Goal: Task Accomplishment & Management: Use online tool/utility

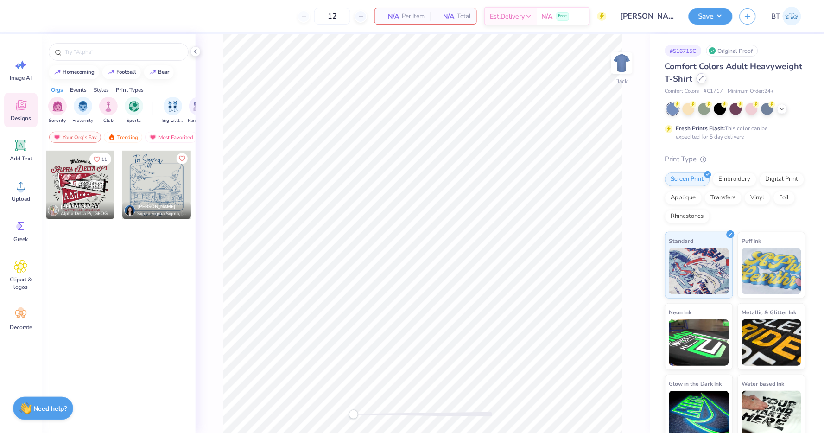
click at [700, 78] on icon at bounding box center [701, 78] width 5 height 5
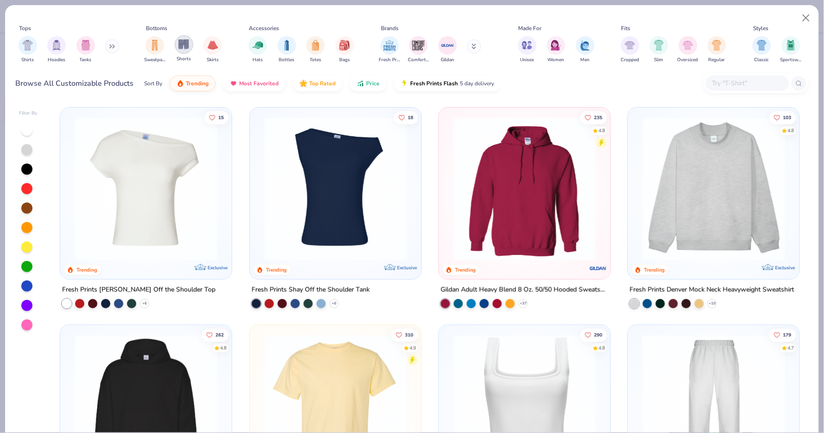
click at [184, 48] on img "filter for Shorts" at bounding box center [183, 44] width 11 height 11
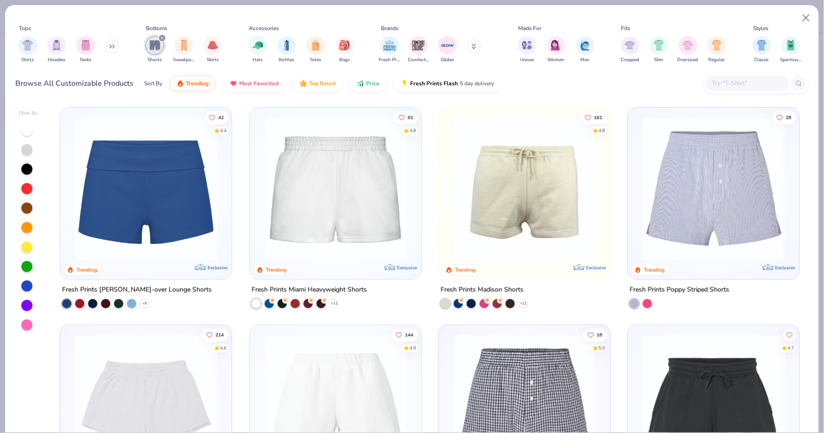
click at [315, 137] on img at bounding box center [335, 189] width 153 height 144
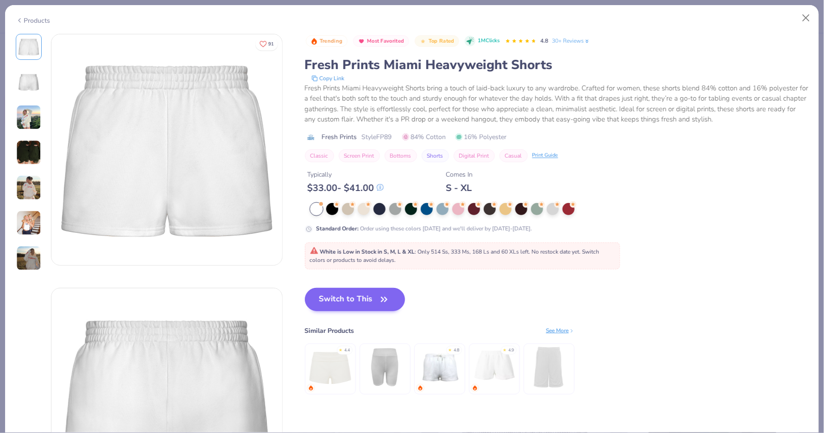
click at [367, 302] on button "Switch to This" at bounding box center [355, 299] width 101 height 23
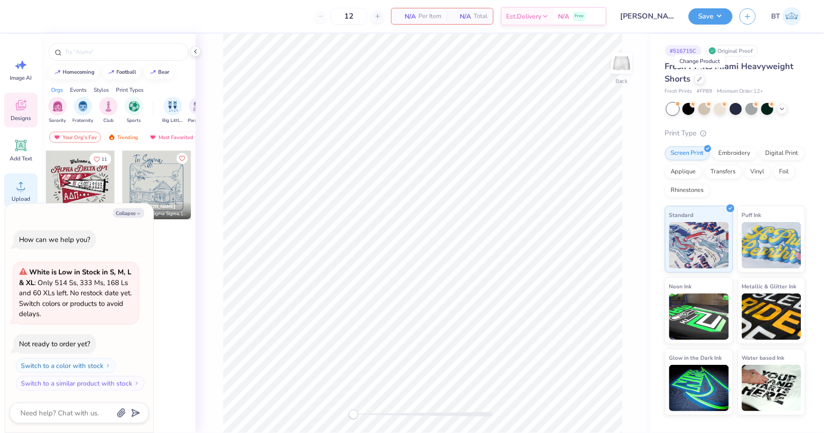
click at [19, 186] on circle at bounding box center [21, 189] width 6 height 6
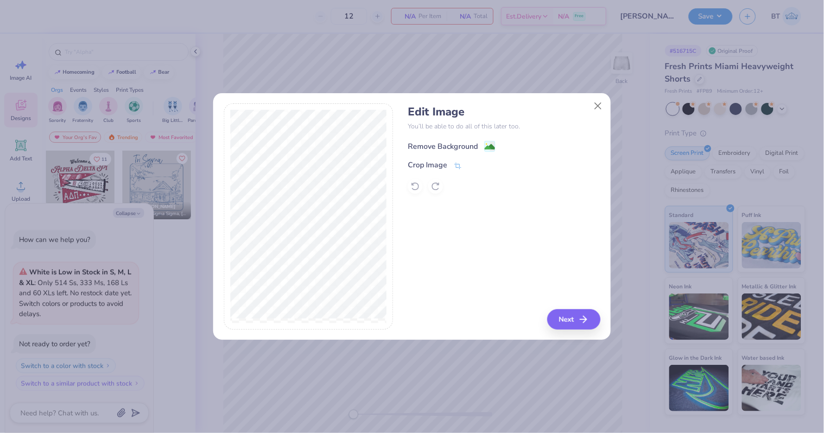
click at [492, 147] on image at bounding box center [490, 147] width 10 height 10
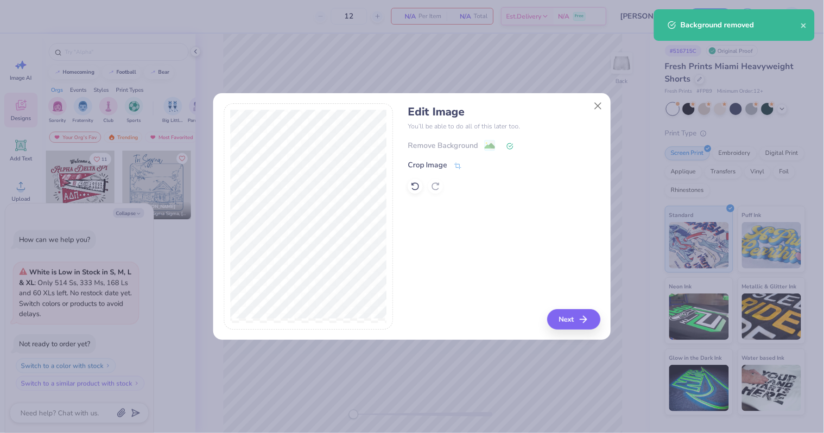
click at [575, 321] on button "Next" at bounding box center [573, 319] width 53 height 20
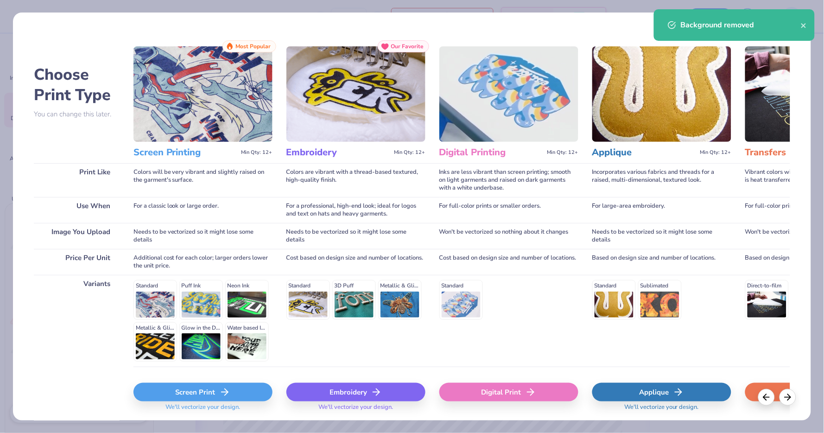
click at [177, 391] on div "Screen Print" at bounding box center [202, 392] width 139 height 19
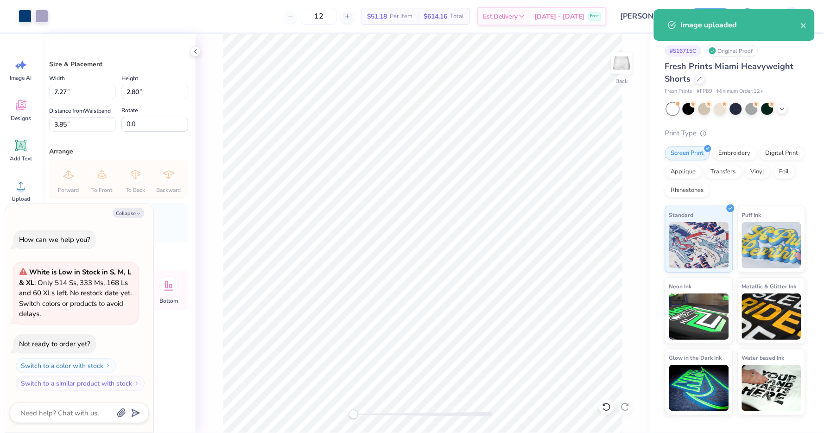
type textarea "x"
type input "6.30"
type input "2.42"
type input "4.22"
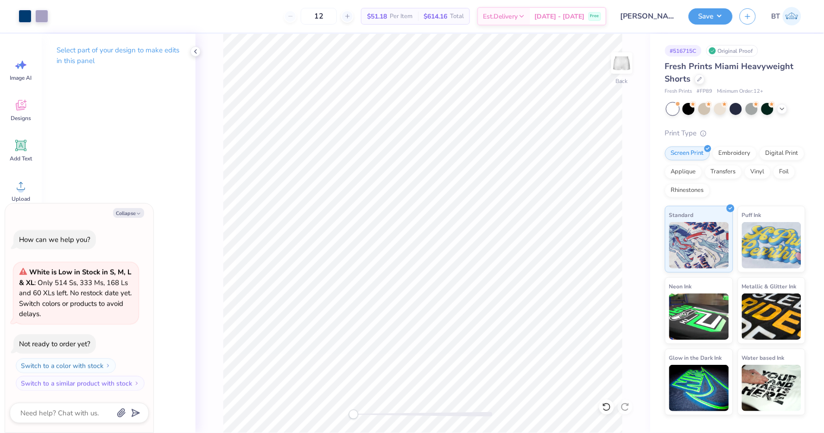
click at [622, 364] on div "Back" at bounding box center [423, 233] width 454 height 399
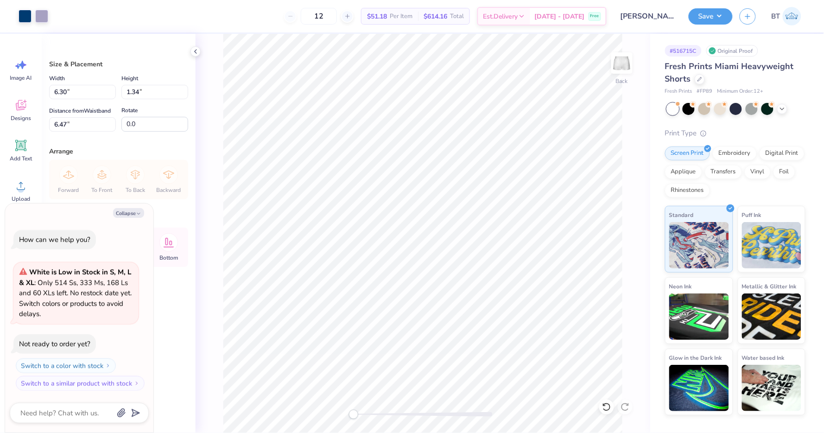
type textarea "x"
type input "8.47"
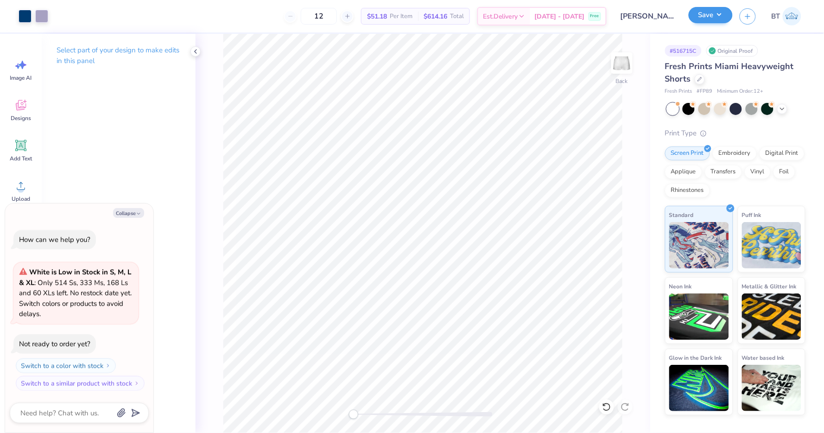
click at [718, 8] on button "Save" at bounding box center [710, 15] width 44 height 16
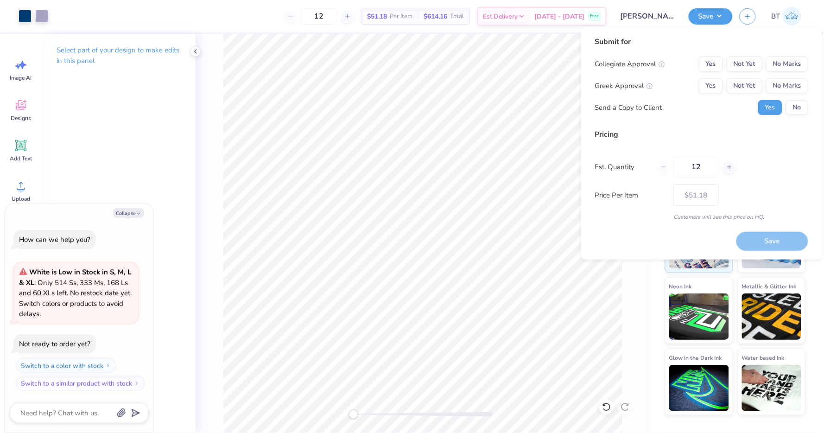
click at [776, 55] on div "Submit for Collegiate Approval Yes Not Yet No Marks Greek Approval Yes Not Yet …" at bounding box center [701, 79] width 213 height 86
click at [778, 61] on button "No Marks" at bounding box center [787, 64] width 42 height 15
click at [720, 89] on button "Yes" at bounding box center [711, 85] width 24 height 15
type textarea "x"
type input "– –"
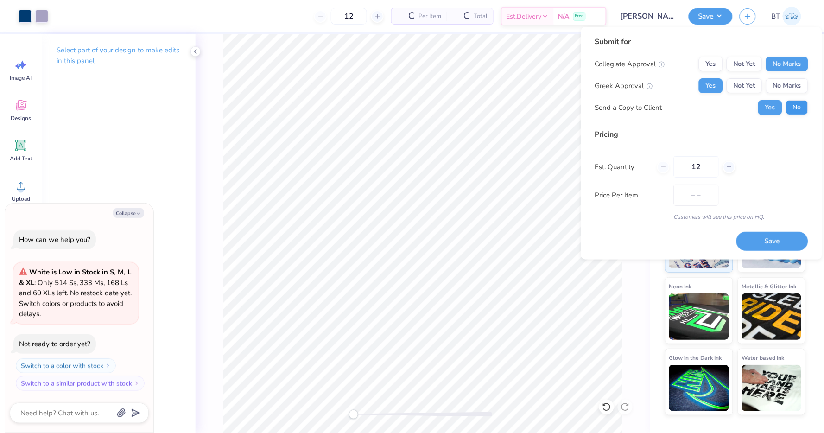
type textarea "x"
type input "$51.18"
click at [808, 113] on div "Submit for Collegiate Approval Yes Not Yet No Marks Greek Approval Yes Not Yet …" at bounding box center [701, 143] width 241 height 233
click at [803, 112] on button "No" at bounding box center [797, 107] width 22 height 15
click at [762, 234] on button "Save" at bounding box center [772, 241] width 72 height 19
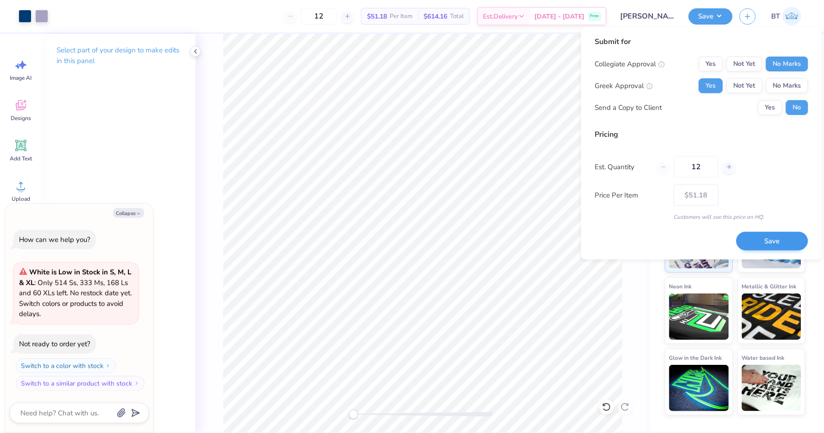
type textarea "x"
type input "– –"
type textarea "x"
type input "$51.18"
type textarea "x"
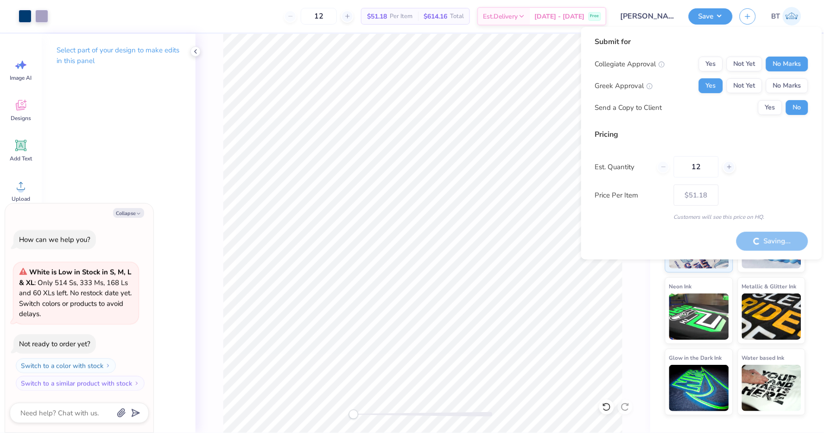
type input "– –"
type textarea "x"
type input "$51.18"
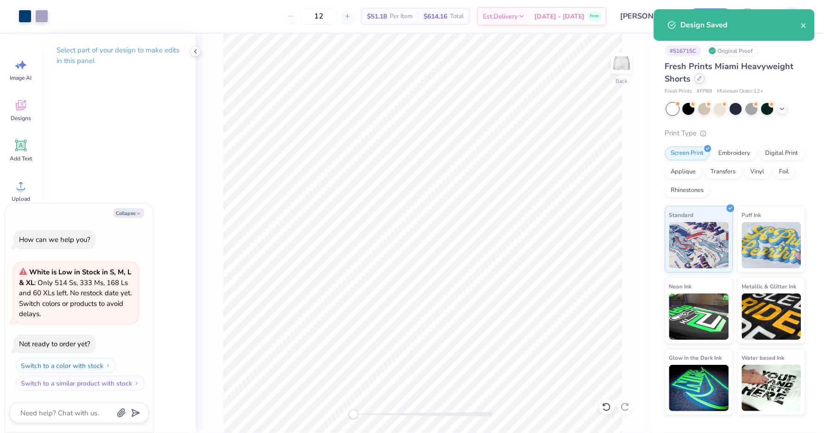
click at [699, 79] on icon at bounding box center [699, 78] width 5 height 5
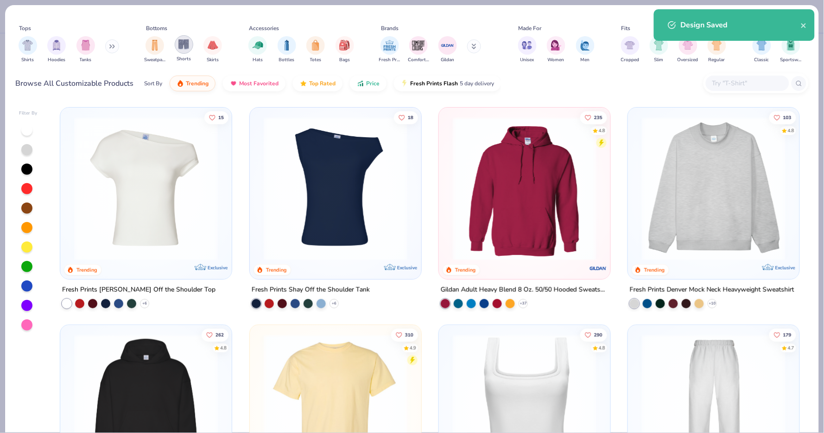
click at [189, 41] on div "filter for Shorts" at bounding box center [184, 44] width 19 height 19
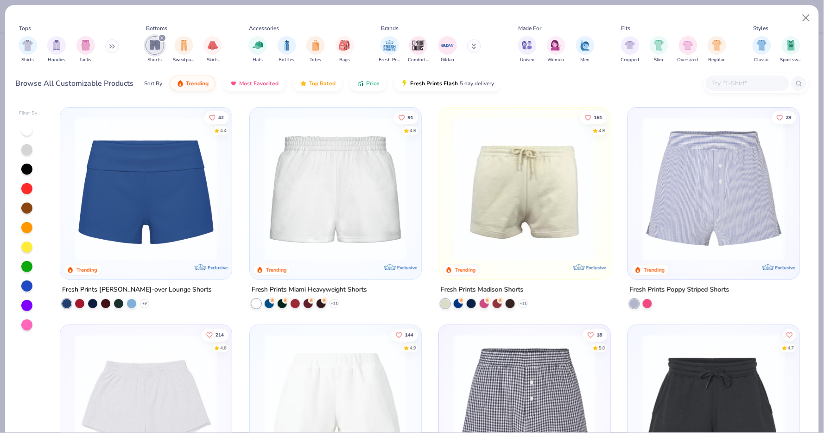
click at [205, 220] on img at bounding box center [145, 189] width 153 height 144
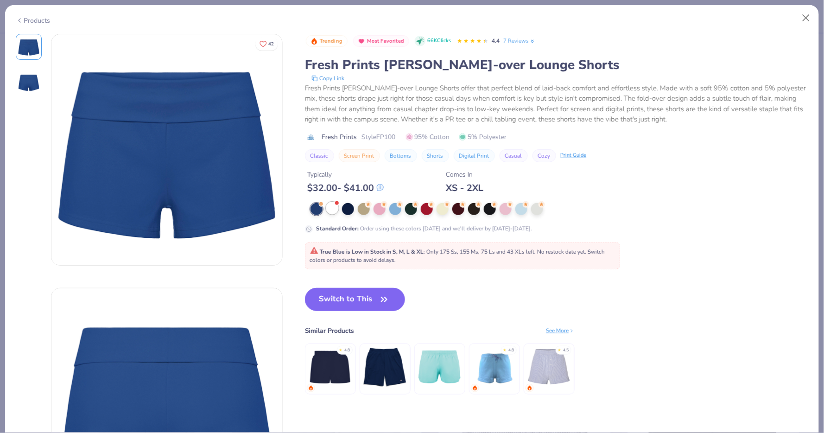
click at [333, 206] on div at bounding box center [332, 208] width 12 height 12
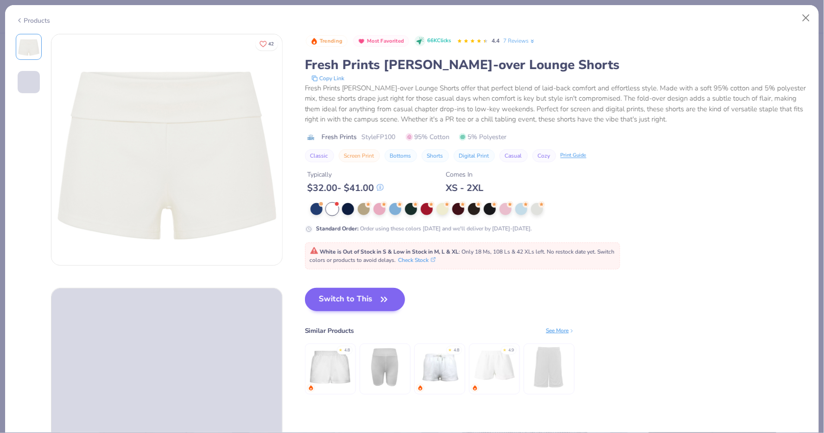
click at [351, 297] on button "Switch to This" at bounding box center [355, 299] width 101 height 23
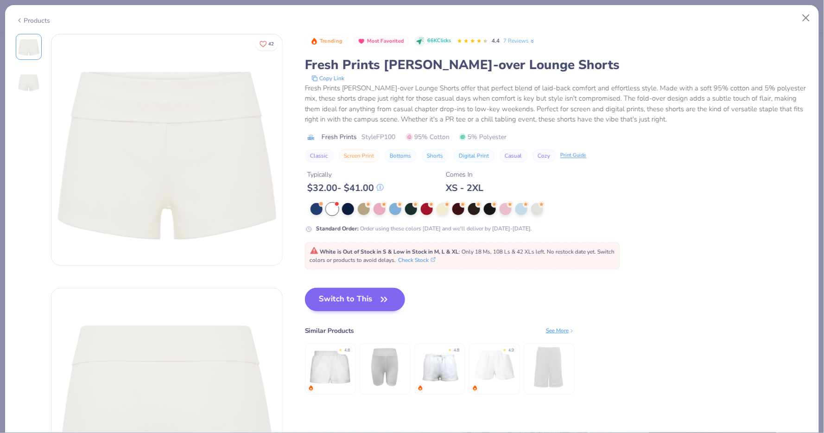
type textarea "x"
type input "50"
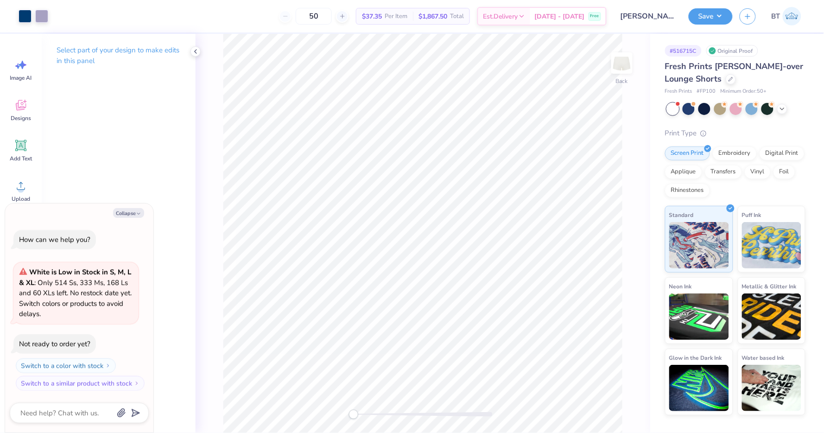
click at [628, 366] on div "Back" at bounding box center [423, 233] width 454 height 399
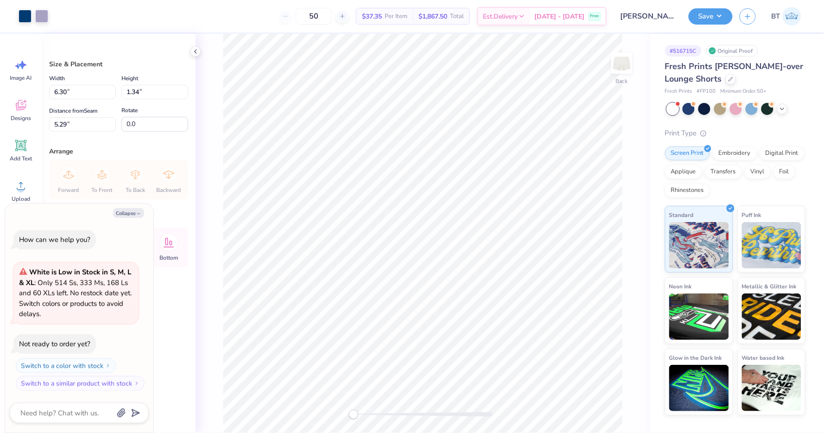
type textarea "x"
type input "3.08"
type textarea "x"
type input "4.22"
type input "0.90"
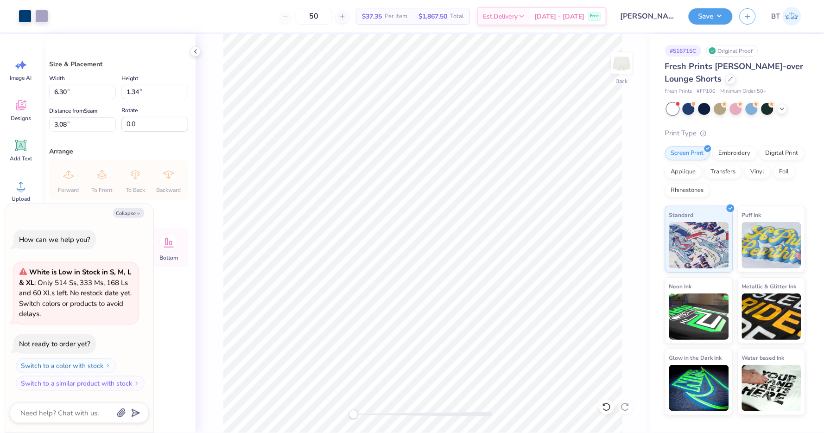
type input "3.52"
type textarea "x"
type input "4.93"
type input "1.05"
type input "3.37"
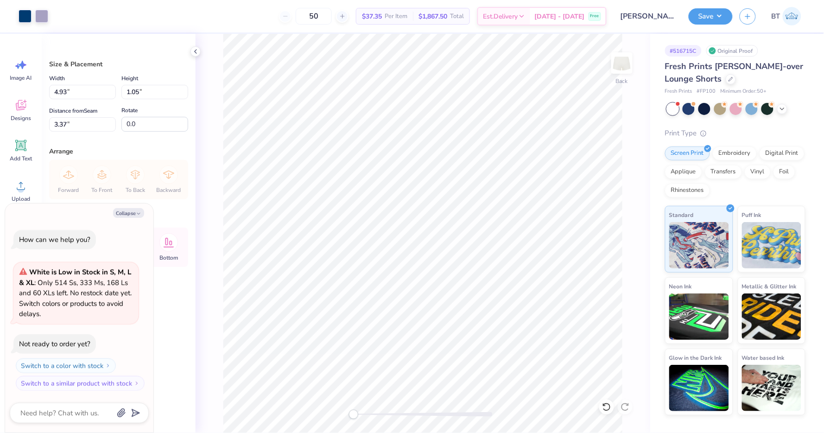
type textarea "x"
type input "5.08"
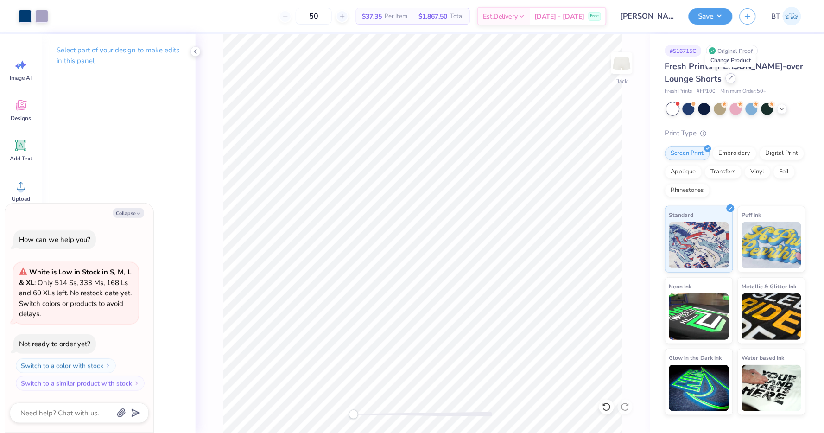
click at [728, 75] on div at bounding box center [730, 78] width 10 height 10
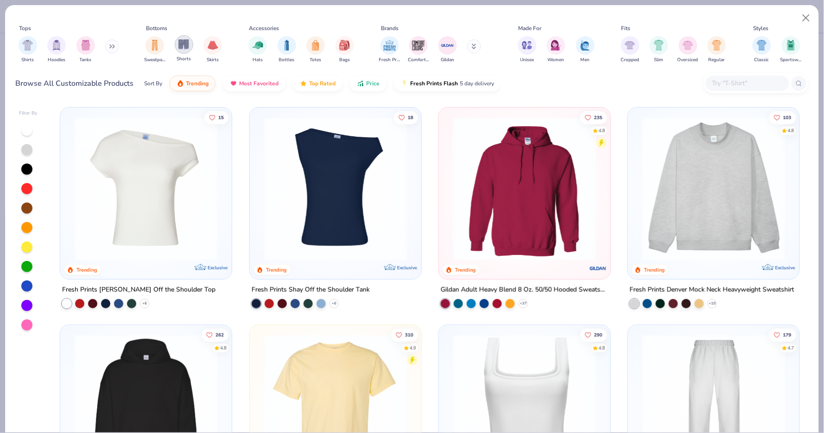
click at [185, 52] on div "filter for Shorts" at bounding box center [184, 44] width 19 height 19
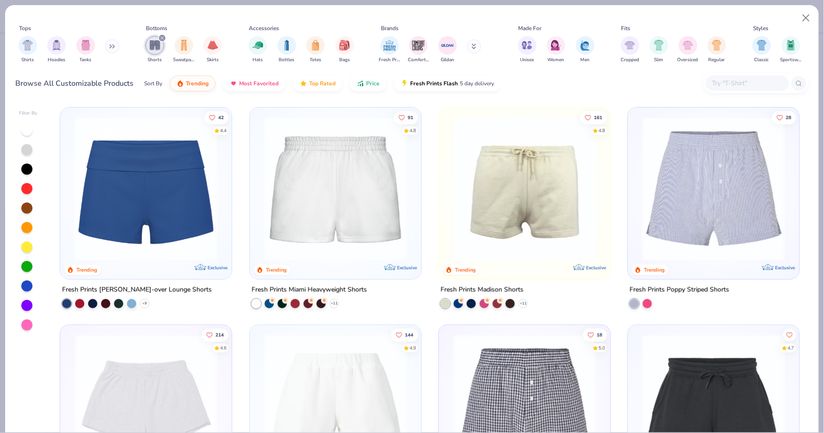
click at [502, 218] on img at bounding box center [524, 189] width 153 height 144
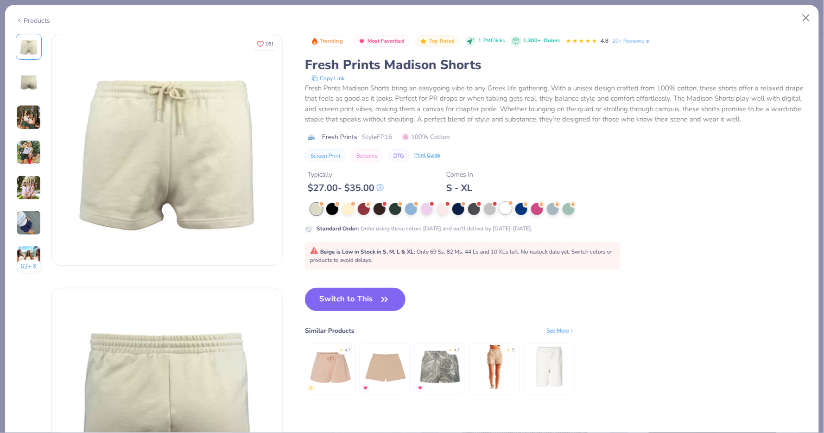
click at [505, 205] on div at bounding box center [505, 208] width 12 height 12
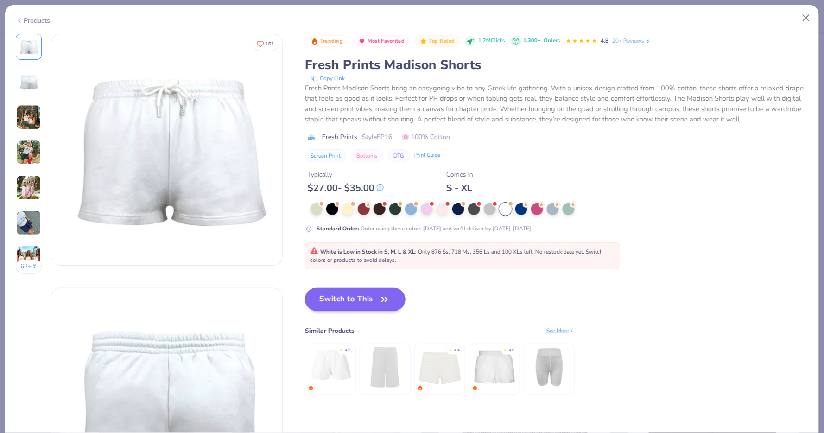
click at [385, 297] on icon "button" at bounding box center [385, 299] width 6 height 4
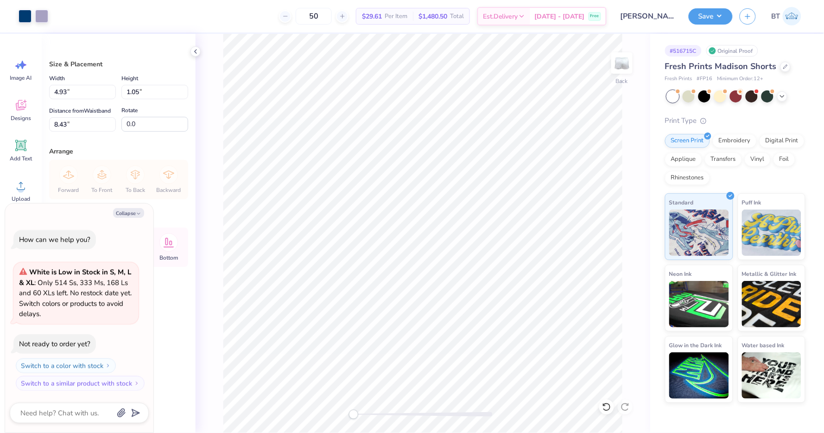
type textarea "x"
type input "8.00"
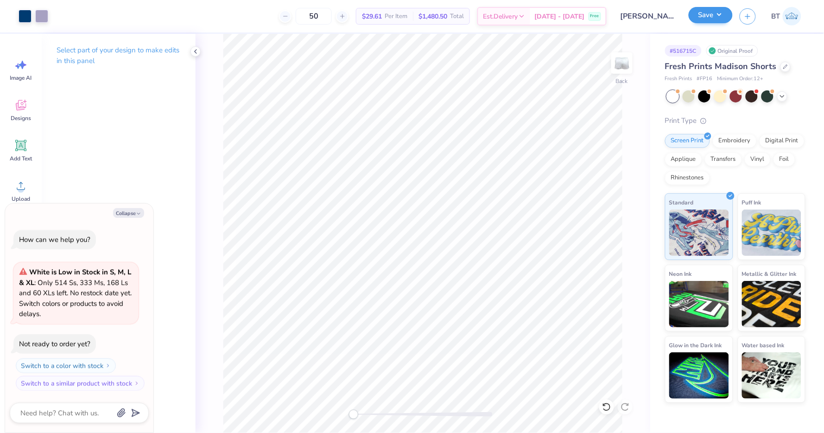
click at [719, 19] on button "Save" at bounding box center [710, 15] width 44 height 16
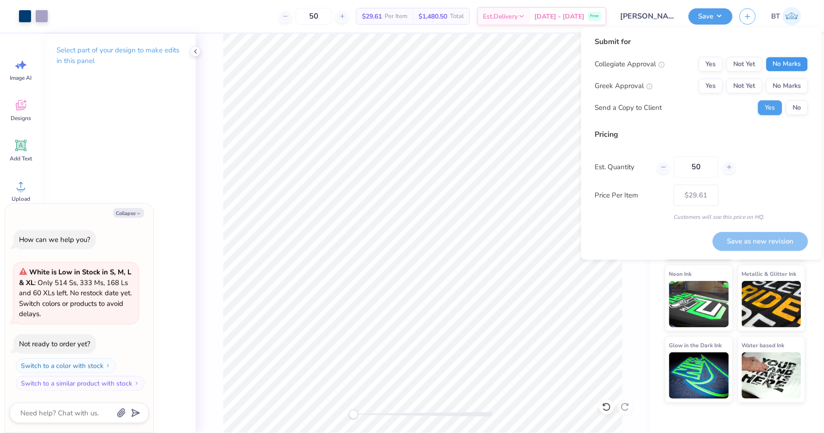
click at [783, 58] on button "No Marks" at bounding box center [787, 64] width 42 height 15
click at [705, 89] on button "Yes" at bounding box center [711, 86] width 24 height 15
click at [800, 104] on button "No" at bounding box center [797, 108] width 22 height 15
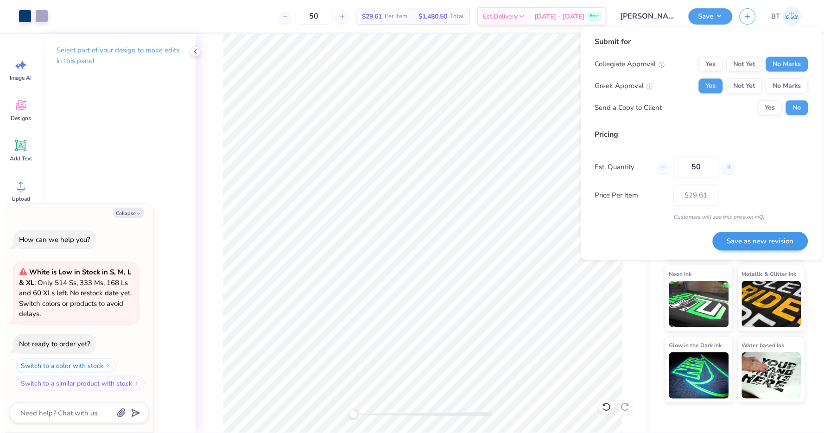
click at [752, 235] on button "Save as new revision" at bounding box center [760, 241] width 95 height 19
type textarea "x"
type input "– –"
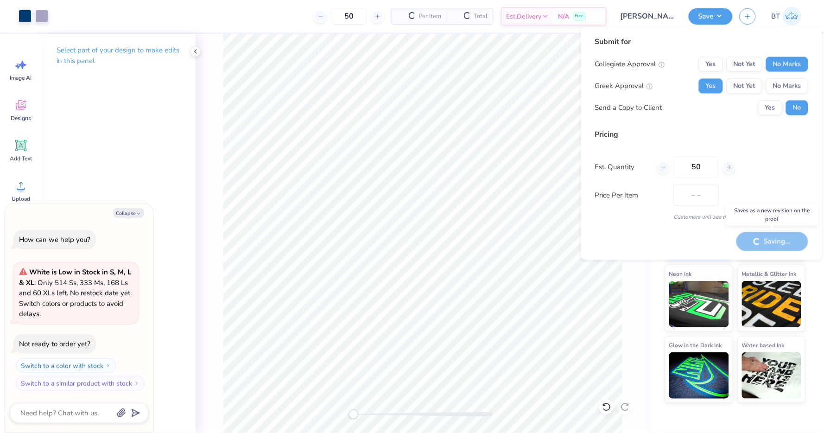
type textarea "x"
type input "$29.61"
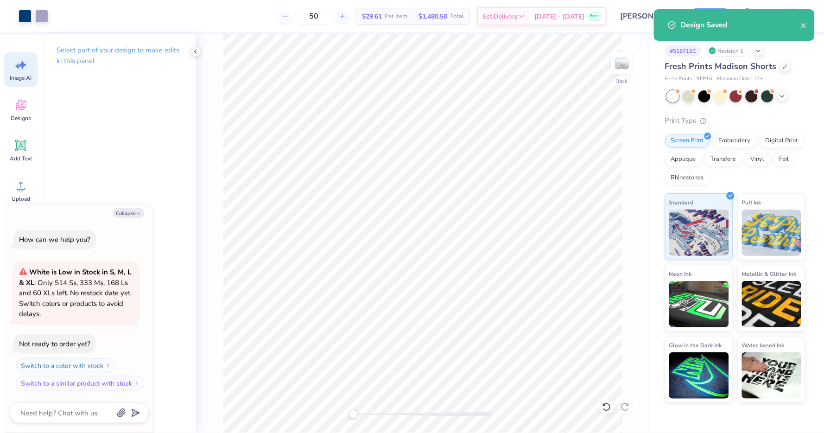
click at [23, 70] on icon at bounding box center [21, 65] width 14 height 14
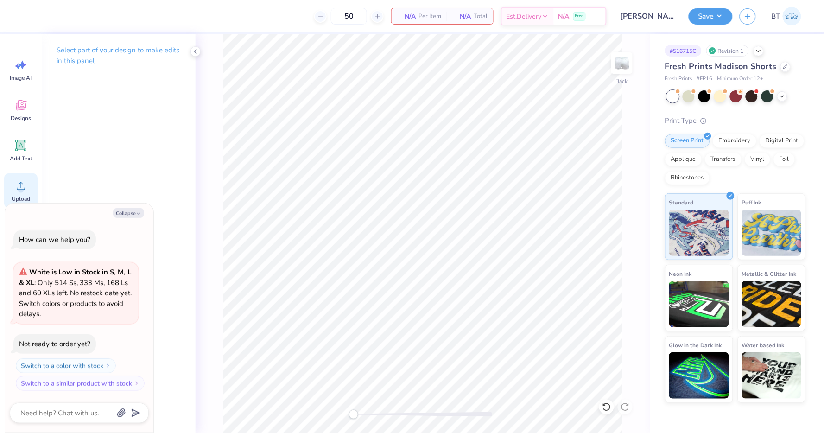
click at [26, 185] on icon at bounding box center [21, 186] width 14 height 14
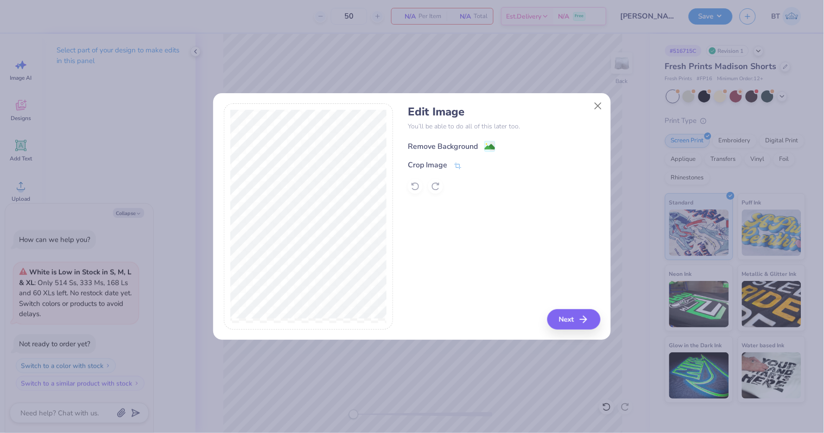
click at [490, 145] on image at bounding box center [490, 147] width 10 height 10
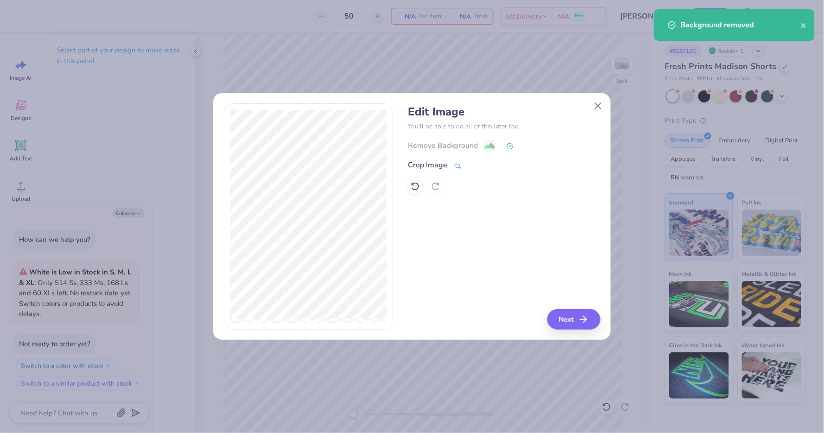
click at [582, 318] on icon "button" at bounding box center [583, 319] width 11 height 11
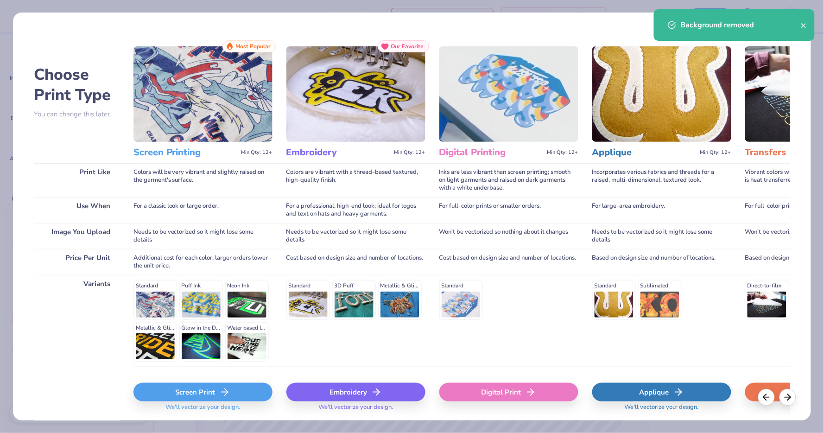
click at [217, 385] on div "Screen Print" at bounding box center [202, 392] width 139 height 19
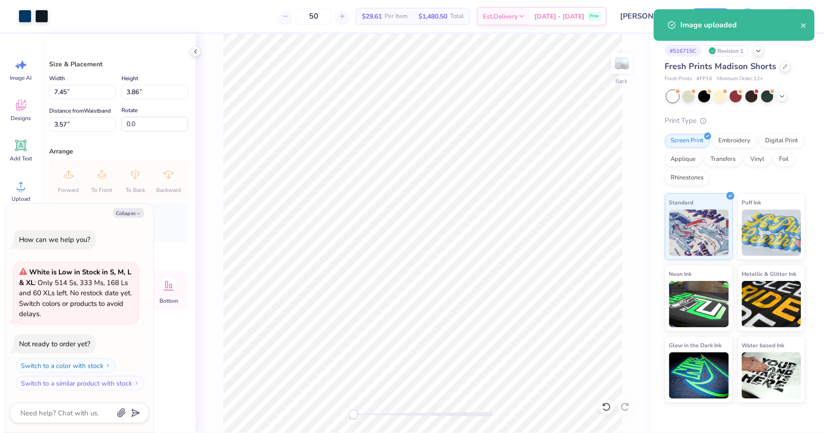
type textarea "x"
type input "2.60"
type input "1.34"
type input "6.08"
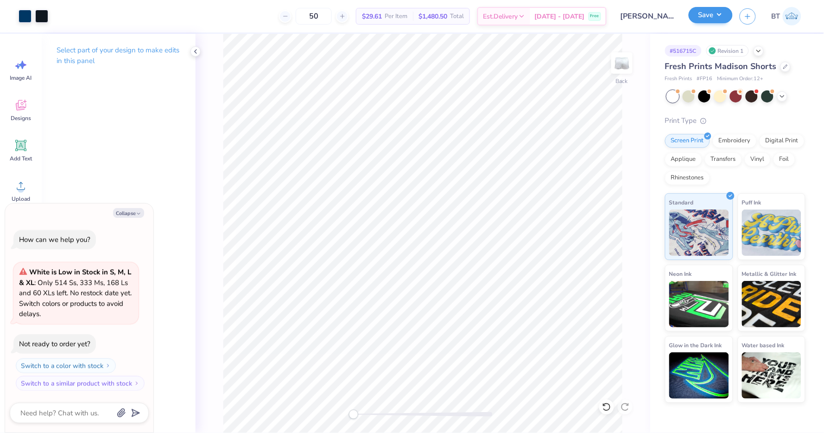
click at [711, 14] on button "Save" at bounding box center [710, 15] width 44 height 16
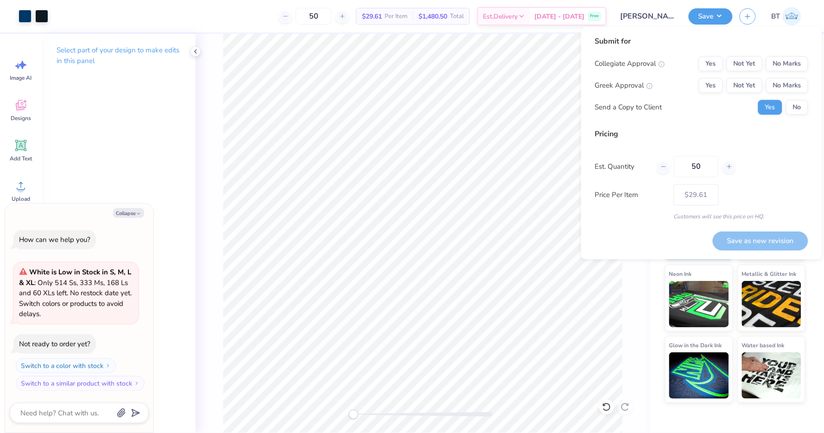
click at [811, 61] on div "Submit for Collegiate Approval Yes Not Yet No Marks Greek Approval Yes Not Yet …" at bounding box center [701, 143] width 241 height 233
click at [801, 61] on button "No Marks" at bounding box center [787, 64] width 42 height 15
click at [721, 82] on button "Yes" at bounding box center [711, 85] width 24 height 15
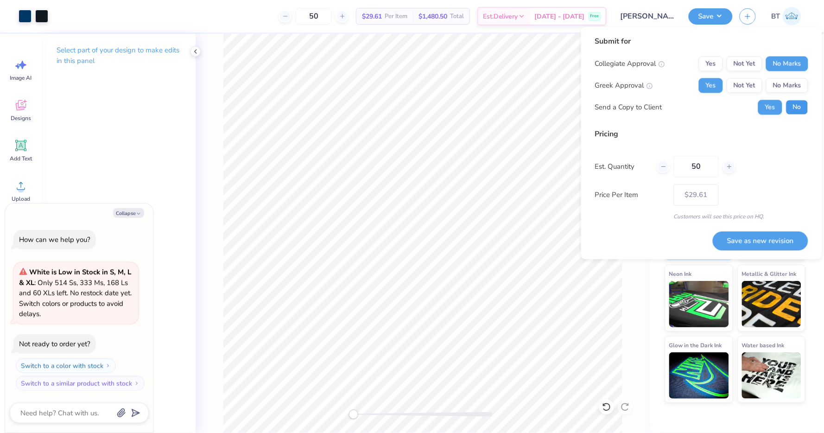
click at [794, 106] on button "No" at bounding box center [797, 107] width 22 height 15
click at [744, 239] on button "Save as new revision" at bounding box center [760, 240] width 95 height 19
type textarea "x"
type input "– –"
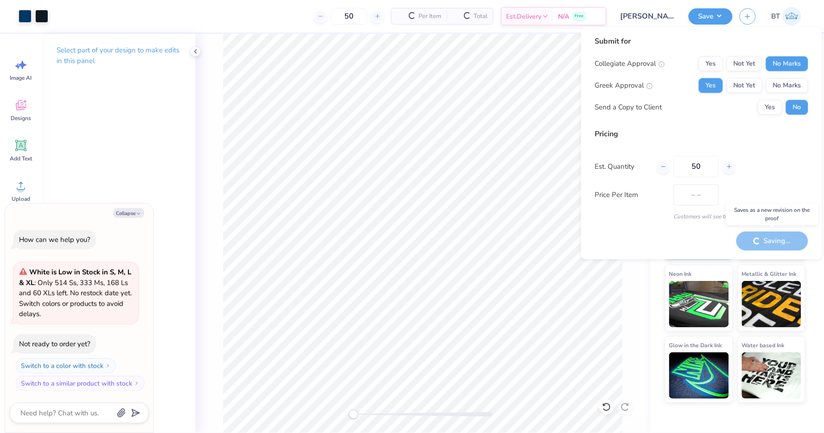
type textarea "x"
type input "$29.61"
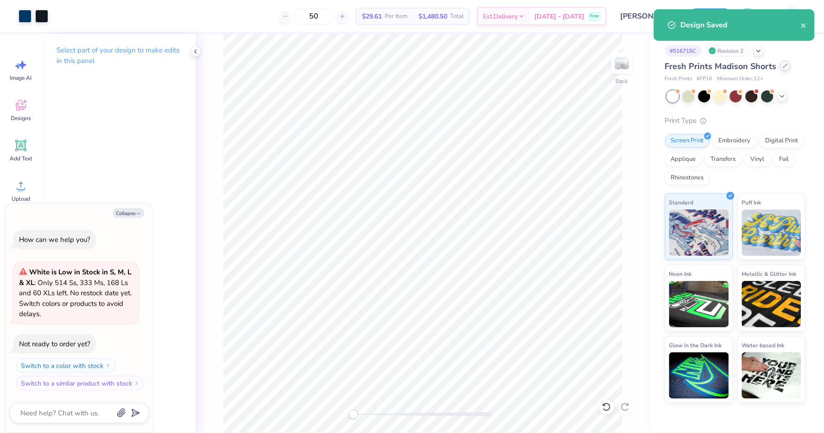
click at [783, 63] on icon at bounding box center [785, 65] width 5 height 5
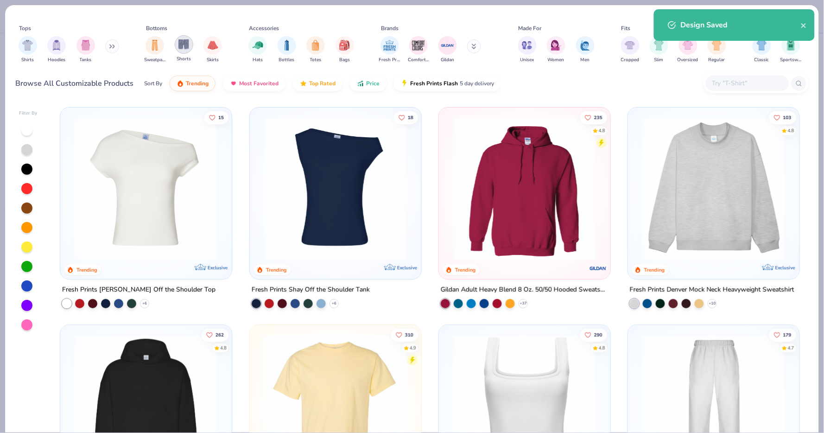
click at [184, 49] on img "filter for Shorts" at bounding box center [183, 44] width 11 height 11
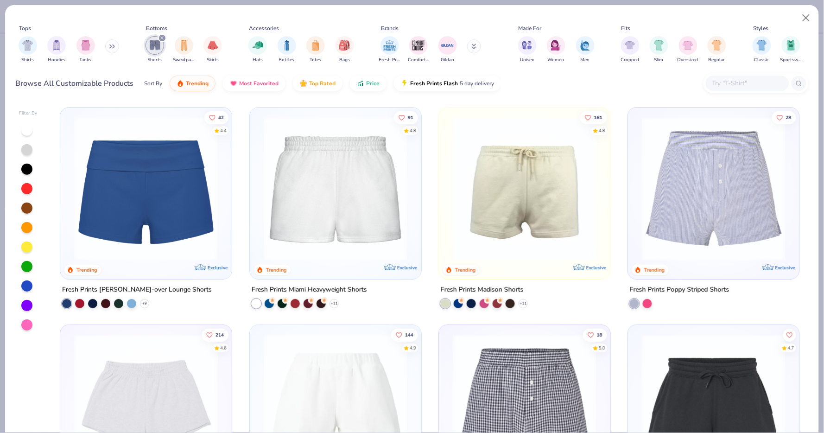
click at [205, 206] on img at bounding box center [145, 189] width 153 height 144
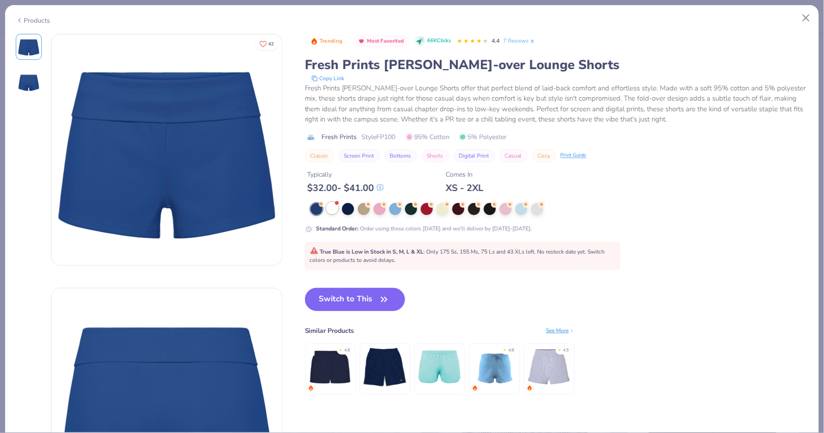
click at [331, 212] on div at bounding box center [332, 208] width 12 height 12
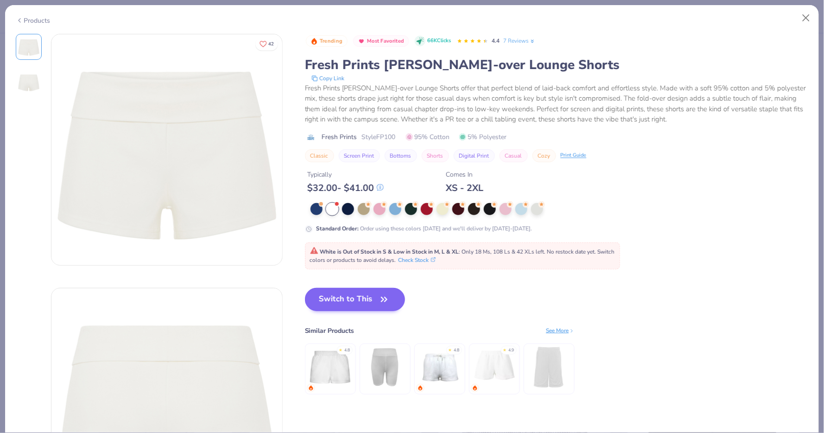
click at [361, 288] on button "Switch to This" at bounding box center [355, 299] width 101 height 23
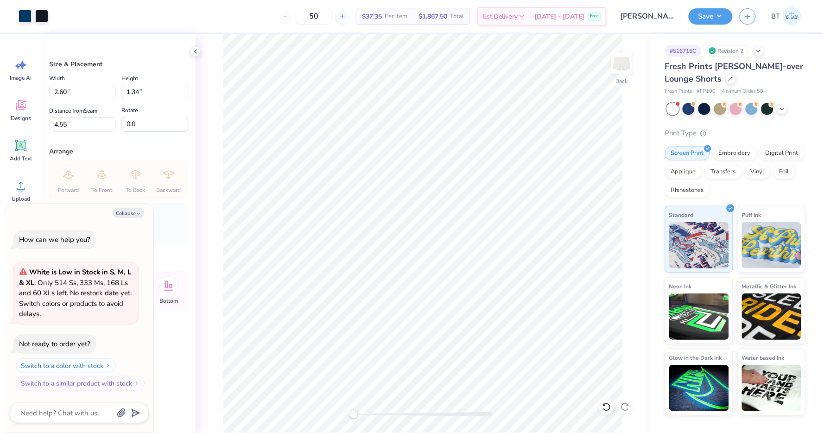
type textarea "x"
type input "3.22"
type input "1.67"
type input "4.23"
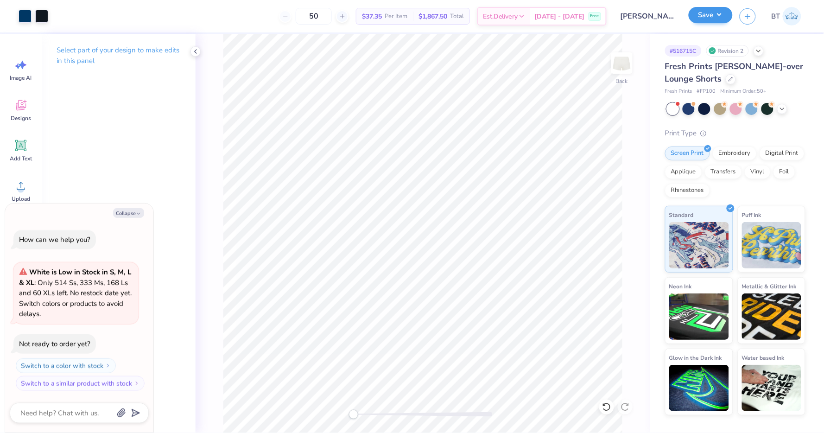
click at [715, 20] on button "Save" at bounding box center [710, 15] width 44 height 16
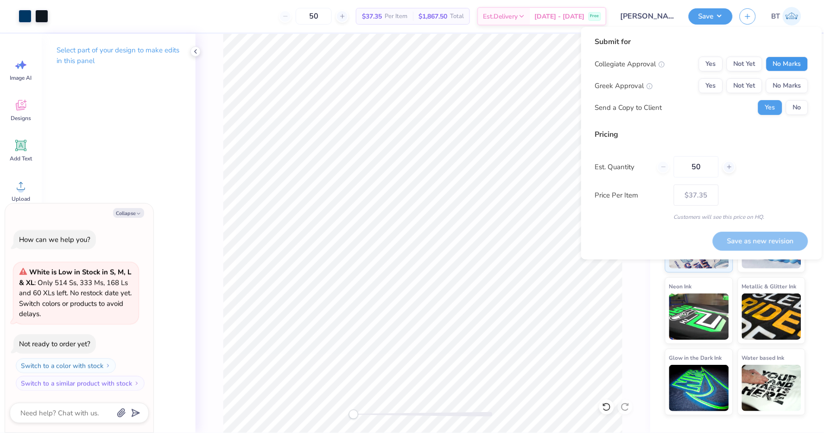
click at [801, 60] on button "No Marks" at bounding box center [787, 64] width 42 height 15
click at [715, 87] on button "Yes" at bounding box center [711, 85] width 24 height 15
click at [796, 107] on button "No" at bounding box center [797, 107] width 22 height 15
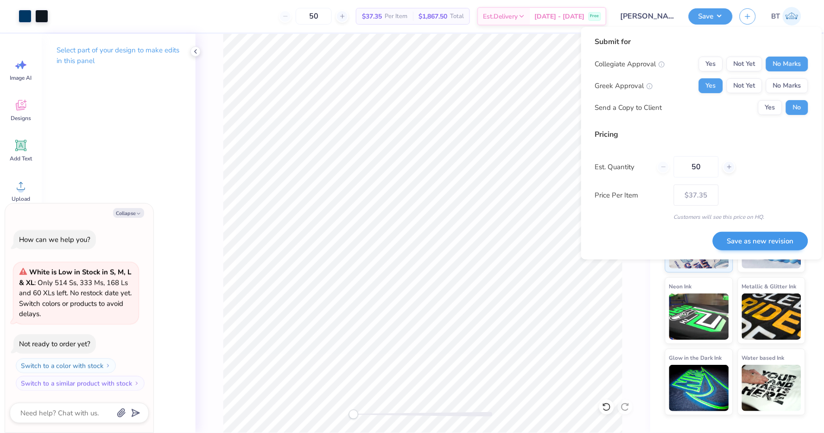
click at [763, 238] on button "Save as new revision" at bounding box center [760, 241] width 95 height 19
type textarea "x"
type input "– –"
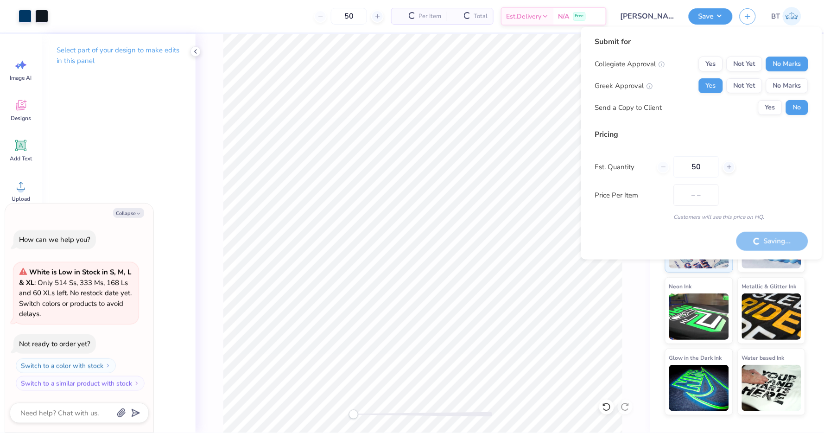
type textarea "x"
type input "$37.35"
type textarea "x"
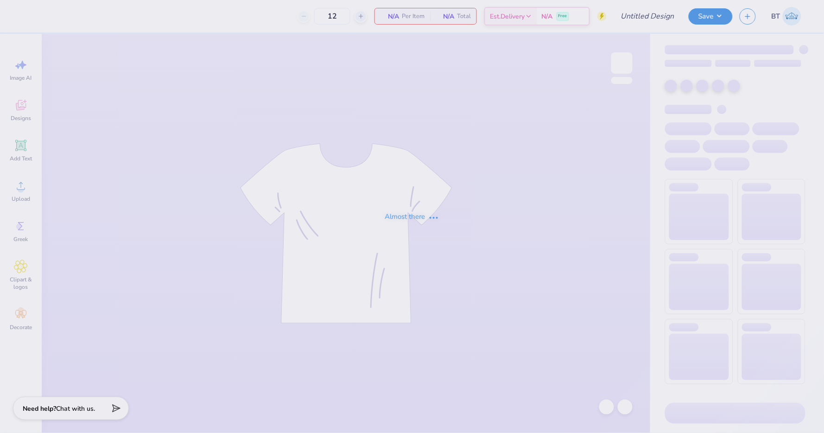
type input "[PERSON_NAME] : [GEOGRAPHIC_DATA]"
type input "50"
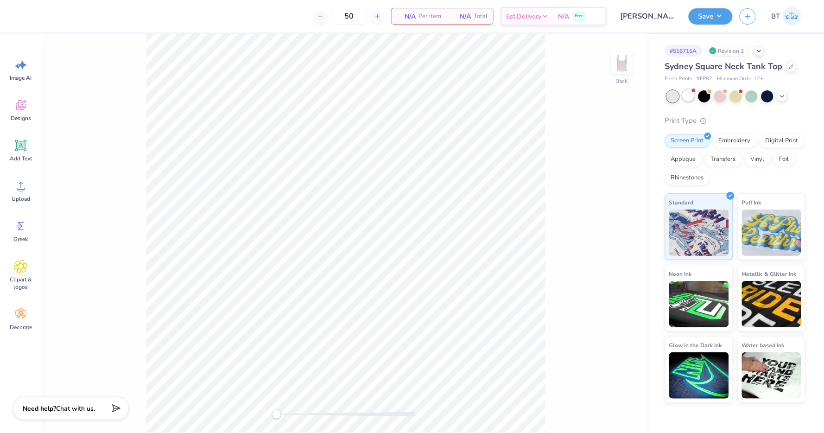
click at [688, 100] on div at bounding box center [688, 95] width 12 height 12
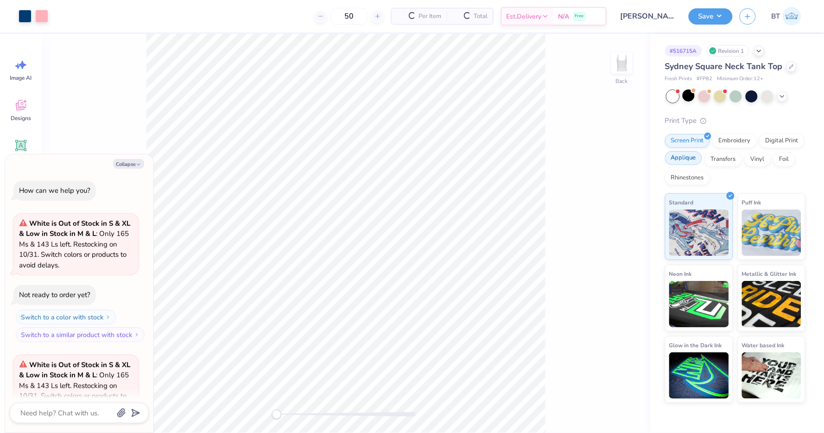
scroll to position [91, 0]
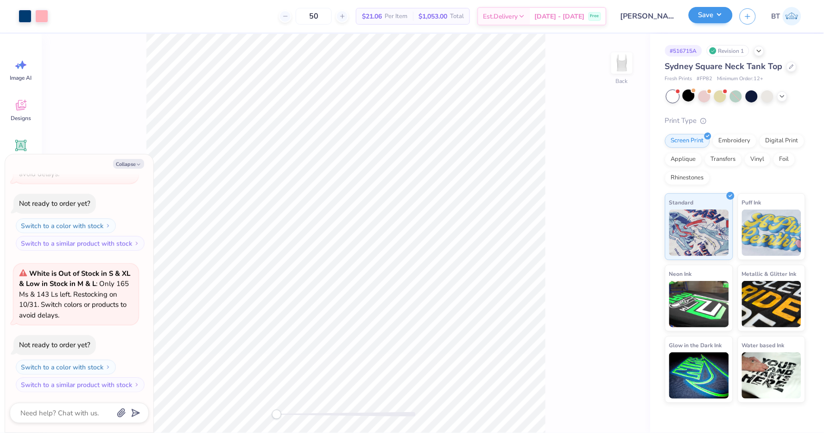
click at [709, 13] on button "Save" at bounding box center [710, 15] width 44 height 16
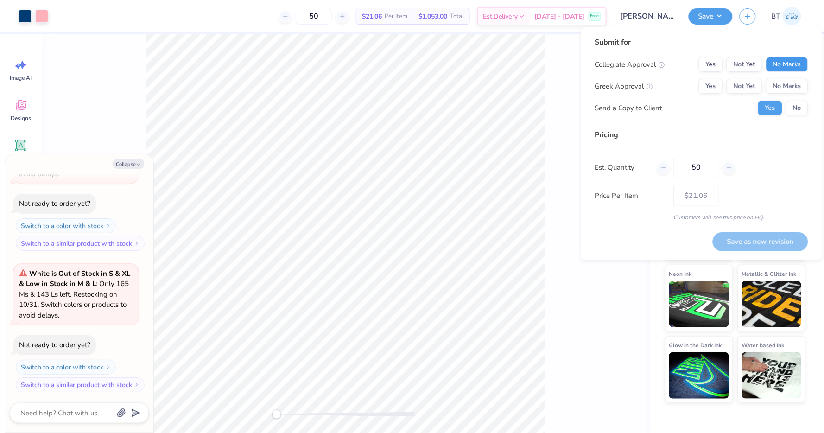
click at [796, 64] on button "No Marks" at bounding box center [787, 64] width 42 height 15
click at [709, 89] on button "Yes" at bounding box center [711, 86] width 24 height 15
click at [799, 112] on button "No" at bounding box center [797, 108] width 22 height 15
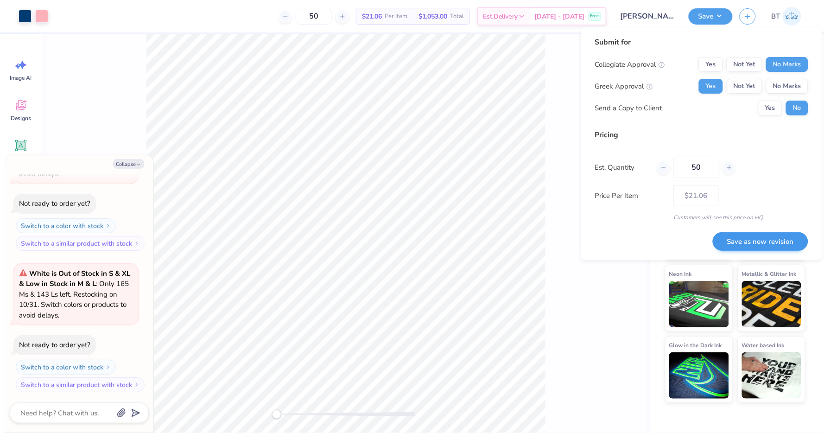
click at [747, 237] on button "Save as new revision" at bounding box center [760, 241] width 95 height 19
type textarea "x"
type input "– –"
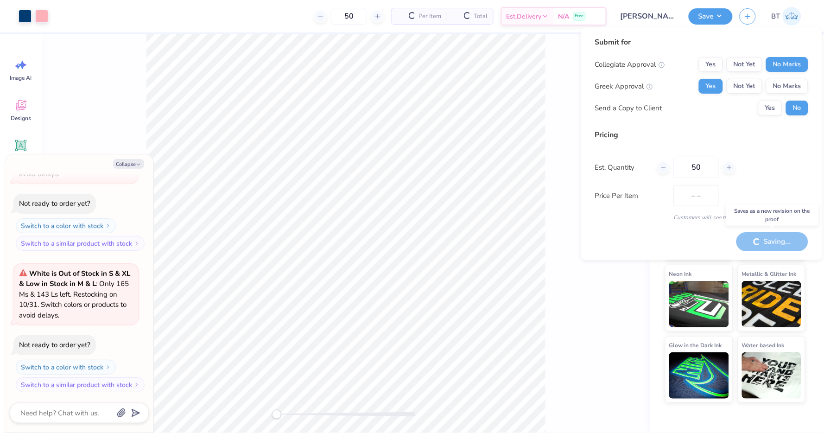
type textarea "x"
type input "$21.06"
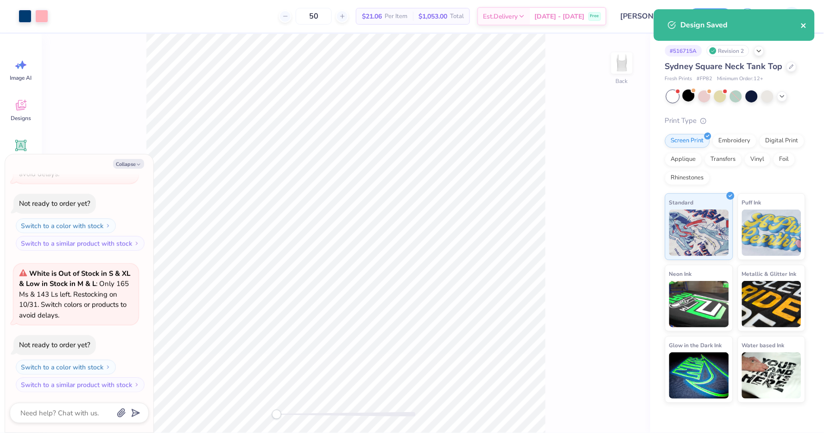
click at [805, 25] on icon "close" at bounding box center [804, 25] width 6 height 7
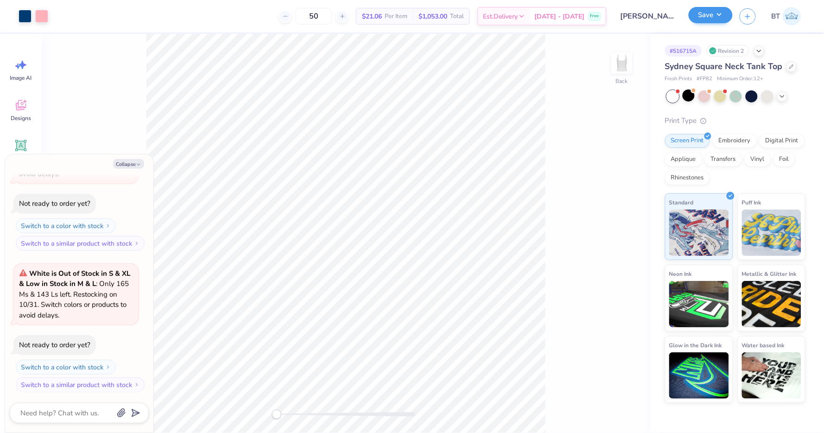
click at [713, 16] on button "Save" at bounding box center [710, 15] width 44 height 16
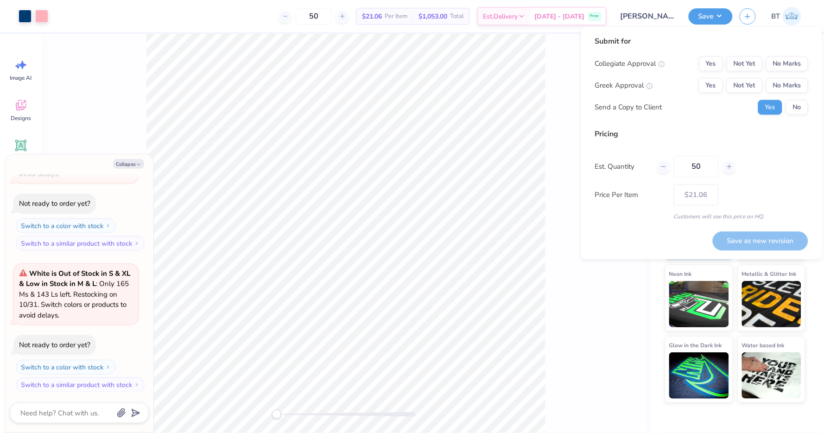
click at [637, 303] on div "Back" at bounding box center [346, 233] width 608 height 399
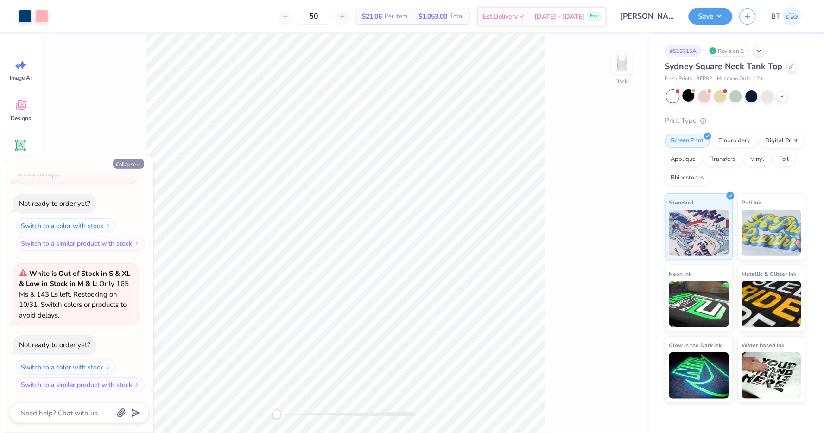
click at [130, 165] on button "Collapse" at bounding box center [128, 164] width 31 height 10
type textarea "x"
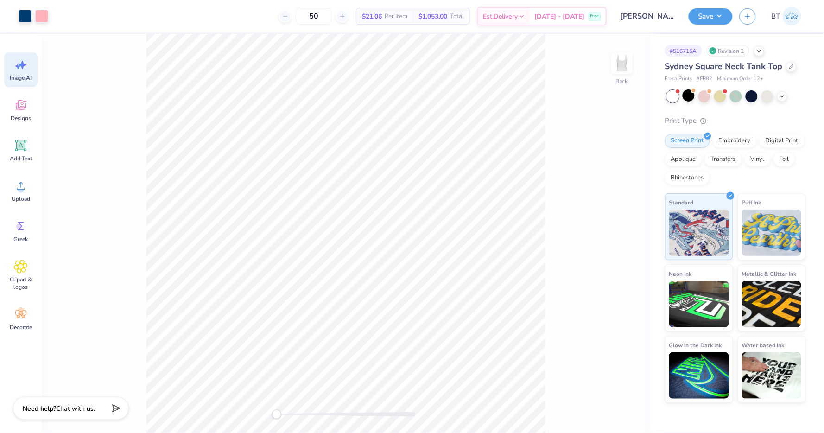
click at [19, 72] on div "Image AI" at bounding box center [20, 69] width 33 height 35
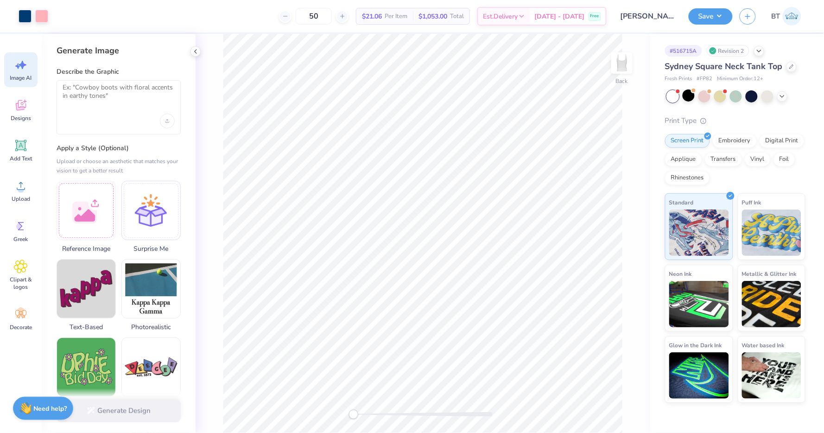
click at [82, 114] on div at bounding box center [119, 121] width 112 height 15
click at [164, 125] on div "Upload image" at bounding box center [167, 121] width 15 height 15
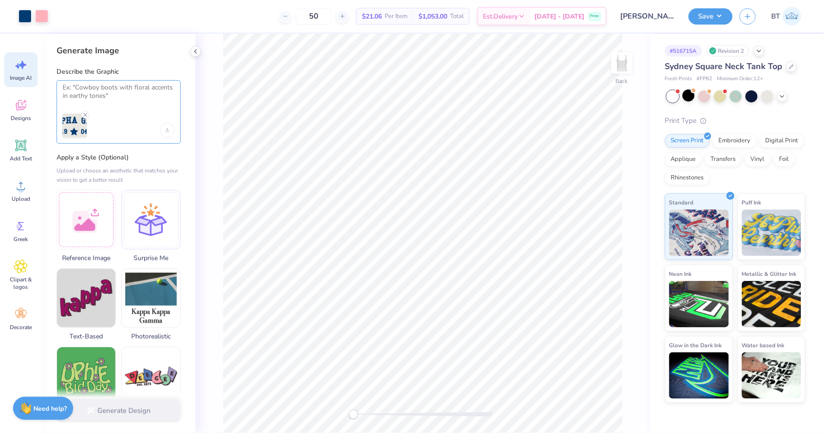
click at [107, 101] on textarea at bounding box center [119, 94] width 112 height 23
type textarea "make the polka dots bigger"
click at [121, 415] on button "Generate Design" at bounding box center [119, 408] width 124 height 23
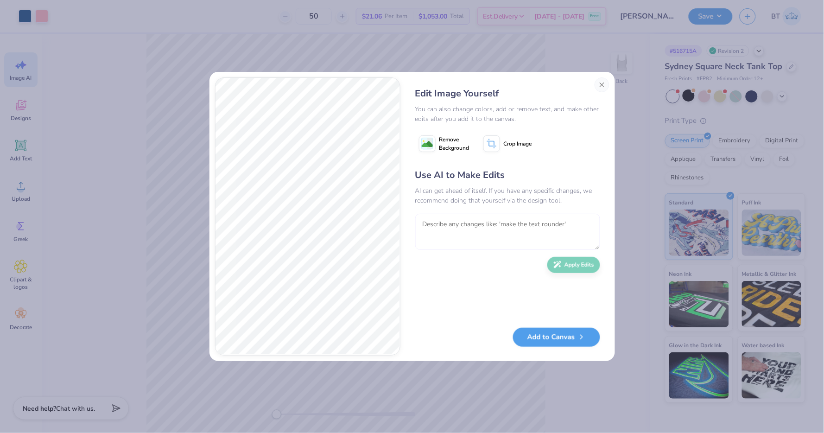
click at [483, 233] on textarea at bounding box center [507, 232] width 185 height 36
type textarea "keep the"
click at [600, 88] on button "Close" at bounding box center [601, 84] width 15 height 15
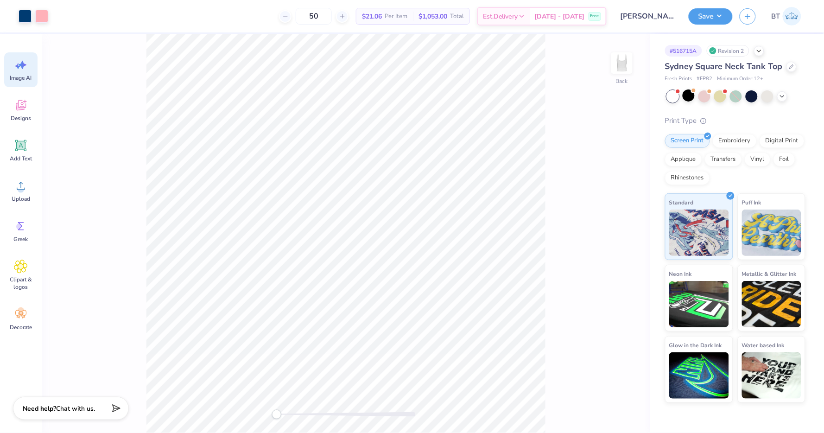
click at [25, 55] on div "Image AI" at bounding box center [20, 69] width 33 height 35
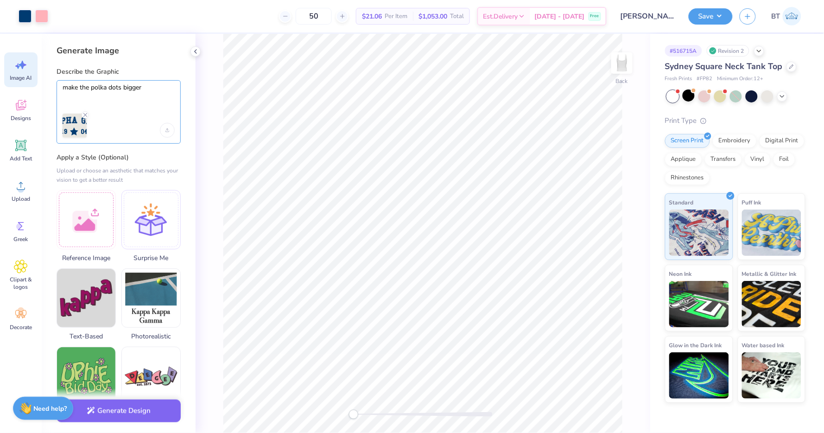
click at [113, 88] on textarea "make the polka dots bigger" at bounding box center [119, 94] width 112 height 23
click at [141, 91] on textarea "make the polka dots bigger" at bounding box center [119, 94] width 112 height 23
click at [122, 85] on textarea "make the polka dots bigger" at bounding box center [119, 94] width 112 height 23
type textarea "make the polka dots on the "Alpha Gam" bigger"
click at [109, 418] on button "Generate Design" at bounding box center [119, 408] width 124 height 23
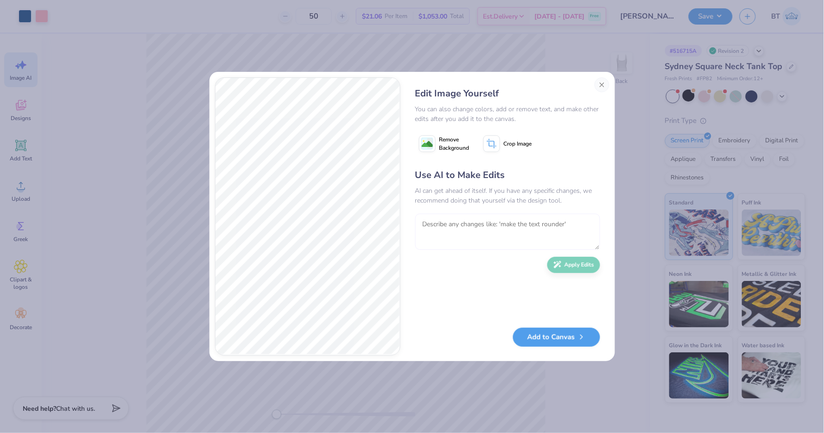
click at [468, 224] on textarea at bounding box center [507, 232] width 185 height 36
type textarea "keep the polka dots the same but put "alpha" and "gam" on the same line with th…"
click at [573, 262] on button "Apply Edits" at bounding box center [573, 262] width 53 height 16
click at [599, 85] on button "Close" at bounding box center [601, 84] width 15 height 15
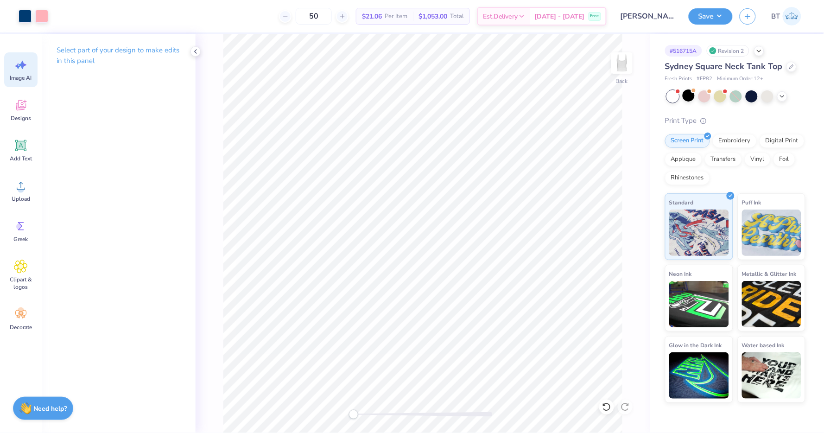
click at [19, 66] on icon at bounding box center [21, 65] width 14 height 14
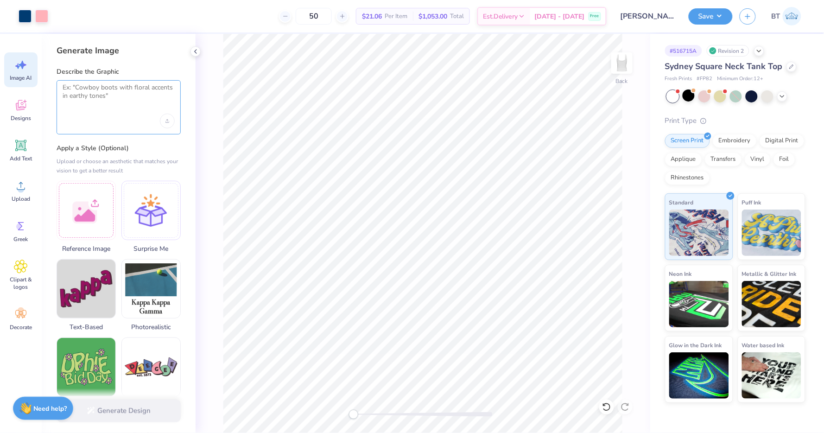
click at [81, 93] on textarea at bounding box center [119, 94] width 112 height 23
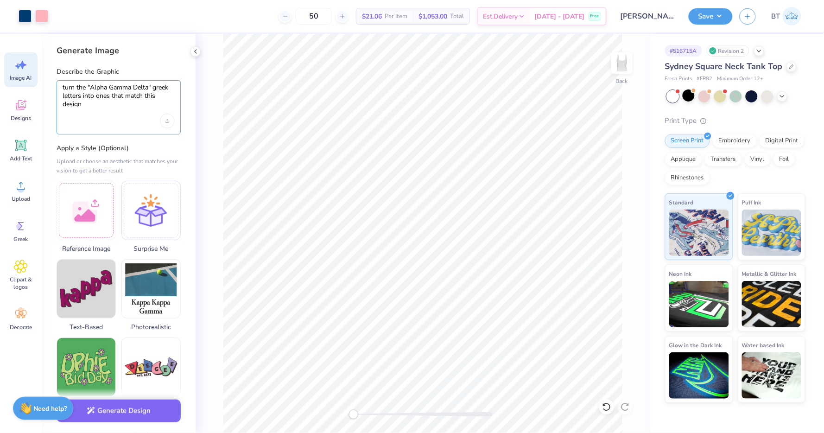
scroll to position [0, 0]
click at [167, 113] on div "turn the "Alpha Gamma Delta" greek letters into ones that match this design" at bounding box center [119, 107] width 124 height 55
click at [167, 123] on icon "Upload image" at bounding box center [166, 122] width 3 height 1
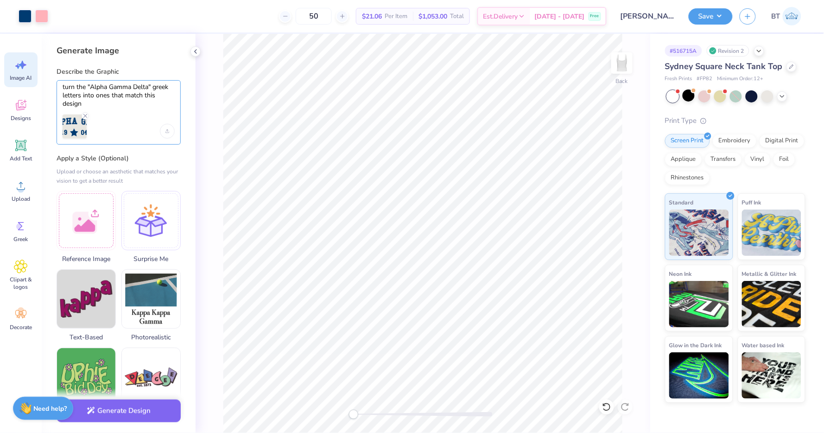
click at [88, 101] on textarea "turn the "Alpha Gamma Delta" greek letters into ones that match this design" at bounding box center [119, 95] width 112 height 24
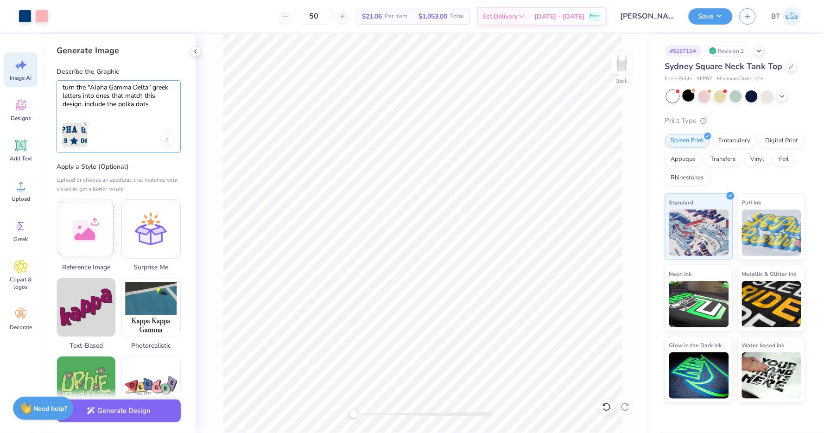
scroll to position [0, 0]
type textarea "turn the "Alpha Gamma Delta" greek letters into ones that match this design. in…"
click at [119, 416] on button "Generate Design" at bounding box center [119, 408] width 124 height 23
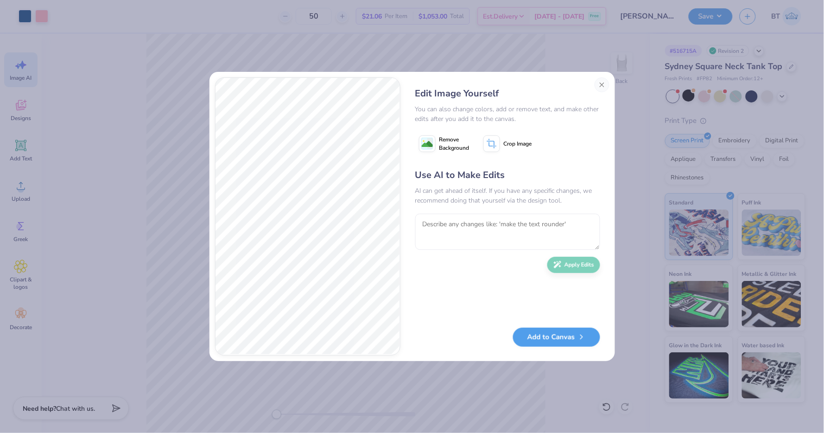
click at [606, 76] on div "Edit Image Yourself You can also change colors, add or remove text, and make ot…" at bounding box center [411, 216] width 405 height 289
click at [491, 235] on textarea at bounding box center [507, 232] width 185 height 36
type textarea "m"
click at [509, 220] on textarea "spell out "Alpha Gam" in letters just like this" at bounding box center [507, 232] width 185 height 36
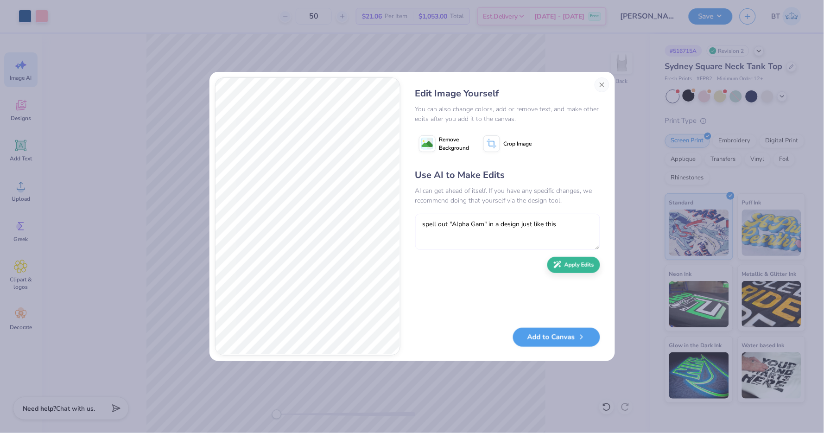
click at [566, 223] on textarea "spell out "Alpha Gam" in a design just like this" at bounding box center [507, 232] width 185 height 36
type textarea "spell out "Alpha Gam" in a design just like this"
click at [576, 262] on button "Apply Edits" at bounding box center [573, 262] width 53 height 16
click at [499, 221] on textarea at bounding box center [507, 232] width 185 height 36
click at [457, 224] on textarea "make "alpha and gam" at bounding box center [507, 232] width 185 height 36
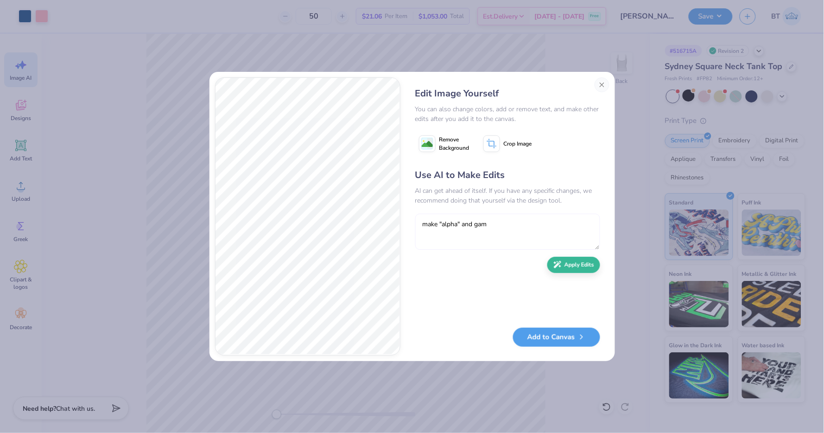
click at [476, 221] on textarea "make "alpha" and gam" at bounding box center [507, 232] width 185 height 36
click at [490, 221] on textarea "make "alpha" and "gam" at bounding box center [507, 232] width 185 height 36
type textarea "make "alpha" and "gam" on the same first line"
click at [561, 263] on icon "button" at bounding box center [557, 262] width 8 height 8
click at [601, 82] on button "Close" at bounding box center [601, 84] width 15 height 15
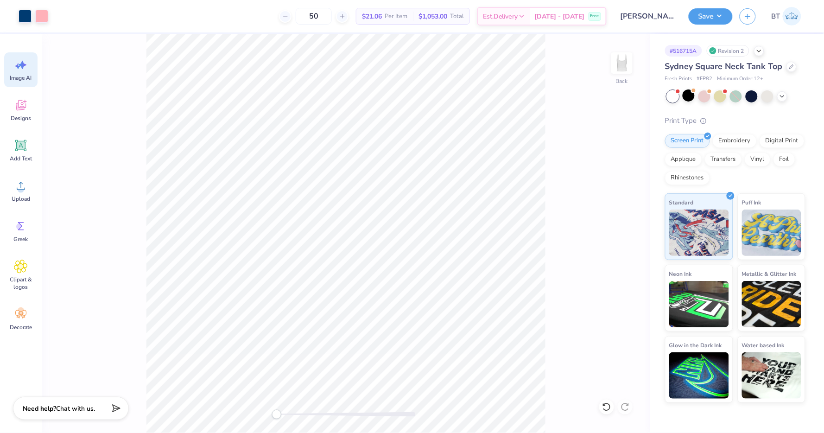
click at [20, 69] on icon at bounding box center [21, 65] width 14 height 14
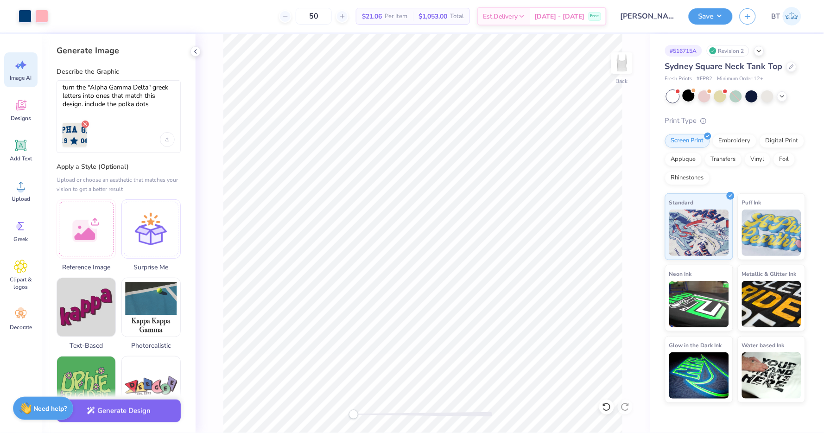
click at [84, 126] on icon "Remove uploaded image" at bounding box center [85, 123] width 7 height 7
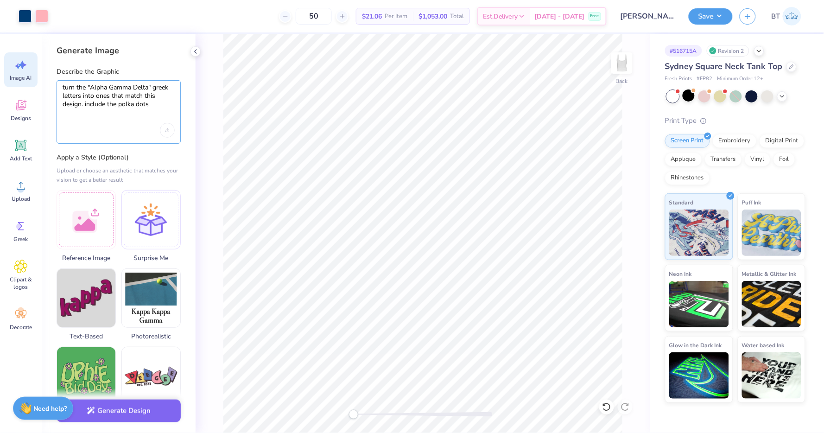
drag, startPoint x: 161, startPoint y: 104, endPoint x: 61, endPoint y: 81, distance: 102.6
click at [61, 81] on div "turn the "Alpha Gamma Delta" greek letters into ones that match this design. in…" at bounding box center [119, 111] width 124 height 63
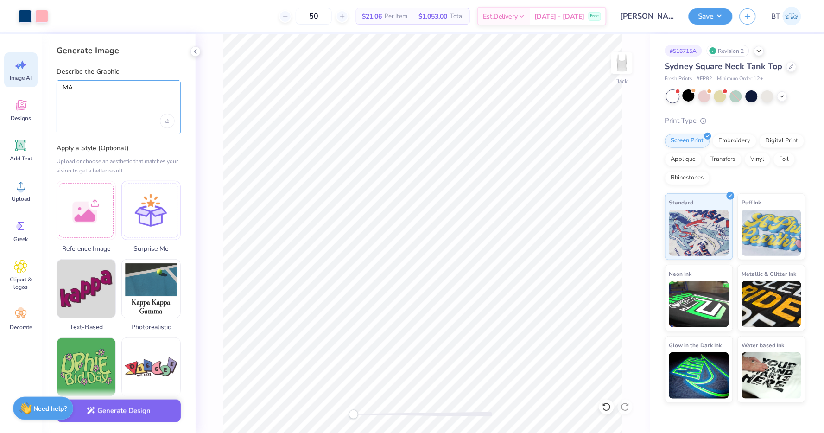
type textarea "M"
click at [165, 128] on div "make the polka dots bigger" at bounding box center [119, 107] width 124 height 54
click at [166, 122] on icon "Upload image" at bounding box center [166, 121] width 3 height 1
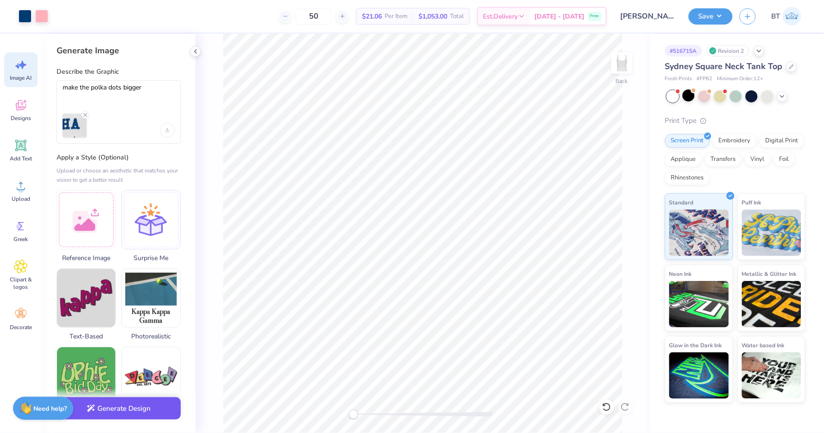
click at [156, 409] on button "Generate Design" at bounding box center [119, 408] width 124 height 23
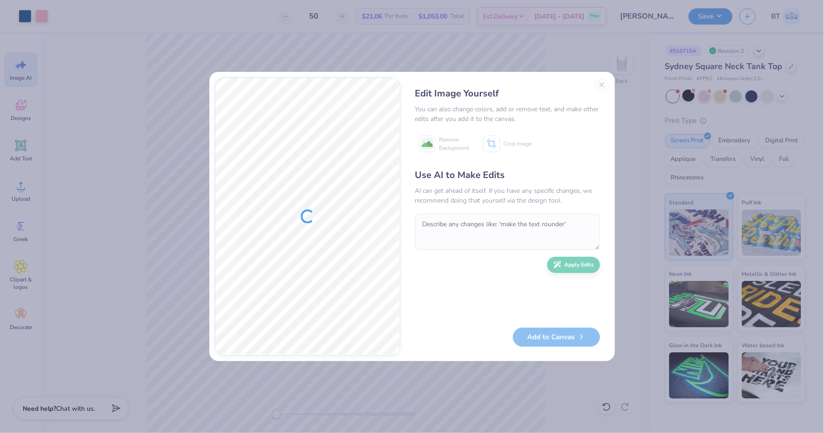
click at [601, 84] on div "Edit Image Yourself You can also change colors, add or remove text, and make ot…" at bounding box center [507, 216] width 203 height 278
click at [481, 302] on div "Use AI to Make Edits AI can get ahead of itself. If you have any specific chang…" at bounding box center [507, 243] width 185 height 150
click at [600, 84] on button "Close" at bounding box center [601, 84] width 15 height 15
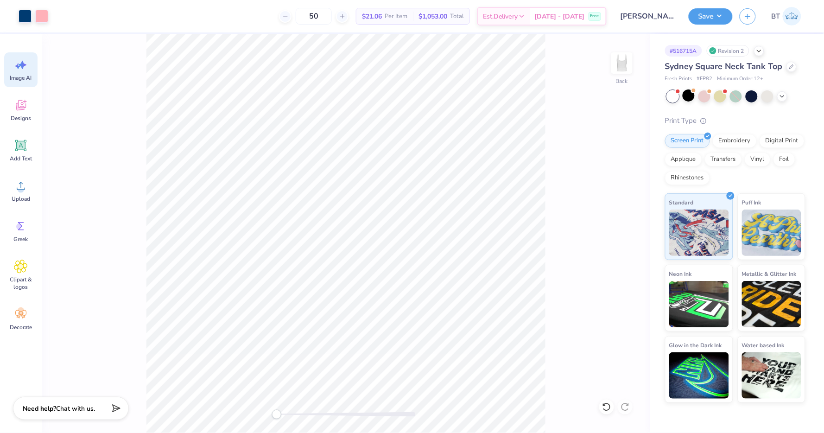
click at [24, 72] on div "Image AI" at bounding box center [20, 69] width 33 height 35
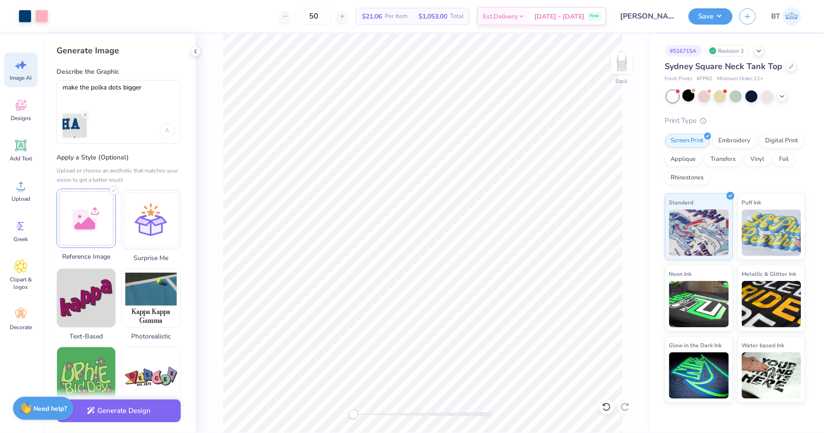
click at [94, 223] on div at bounding box center [86, 218] width 59 height 59
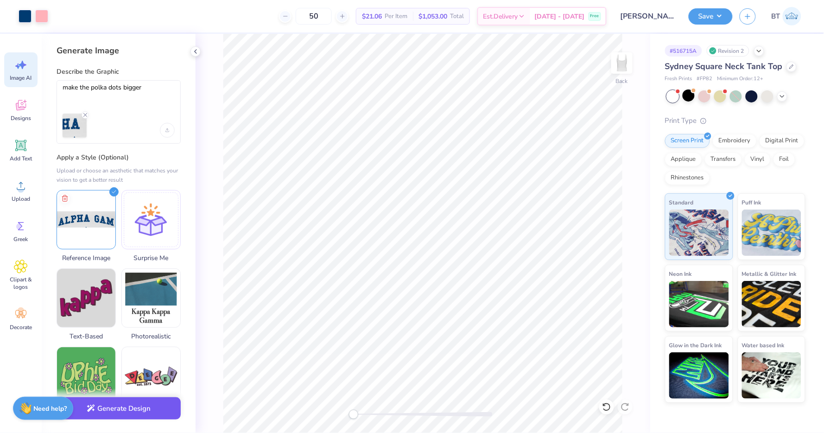
click at [126, 416] on button "Generate Design" at bounding box center [119, 408] width 124 height 23
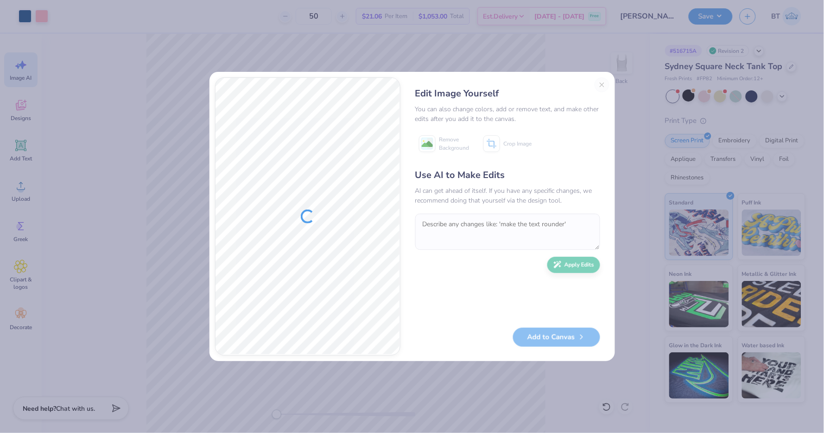
click at [601, 82] on div "Edit Image Yourself You can also change colors, add or remove text, and make ot…" at bounding box center [507, 216] width 203 height 278
click at [601, 82] on button "Close" at bounding box center [601, 84] width 15 height 15
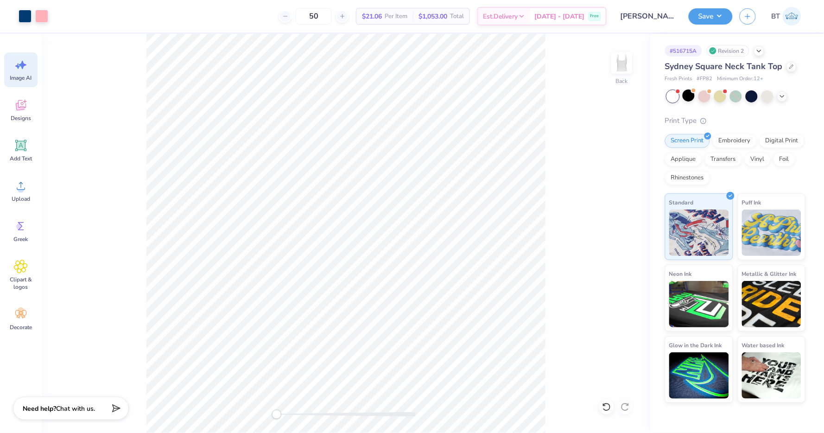
click at [17, 68] on icon at bounding box center [21, 65] width 14 height 14
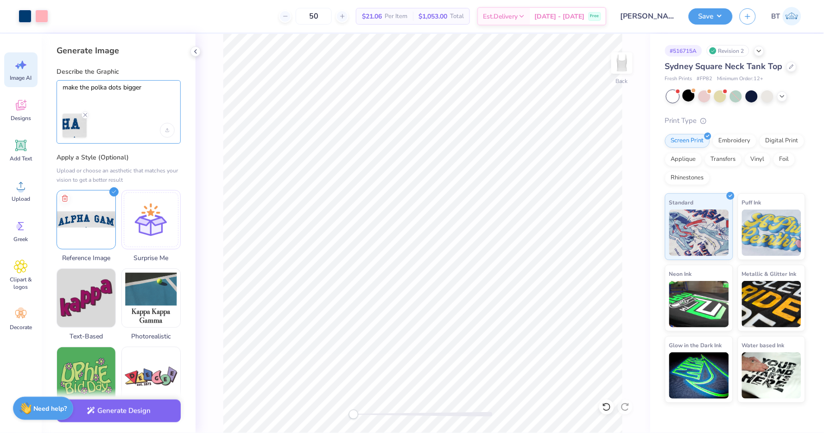
click at [154, 89] on textarea "make the polka dots bigger" at bounding box center [119, 94] width 112 height 23
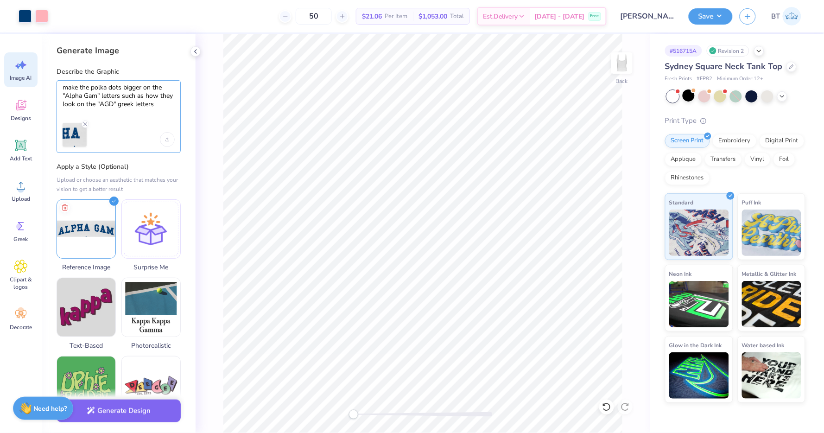
type textarea "make the polka dots bigger on the "Alpha Gam" letters such as how they look on …"
click at [86, 120] on div "make the polka dots bigger on the "Alpha Gam" letters such as how they look on …" at bounding box center [119, 116] width 124 height 73
click at [86, 121] on icon "Remove uploaded image" at bounding box center [85, 123] width 7 height 7
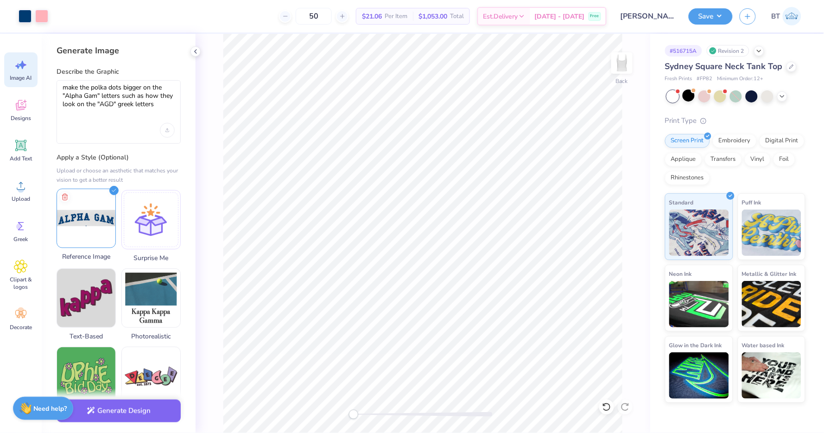
click at [108, 196] on img at bounding box center [86, 218] width 58 height 58
click at [63, 196] on icon at bounding box center [64, 196] width 11 height 11
click at [81, 215] on div at bounding box center [86, 218] width 59 height 59
click at [170, 133] on div "Upload image" at bounding box center [167, 130] width 15 height 15
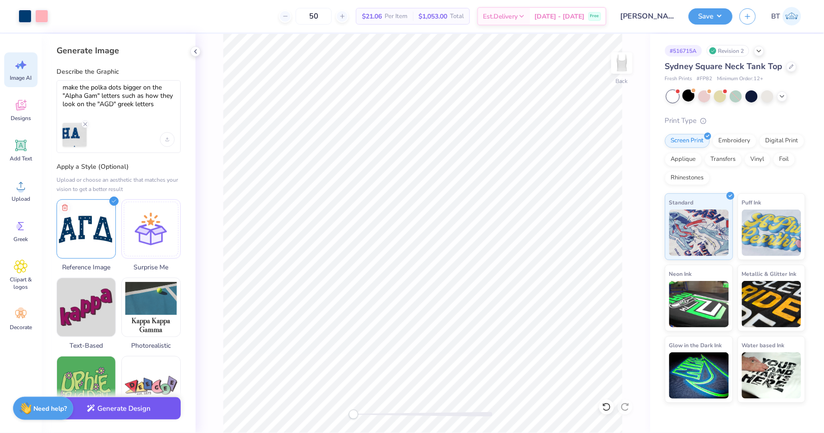
click at [162, 412] on button "Generate Design" at bounding box center [119, 408] width 124 height 23
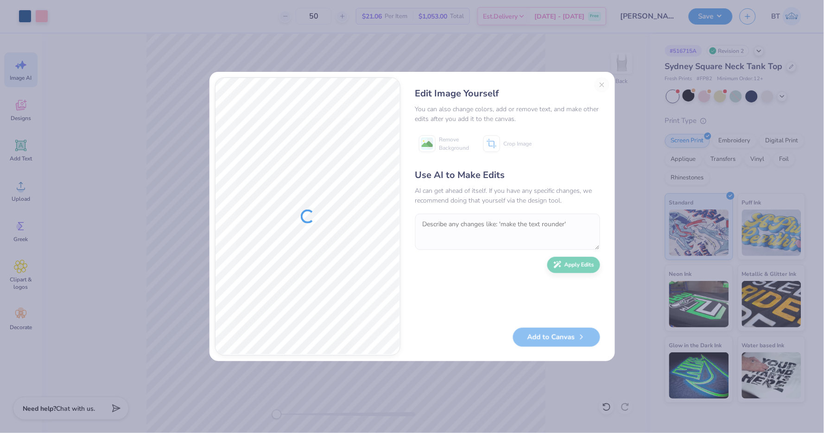
click at [606, 84] on div "Edit Image Yourself You can also change colors, add or remove text, and make ot…" at bounding box center [507, 216] width 203 height 278
click at [603, 86] on button "Close" at bounding box center [601, 84] width 15 height 15
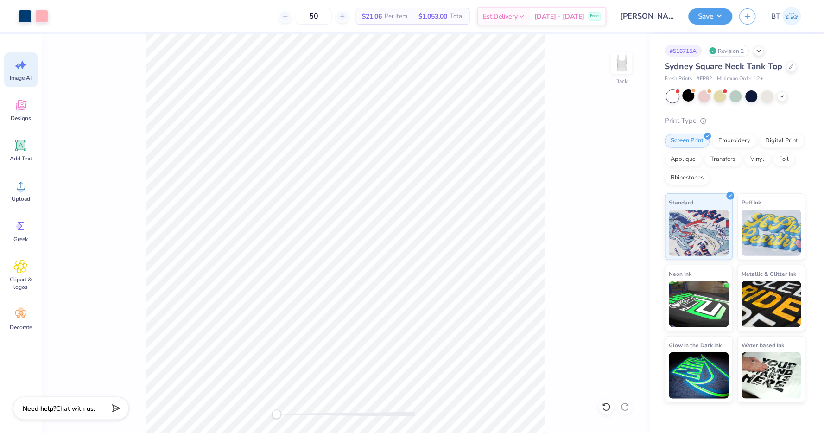
click at [783, 67] on div "Sydney Square Neck Tank Top" at bounding box center [735, 66] width 140 height 13
click at [791, 63] on icon at bounding box center [791, 65] width 5 height 5
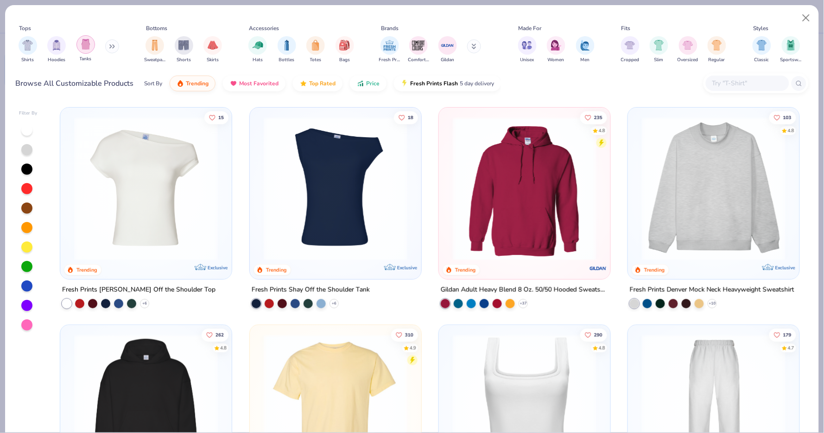
click at [92, 47] on div "filter for Tanks" at bounding box center [85, 44] width 19 height 19
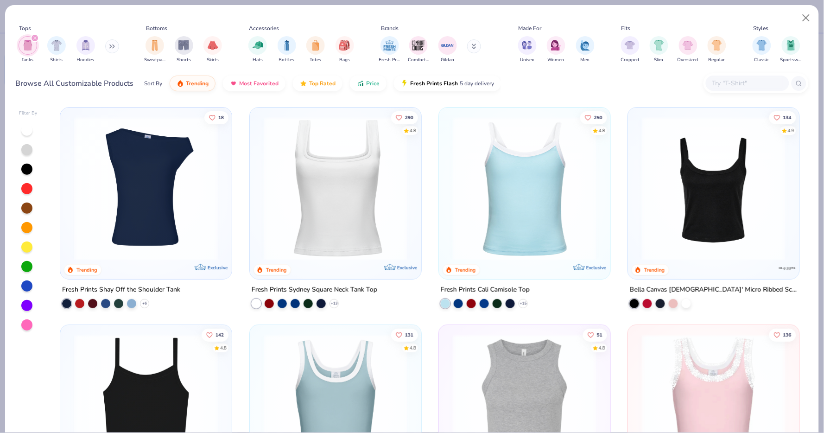
click at [683, 197] on img at bounding box center [713, 189] width 153 height 144
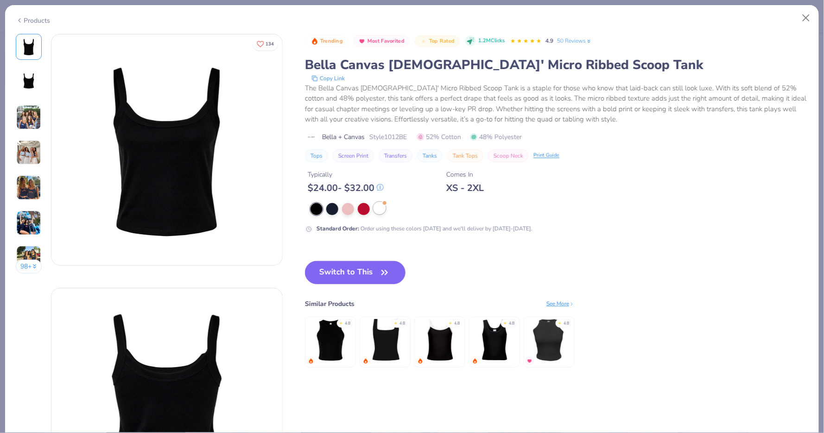
click at [374, 209] on div at bounding box center [379, 208] width 12 height 12
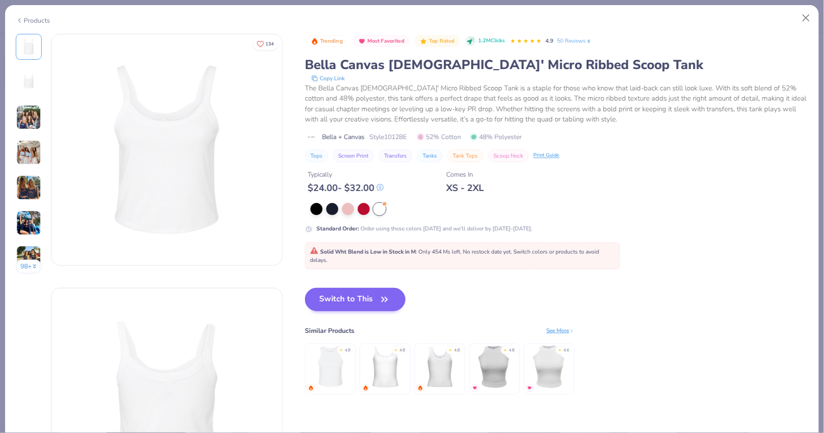
click at [361, 298] on button "Switch to This" at bounding box center [355, 299] width 101 height 23
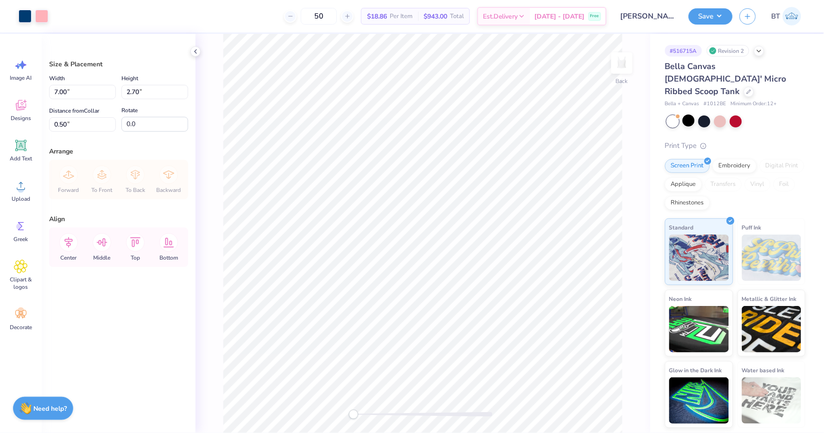
type input "0.65"
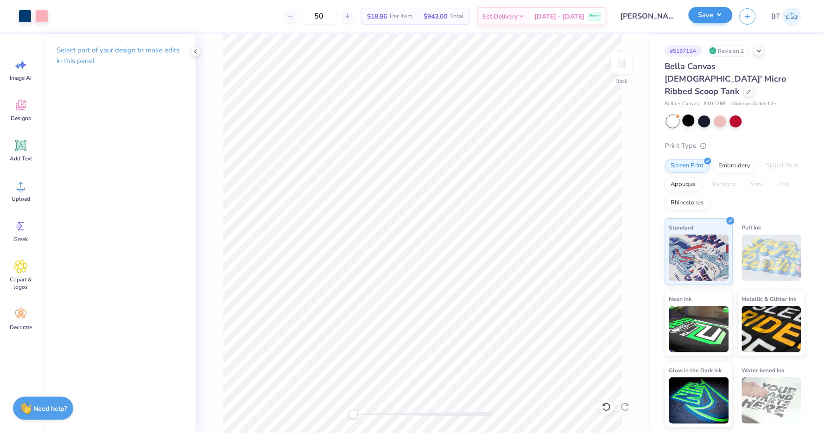
click at [721, 13] on button "Save" at bounding box center [710, 15] width 44 height 16
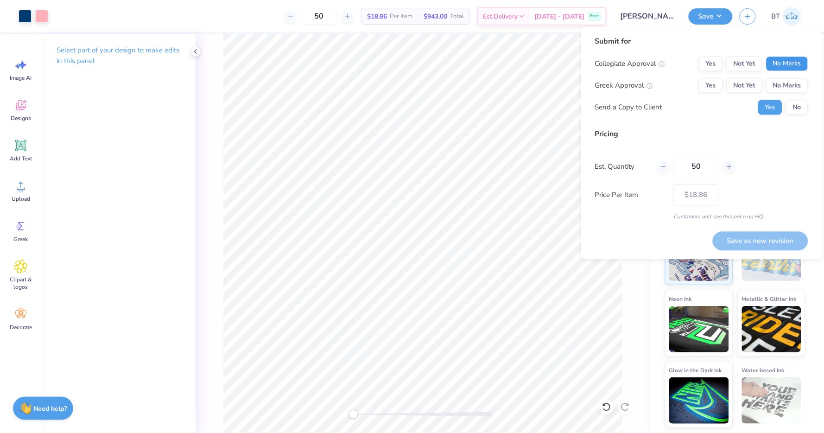
click at [791, 64] on button "No Marks" at bounding box center [787, 64] width 42 height 15
click at [719, 76] on div "Collegiate Approval Yes Not Yet No Marks Greek Approval Yes Not Yet No Marks Se…" at bounding box center [701, 86] width 213 height 58
click at [701, 85] on button "Yes" at bounding box center [711, 85] width 24 height 15
click at [804, 114] on button "No" at bounding box center [797, 107] width 22 height 15
click at [804, 112] on button "No" at bounding box center [797, 107] width 22 height 15
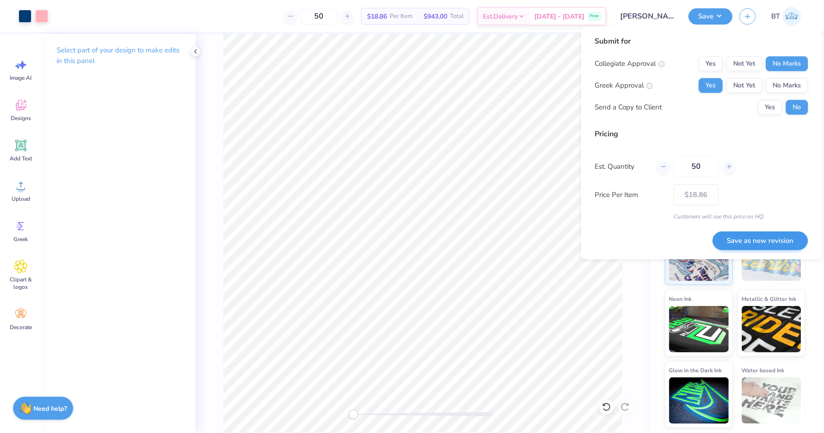
click at [764, 236] on button "Save as new revision" at bounding box center [760, 240] width 95 height 19
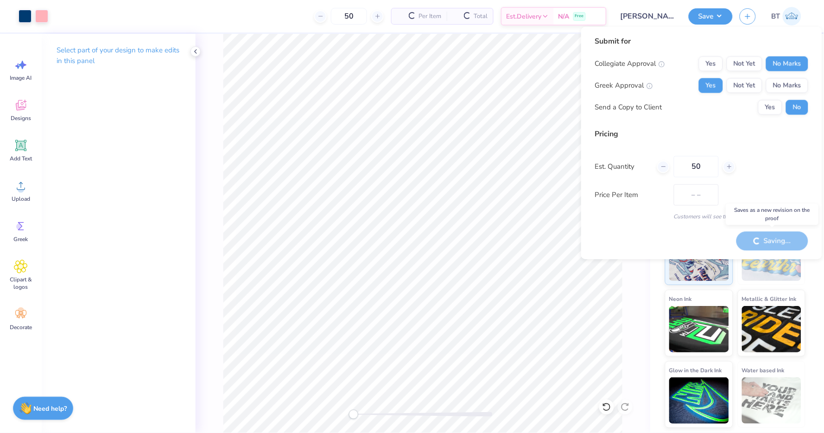
type input "$18.86"
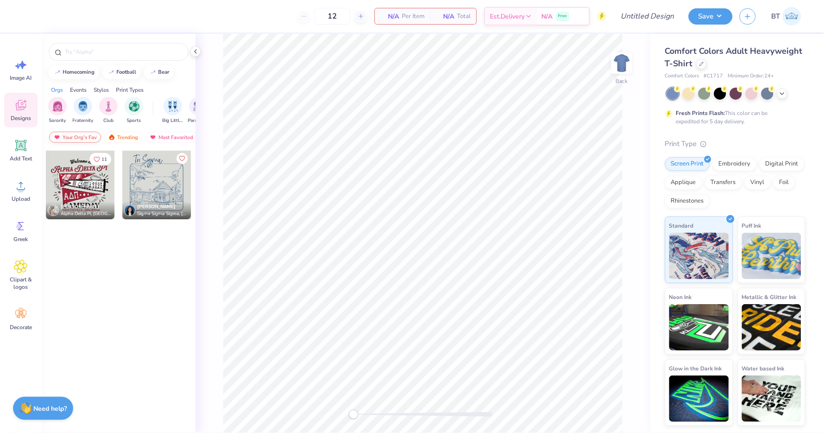
click at [86, 135] on div "Your Org's Fav" at bounding box center [75, 137] width 52 height 11
click at [84, 107] on img "filter for Fraternity" at bounding box center [83, 105] width 10 height 11
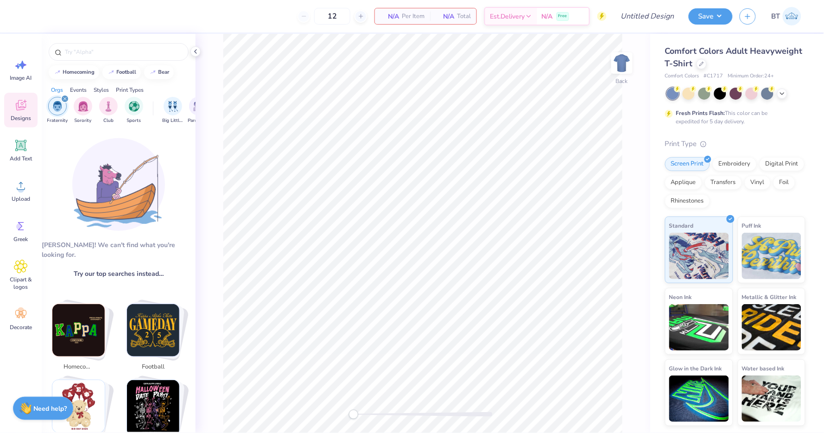
click at [64, 100] on icon "filter for Fraternity" at bounding box center [65, 99] width 4 height 4
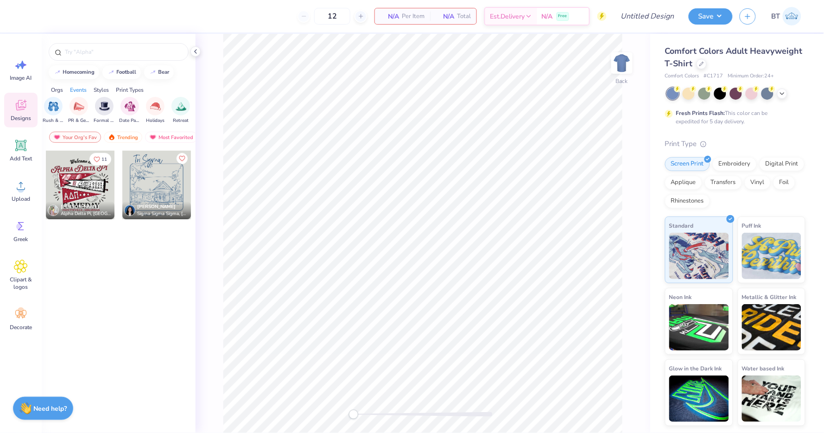
scroll to position [0, 36]
click at [122, 137] on div "Trending" at bounding box center [123, 137] width 38 height 11
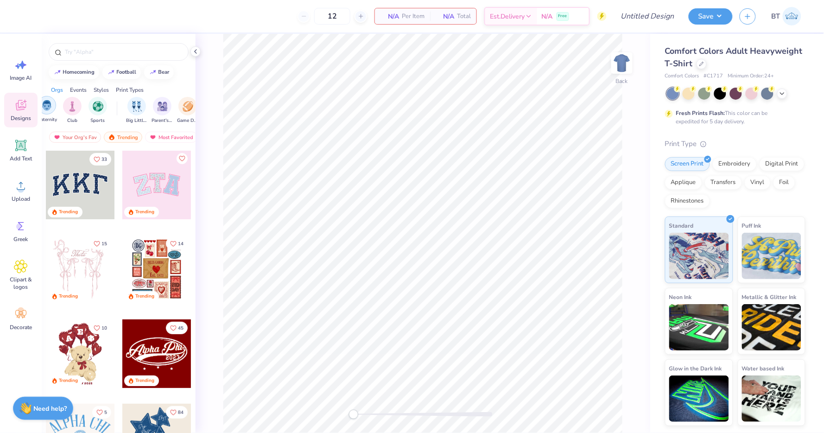
click at [50, 106] on img "filter for Fraternity" at bounding box center [47, 105] width 10 height 11
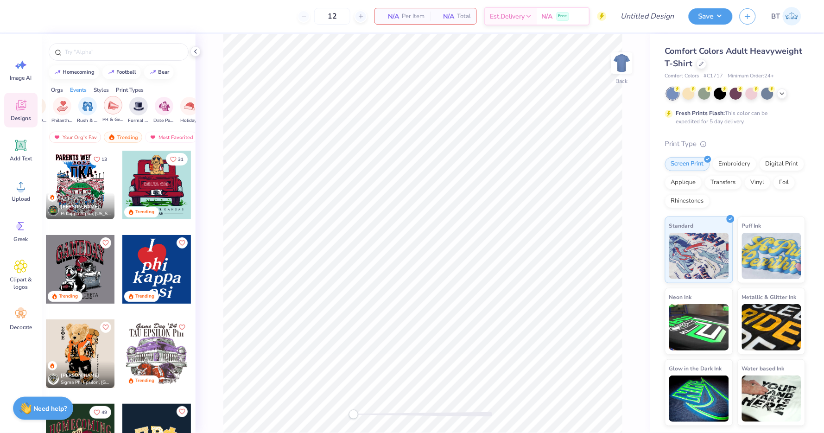
scroll to position [0, 202]
click at [124, 104] on img "filter for Formal & Semi" at bounding box center [124, 105] width 11 height 11
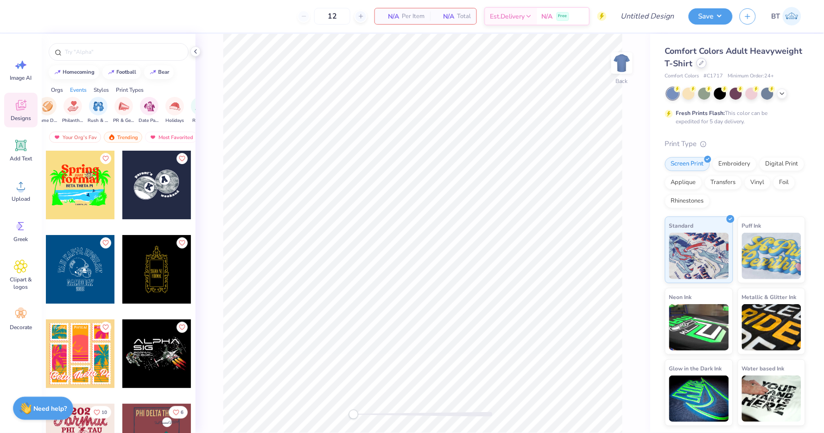
click at [697, 60] on div at bounding box center [701, 63] width 10 height 10
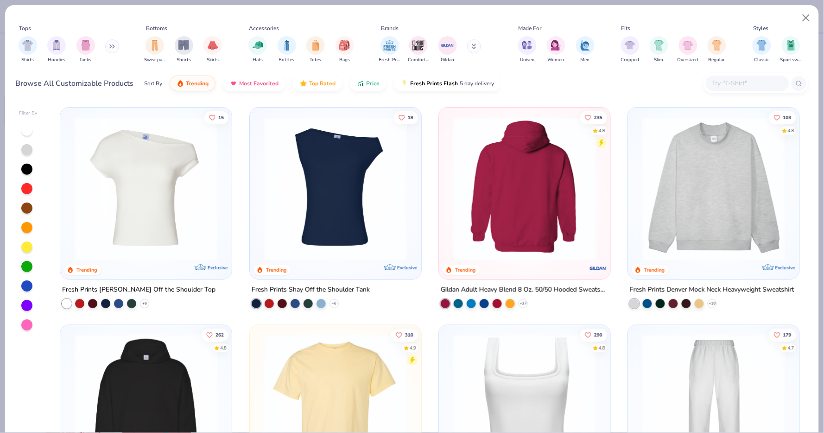
click at [541, 205] on img at bounding box center [524, 189] width 153 height 144
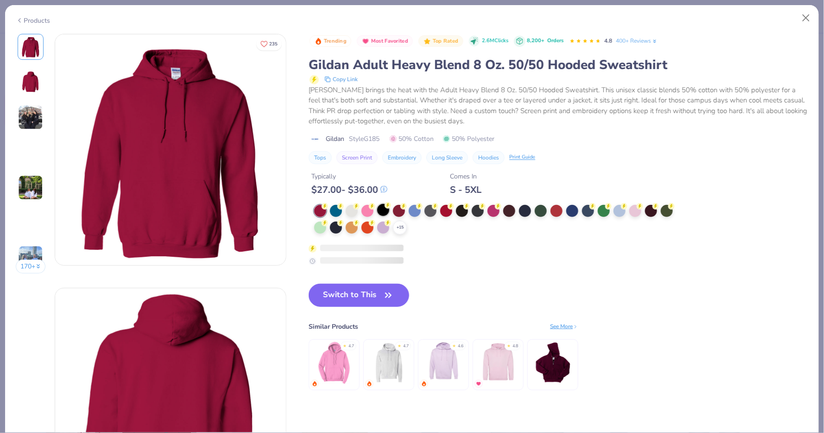
click at [378, 206] on div at bounding box center [383, 210] width 12 height 12
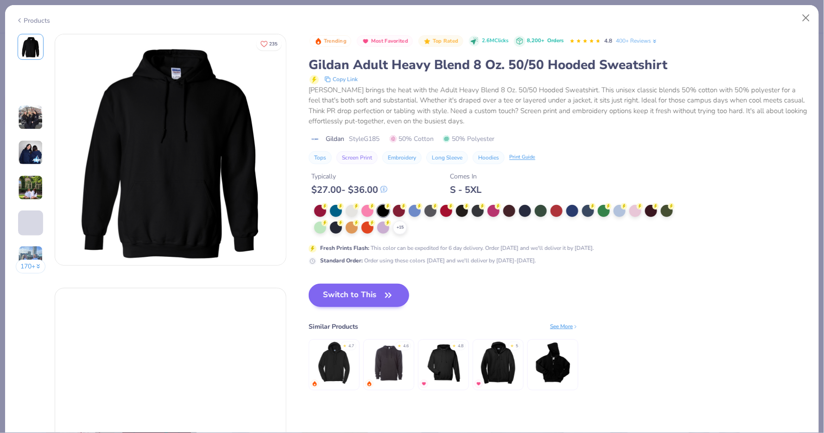
click at [381, 289] on button "Switch to This" at bounding box center [359, 295] width 101 height 23
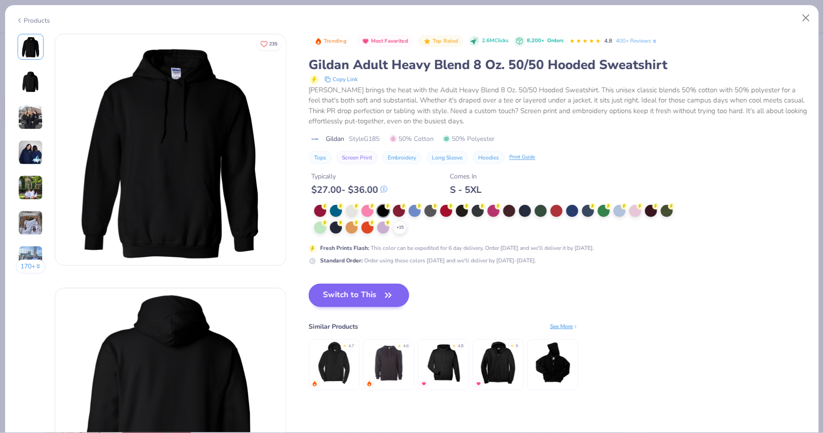
click at [365, 290] on button "Switch to This" at bounding box center [359, 295] width 101 height 23
click at [390, 285] on button "Switch to This" at bounding box center [359, 295] width 101 height 23
click at [382, 294] on icon "button" at bounding box center [388, 295] width 13 height 13
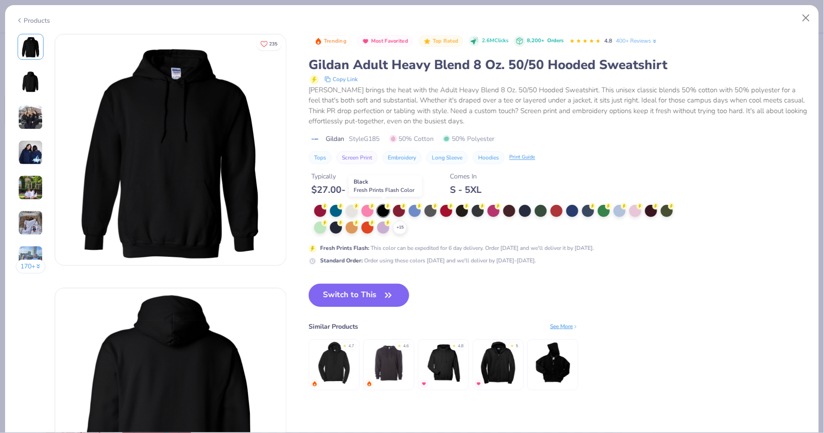
click at [381, 206] on div at bounding box center [383, 211] width 12 height 12
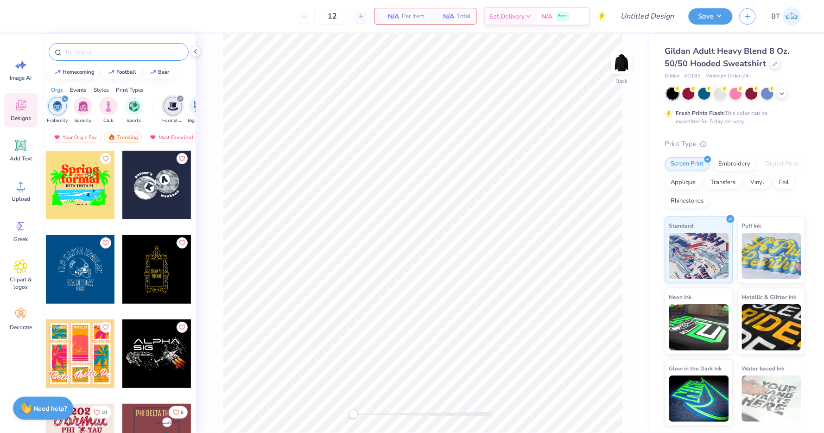
click at [114, 51] on input "text" at bounding box center [123, 51] width 119 height 9
type input "delta sigma phi"
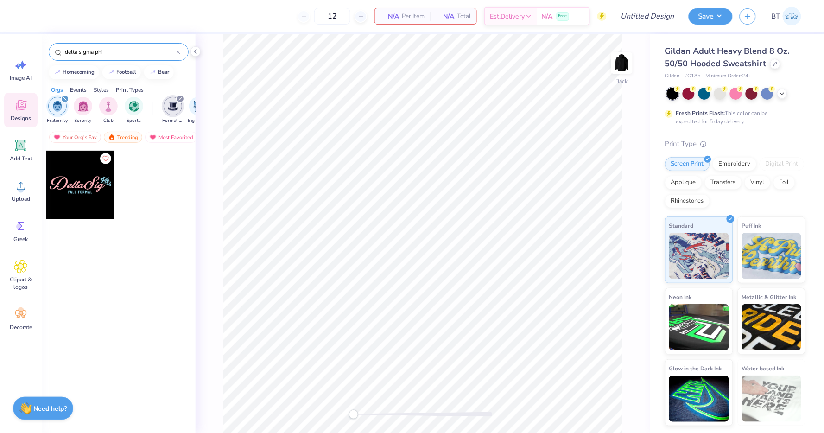
click at [183, 97] on div "filter for Formal & Semi" at bounding box center [180, 99] width 8 height 8
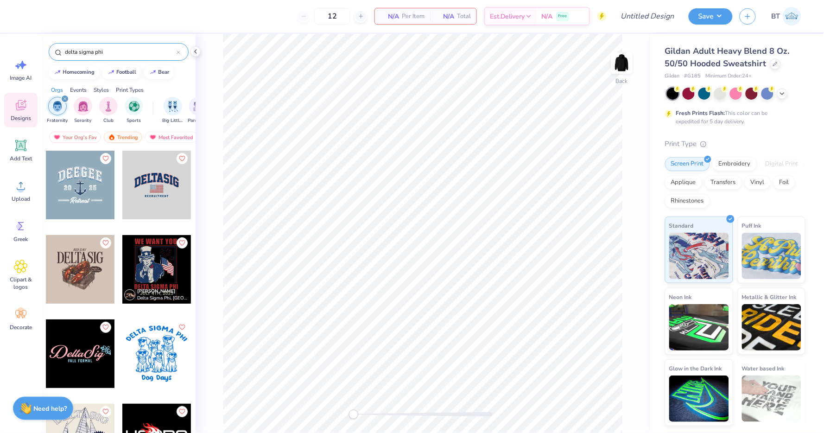
click at [66, 98] on icon "filter for Fraternity" at bounding box center [65, 99] width 4 height 4
click at [81, 106] on img "filter for Fraternity" at bounding box center [83, 105] width 10 height 11
click at [90, 107] on div "filter for Formal & Semi" at bounding box center [98, 105] width 19 height 19
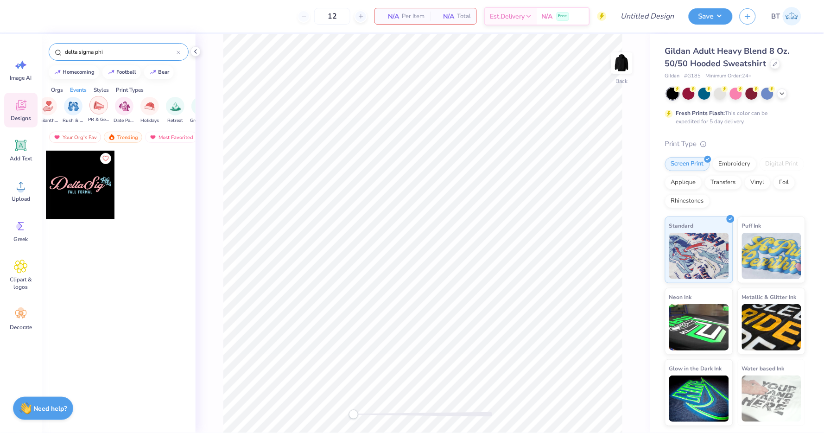
click at [100, 105] on img "filter for PR & General" at bounding box center [99, 105] width 11 height 11
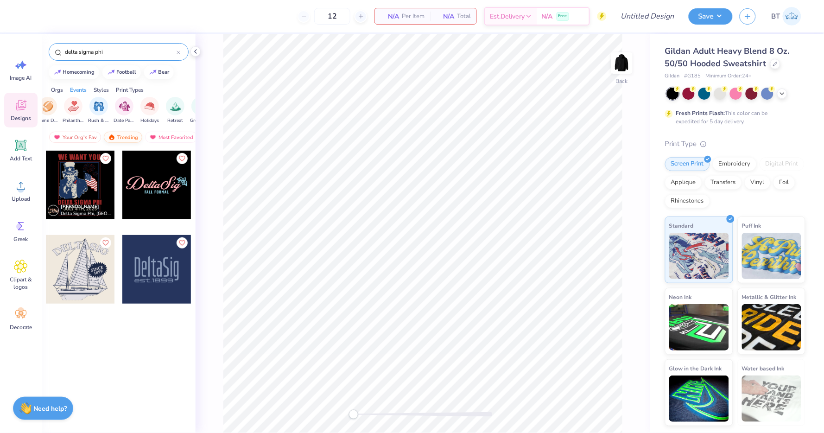
click at [128, 132] on div "Trending" at bounding box center [123, 137] width 38 height 11
click at [164, 133] on div "Most Favorited" at bounding box center [171, 137] width 52 height 11
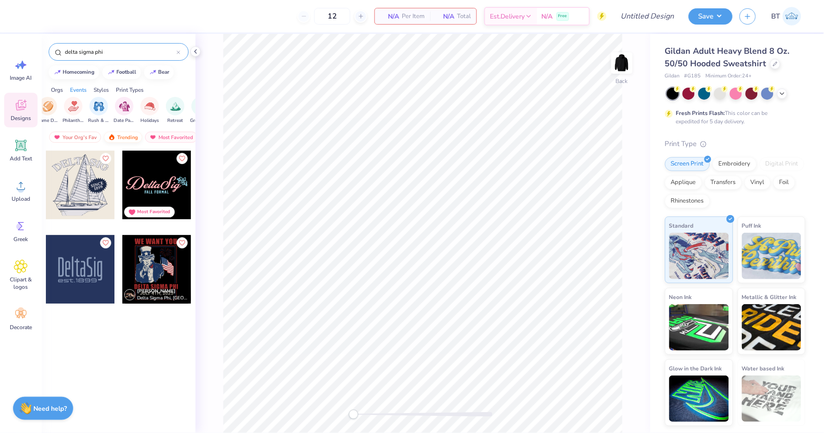
click at [123, 135] on div "Trending" at bounding box center [123, 137] width 38 height 11
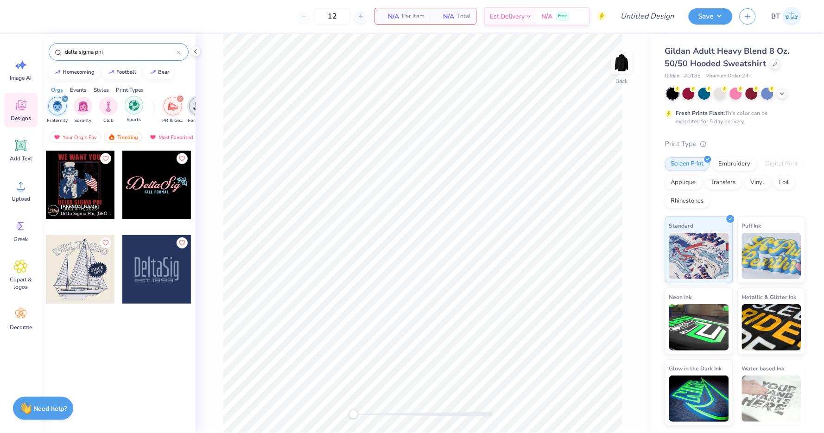
scroll to position [0, 0]
click at [182, 99] on div "filter for PR & General" at bounding box center [180, 99] width 8 height 8
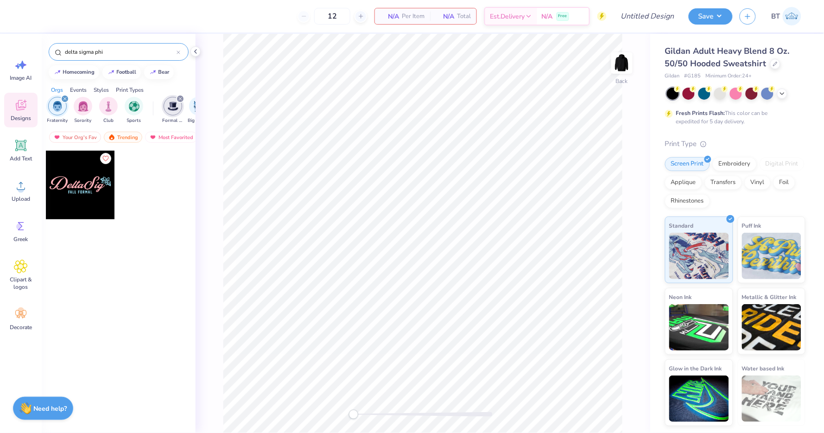
click at [182, 97] on div "filter for Formal & Semi" at bounding box center [180, 99] width 8 height 8
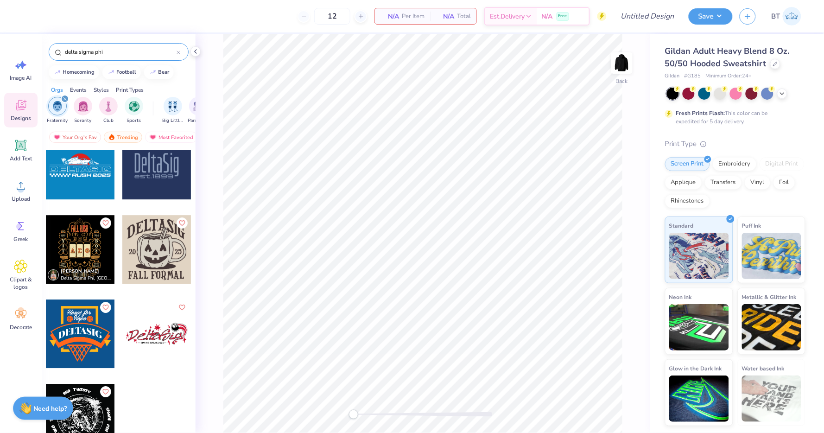
scroll to position [778, 0]
click at [85, 239] on div at bounding box center [80, 249] width 69 height 69
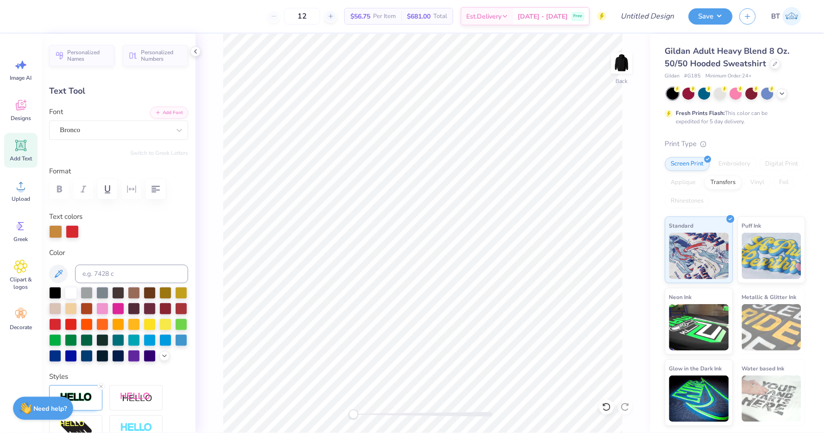
type input "1.36"
type input "1.23"
type input "4.17"
type textarea "Formal"
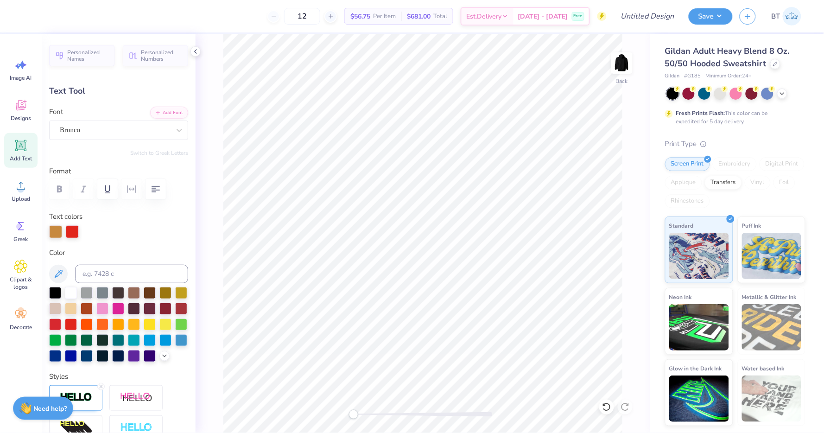
scroll to position [0, 0]
type input "1.47"
type input "1.28"
type input "4.14"
type input "1.36"
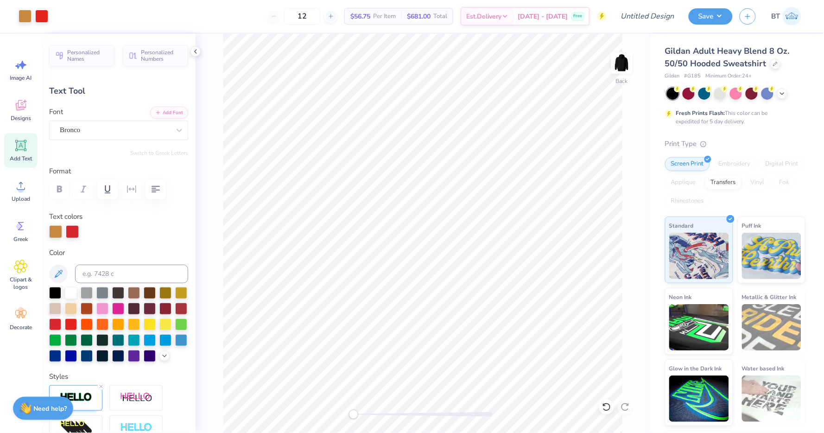
type input "1.23"
type input "4.17"
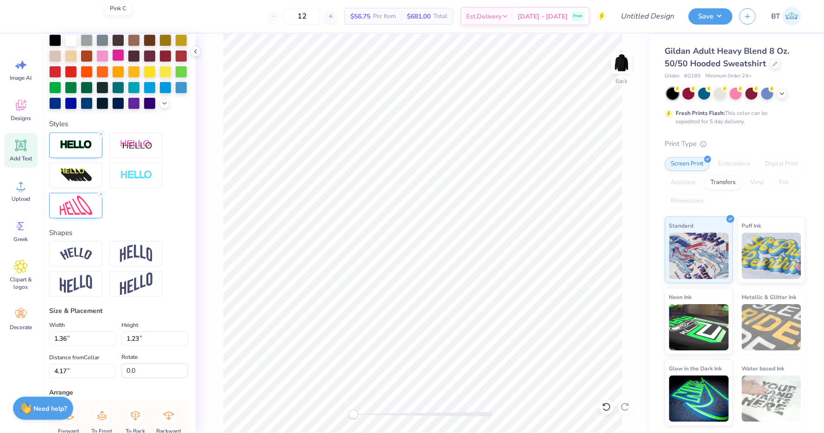
scroll to position [337, 0]
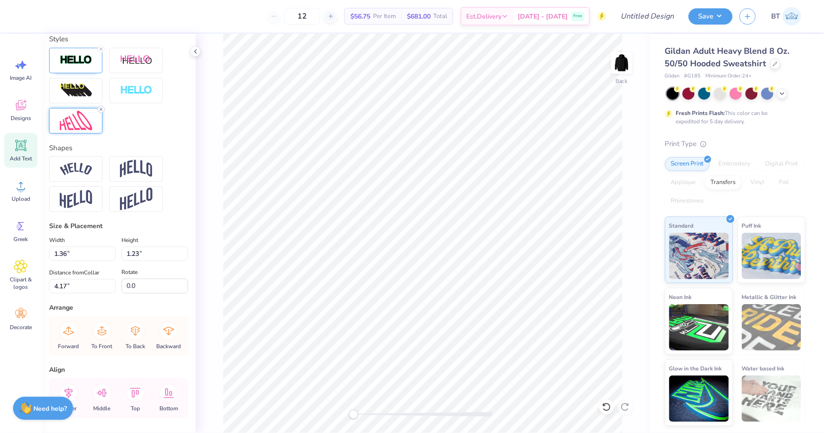
click at [101, 109] on line at bounding box center [101, 109] width 3 height 3
type input "2.37"
type input "0.68"
type input "4.45"
type input "0.80"
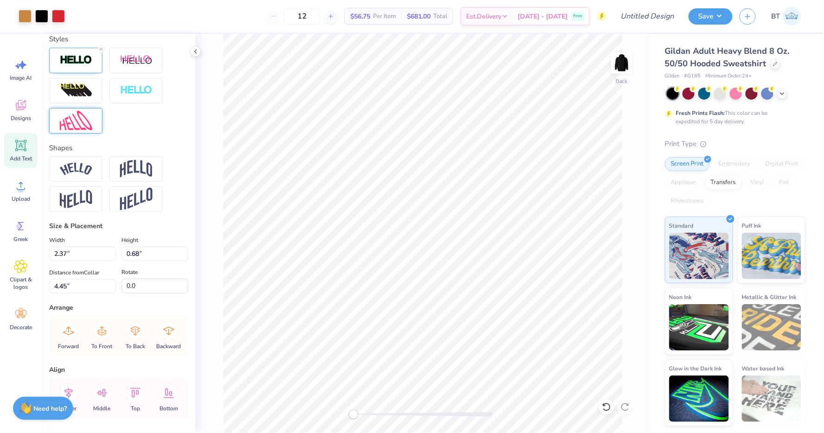
type input "0.84"
type input "8.29"
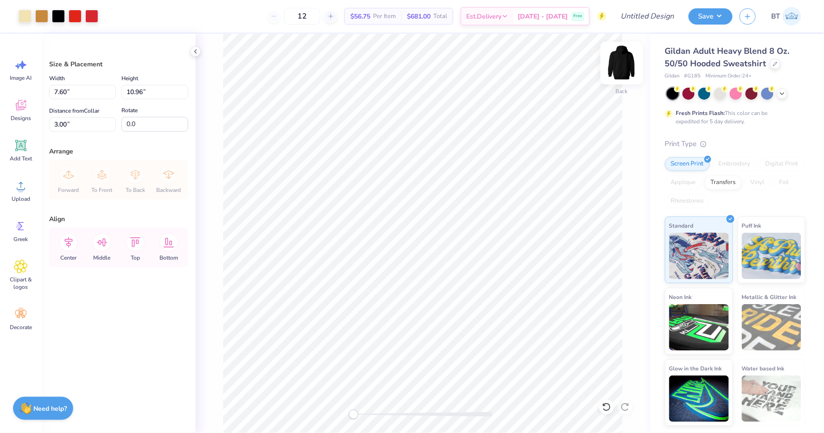
click at [618, 69] on img at bounding box center [621, 62] width 37 height 37
click at [84, 95] on input "7.71" at bounding box center [82, 92] width 67 height 14
type input "12.50"
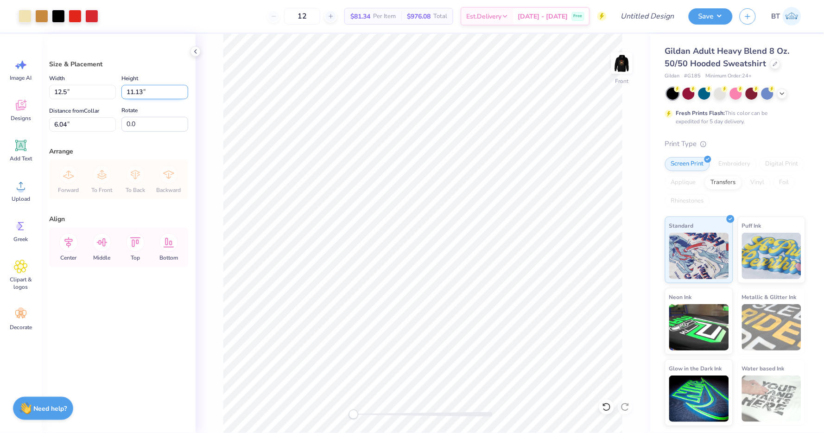
type input "18.04"
type input "6.00"
click at [134, 90] on input "18.04" at bounding box center [154, 92] width 67 height 14
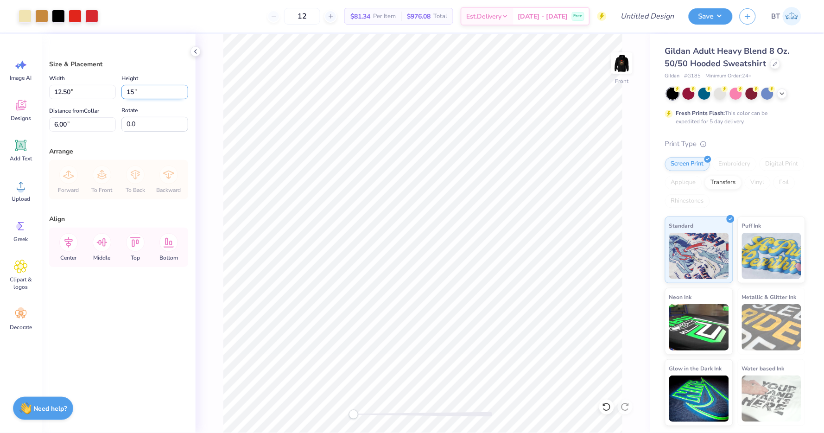
type input "15"
type input "10.40"
type input "15.00"
type input "6.27"
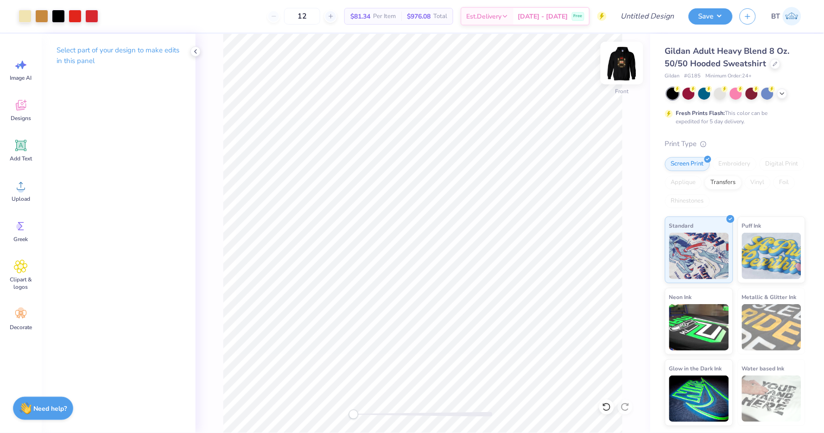
click at [625, 58] on img at bounding box center [621, 62] width 37 height 37
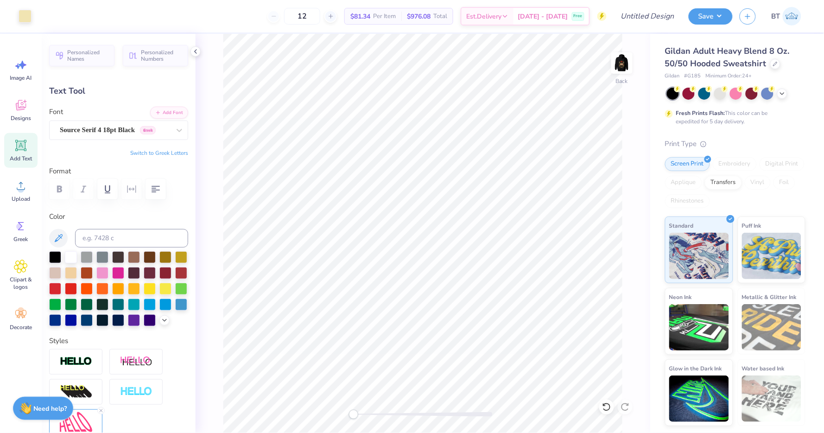
type input "0.49"
type input "0.58"
type input "6.67"
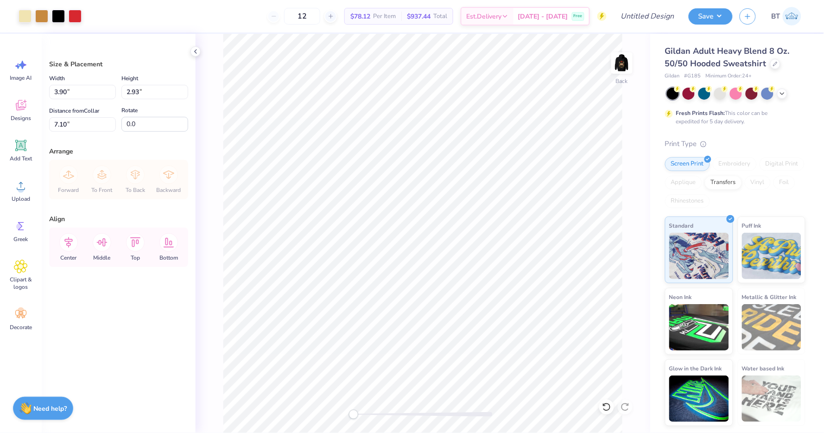
type input "3.00"
type input "3.07"
type input "2.31"
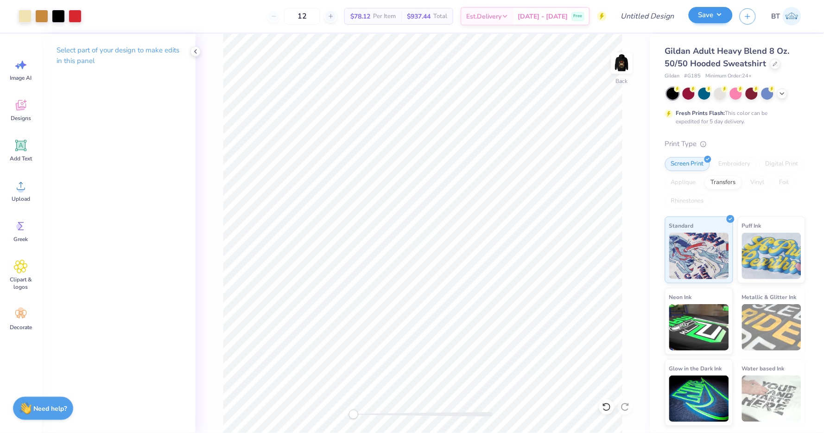
click at [712, 18] on button "Save" at bounding box center [710, 15] width 44 height 16
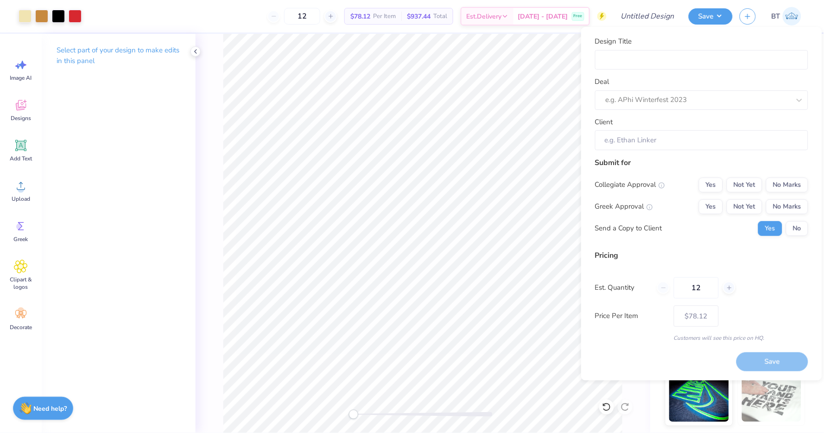
click at [681, 72] on div "Design Title Deal e.g. APhi Winterfest 2023 Client" at bounding box center [701, 93] width 213 height 114
click at [674, 58] on input "Design Title" at bounding box center [701, 60] width 213 height 20
type input "D"
type input "DS"
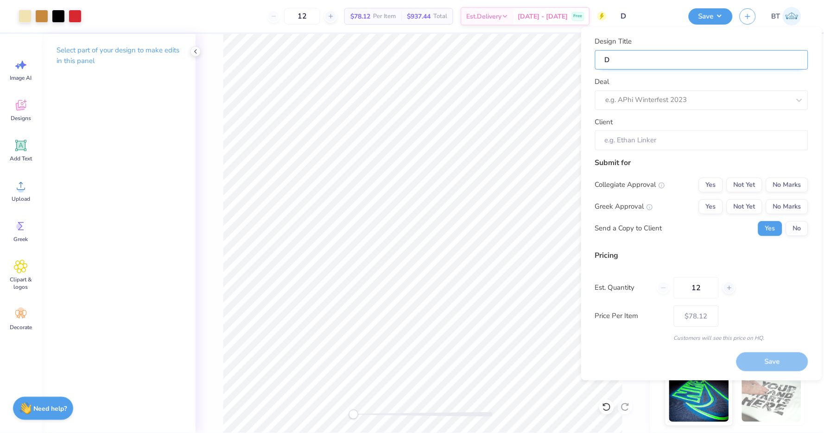
type input "DS"
type input "DSI"
type input "DSIG"
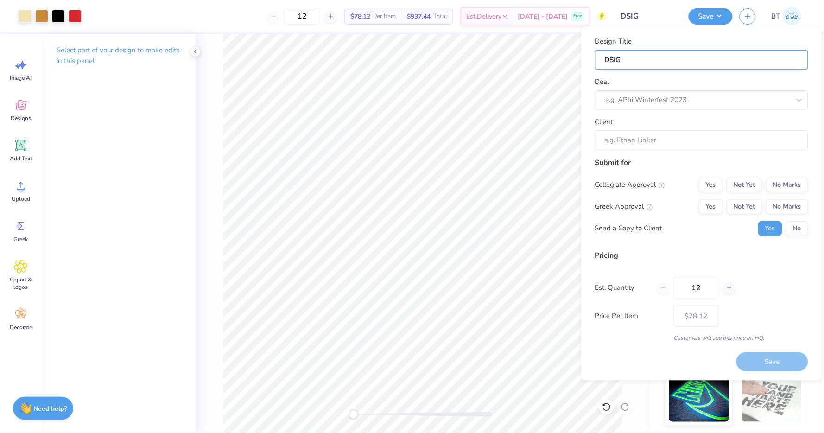
type input "DSIG"
type input "DSIG F"
type input "DSIG Fo"
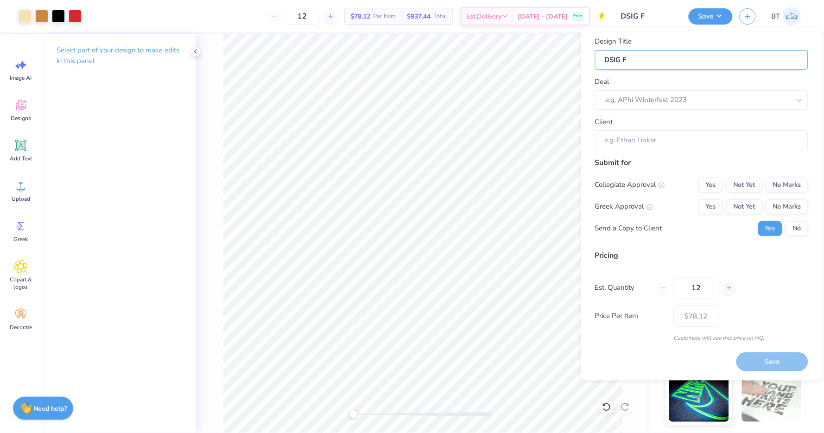
type input "DSIG Fo"
type input "DSIG For"
type input "DSIG Form"
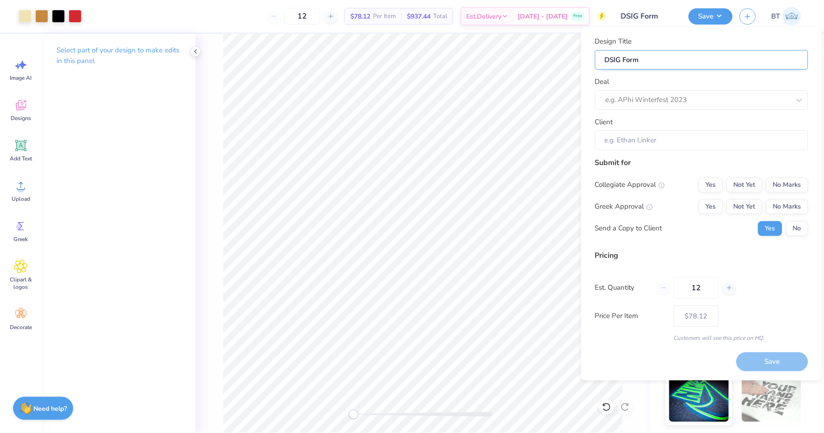
type input "DSIG Forma"
type input "DSIG Formal"
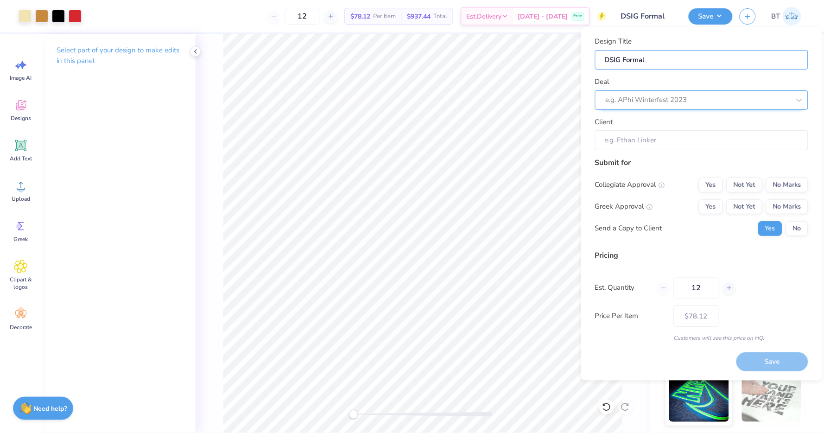
type input "DSIG Formal"
type input "DSIG Formal M"
type input "DSIG Formal Mo"
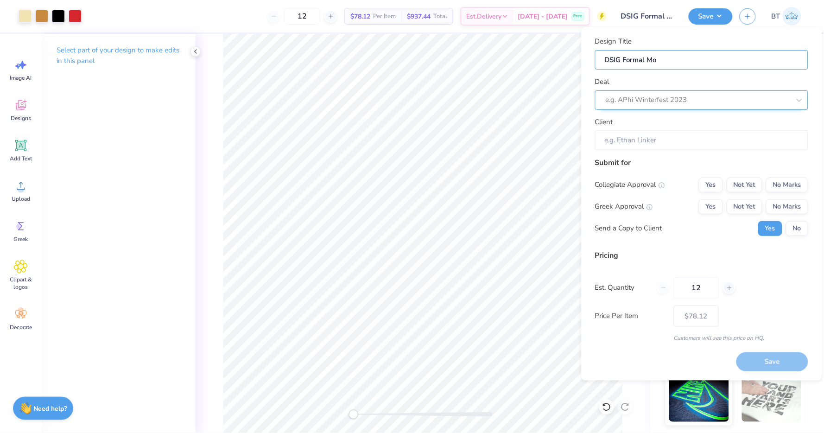
type input "DSIG Formal Moc"
type input "DSIG Formal Mock"
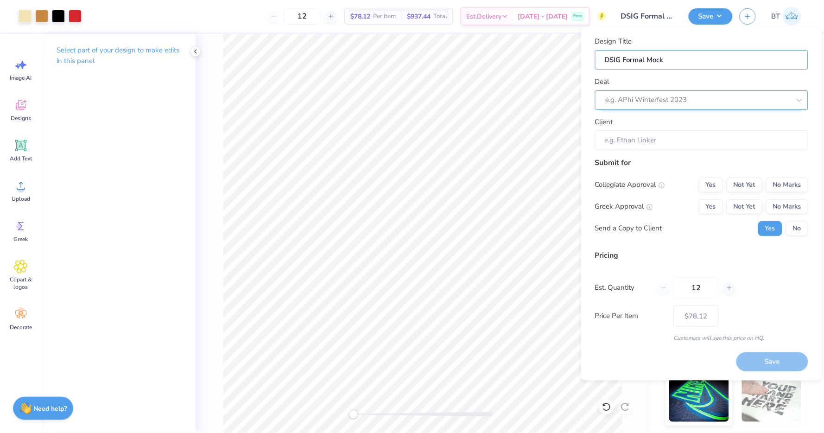
type input "DSIG Formal Mock"
type input "DSIG Formal Mock U"
type input "DSIG Formal Mock Up"
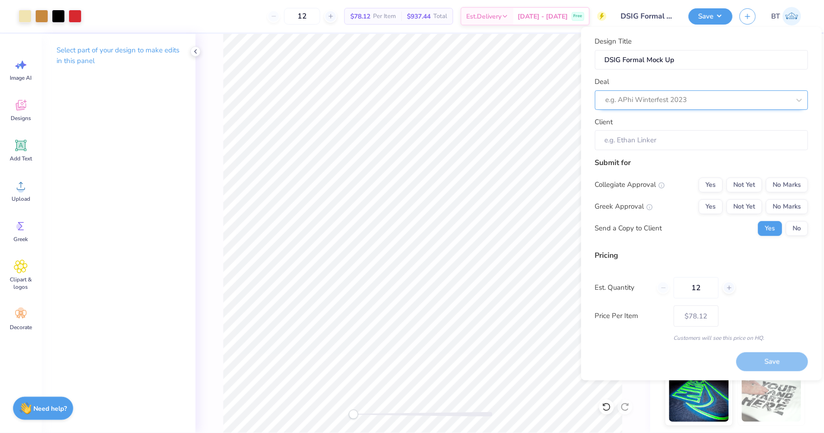
click at [656, 97] on div "e.g. APhi Winterfest 2023" at bounding box center [698, 100] width 184 height 11
drag, startPoint x: 678, startPoint y: 57, endPoint x: 650, endPoint y: 56, distance: 28.3
click at [650, 56] on input "DSIG Formal Mock Up" at bounding box center [701, 60] width 213 height 20
type input "DSIG Formal D"
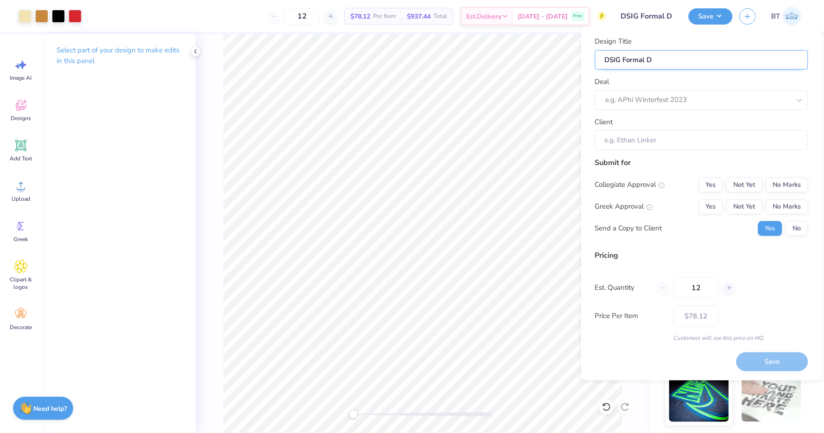
type input "DSIG Formal De"
type input "DSIG Formal Des"
type input "DSIG Formal Desi"
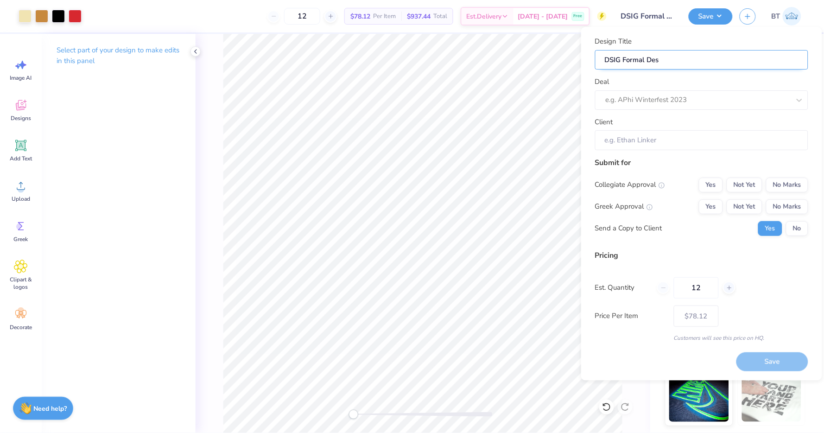
type input "DSIG Formal Desi"
type input "DSIG Formal Desig"
type input "DSIG Formal Design"
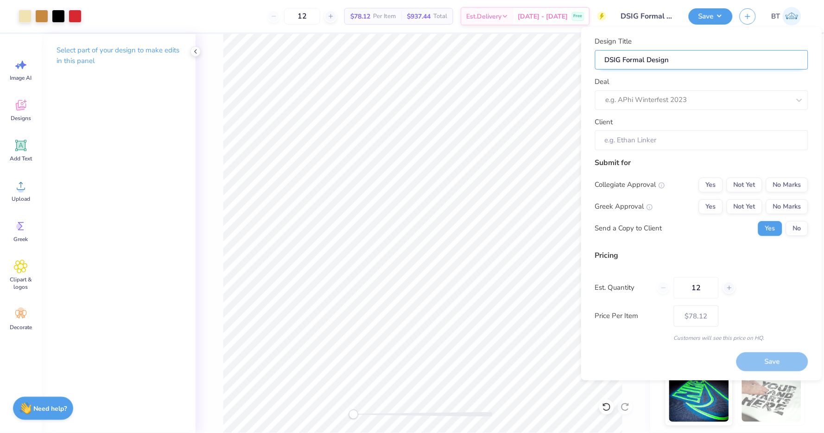
type input "DSIG Formal Design"
type input "DSIG Formal Design t"
type input "DSIG Formal Design to"
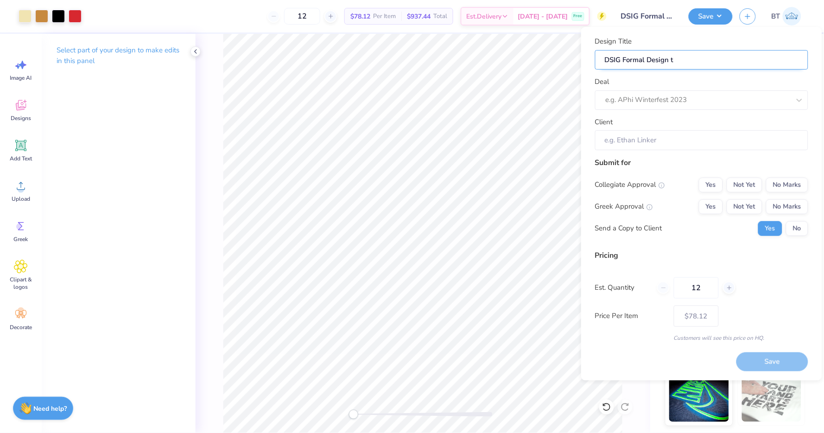
type input "DSIG Formal Design to"
type input "DSIG Formal Design too"
type input "DSIG Formal Design tool"
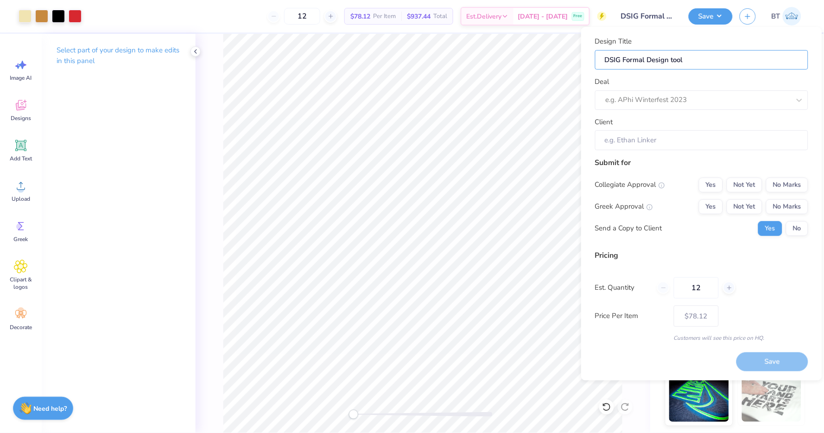
type input "DSIG Formal Design too"
type input "DSIG Formal Design to"
type input "DSIG Formal Design t"
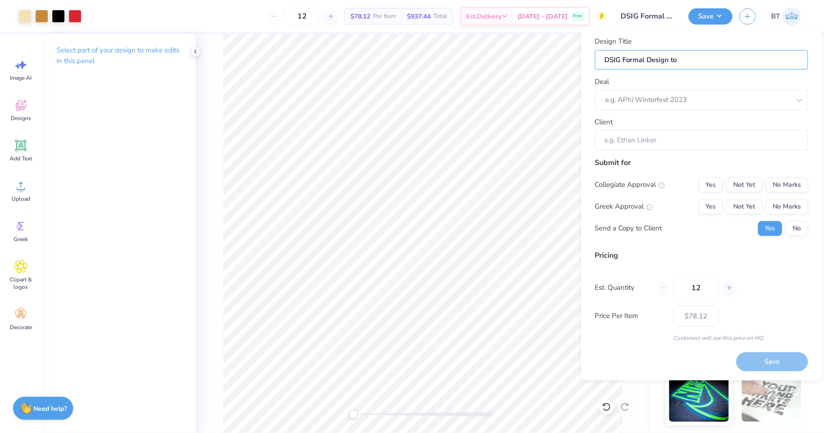
type input "DSIG Formal Design t"
type input "DSIG Formal Design"
type input "DSIG Formal Design T"
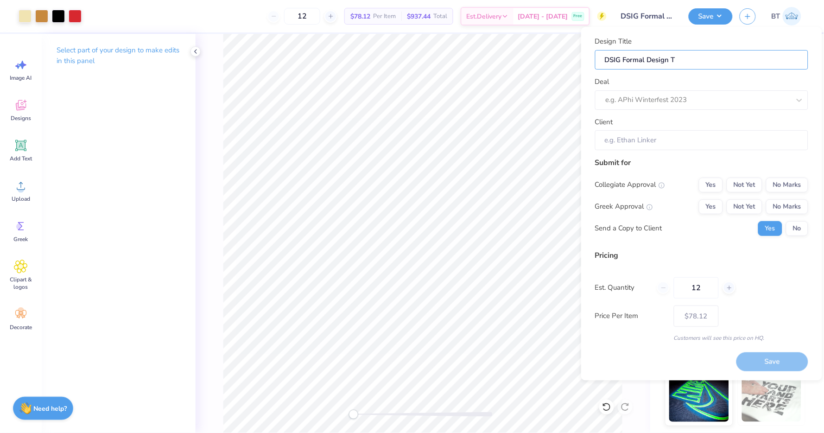
type input "DSIG Formal Design To"
type input "DSIG Formal Design Too"
type input "DSIG Formal Design Tool"
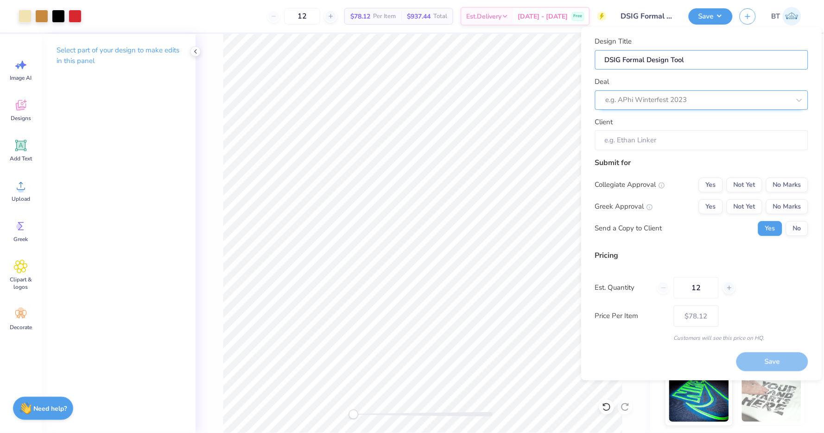
type input "DSIG Formal Design Tool"
click at [653, 94] on div at bounding box center [698, 100] width 184 height 13
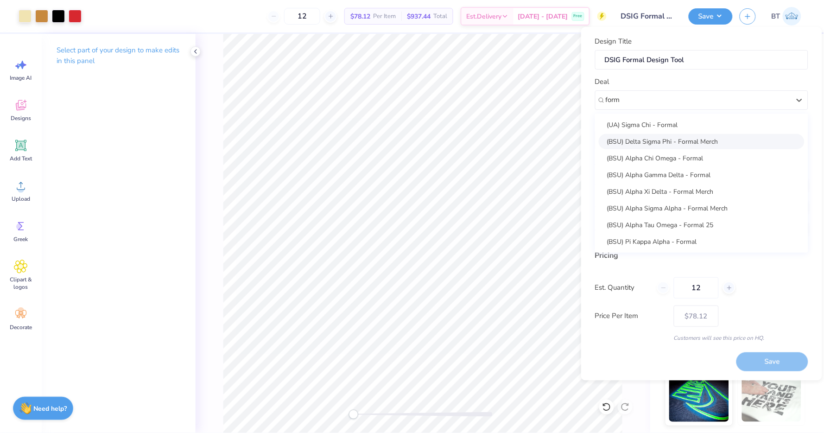
click at [654, 144] on div "(BSU) Delta Sigma Phi - Formal Merch" at bounding box center [702, 141] width 206 height 15
type input "form"
type input "Blake Frye"
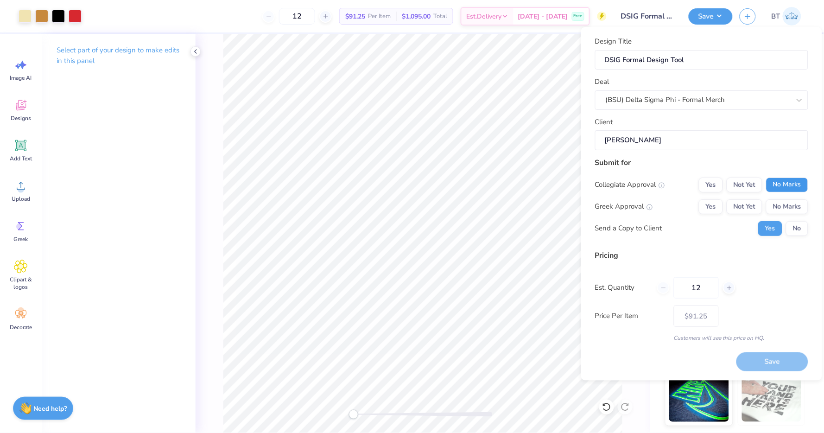
click at [789, 188] on button "No Marks" at bounding box center [787, 184] width 42 height 15
click at [704, 211] on button "Yes" at bounding box center [711, 206] width 24 height 15
click at [799, 231] on button "No" at bounding box center [797, 228] width 22 height 15
click at [755, 356] on button "Save" at bounding box center [772, 361] width 72 height 19
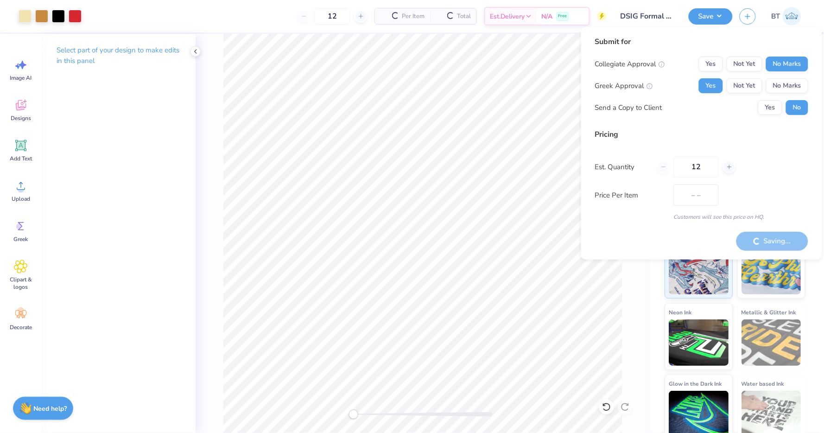
type input "– –"
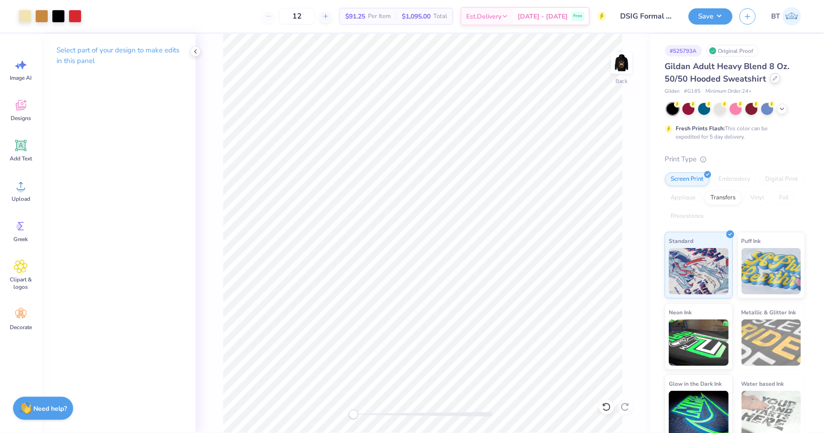
click at [774, 78] on icon at bounding box center [775, 78] width 5 height 5
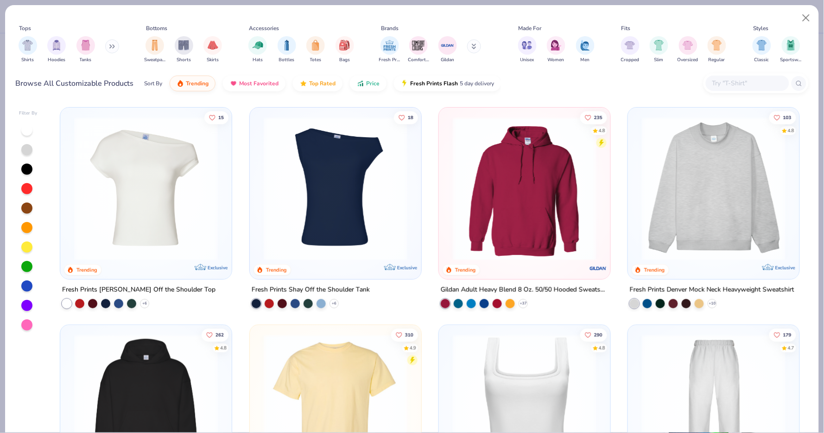
click at [114, 45] on icon at bounding box center [113, 46] width 1 height 3
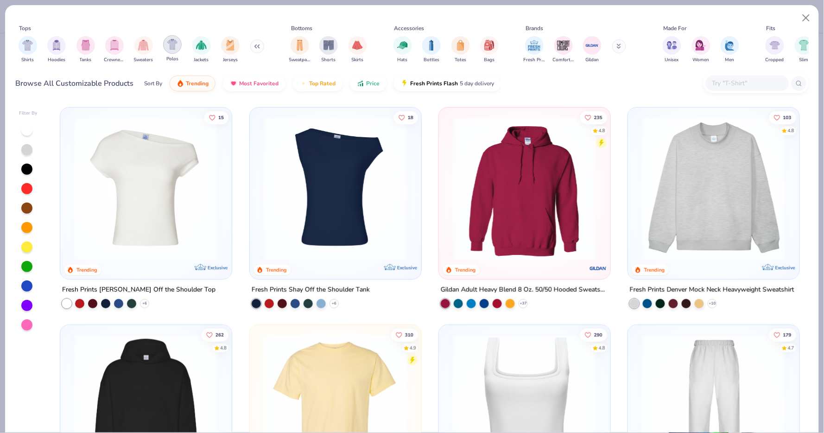
click at [165, 45] on div "filter for Polos" at bounding box center [172, 44] width 19 height 19
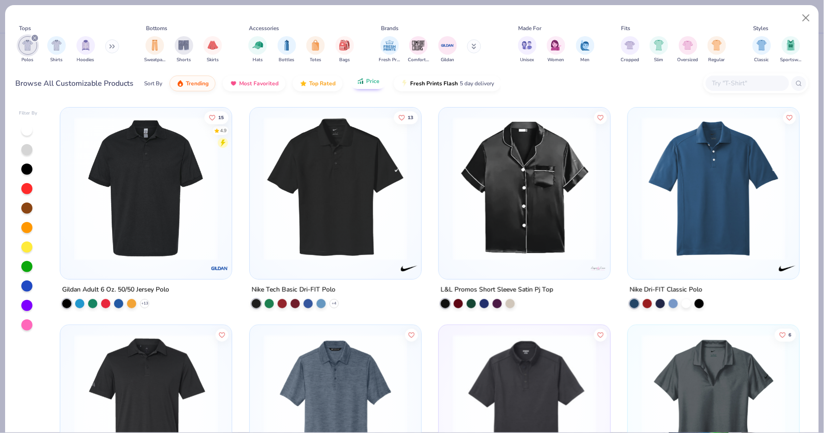
click at [372, 79] on span "Price" at bounding box center [372, 80] width 13 height 7
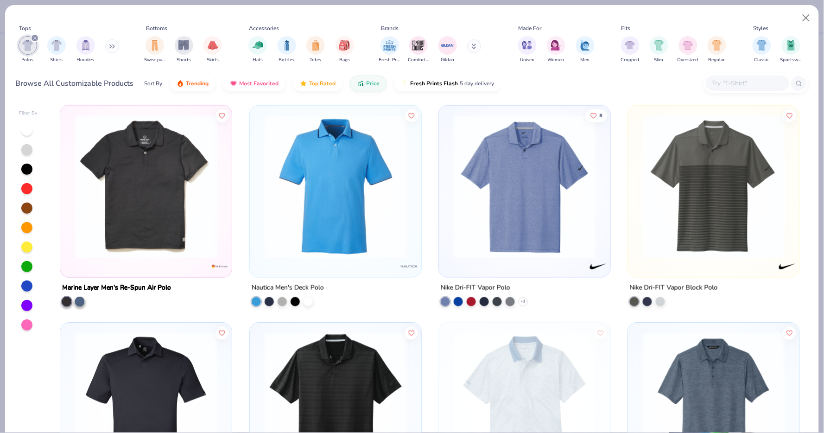
scroll to position [4278, 0]
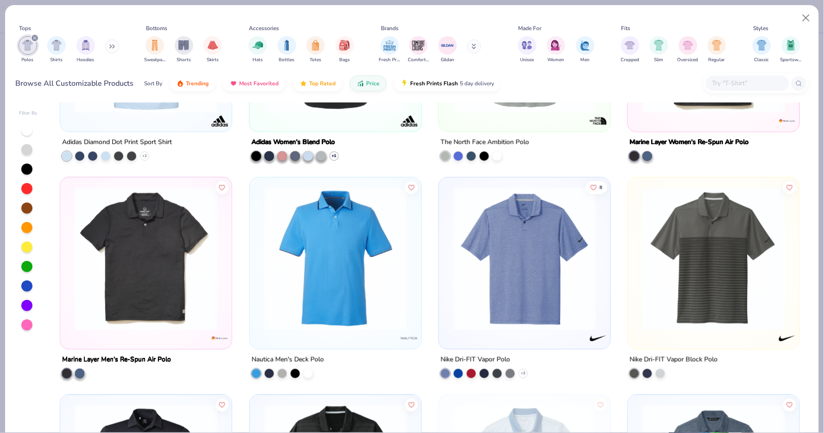
click at [481, 298] on img at bounding box center [524, 259] width 153 height 144
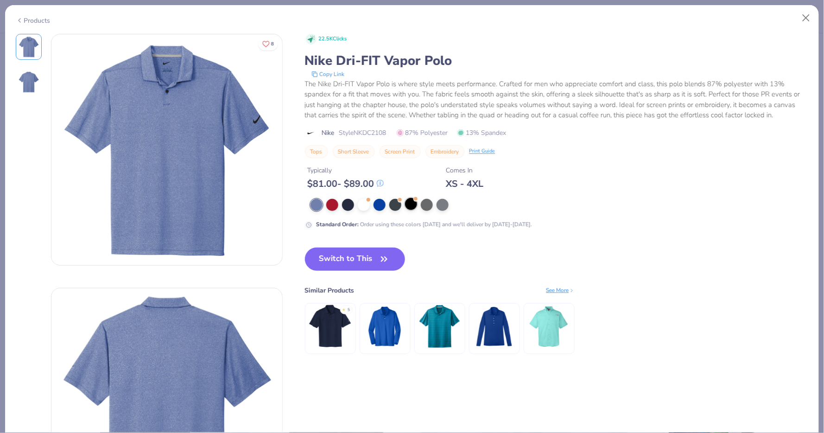
click at [410, 202] on div at bounding box center [411, 204] width 12 height 12
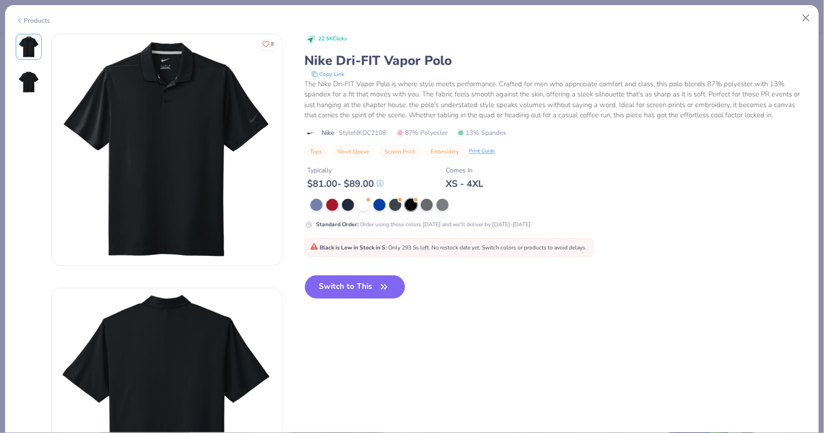
click at [28, 16] on div "Products" at bounding box center [33, 21] width 35 height 10
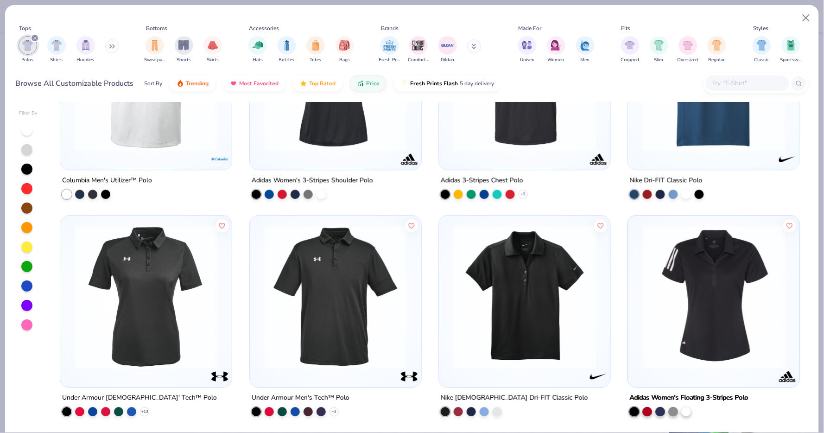
scroll to position [2719, 0]
click at [479, 310] on img at bounding box center [524, 296] width 153 height 144
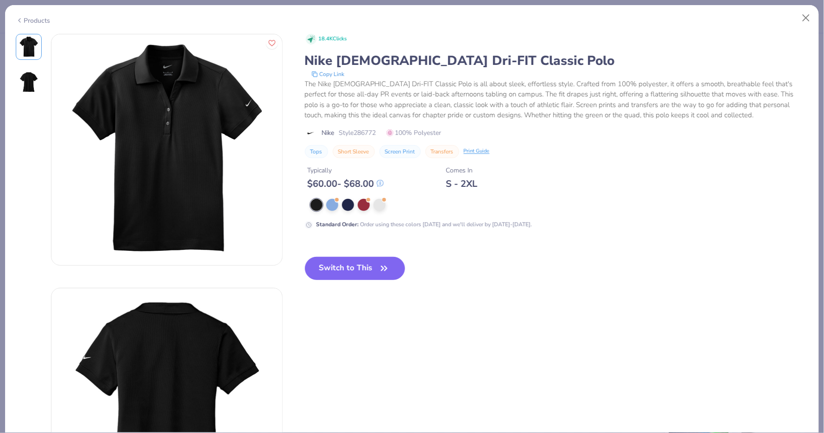
click at [46, 20] on div "Products" at bounding box center [33, 21] width 35 height 10
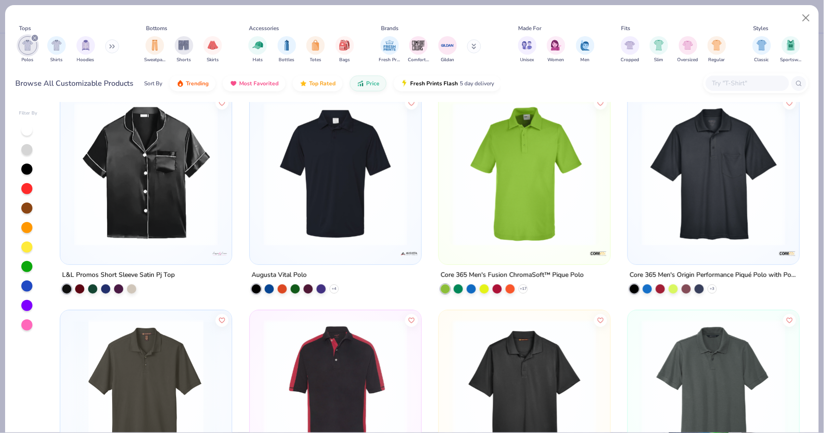
scroll to position [575, 0]
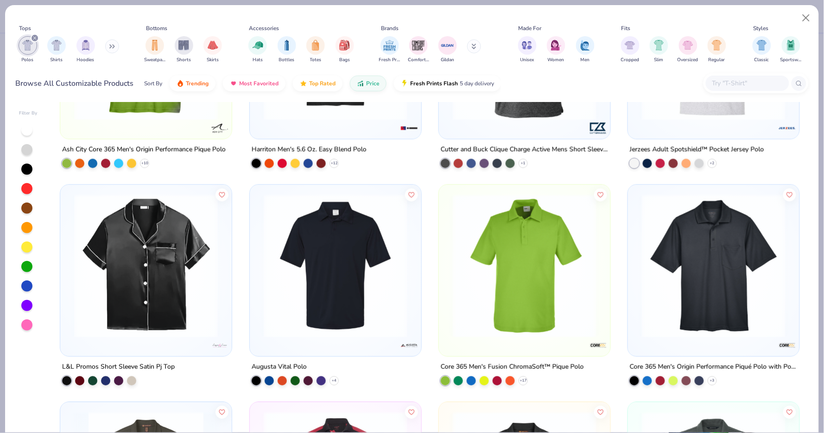
click at [730, 82] on input "text" at bounding box center [746, 83] width 71 height 11
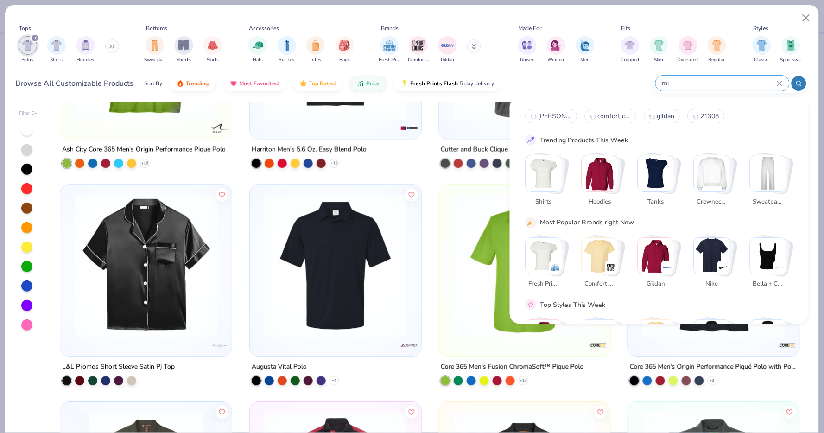
type input "m"
type input "nike"
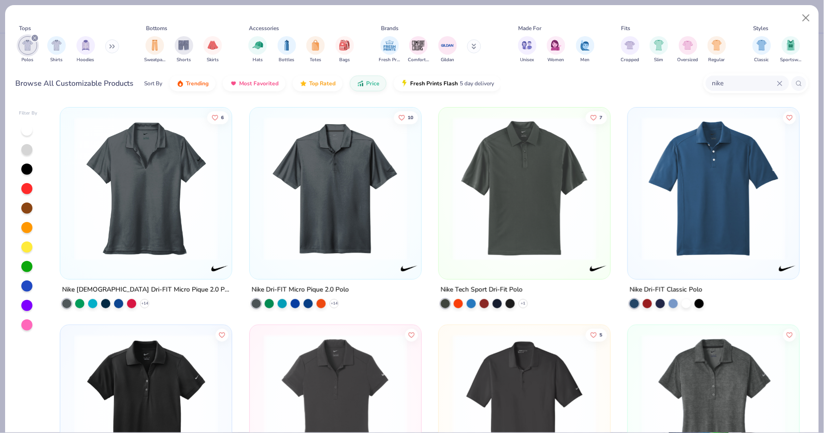
click at [501, 144] on img at bounding box center [524, 189] width 153 height 144
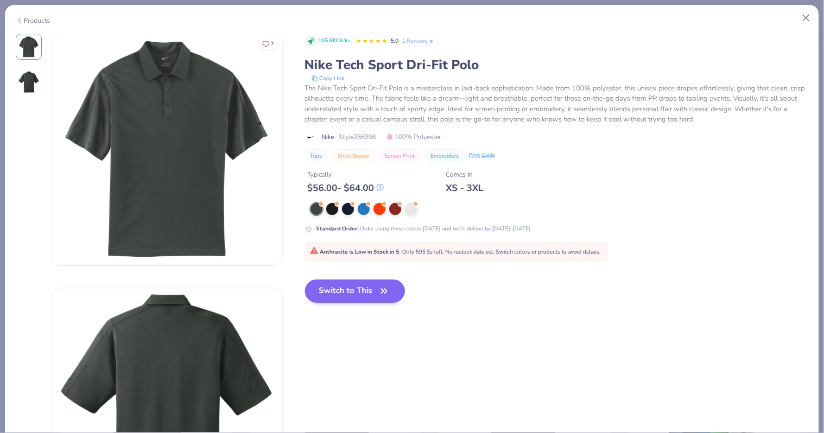
click at [360, 285] on button "Switch to This" at bounding box center [355, 290] width 101 height 23
click at [411, 206] on div at bounding box center [411, 208] width 12 height 12
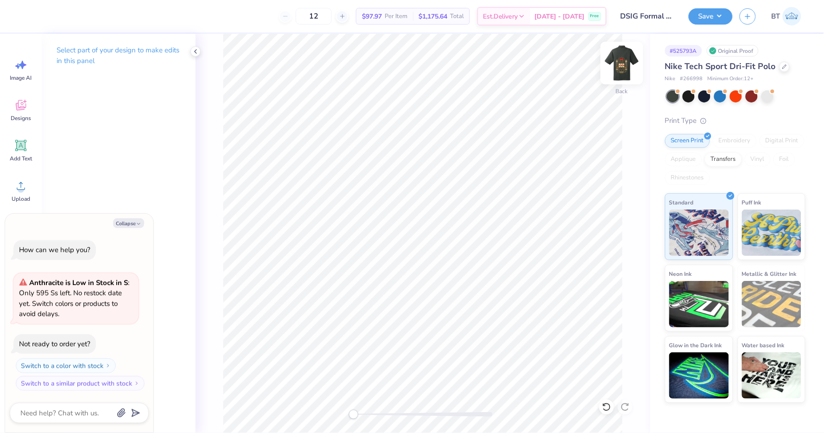
click at [617, 70] on img at bounding box center [621, 62] width 37 height 37
click at [628, 57] on img at bounding box center [621, 62] width 37 height 37
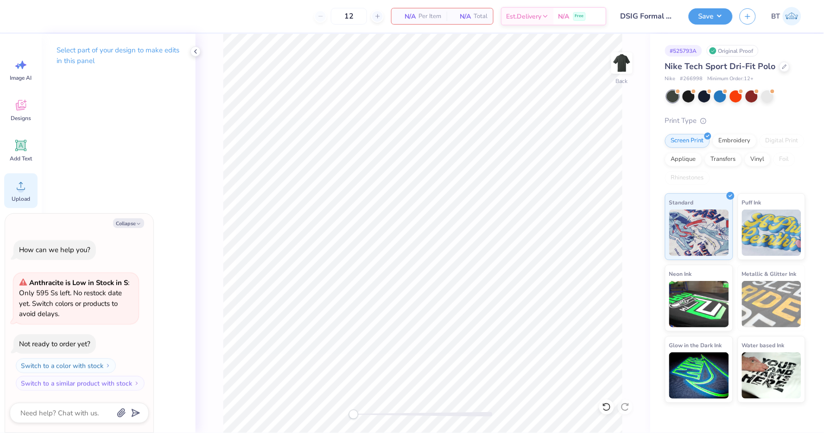
click at [23, 187] on circle at bounding box center [21, 189] width 6 height 6
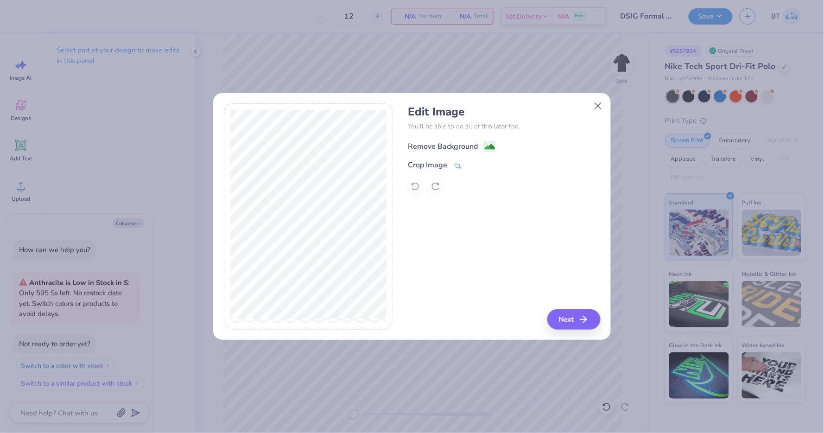
click at [485, 142] on rect at bounding box center [490, 146] width 11 height 11
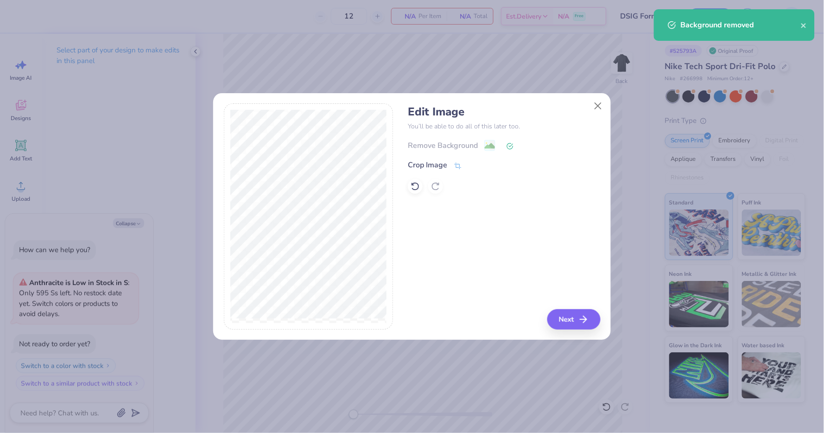
click at [570, 320] on button "Next" at bounding box center [573, 319] width 53 height 20
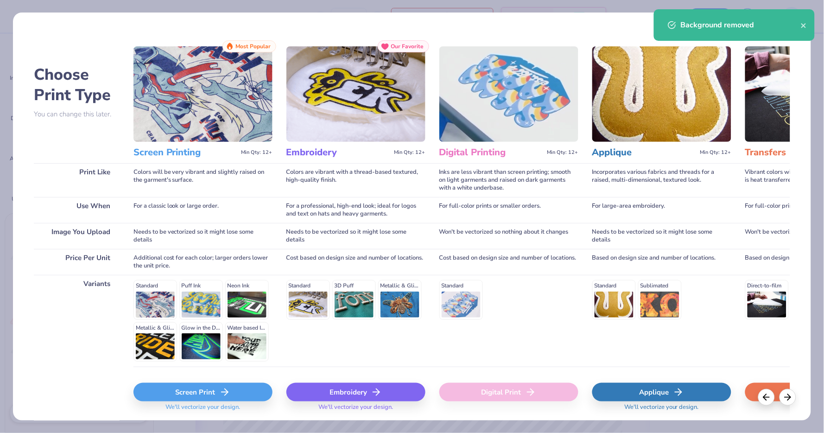
click at [229, 386] on icon at bounding box center [224, 391] width 11 height 11
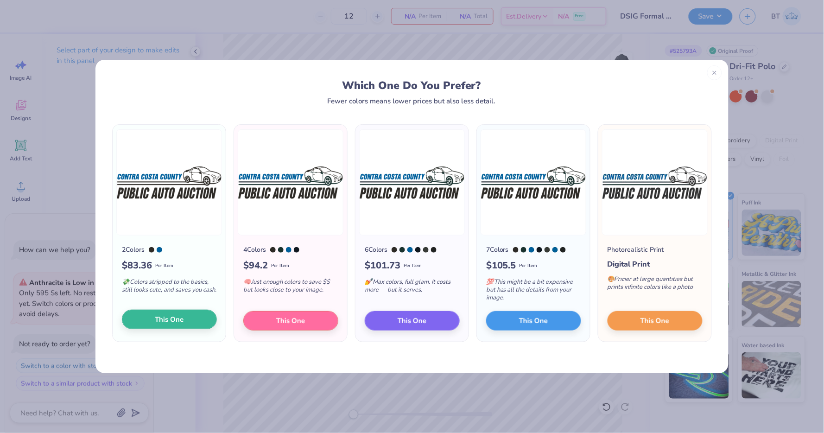
click at [169, 317] on span "This One" at bounding box center [169, 319] width 29 height 11
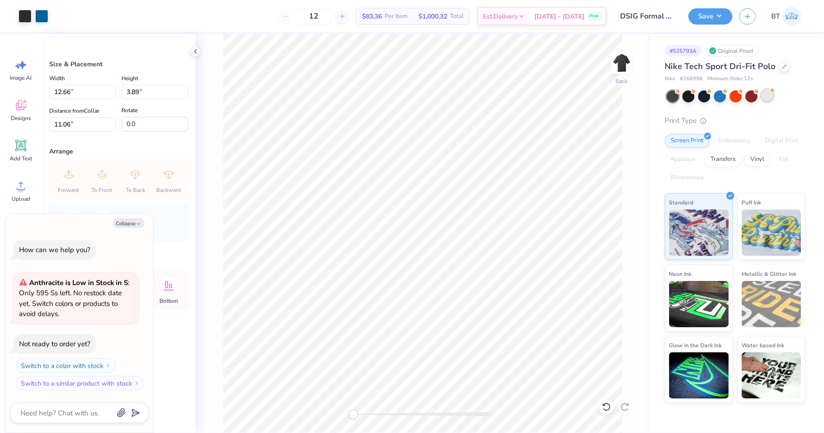
click at [768, 95] on div at bounding box center [767, 95] width 12 height 12
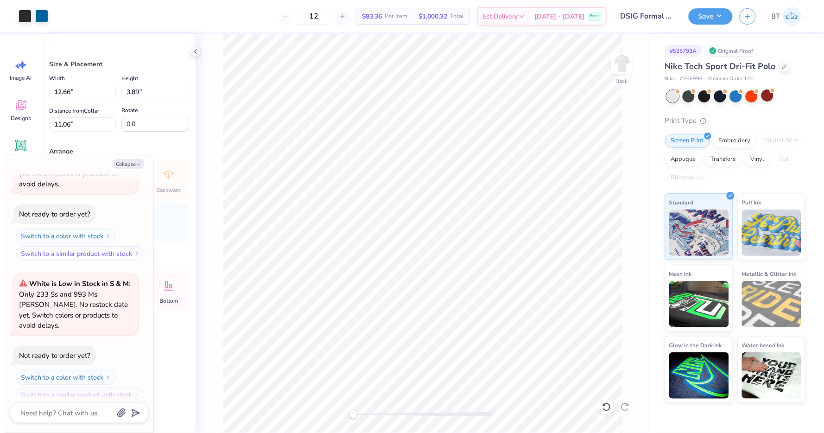
type textarea "x"
type input "5.41"
type input "1.66"
type input "13.28"
type textarea "x"
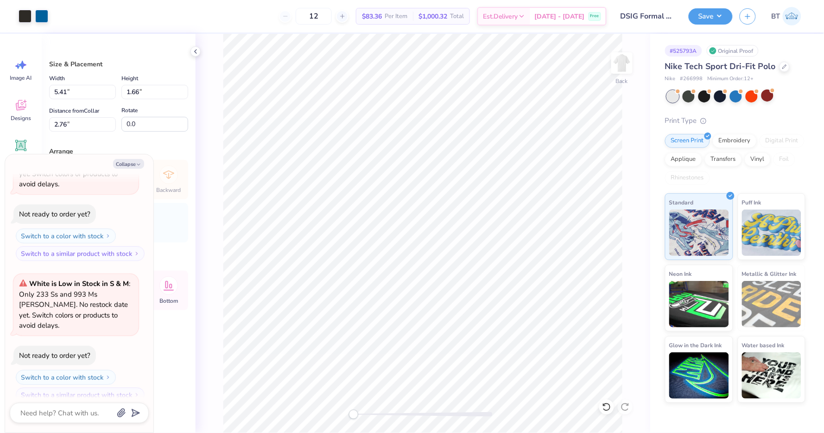
type input "3.82"
type input "1.17"
type input "3.25"
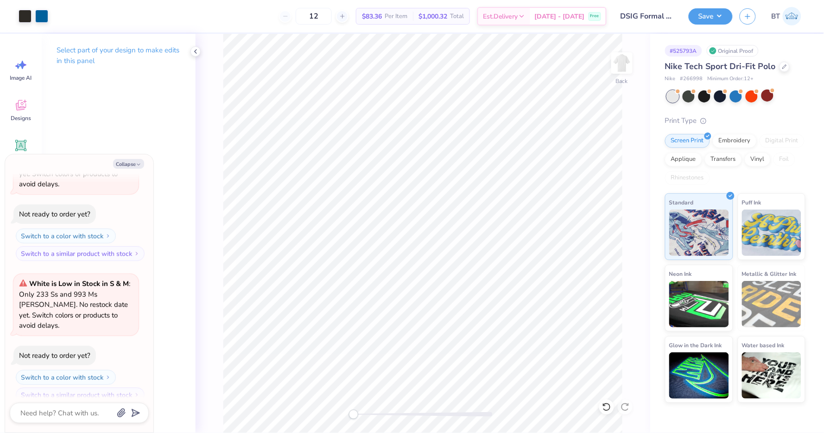
click at [726, 2] on div "Save BT" at bounding box center [755, 16] width 135 height 32
click at [726, 19] on button "Save" at bounding box center [710, 15] width 44 height 16
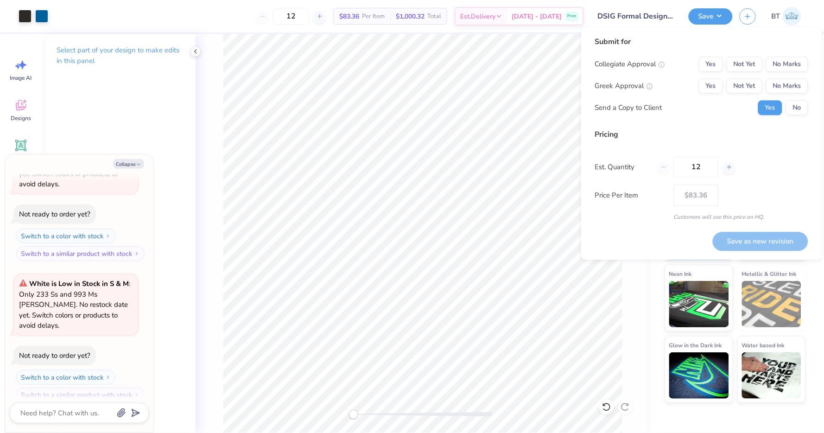
click at [636, 23] on input "DSIG Formal Design Tool" at bounding box center [636, 16] width 91 height 19
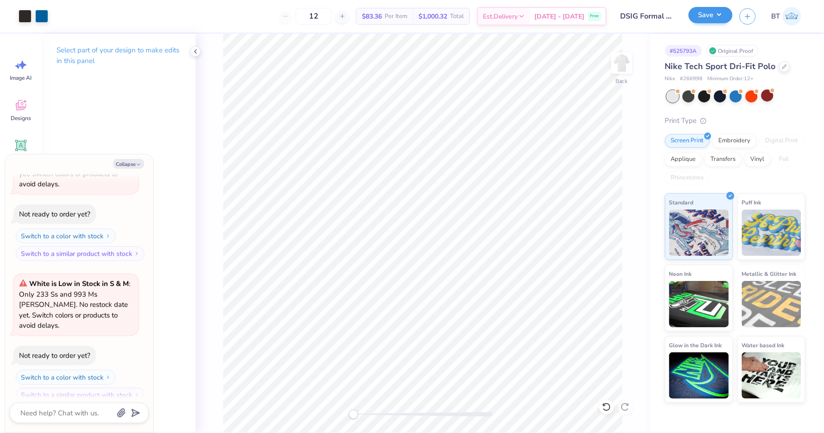
click at [720, 17] on button "Save" at bounding box center [710, 15] width 44 height 16
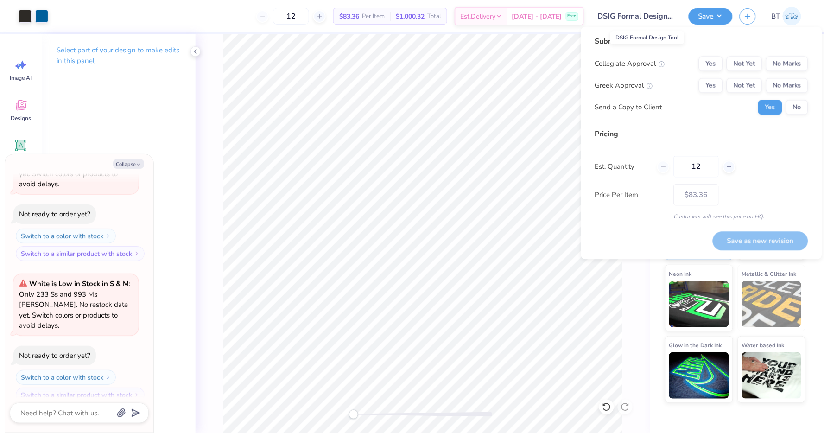
click at [659, 15] on input "DSIG Formal Design Tool" at bounding box center [636, 16] width 91 height 19
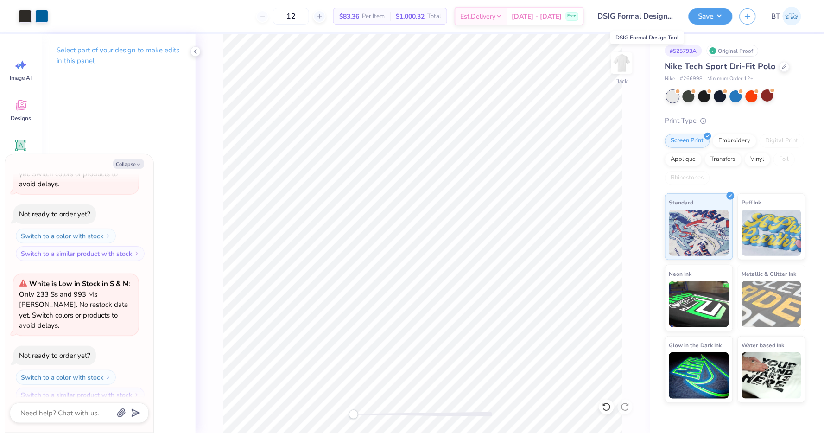
click at [658, 15] on input "DSIG Formal Design Tool" at bounding box center [636, 16] width 91 height 19
click at [643, 13] on input "DSIG Formal Design Tool" at bounding box center [636, 16] width 91 height 19
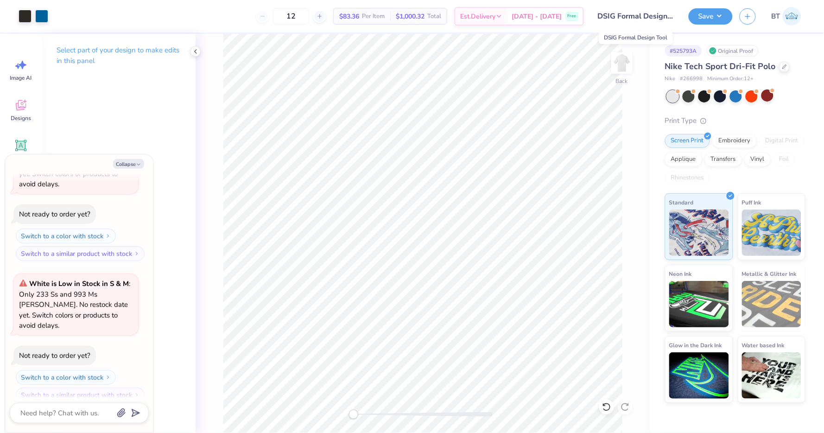
click at [643, 19] on input "DSIG Formal Design Tool" at bounding box center [636, 16] width 91 height 19
click at [708, 17] on button "Save" at bounding box center [710, 15] width 44 height 16
type textarea "x"
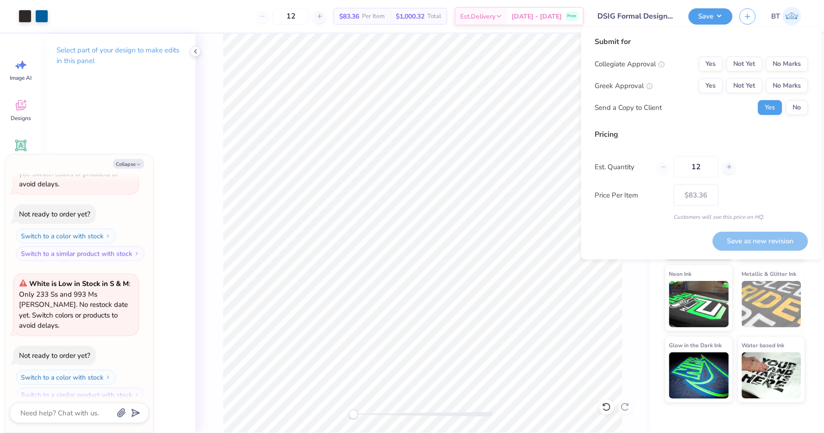
click at [662, 14] on input "DSIG Formal Design Tool" at bounding box center [636, 16] width 91 height 19
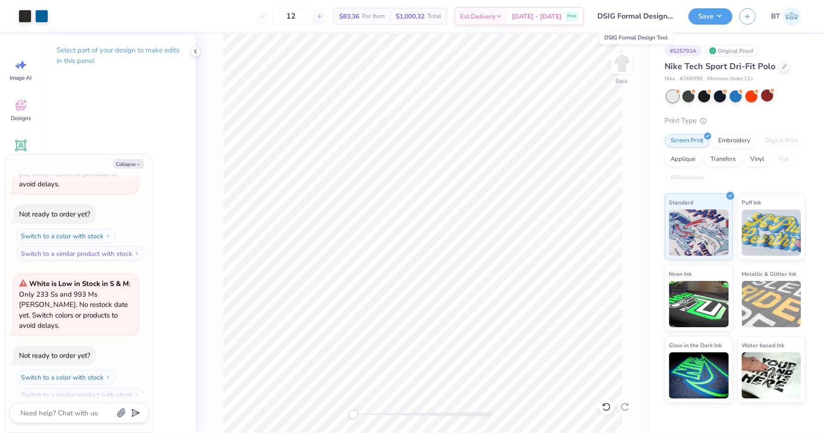
click at [652, 14] on input "DSIG Formal Design Tool" at bounding box center [636, 16] width 91 height 19
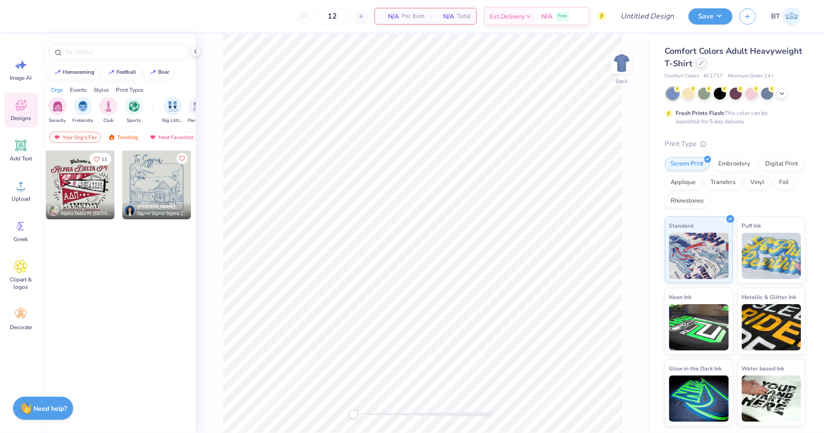
click at [702, 65] on div at bounding box center [701, 63] width 10 height 10
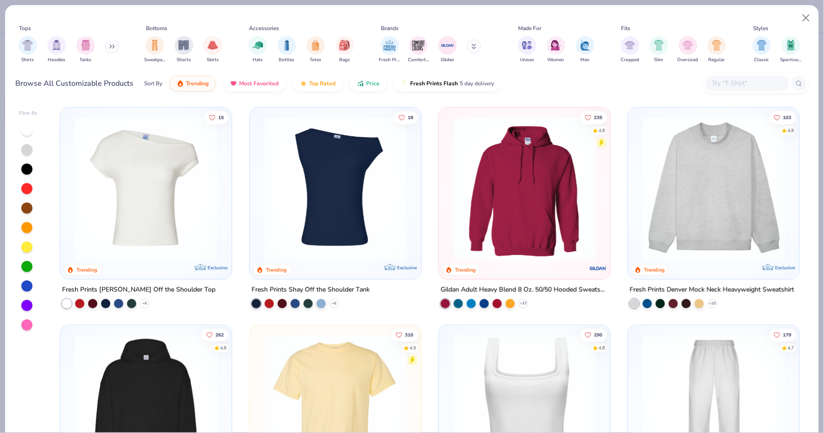
click at [725, 82] on input "text" at bounding box center [746, 83] width 71 height 11
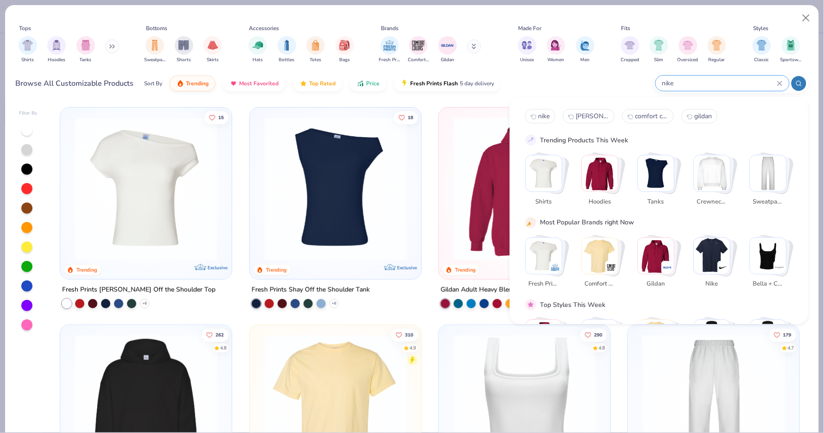
type input "nike"
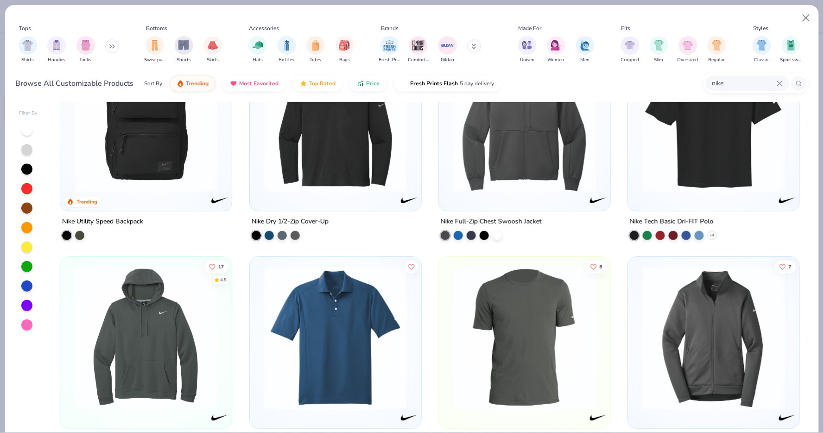
scroll to position [126, 0]
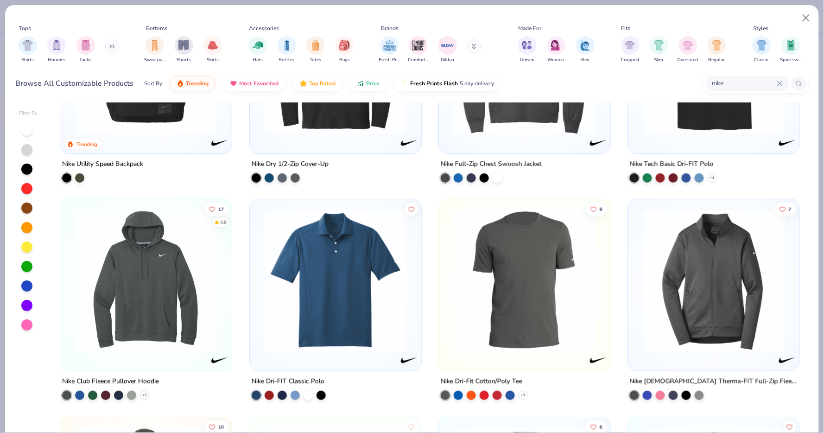
click at [373, 233] on img at bounding box center [335, 280] width 153 height 144
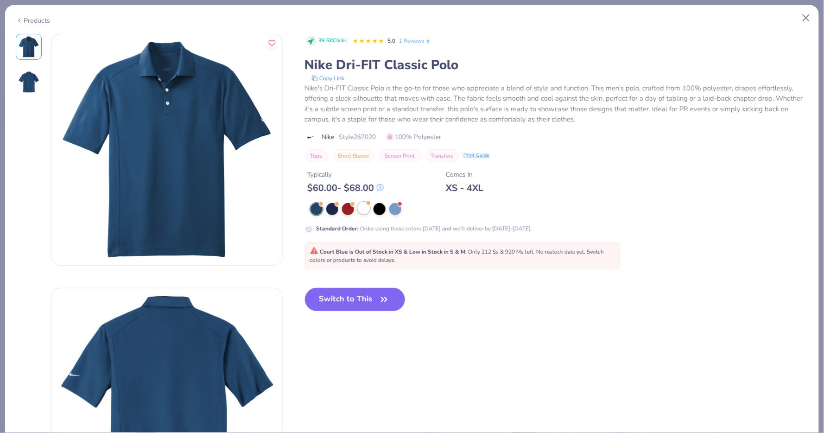
click at [363, 208] on div at bounding box center [364, 208] width 12 height 12
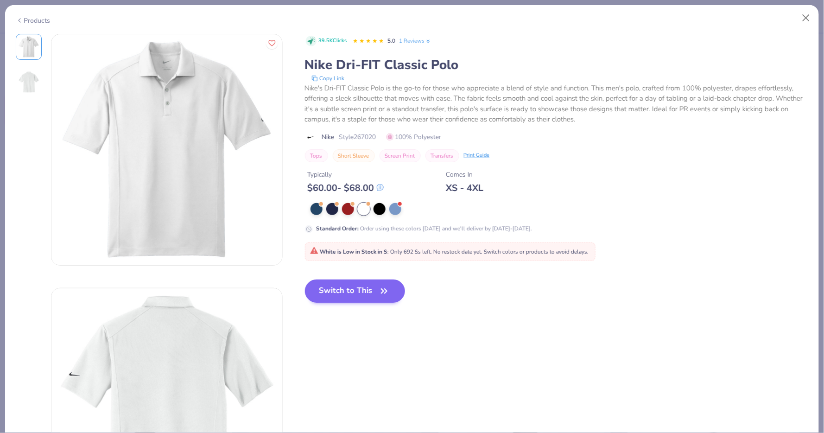
click at [364, 293] on button "Switch to This" at bounding box center [355, 290] width 101 height 23
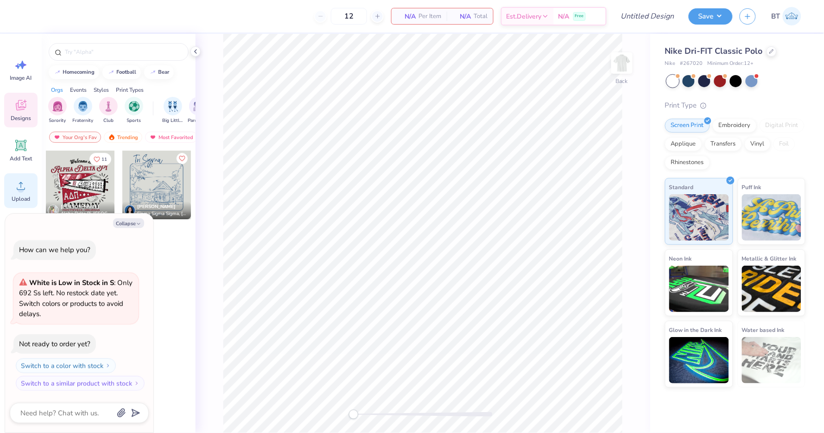
click at [22, 187] on circle at bounding box center [21, 189] width 6 height 6
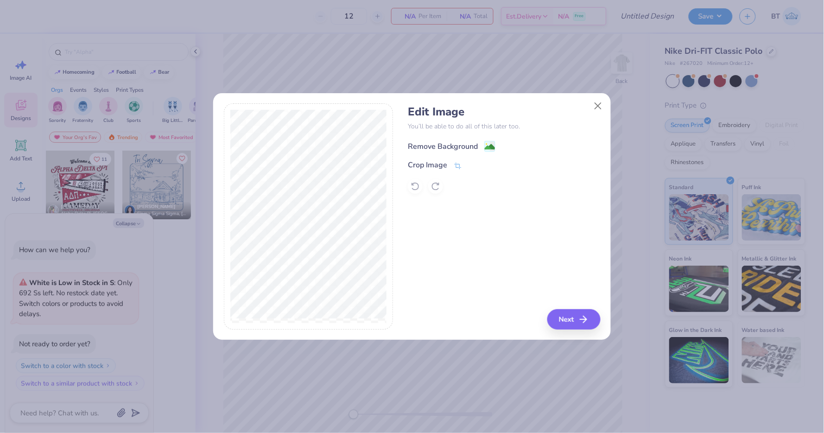
click at [487, 140] on span at bounding box center [489, 146] width 11 height 12
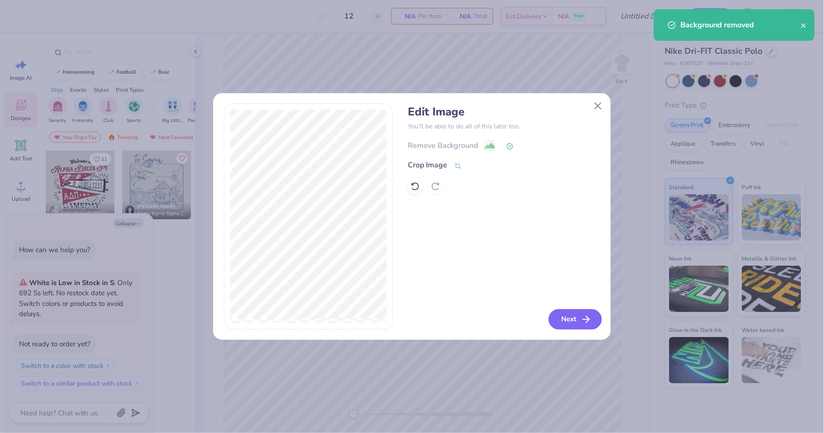
click at [559, 317] on button "Next" at bounding box center [575, 319] width 53 height 20
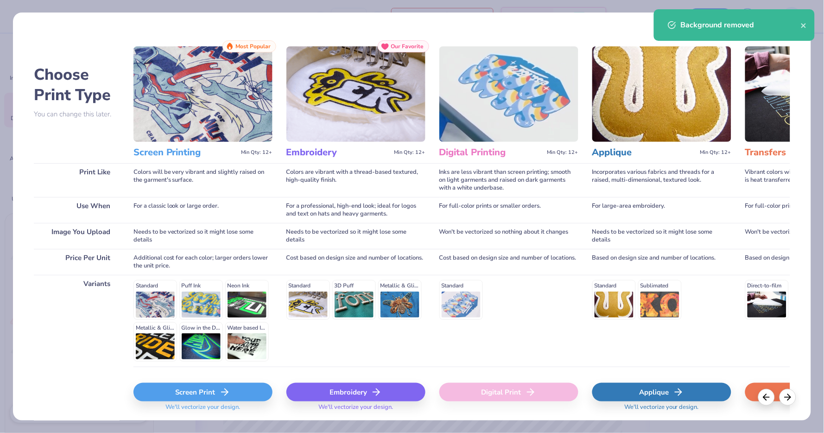
click at [215, 403] on span "We'll vectorize your design." at bounding box center [203, 409] width 82 height 13
click at [217, 396] on div "Screen Print" at bounding box center [202, 392] width 139 height 19
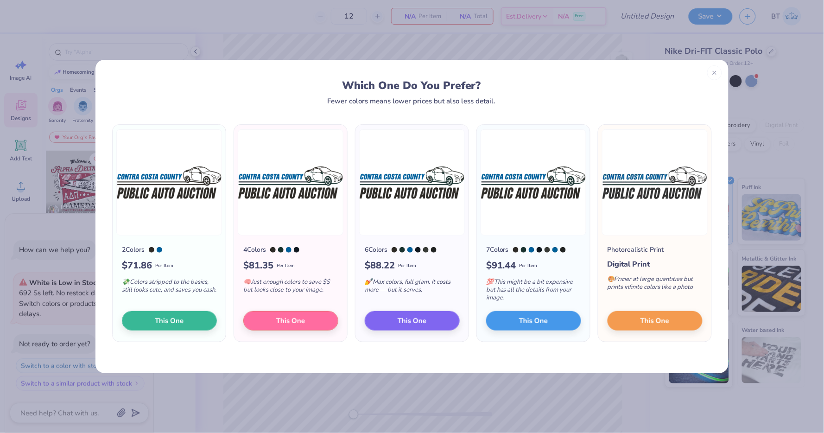
click at [188, 320] on button "This One" at bounding box center [169, 320] width 95 height 19
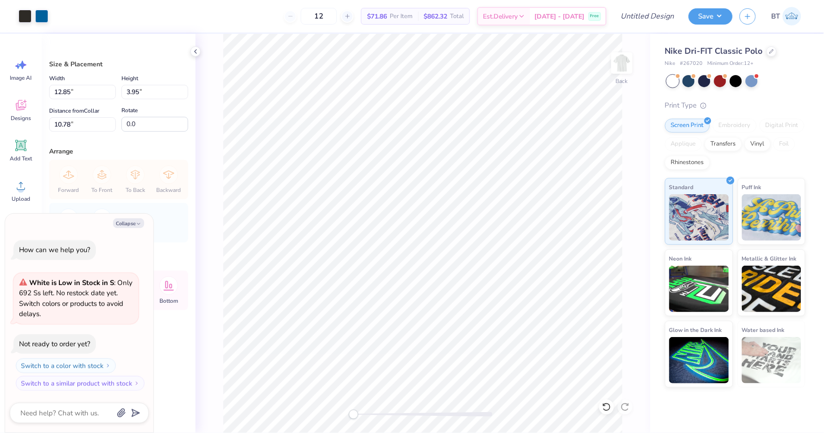
type textarea "x"
type input "5.93"
type input "1.82"
type input "12.90"
type textarea "x"
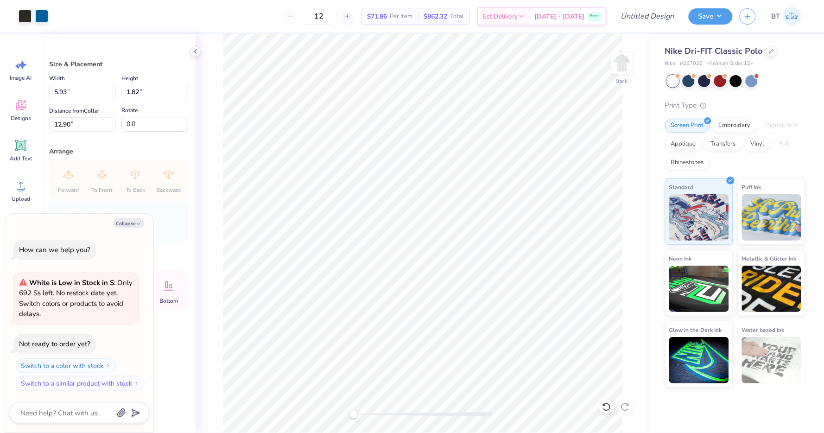
type input "4.67"
type input "1.44"
type input "13.29"
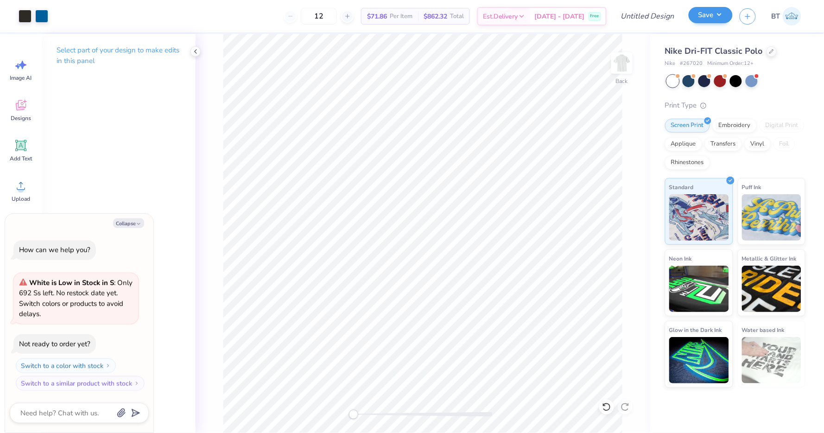
click at [720, 18] on button "Save" at bounding box center [710, 15] width 44 height 16
type textarea "x"
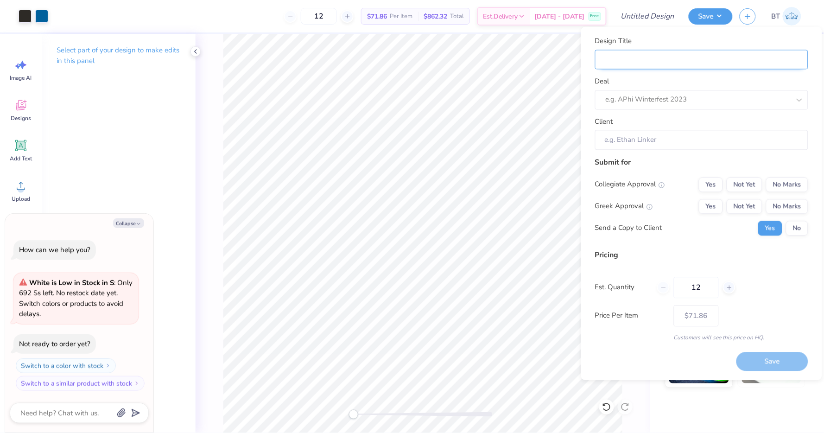
click at [694, 58] on input "Design Title" at bounding box center [701, 60] width 213 height 20
type input "C"
type textarea "x"
type input "C"
type textarea "x"
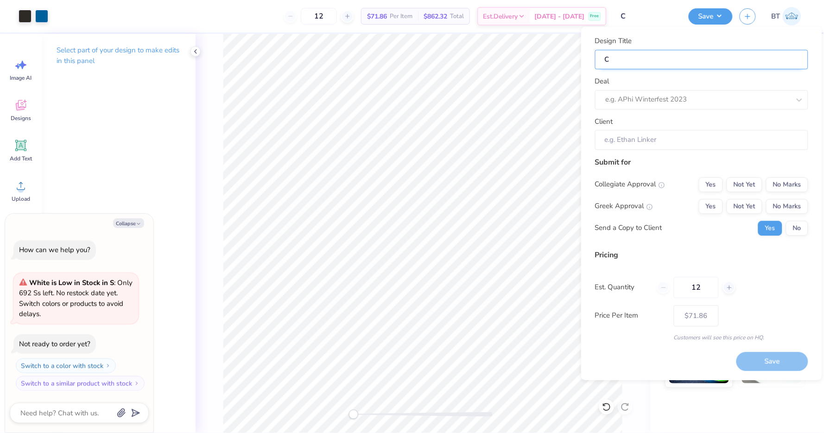
type input "CC"
type textarea "x"
type input "CC"
type textarea "x"
type input "CCC"
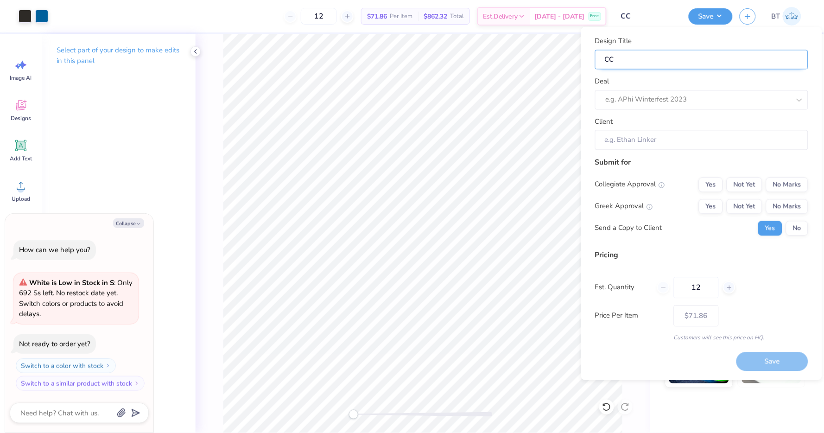
type textarea "x"
type input "CCC"
type textarea "x"
type input "CCCP"
type textarea "x"
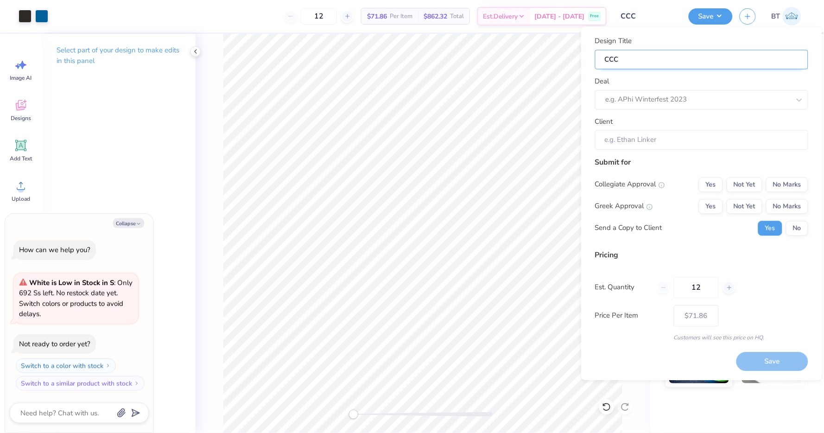
type input "CCCP"
type textarea "x"
type input "CCCPA"
type textarea "x"
type input "CCCPA"
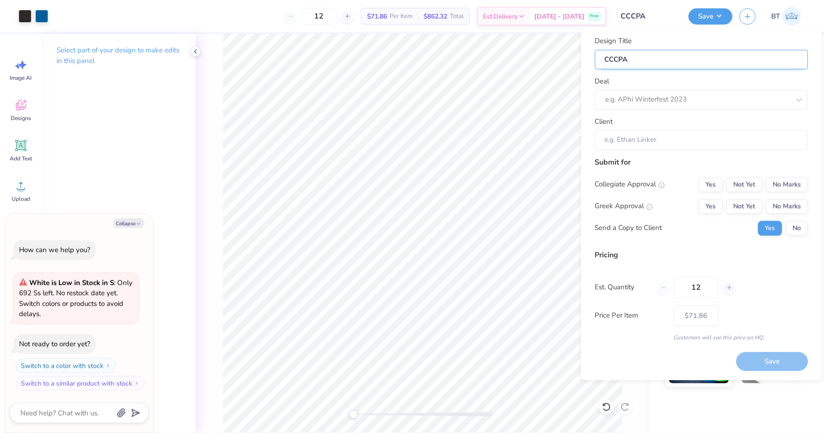
type textarea "x"
type input "CCCPAA"
type textarea "x"
type input "CCCPAA"
type textarea "x"
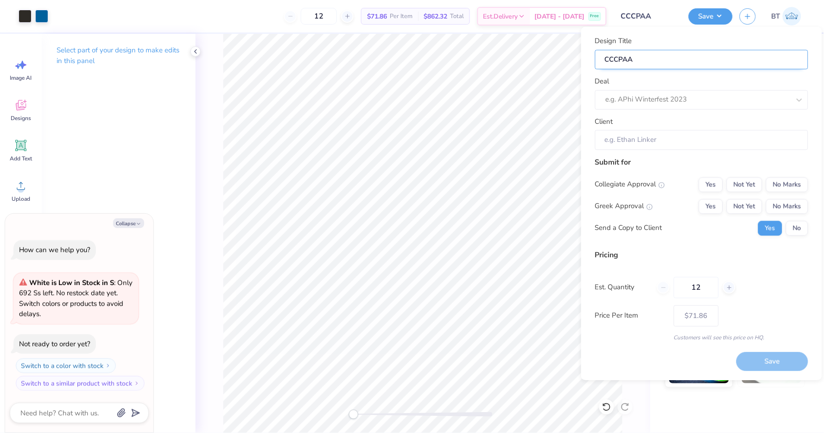
type input "CCCPAA"
type textarea "x"
type input "CCCPAA"
type textarea "x"
type input "CCCPAA o"
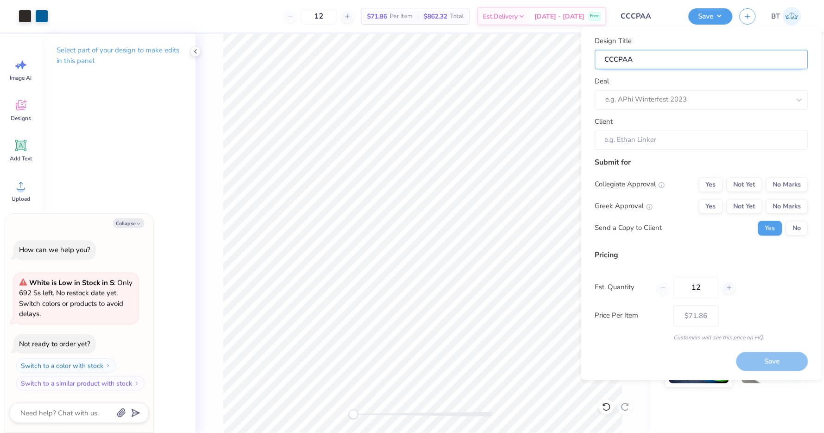
type textarea "x"
type input "CCCPAA o"
type textarea "x"
type input "CCCPAA"
type textarea "x"
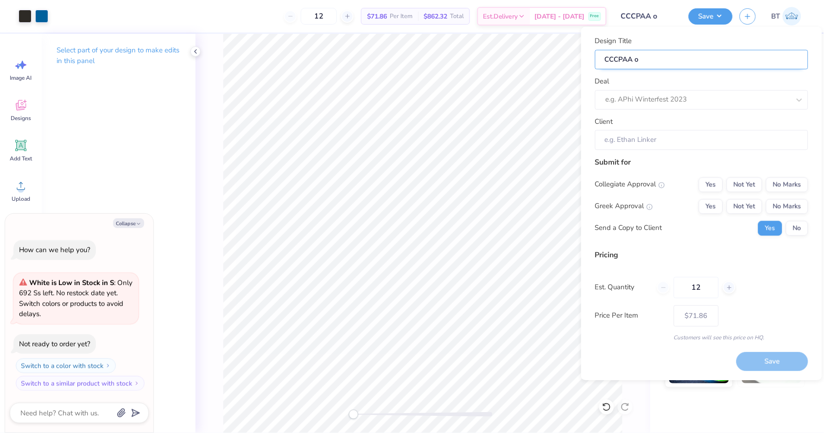
type input "CCCPAA"
type textarea "x"
type input "CCCPAA P"
type textarea "x"
type input "CCCPAA P"
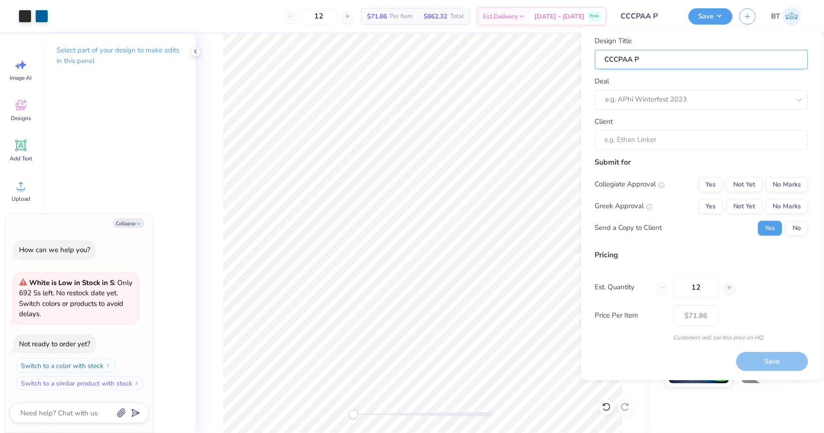
type textarea "x"
type input "CCCPAA Po"
type textarea "x"
type input "CCCPAA Po"
type textarea "x"
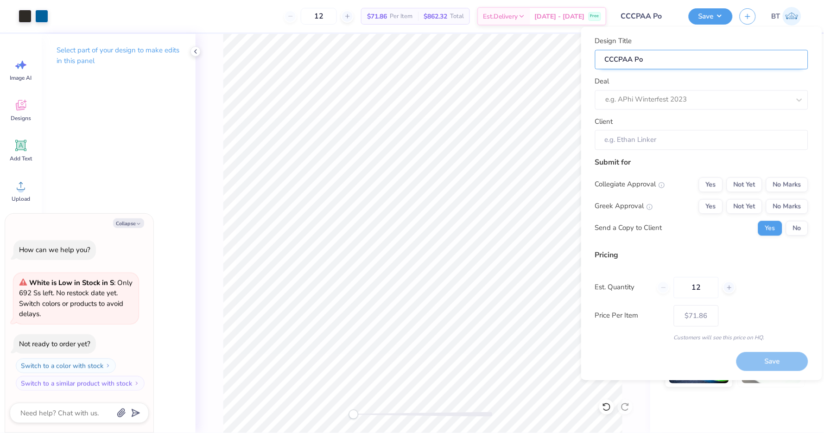
type input "CCCPAA Pol"
type textarea "x"
type input "CCCPAA Pol"
type textarea "x"
type input "CCCPAA Polo"
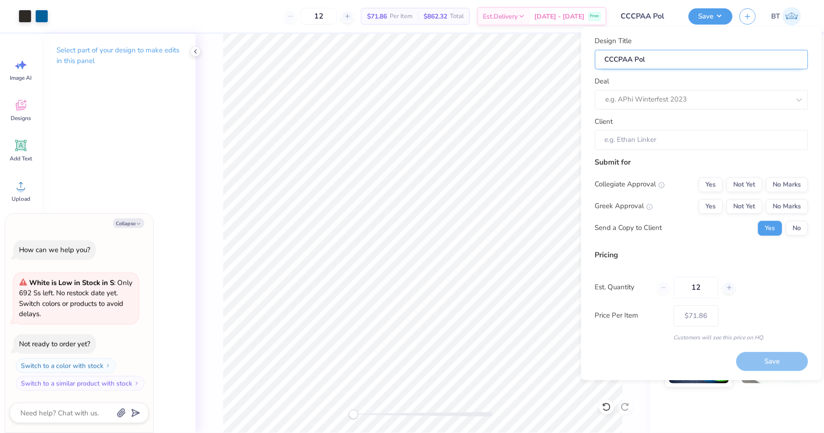
type textarea "x"
type input "CCCPAA Polo"
type textarea "x"
type input "CCCPAA Polos"
type textarea "x"
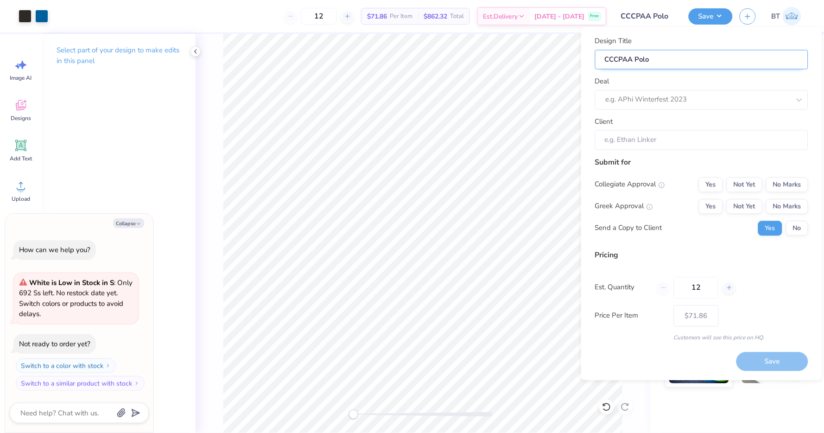
type input "CCCPAA Polos"
type textarea "x"
type input "CCCPAA Polos"
click at [680, 90] on div "e.g. APhi Winterfest 2023" at bounding box center [701, 99] width 213 height 19
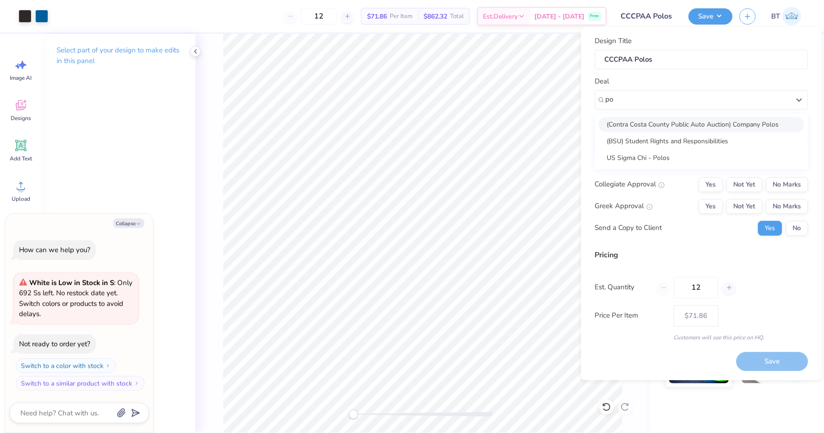
click at [693, 125] on div "(Contra Costa County Public Auto Auction) Company Polos" at bounding box center [702, 124] width 206 height 15
type input "po"
type textarea "x"
type input "Debbie Marzocco"
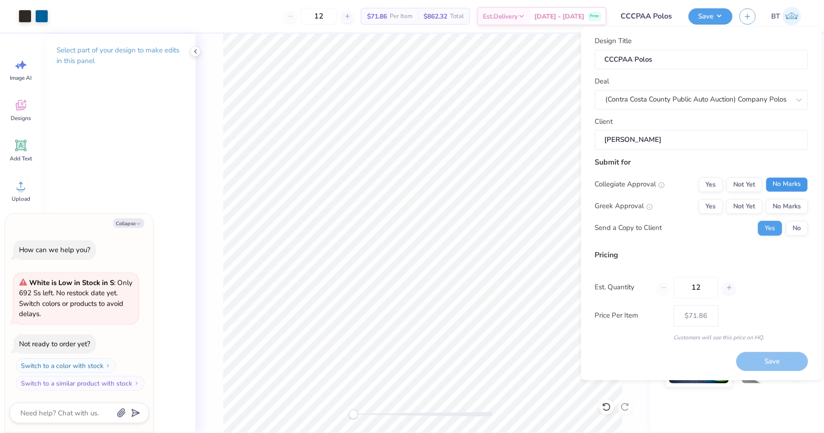
click at [782, 181] on button "No Marks" at bounding box center [787, 184] width 42 height 15
click at [734, 199] on div "Yes Not Yet No Marks" at bounding box center [753, 206] width 109 height 15
click at [718, 203] on button "Yes" at bounding box center [711, 206] width 24 height 15
type textarea "x"
type input "– –"
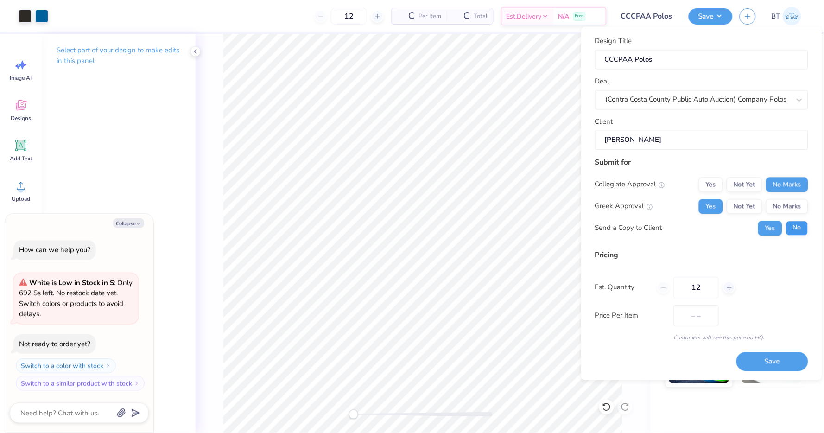
type textarea "x"
type input "$71.86"
click at [799, 233] on button "No" at bounding box center [797, 228] width 22 height 15
type textarea "x"
click at [702, 290] on input "12" at bounding box center [696, 287] width 45 height 21
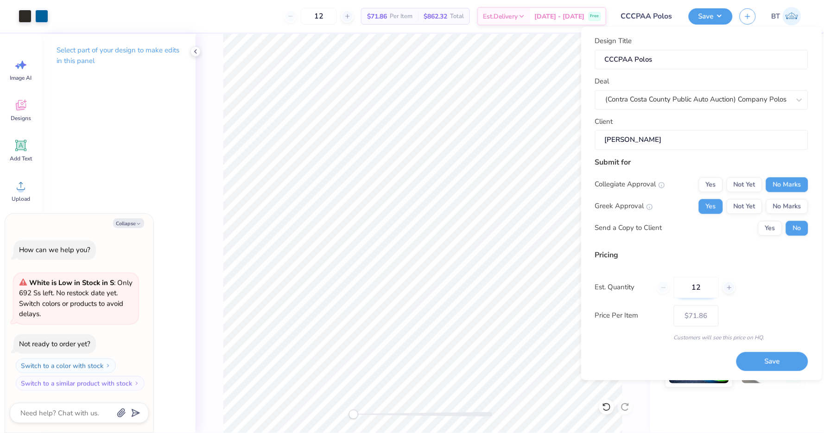
click at [702, 290] on input "12" at bounding box center [696, 287] width 45 height 21
type input "60"
type textarea "x"
type input "60"
type textarea "x"
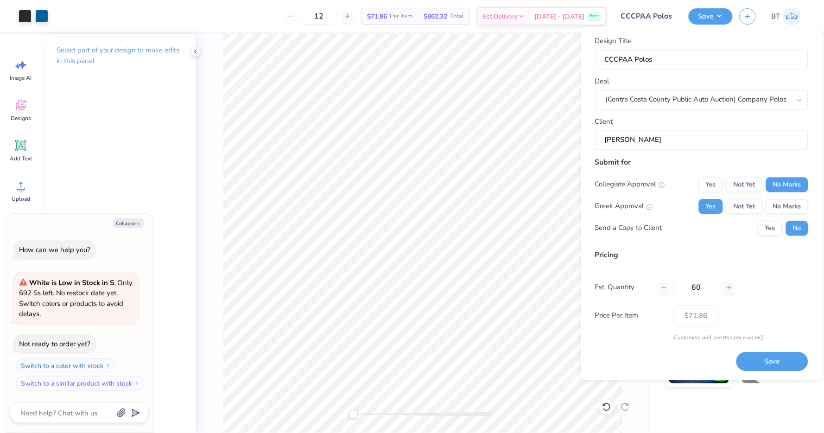
type input "– –"
type textarea "x"
type input "$62.15"
type textarea "x"
type input "60"
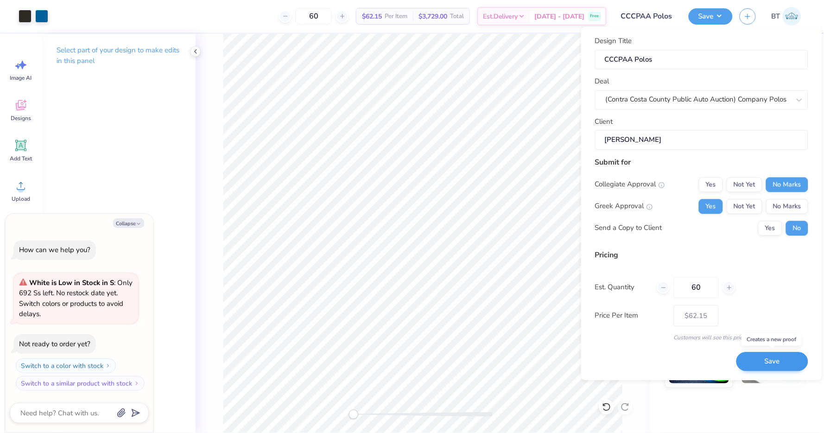
click at [757, 354] on button "Save" at bounding box center [772, 361] width 72 height 19
type textarea "x"
type input "– –"
type textarea "x"
type input "$62.15"
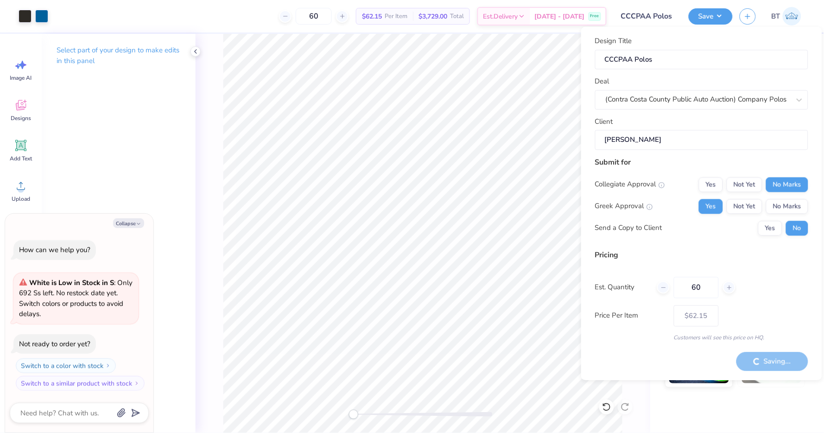
type textarea "x"
type input "– –"
type textarea "x"
type input "$62.15"
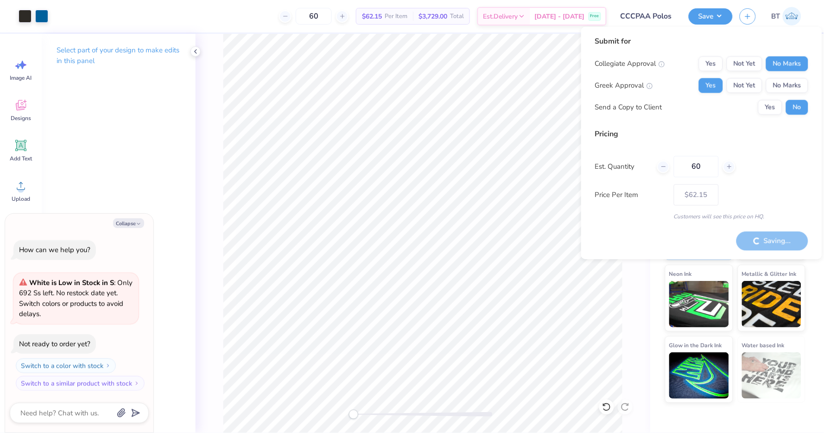
type textarea "x"
type input "– –"
type textarea "x"
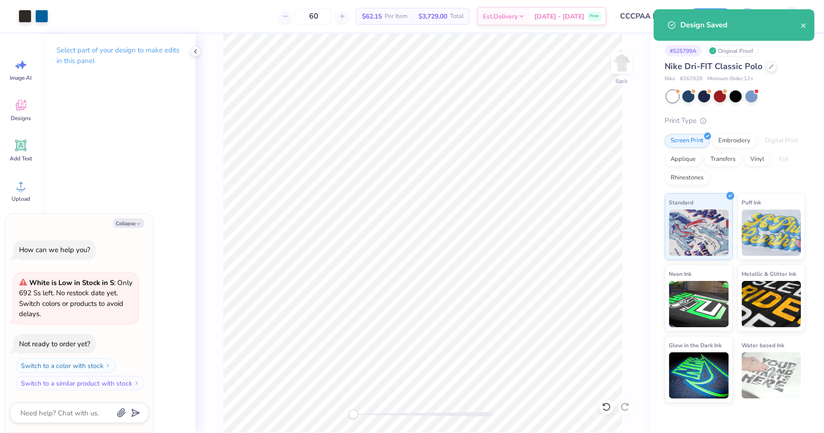
click at [285, 2] on div "60 $62.15 Per Item $3,729.00 Total Est. Delivery Oct 9 - 12 Free" at bounding box center [330, 16] width 551 height 32
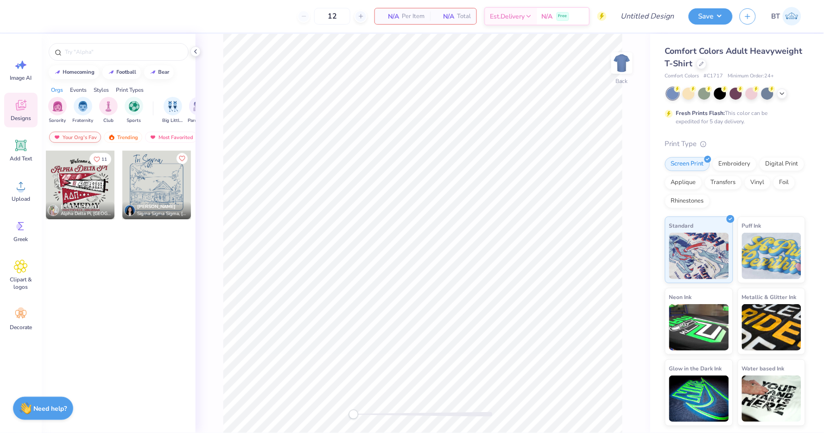
click at [78, 137] on div "Your Org's Fav" at bounding box center [75, 137] width 52 height 11
click at [127, 57] on div at bounding box center [119, 52] width 140 height 18
click at [117, 54] on input "text" at bounding box center [123, 51] width 119 height 9
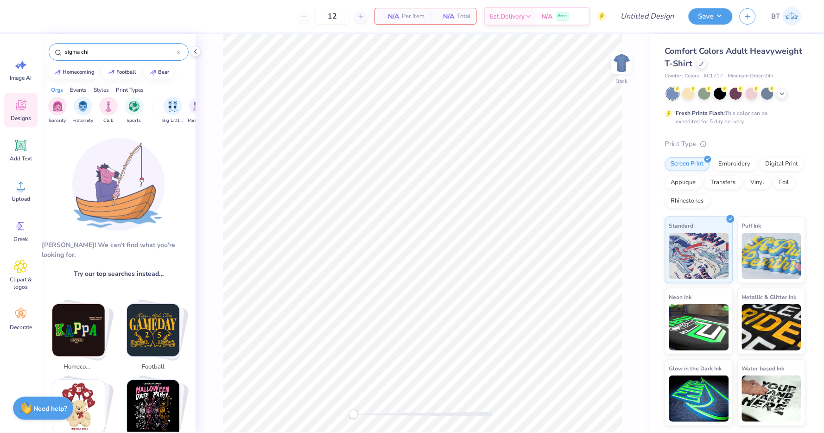
type input "sigma chi"
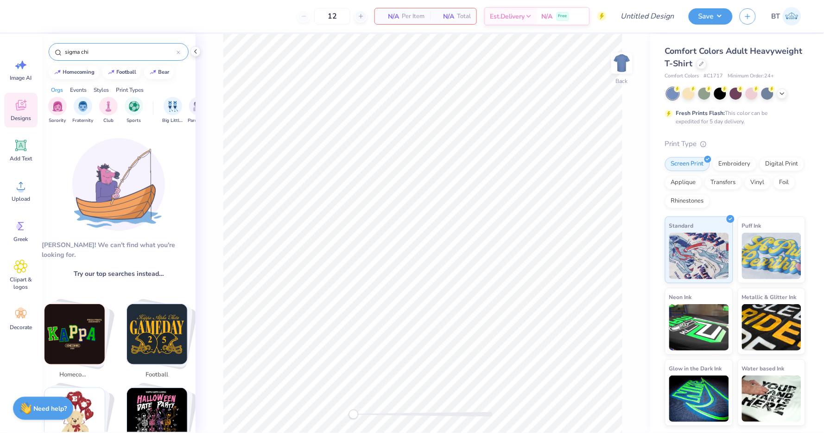
click at [90, 55] on input "sigma chi" at bounding box center [120, 51] width 113 height 9
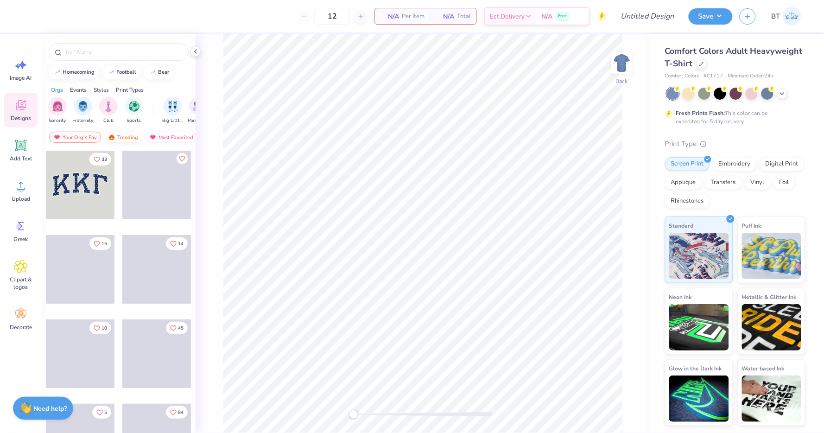
click at [130, 134] on div "Trending" at bounding box center [123, 137] width 38 height 11
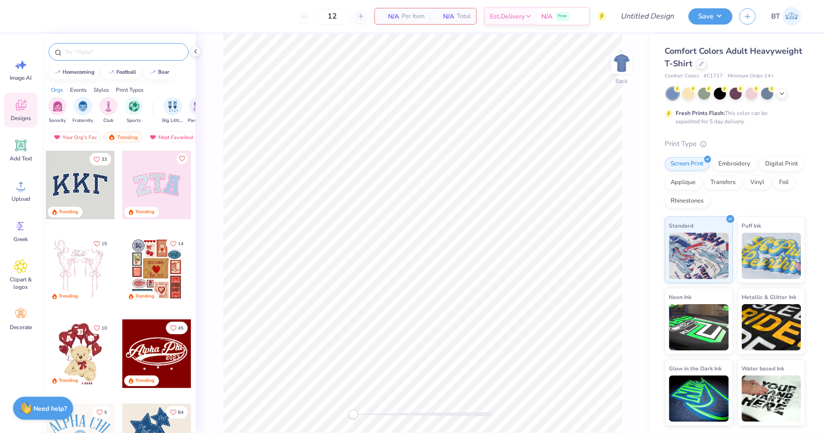
click at [126, 55] on input "text" at bounding box center [123, 51] width 119 height 9
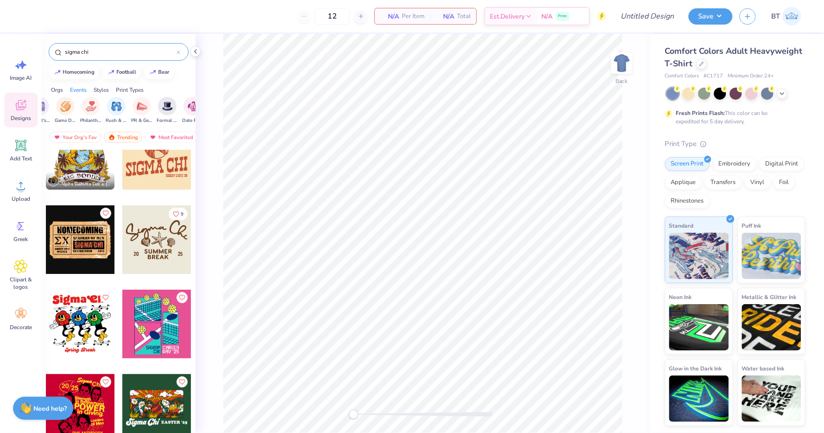
scroll to position [0, 169]
type input "sigma chi"
click at [153, 107] on img "filter for Formal & Semi" at bounding box center [156, 105] width 11 height 11
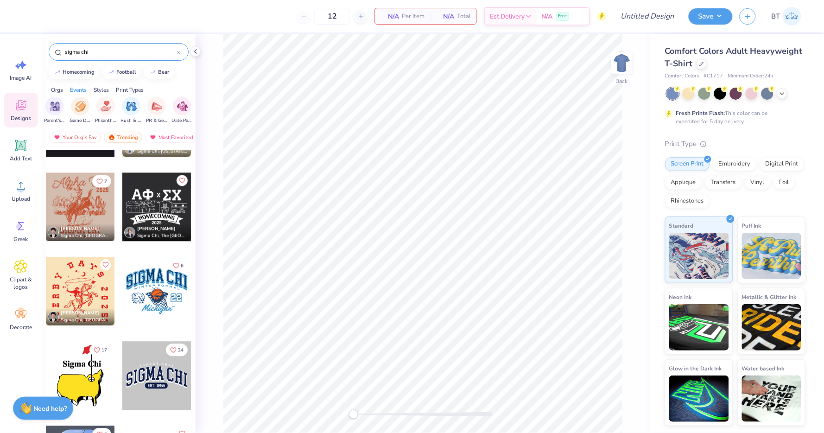
scroll to position [2593, 0]
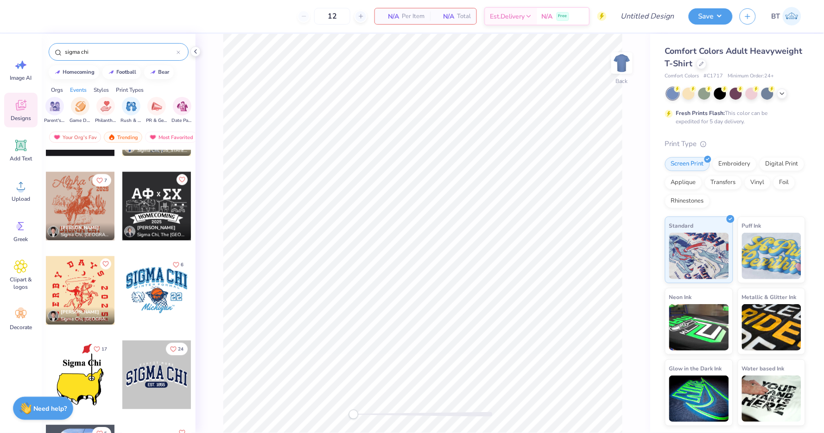
click at [100, 216] on div at bounding box center [80, 206] width 69 height 69
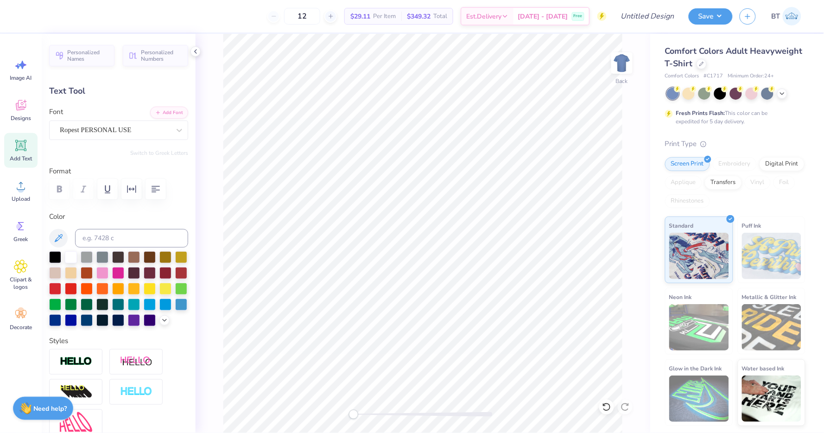
scroll to position [0, 1]
type textarea "Sigma Chi"
type input "7.60"
type input "1.20"
type input "12.66"
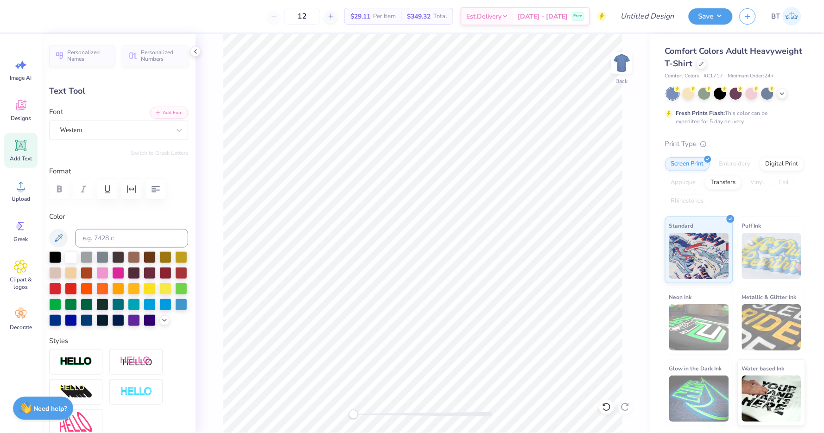
scroll to position [0, 0]
type textarea "FORMAL"
type input "4.54"
type input "0.43"
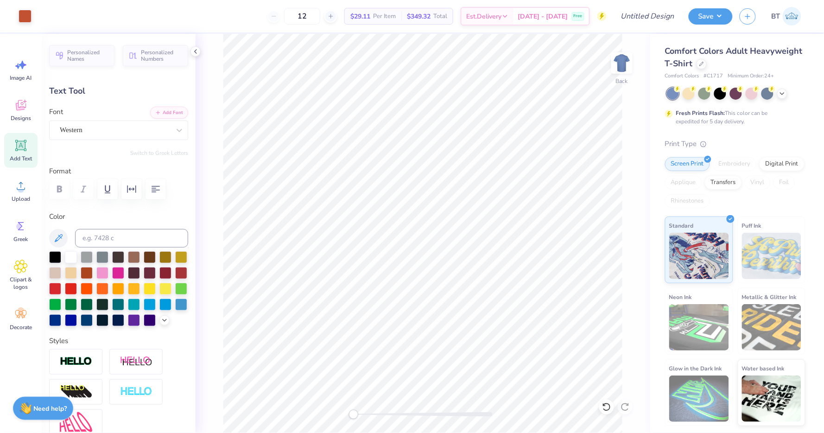
type input "14.21"
type textarea "D"
click at [717, 93] on div at bounding box center [720, 93] width 12 height 12
click at [782, 94] on icon at bounding box center [781, 92] width 7 height 7
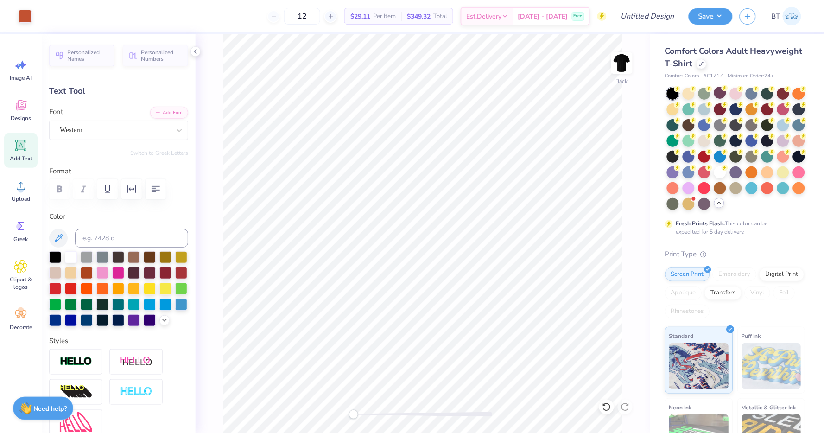
click at [728, 167] on div at bounding box center [736, 149] width 139 height 122
click at [725, 167] on circle at bounding box center [724, 167] width 6 height 6
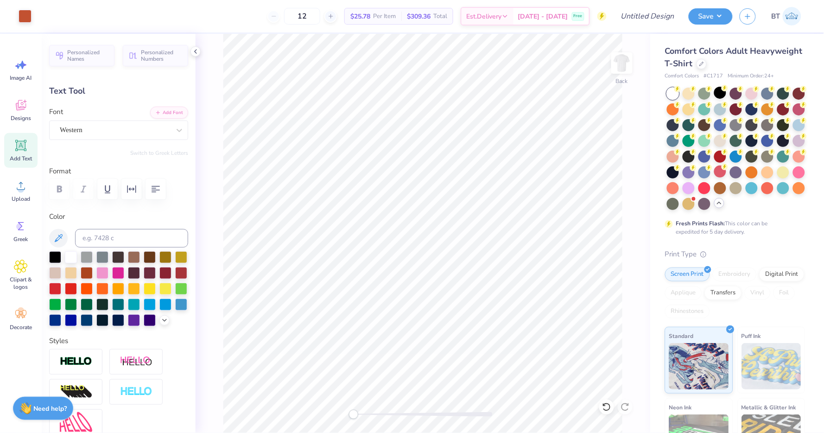
type input "10.15"
type input "2.43"
type input "3.01"
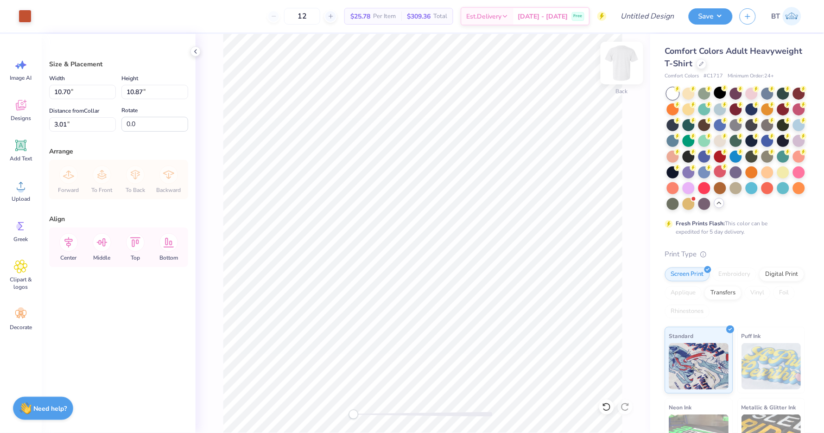
click at [619, 61] on img at bounding box center [621, 62] width 37 height 37
click at [148, 94] on input "11.05" at bounding box center [154, 92] width 67 height 14
type input "14"
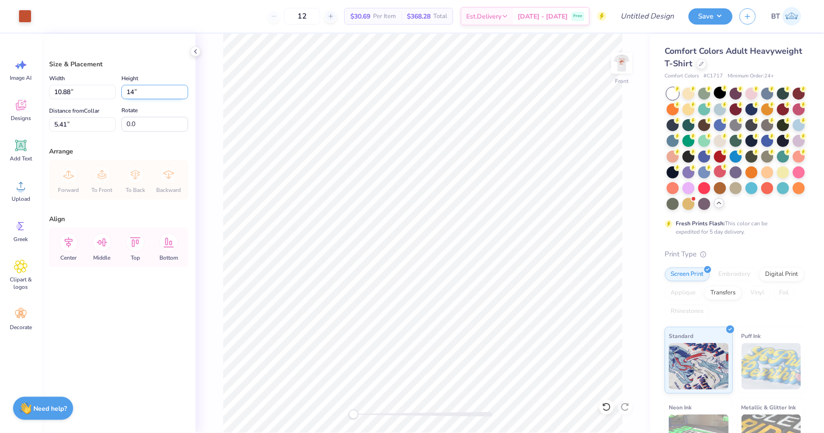
type input "13.78"
type input "14.00"
type input "3.93"
click at [76, 88] on input "13.78" at bounding box center [82, 92] width 67 height 14
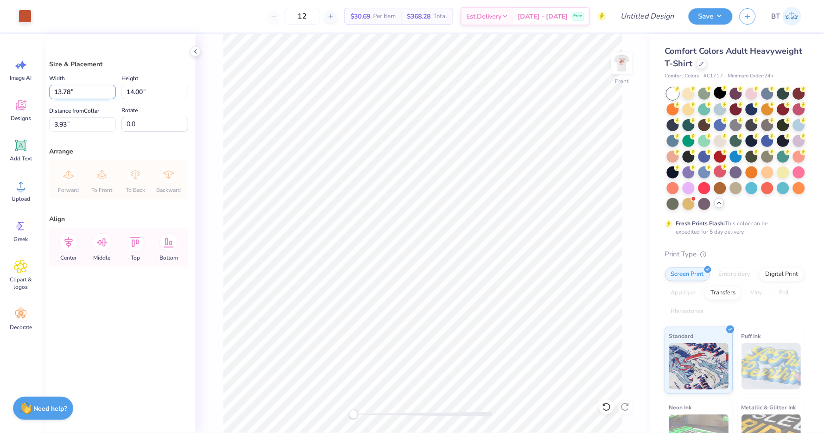
click at [76, 88] on input "13.78" at bounding box center [82, 92] width 67 height 14
type input "12.50"
type input "12.70"
type input "4.58"
type input "3.50"
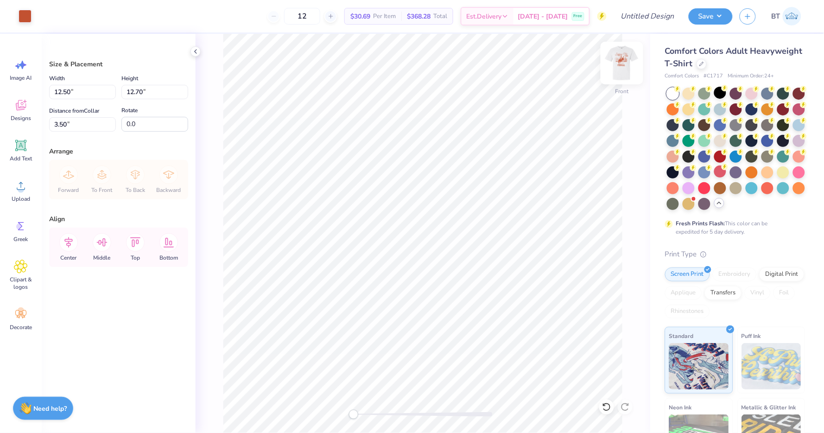
click at [615, 67] on img at bounding box center [621, 62] width 37 height 37
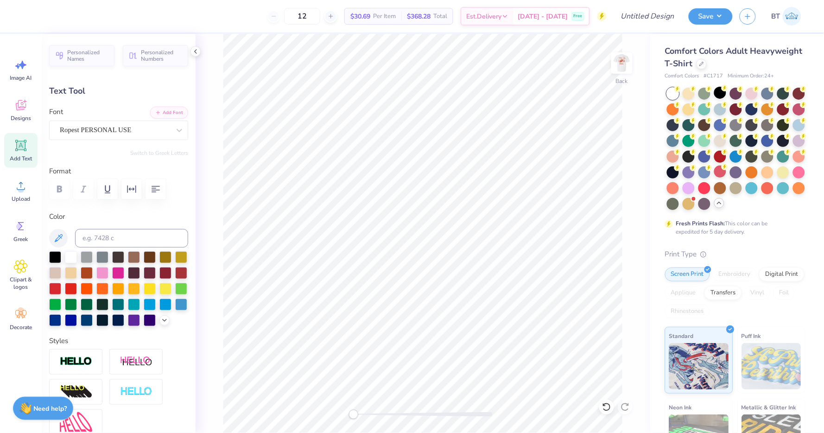
type input "3.97"
type input "0.95"
type input "4.49"
click at [713, 19] on button "Save" at bounding box center [710, 15] width 44 height 16
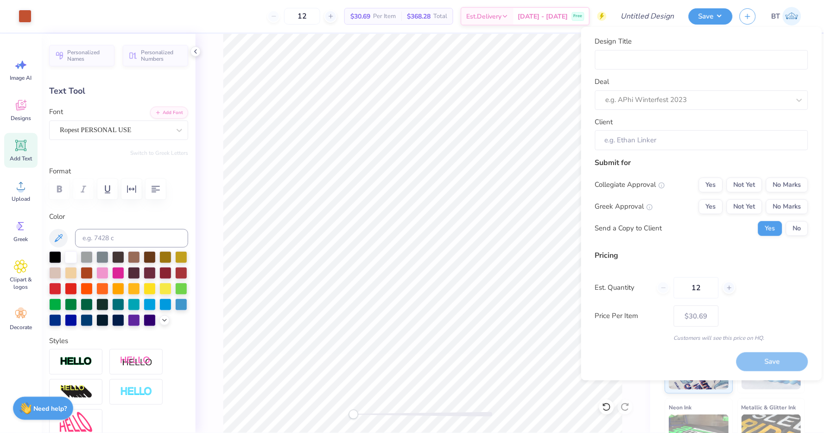
click at [719, 50] on div "Design Title" at bounding box center [701, 52] width 213 height 33
click at [719, 57] on input "Design Title" at bounding box center [701, 60] width 213 height 20
type input "S"
type input "Si"
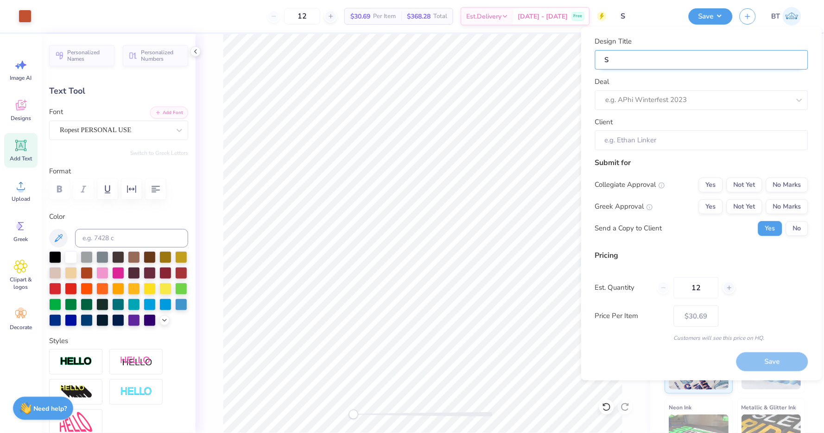
type input "Si"
type input "Sig"
type input "Sigm"
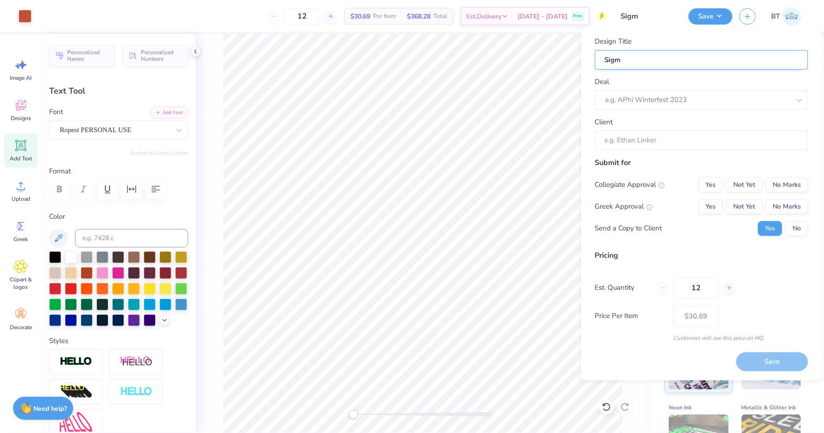
type input "Sigma"
type input "Sigma C"
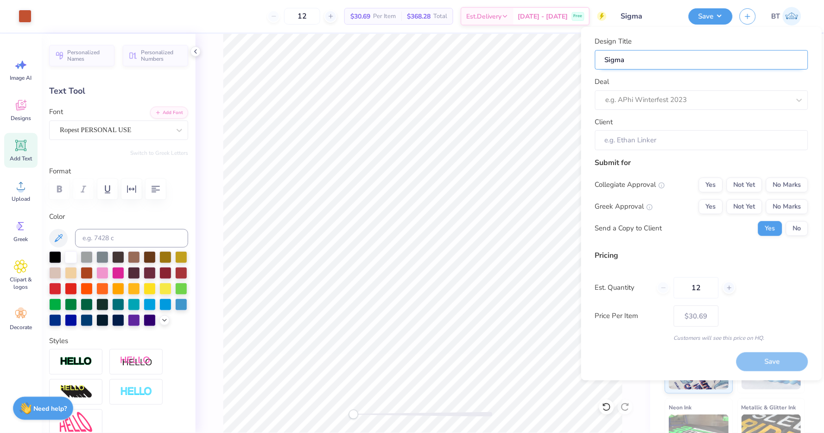
type input "Sigma C"
type input "Sigma Ch"
type input "Sigma Chi"
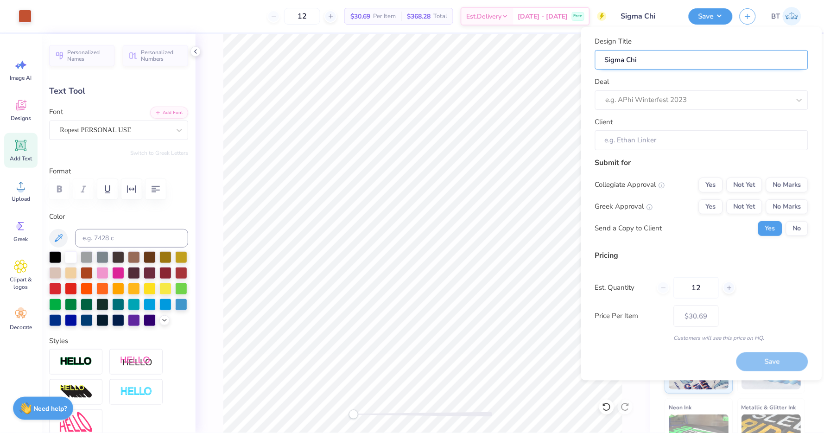
type input "Sigma Chi"
type input "Sigma Chi F"
type input "Sigma Chi Fo"
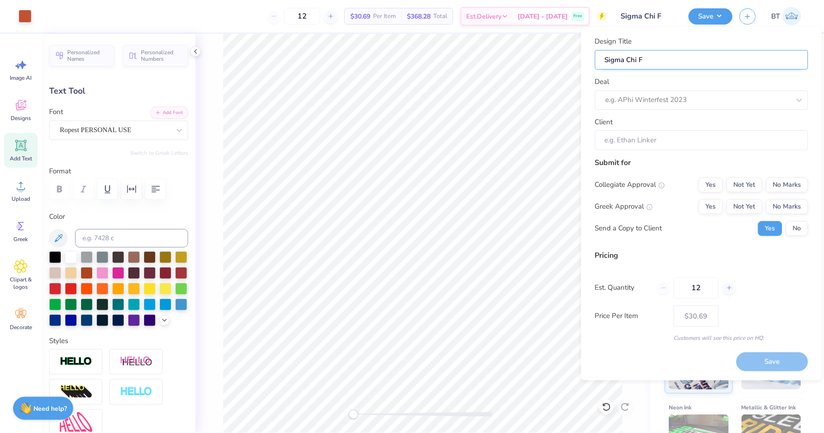
type input "Sigma Chi Fo"
type input "Sigma Chi For"
type input "Sigma Chi Form"
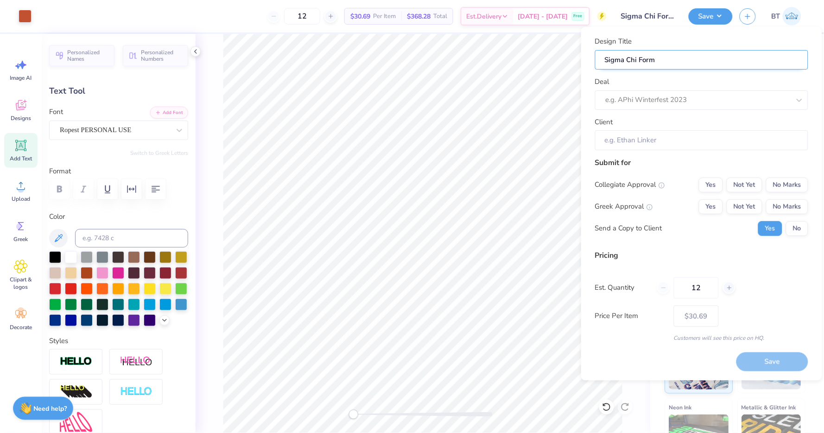
type input "Sigma Chi Forma"
type input "Sigma Chi Formal"
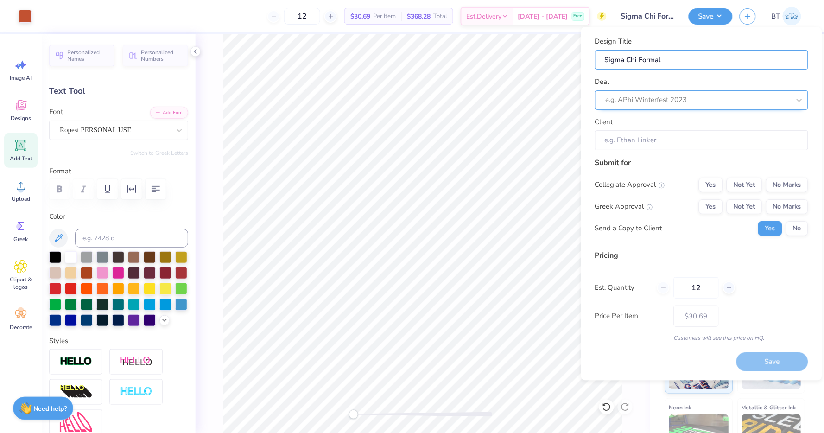
type input "Sigma Chi Formal"
click at [707, 95] on div at bounding box center [689, 100] width 166 height 13
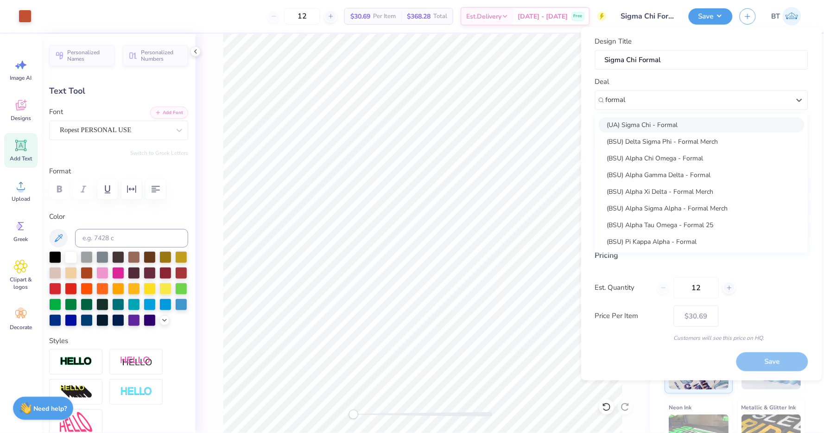
click at [658, 120] on div "(UA) Sigma Chi - Formal" at bounding box center [702, 124] width 206 height 15
type input "formal"
type input "[PERSON_NAME]"
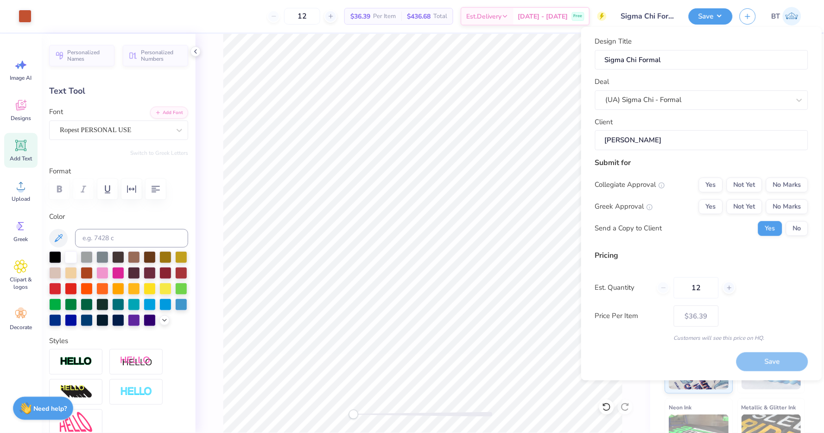
click at [741, 146] on input "[PERSON_NAME]" at bounding box center [701, 140] width 213 height 20
click at [796, 180] on button "No Marks" at bounding box center [787, 184] width 42 height 15
click at [712, 203] on button "Yes" at bounding box center [711, 206] width 24 height 15
click at [801, 240] on div "Submit for Collegiate Approval Yes Not Yet No Marks Greek Approval Yes Not Yet …" at bounding box center [701, 200] width 213 height 86
click at [801, 233] on button "No" at bounding box center [797, 228] width 22 height 15
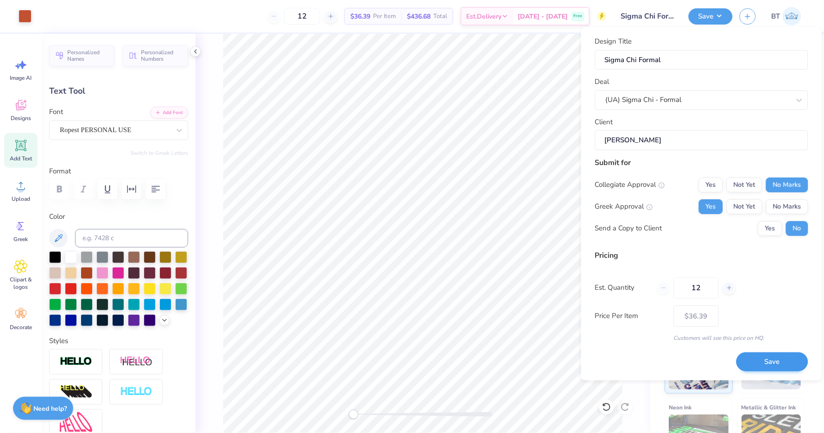
click at [779, 361] on button "Save" at bounding box center [772, 361] width 72 height 19
type input "$36.39"
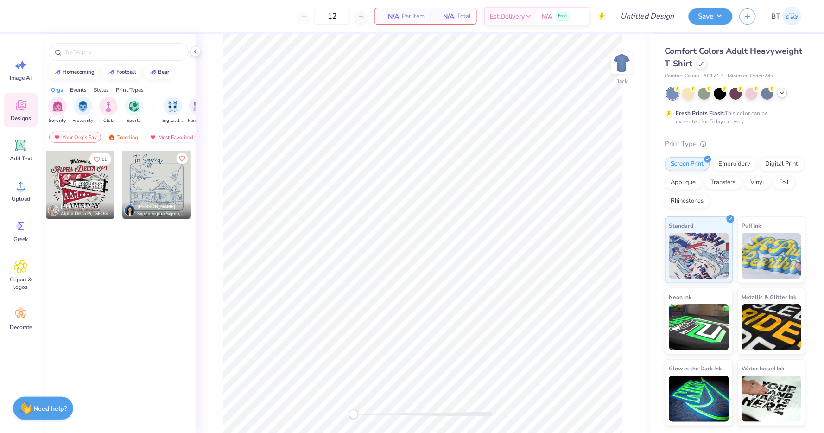
click at [782, 90] on icon at bounding box center [781, 92] width 7 height 7
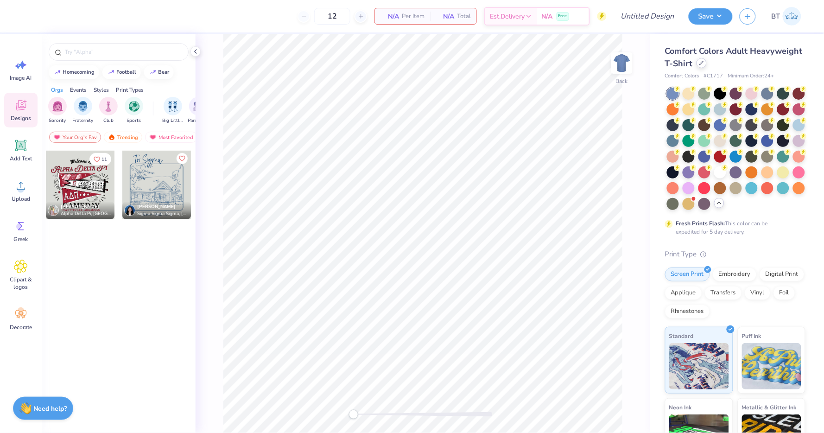
click at [704, 66] on div at bounding box center [701, 63] width 10 height 10
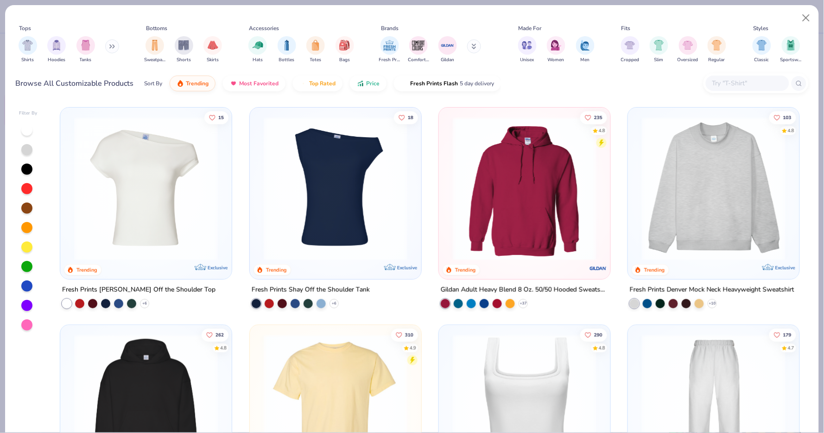
click at [690, 184] on img at bounding box center [713, 189] width 153 height 144
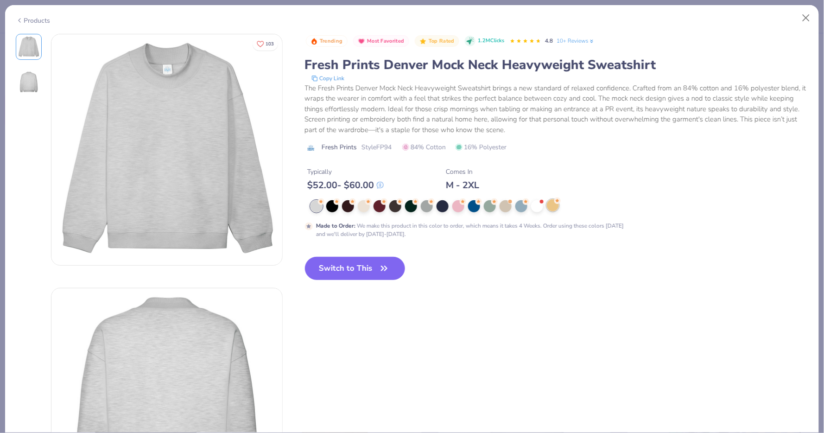
click at [551, 206] on div at bounding box center [553, 205] width 12 height 12
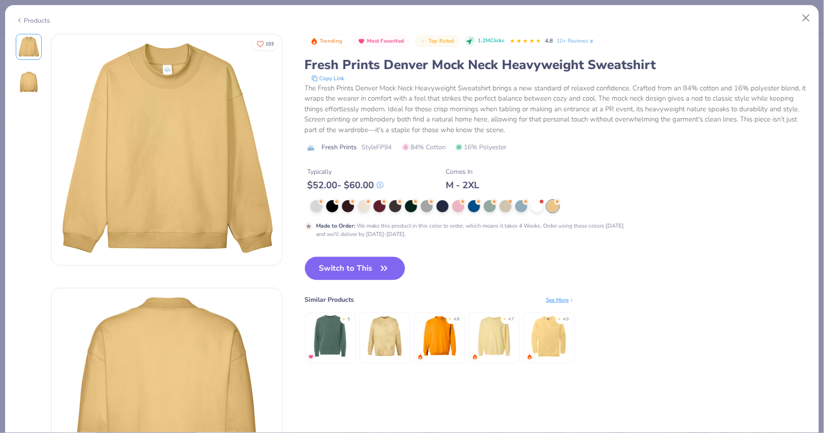
click at [365, 215] on div "Made to Order : We make this product in this color to order, which means it tak…" at bounding box center [490, 219] width 371 height 38
click at [365, 211] on div at bounding box center [364, 205] width 12 height 12
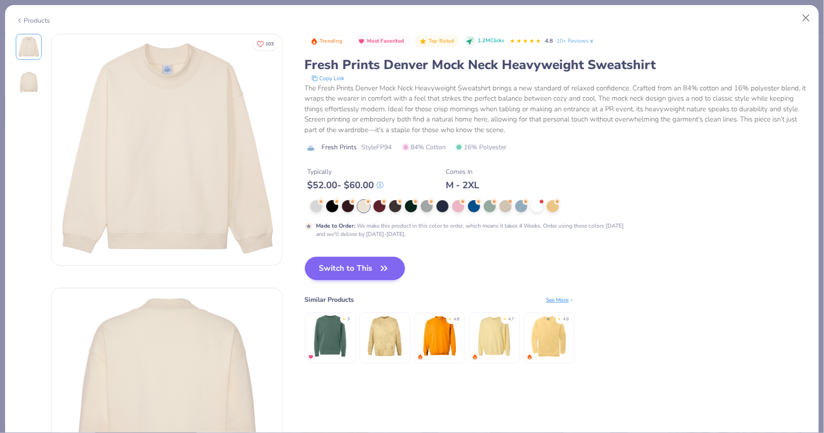
click at [360, 272] on button "Switch to This" at bounding box center [355, 268] width 101 height 23
type input "50"
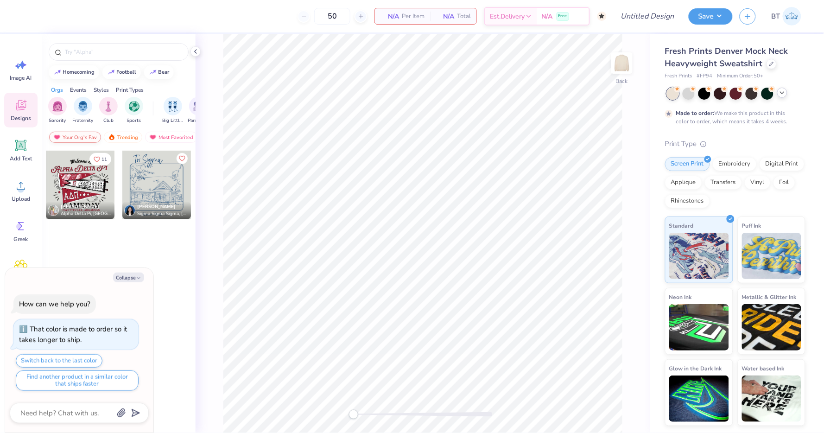
click at [87, 135] on div "Your Org's Fav" at bounding box center [75, 137] width 52 height 11
click at [114, 135] on img at bounding box center [111, 137] width 7 height 6
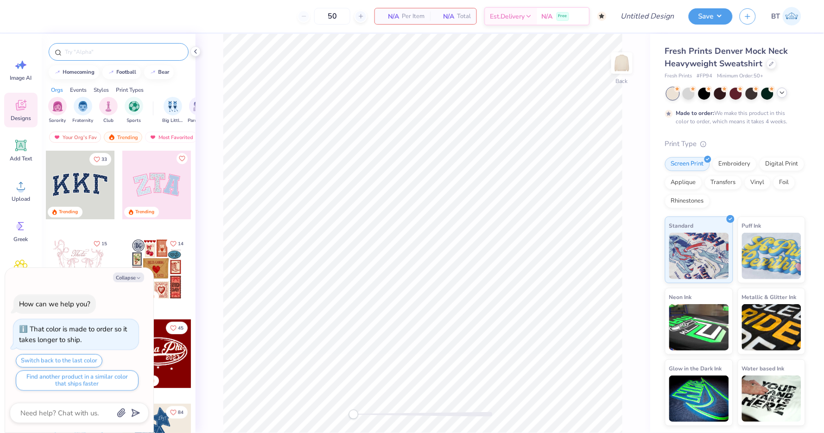
click at [129, 55] on input "text" at bounding box center [123, 51] width 119 height 9
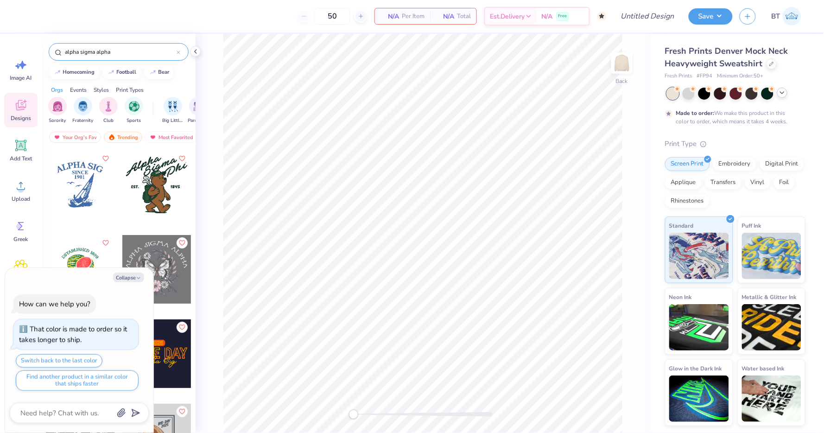
type input "alpha sigma alpha"
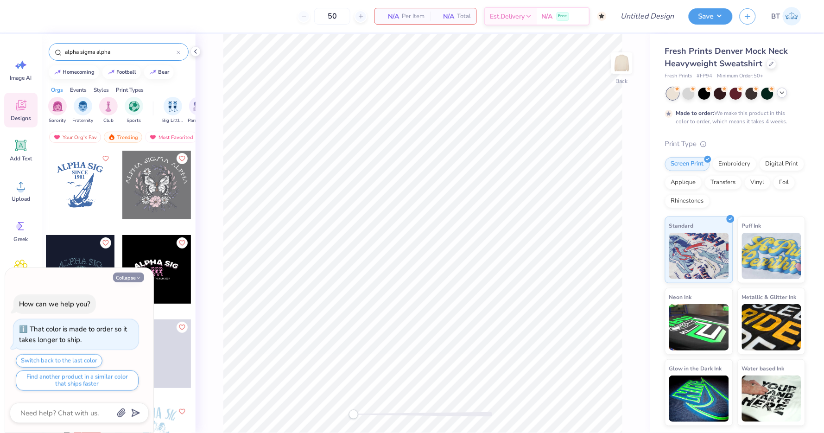
click at [123, 274] on button "Collapse" at bounding box center [128, 277] width 31 height 10
type textarea "x"
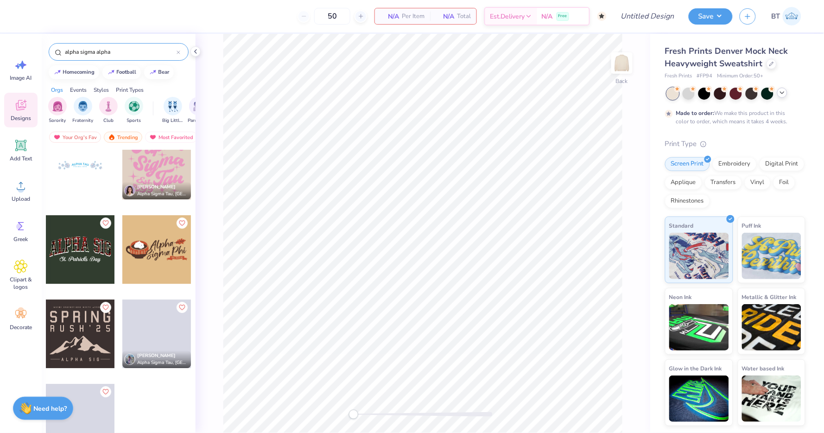
scroll to position [3729, 0]
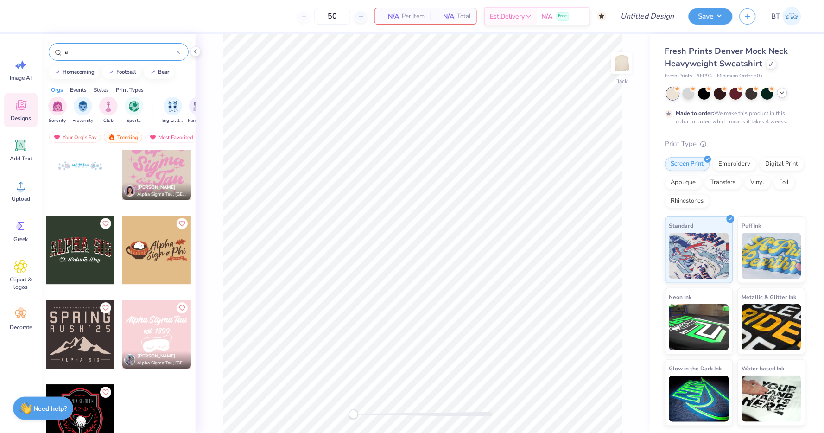
drag, startPoint x: 125, startPoint y: 51, endPoint x: 22, endPoint y: 50, distance: 102.4
click at [22, 50] on div "50 N/A Per Item N/A Total Est. Delivery N/A Free Design Title Save BT Image AI …" at bounding box center [412, 216] width 824 height 433
type input "asa"
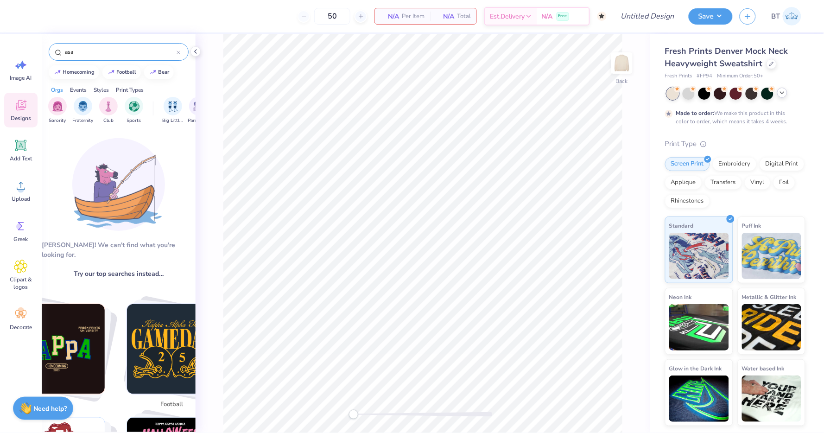
click at [87, 56] on input "asa" at bounding box center [120, 51] width 113 height 9
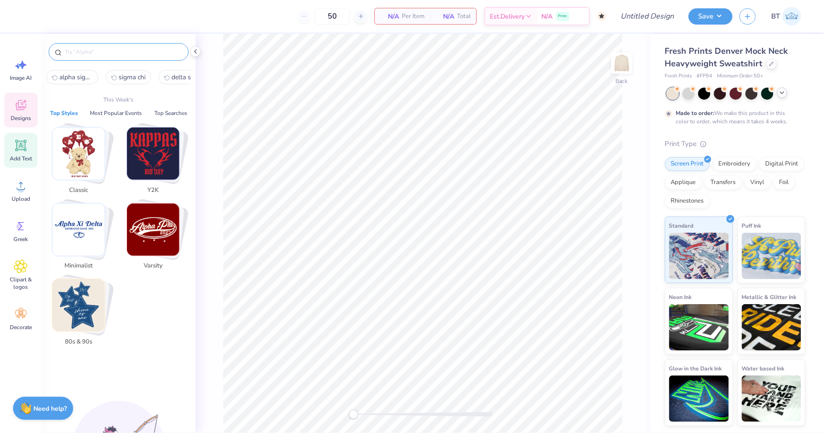
click at [21, 146] on icon at bounding box center [21, 145] width 9 height 9
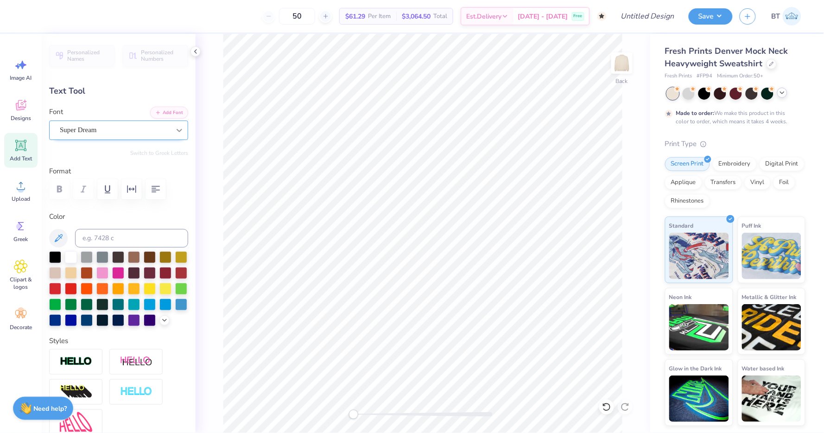
click at [175, 128] on icon at bounding box center [179, 130] width 9 height 9
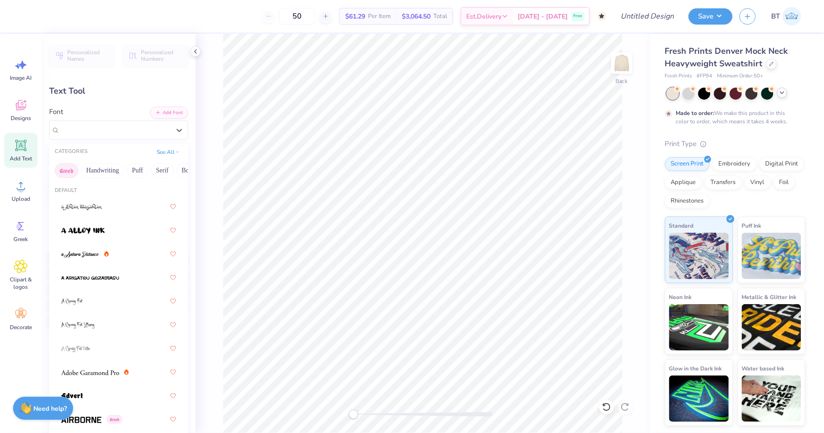
click at [64, 170] on button "Greek" at bounding box center [67, 170] width 24 height 15
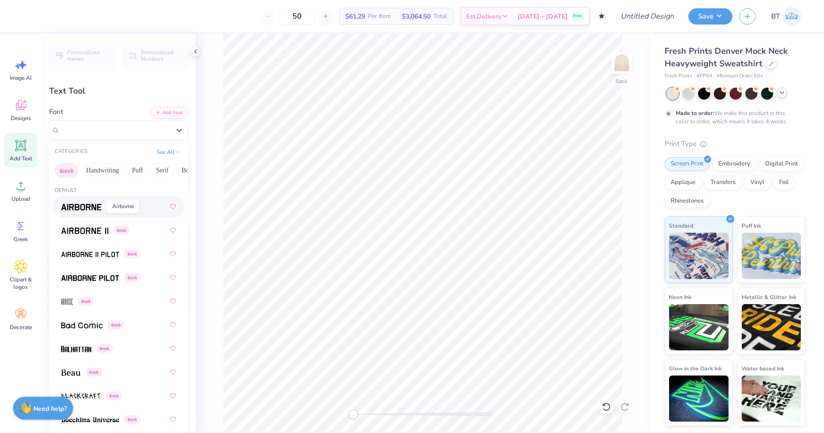
click at [90, 208] on img at bounding box center [81, 207] width 40 height 6
click at [141, 129] on div "Airborne Greek" at bounding box center [115, 130] width 112 height 14
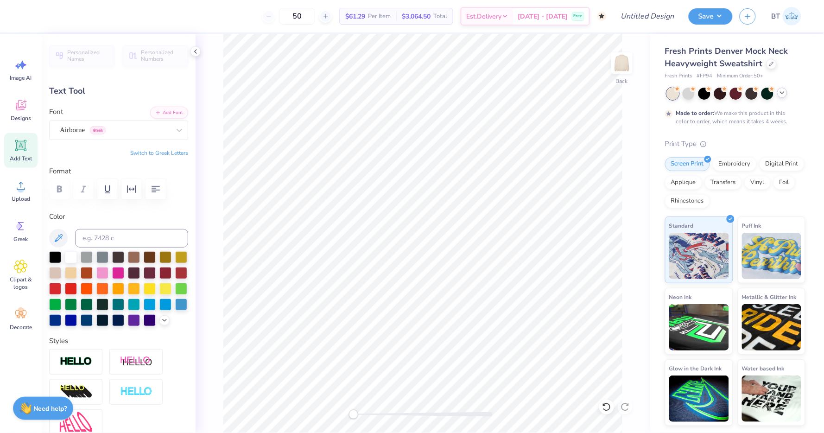
type textarea "ASA"
click at [173, 151] on button "Switch to Greek Letters" at bounding box center [159, 152] width 58 height 7
click at [71, 271] on div at bounding box center [71, 272] width 12 height 12
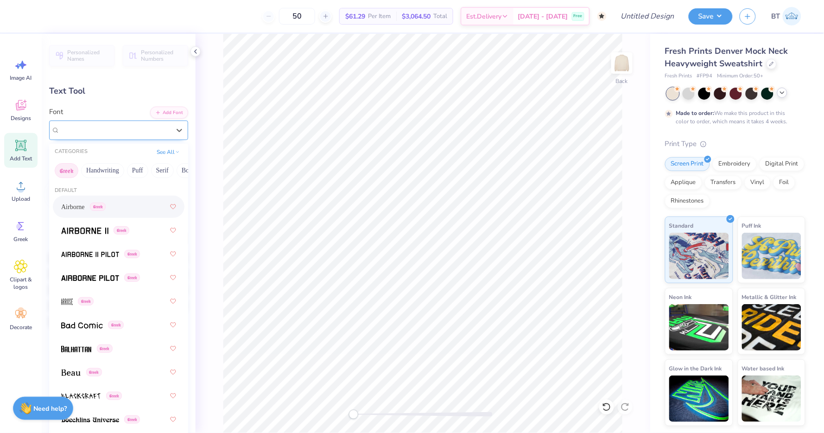
click at [133, 131] on div "Airborne Greek" at bounding box center [115, 130] width 112 height 14
click at [105, 325] on div "Greek" at bounding box center [92, 325] width 63 height 10
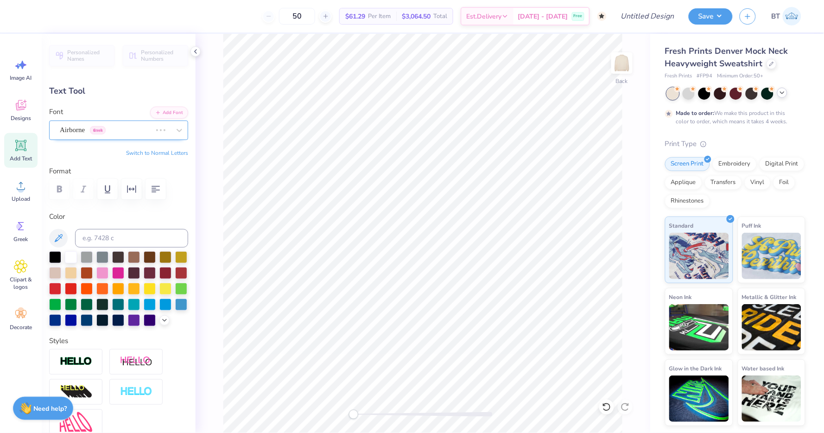
click at [134, 133] on div "Airborne Greek" at bounding box center [106, 130] width 94 height 14
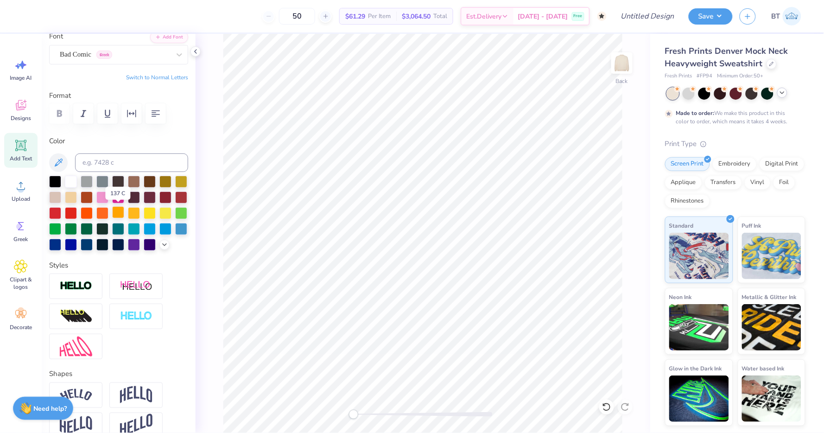
scroll to position [76, 0]
click at [138, 59] on div at bounding box center [115, 54] width 110 height 13
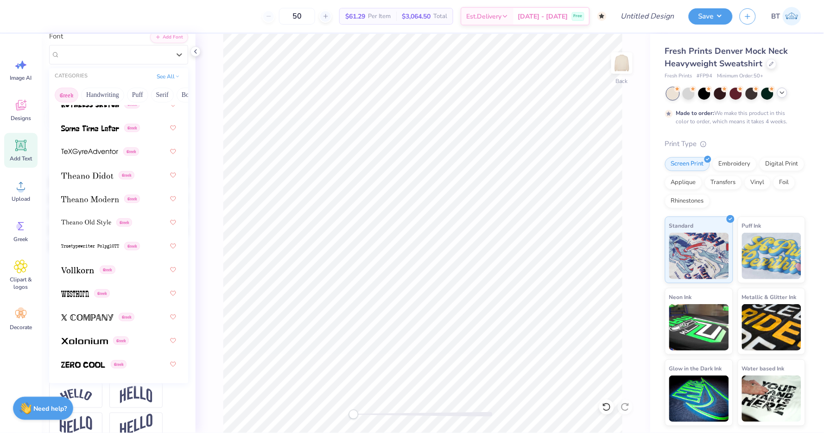
scroll to position [900, 0]
click at [94, 341] on img at bounding box center [84, 342] width 47 height 6
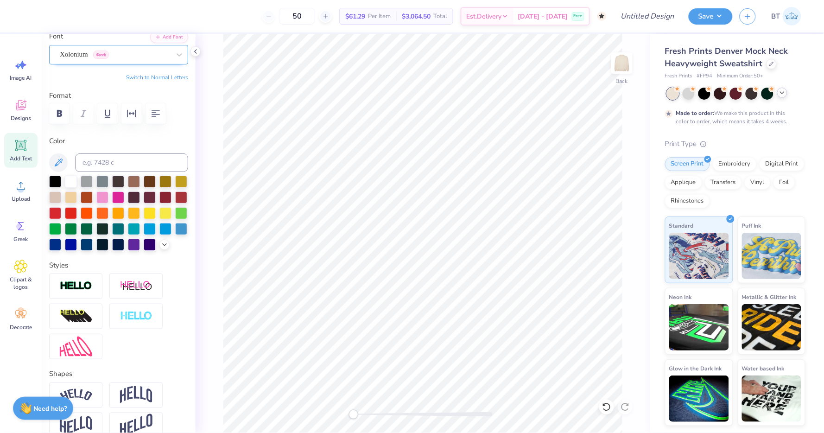
click at [129, 57] on div "Xolonium Greek" at bounding box center [115, 54] width 112 height 14
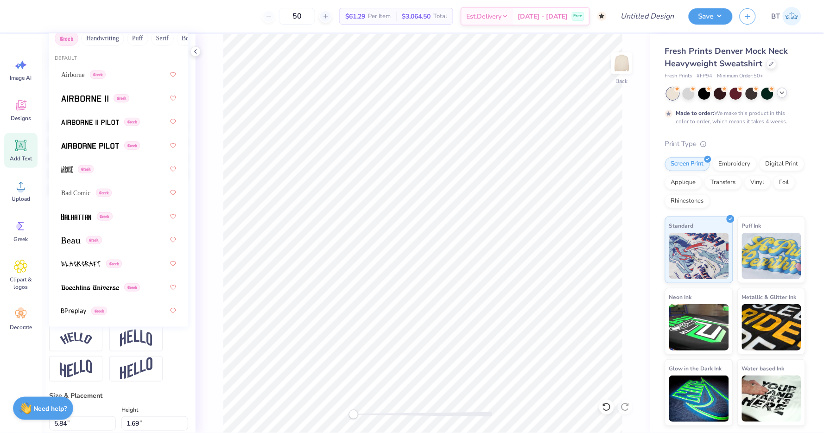
scroll to position [0, 0]
click at [110, 146] on img at bounding box center [90, 146] width 58 height 6
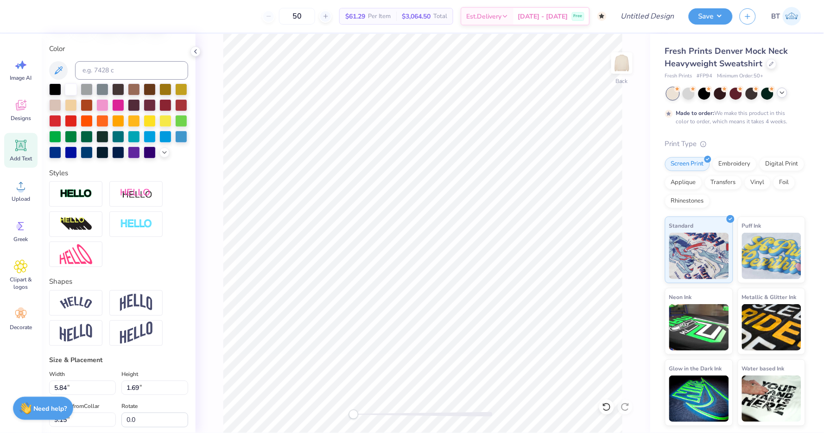
scroll to position [180, 0]
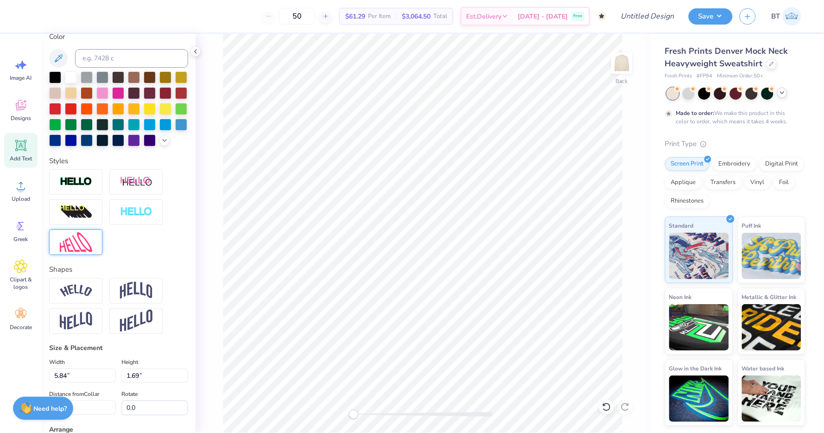
click at [85, 252] on div at bounding box center [75, 241] width 53 height 25
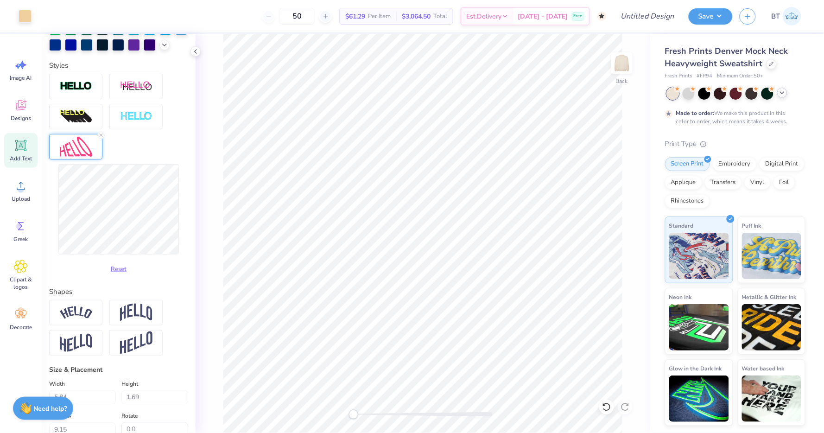
scroll to position [276, 0]
click at [141, 307] on img at bounding box center [136, 312] width 32 height 18
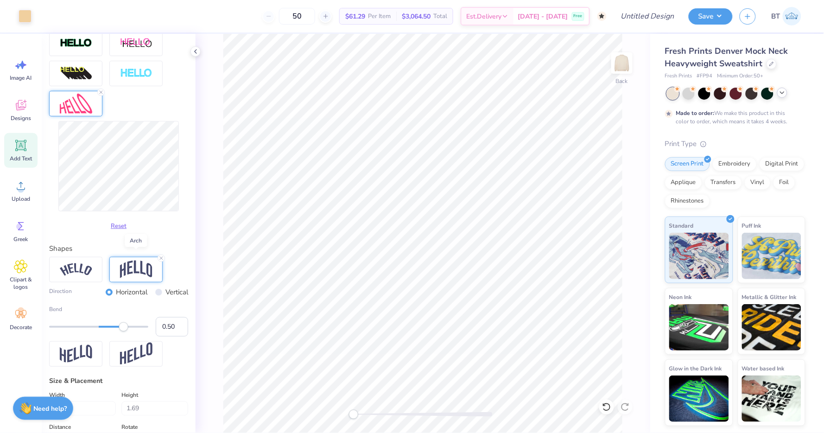
scroll to position [326, 0]
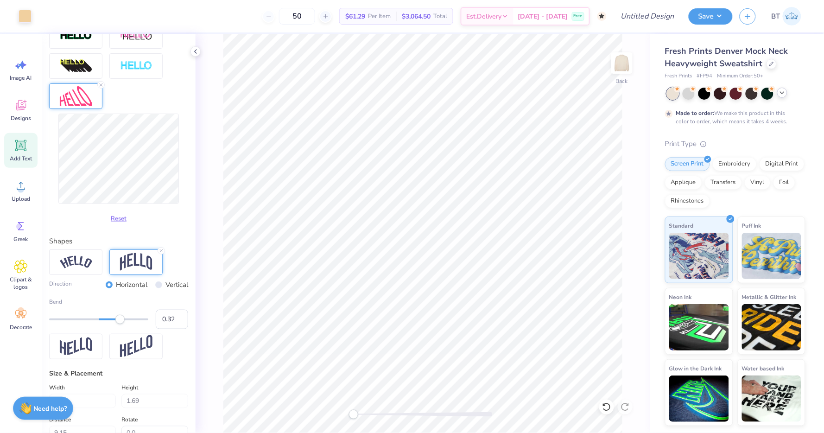
type input "0.30"
drag, startPoint x: 127, startPoint y: 319, endPoint x: 114, endPoint y: 319, distance: 13.9
click at [114, 319] on div "Accessibility label" at bounding box center [113, 318] width 9 height 9
type input "0.18"
drag, startPoint x: 114, startPoint y: 319, endPoint x: 107, endPoint y: 320, distance: 6.0
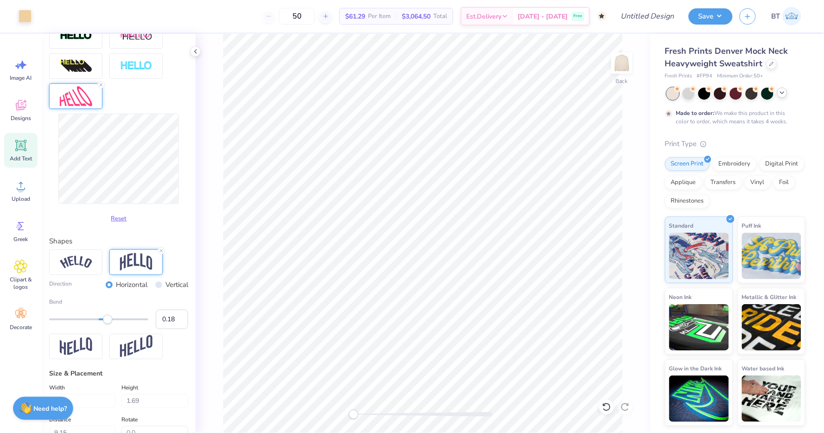
click at [107, 320] on div "Accessibility label" at bounding box center [107, 318] width 9 height 9
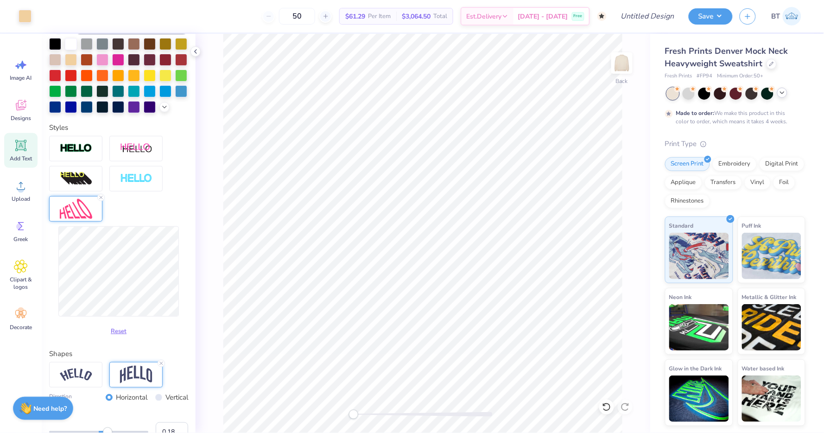
scroll to position [183, 0]
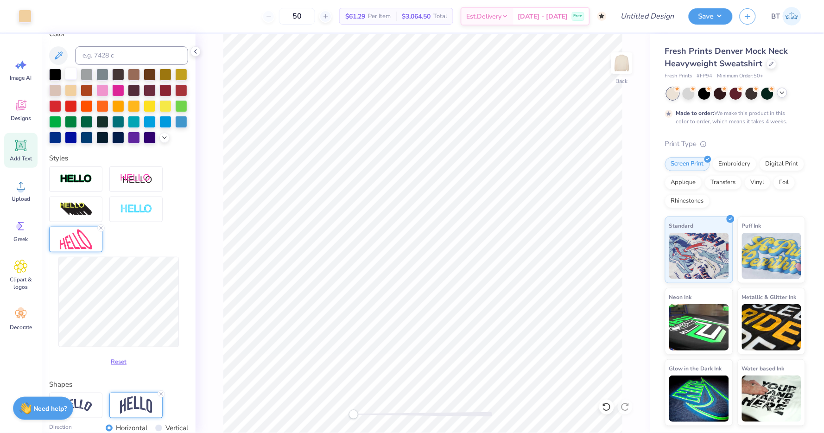
click at [72, 73] on div at bounding box center [71, 74] width 12 height 12
type input "4.41"
type input "3.13"
type input "8.43"
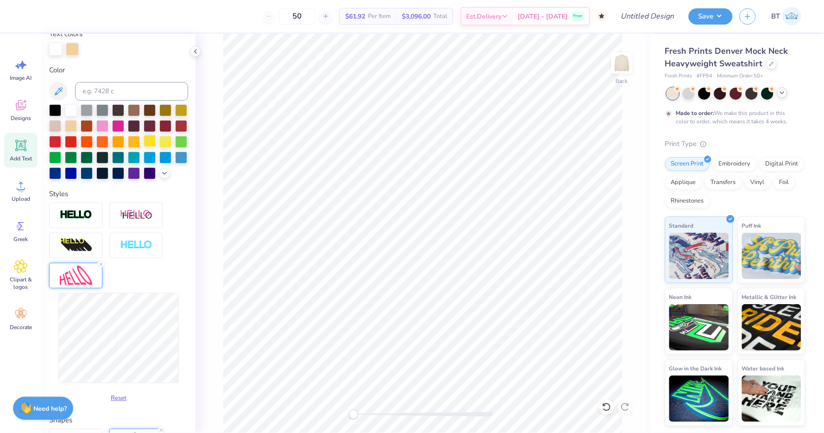
type input "7.60"
type input "5.40"
type input "6.17"
click at [690, 92] on div at bounding box center [688, 93] width 12 height 12
click at [780, 94] on icon at bounding box center [781, 92] width 7 height 7
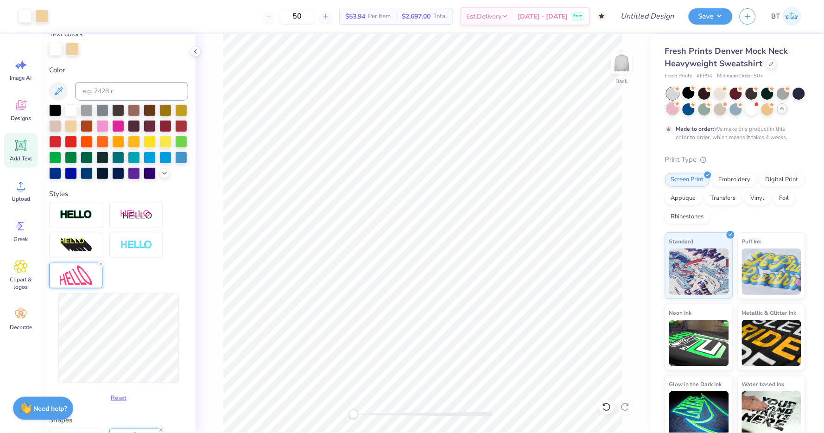
click at [672, 107] on div at bounding box center [673, 108] width 12 height 12
click at [103, 121] on div at bounding box center [102, 125] width 12 height 12
click at [114, 128] on div at bounding box center [118, 125] width 12 height 12
click at [167, 171] on icon at bounding box center [164, 172] width 7 height 7
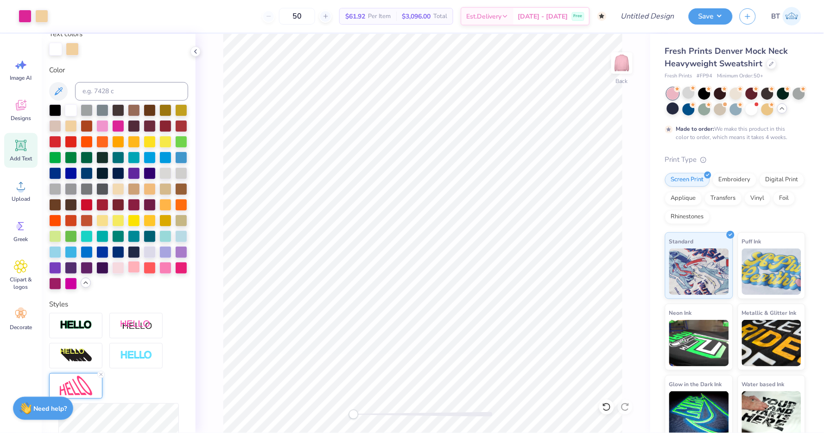
click at [135, 267] on div at bounding box center [134, 267] width 12 height 12
click at [123, 271] on div at bounding box center [118, 267] width 12 height 12
click at [717, 13] on button "Save" at bounding box center [710, 15] width 44 height 16
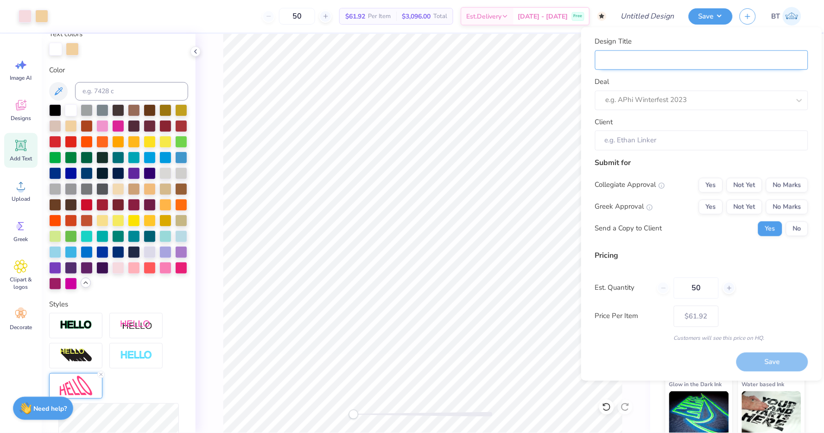
click at [721, 57] on input "Design Title" at bounding box center [701, 60] width 213 height 20
type input "A"
type input "AS"
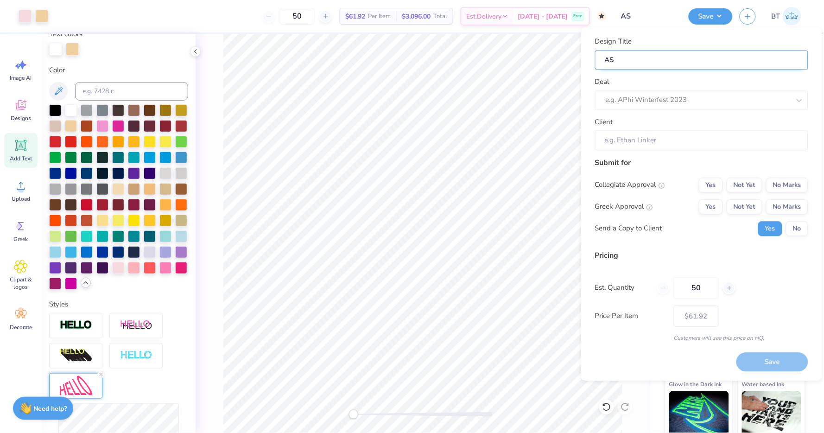
type input "ASA"
type input "ASA M"
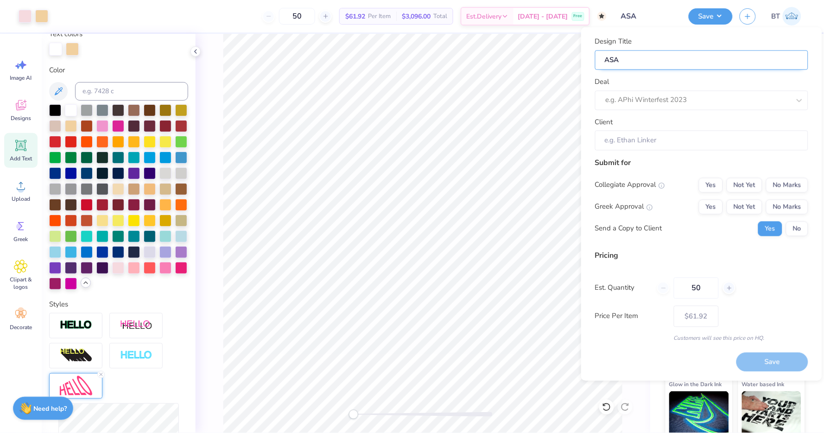
type input "ASA M"
type input "ASA Me"
type input "ASA Mec"
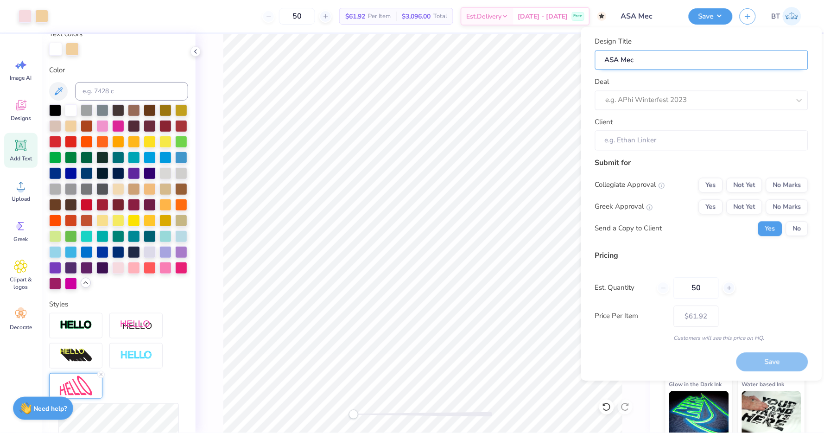
type input "ASA Me"
type input "ASA Mer"
type input "[PERSON_NAME]"
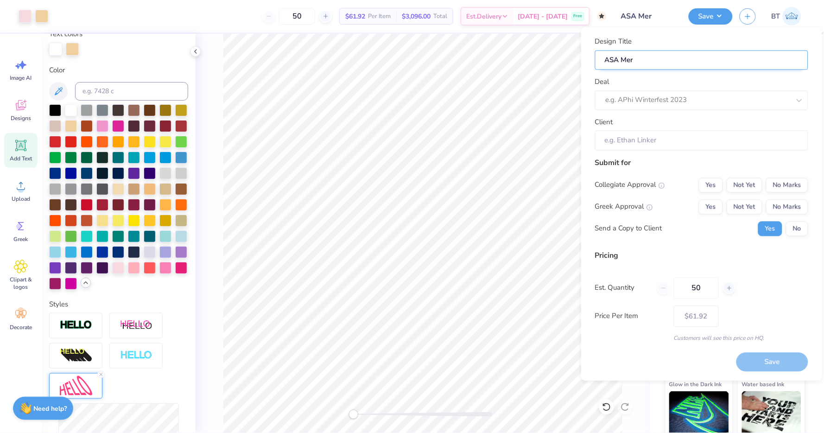
type input "[PERSON_NAME]"
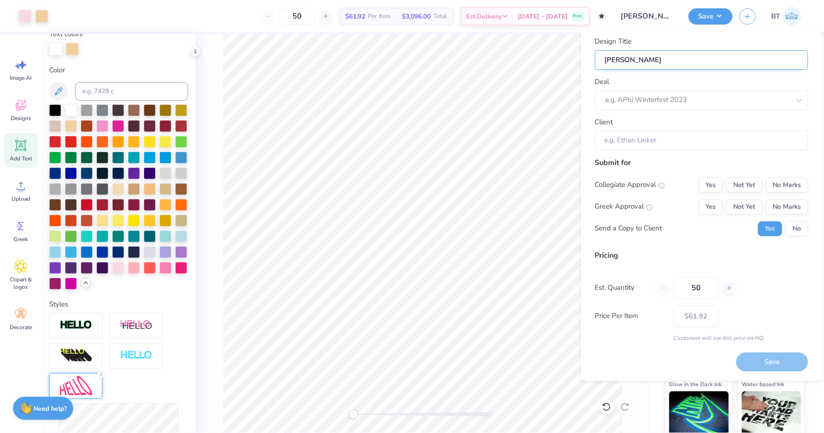
type input "ASA Merch D"
type input "ASA Merch Dr"
type input "ASA Merch Dro"
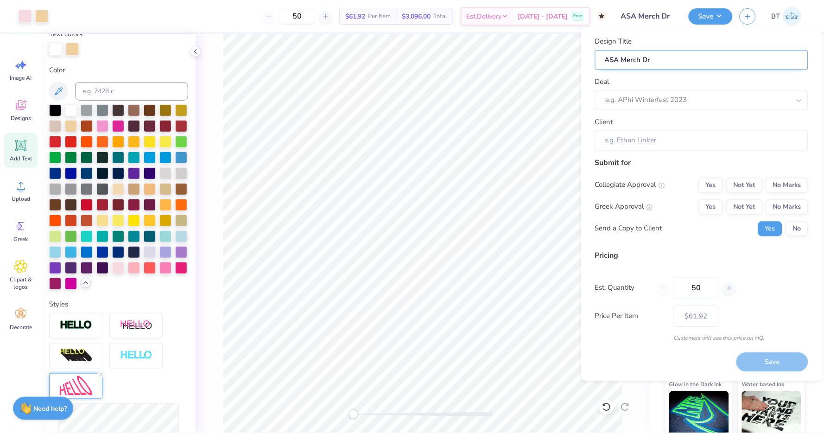
type input "ASA Merch Dro"
type input "ASA Merch Drop"
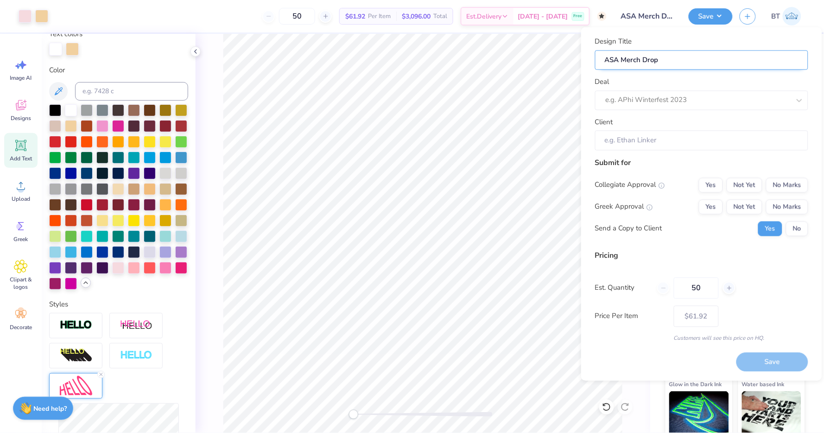
type input "ASA Merch Drop D"
type input "ASA Merch Drop DT"
click at [663, 105] on div at bounding box center [689, 100] width 166 height 13
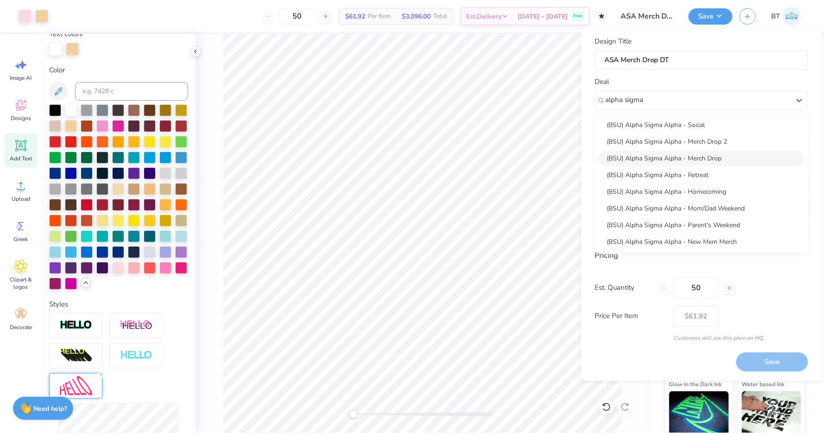
click at [675, 156] on div "(BSU) Alpha Sigma Alpha - Merch Drop" at bounding box center [702, 158] width 206 height 15
type input "alpha sigma"
type input "[PERSON_NAME]"
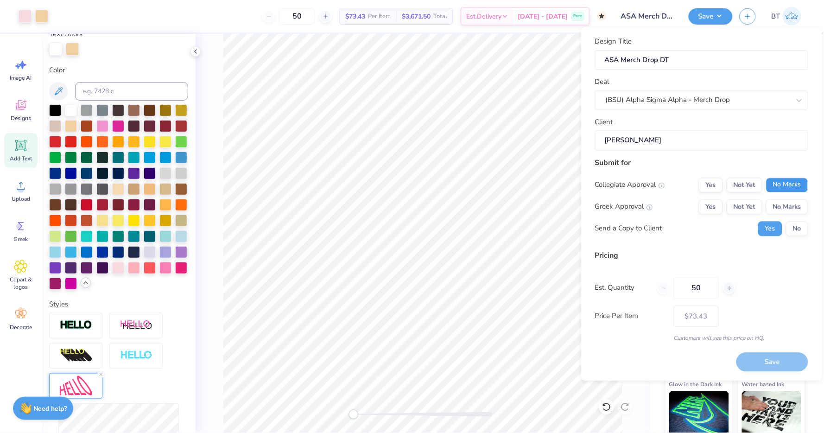
click at [799, 183] on button "No Marks" at bounding box center [787, 184] width 42 height 15
click at [717, 205] on button "Yes" at bounding box center [711, 206] width 24 height 15
click at [793, 229] on button "No" at bounding box center [797, 228] width 22 height 15
click at [776, 361] on button "Save" at bounding box center [772, 362] width 72 height 19
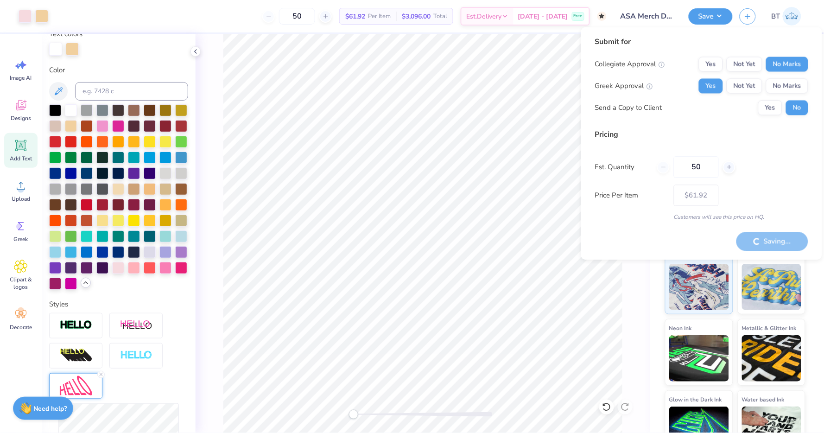
type input "– –"
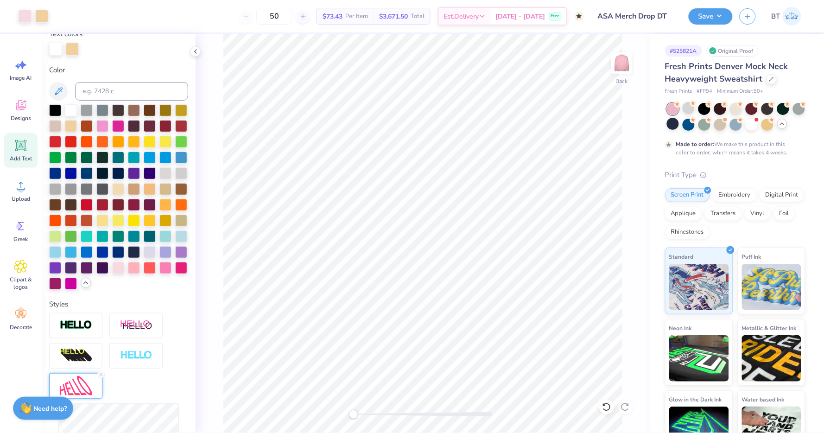
click at [659, 14] on input "ASA Merch Drop DT" at bounding box center [636, 16] width 91 height 19
click at [652, 18] on input "ASA Merch Drop DT" at bounding box center [636, 16] width 91 height 19
click at [651, 20] on input "ASA Merch Drop DT" at bounding box center [636, 16] width 91 height 19
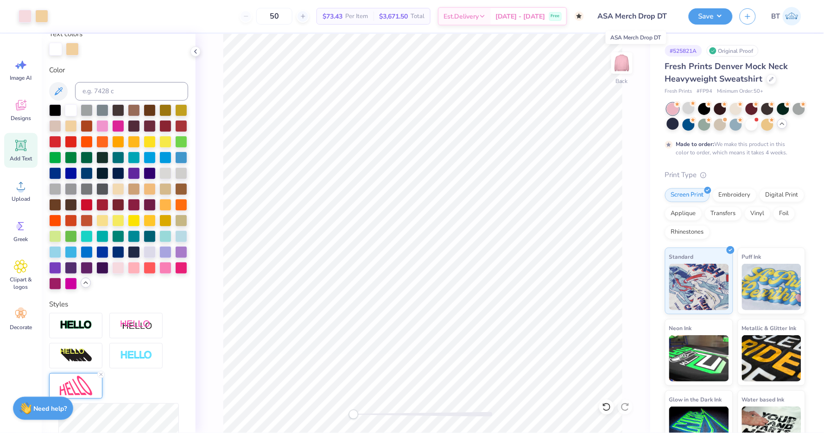
click at [651, 20] on input "ASA Merch Drop DT" at bounding box center [636, 16] width 91 height 19
click at [710, 17] on button "Save" at bounding box center [710, 15] width 44 height 16
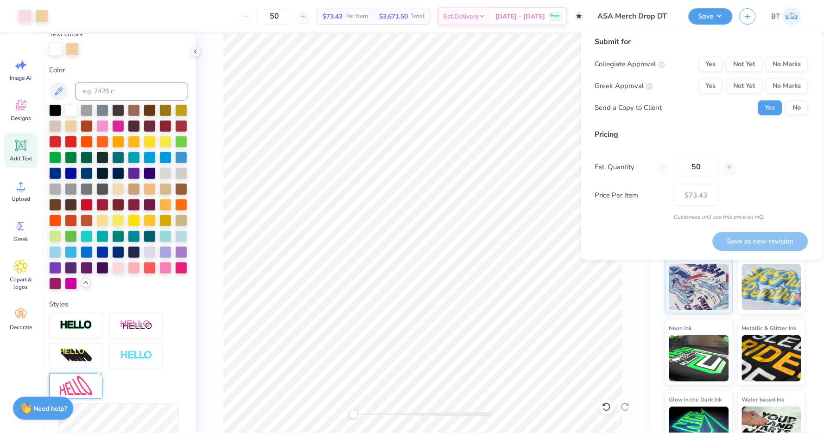
click at [654, 18] on input "ASA Merch Drop DT" at bounding box center [636, 16] width 91 height 19
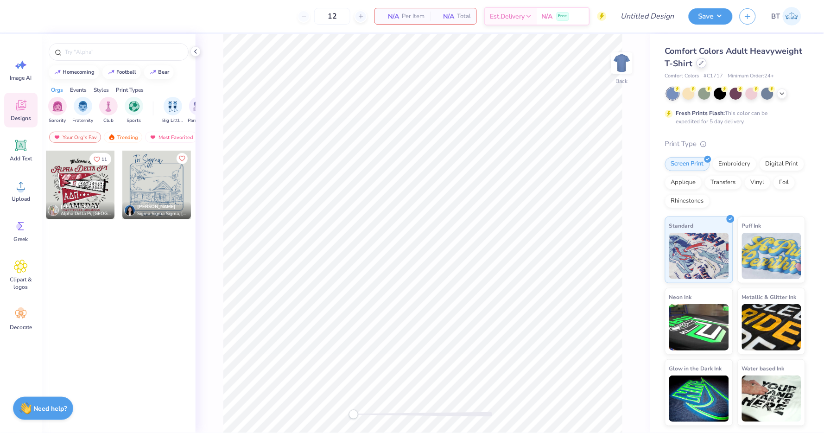
click at [700, 61] on icon at bounding box center [702, 63] width 4 height 4
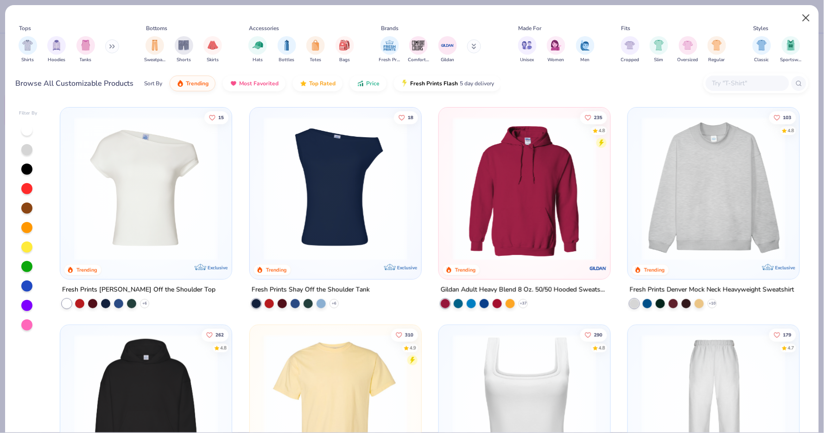
click at [808, 17] on button "Close" at bounding box center [806, 18] width 18 height 18
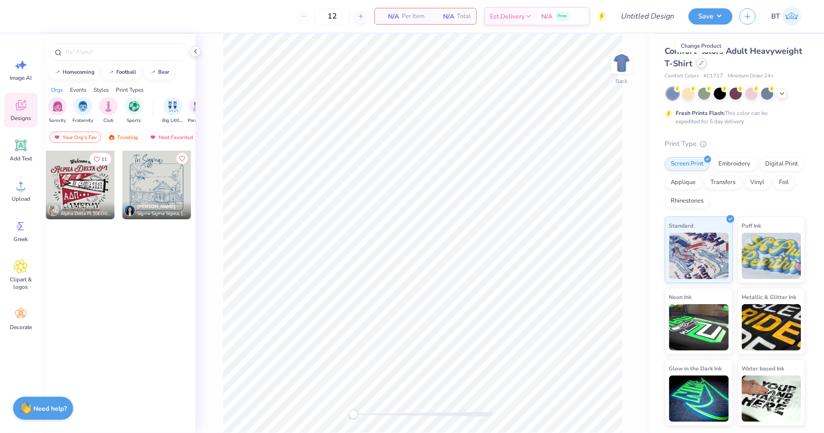
click at [699, 65] on div at bounding box center [701, 63] width 10 height 10
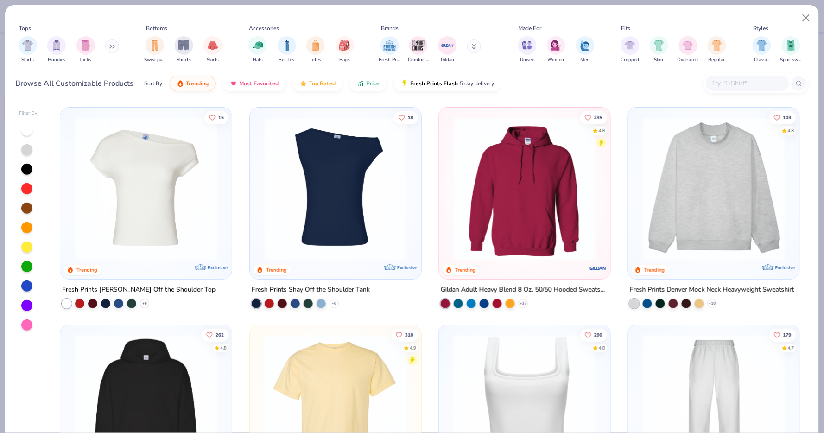
click at [727, 174] on img at bounding box center [713, 189] width 153 height 144
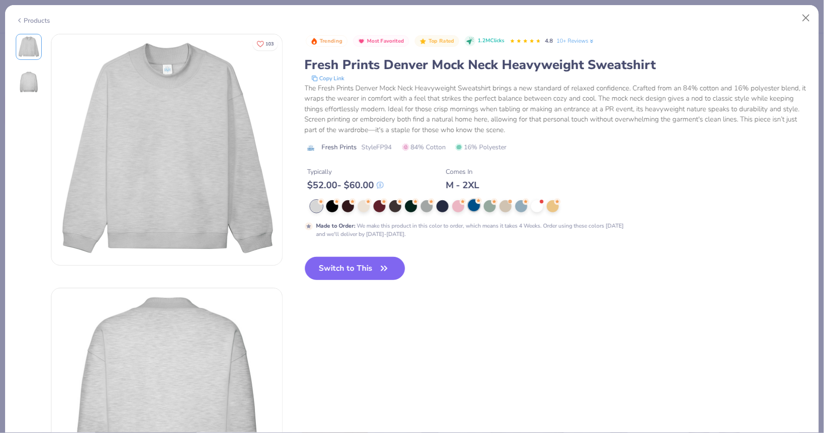
click at [470, 207] on div at bounding box center [474, 205] width 12 height 12
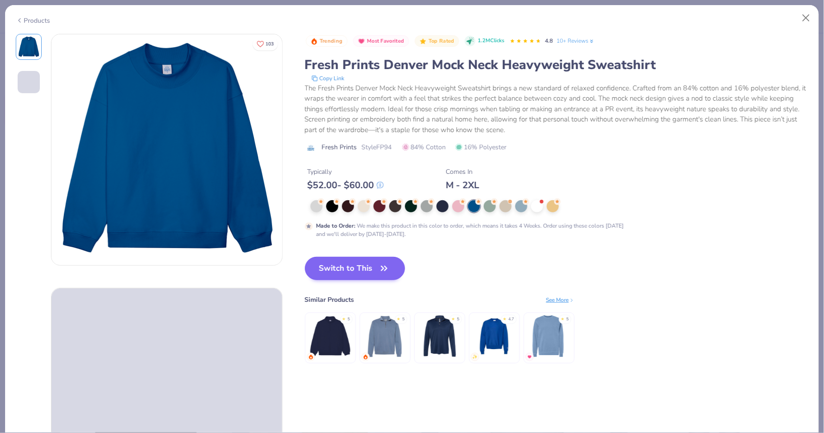
click at [360, 267] on button "Switch to This" at bounding box center [355, 268] width 101 height 23
type input "50"
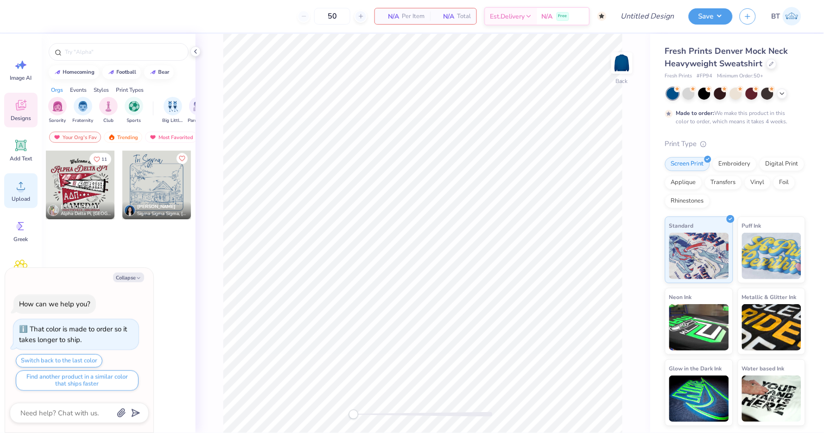
click at [22, 189] on icon at bounding box center [21, 186] width 8 height 8
click at [26, 155] on span "Add Text" at bounding box center [21, 158] width 22 height 7
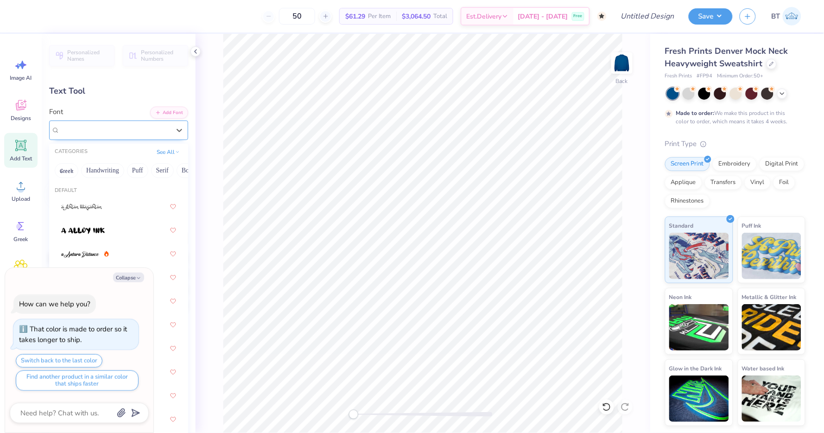
click at [134, 127] on div "Super Dream" at bounding box center [115, 130] width 112 height 14
click at [67, 163] on button "Greek" at bounding box center [67, 170] width 24 height 15
click at [133, 277] on button "Collapse" at bounding box center [128, 277] width 31 height 10
type textarea "x"
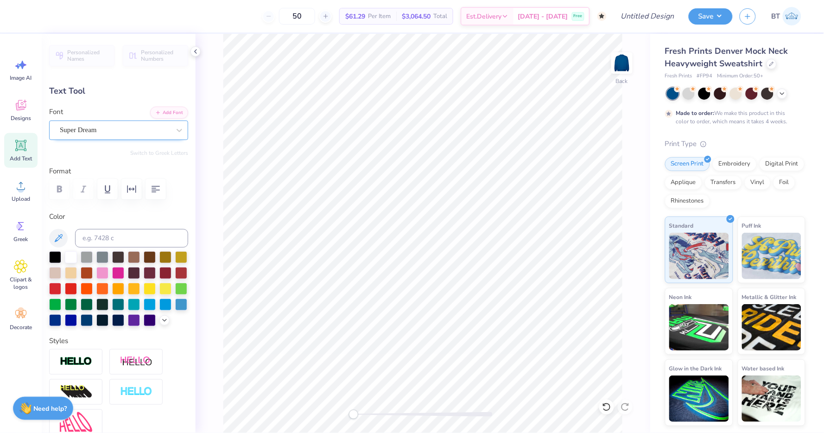
click at [97, 127] on span "Super Dream" at bounding box center [78, 130] width 37 height 11
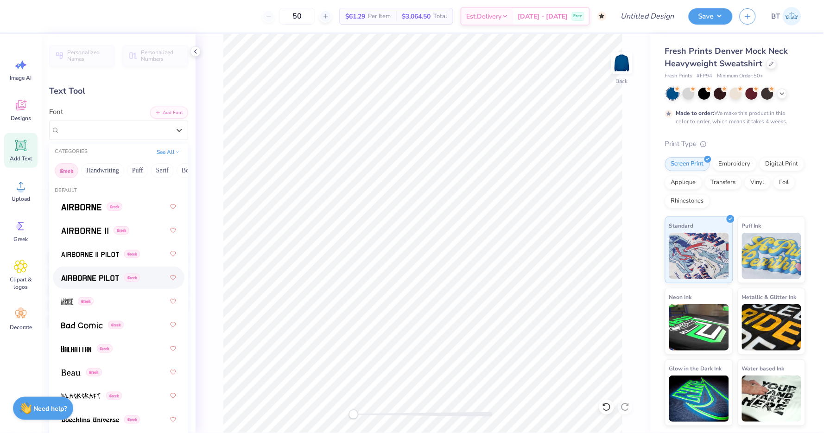
click at [83, 277] on img at bounding box center [90, 278] width 58 height 6
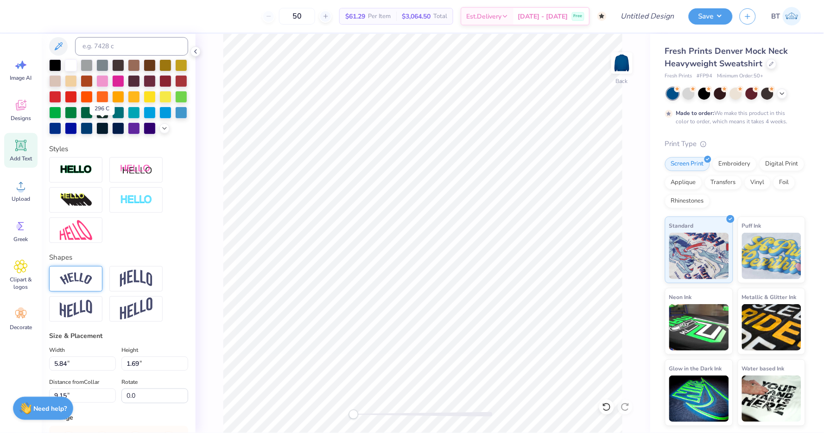
scroll to position [195, 0]
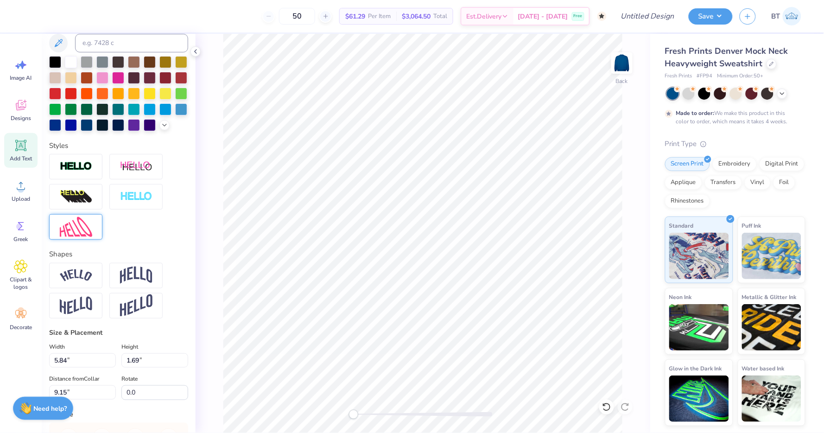
click at [81, 221] on img at bounding box center [76, 227] width 32 height 20
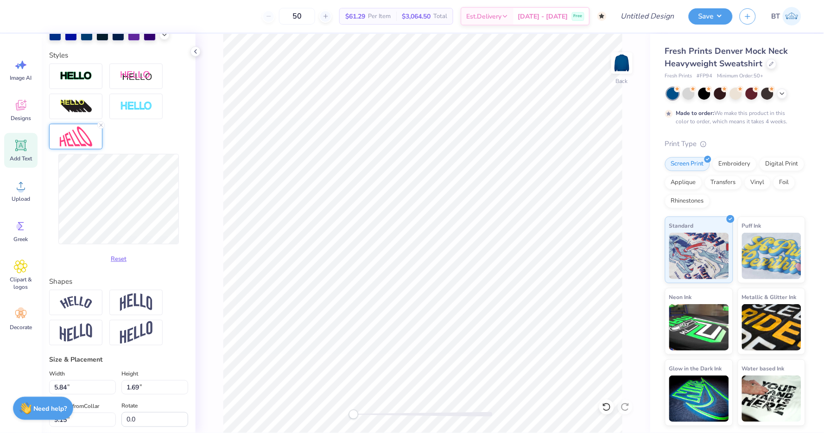
scroll to position [306, 0]
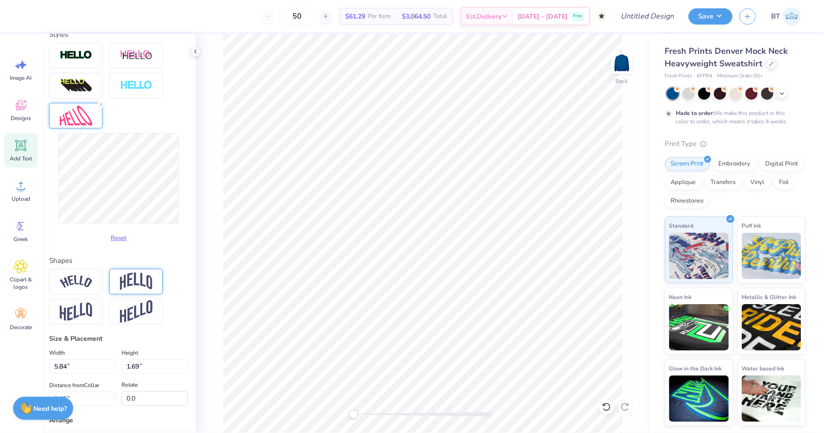
click at [132, 278] on img at bounding box center [136, 281] width 32 height 18
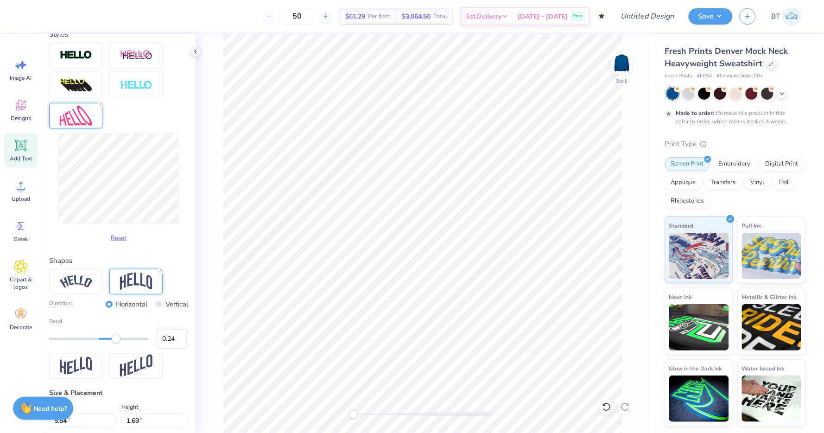
type input "0.23"
drag, startPoint x: 121, startPoint y: 339, endPoint x: 110, endPoint y: 339, distance: 11.1
click at [110, 339] on div "Accessibility label" at bounding box center [110, 338] width 9 height 9
type input "0.18"
click at [107, 339] on div "Accessibility label" at bounding box center [107, 338] width 9 height 9
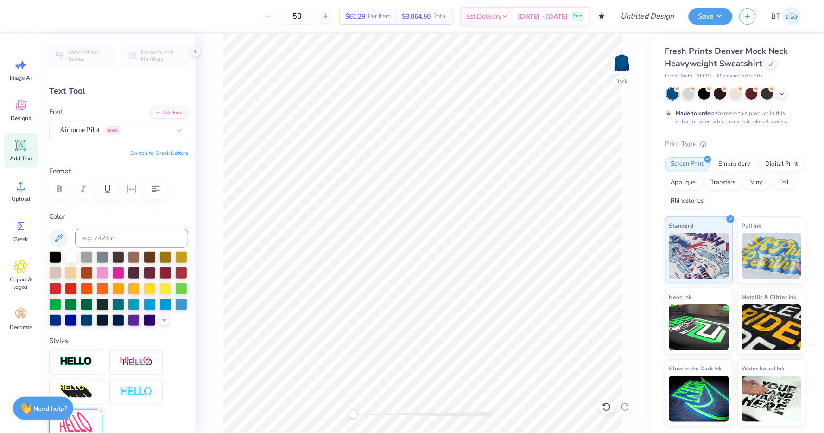
scroll to position [0, 0]
click at [163, 149] on button "Switch to Greek Letters" at bounding box center [159, 152] width 58 height 7
type textarea "Δελτα"
type input "7.01"
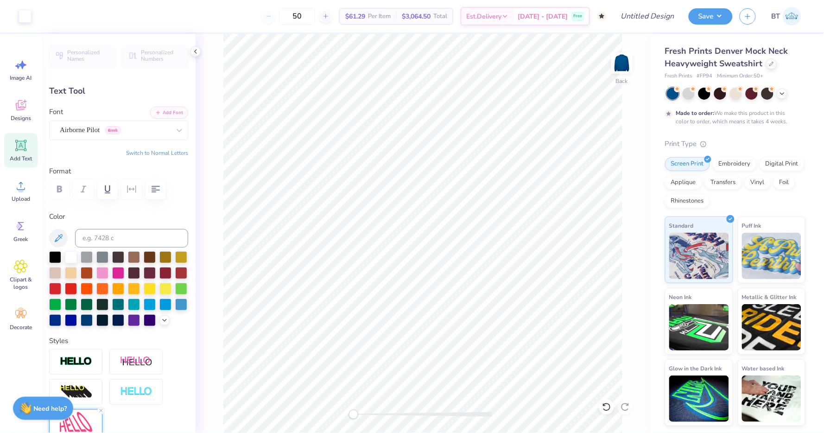
type input "4.42"
type input "7.79"
type textarea "ΔΔΔ"
click at [180, 304] on div at bounding box center [181, 303] width 12 height 12
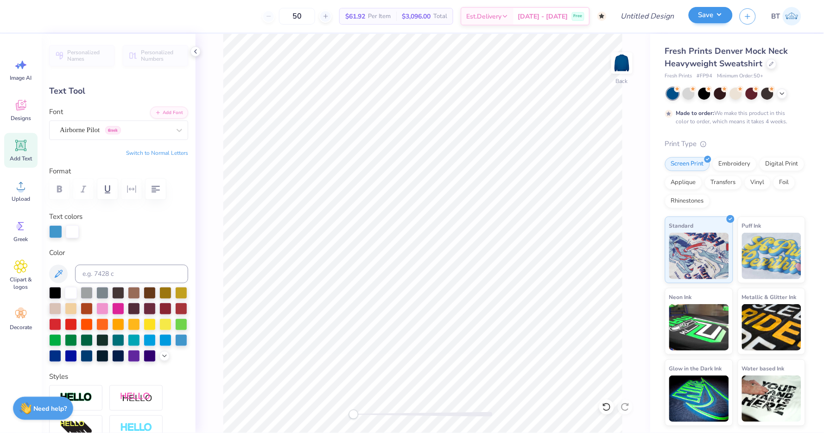
click at [715, 13] on button "Save" at bounding box center [710, 15] width 44 height 16
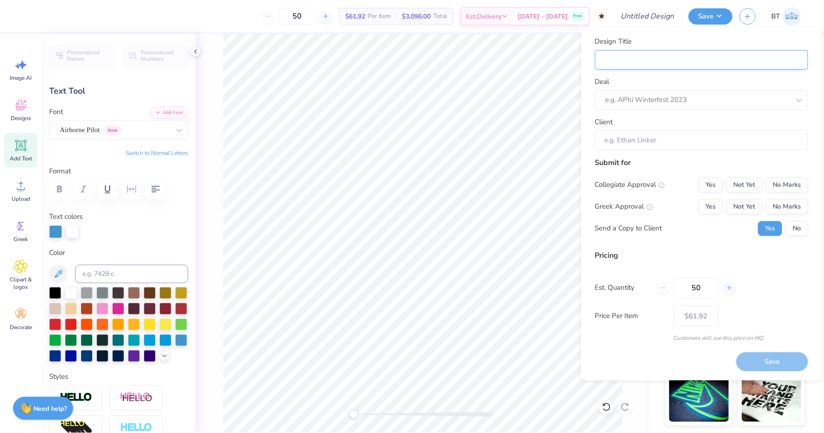
click at [726, 56] on input "Design Title" at bounding box center [701, 60] width 213 height 20
type input "T"
type input "TR"
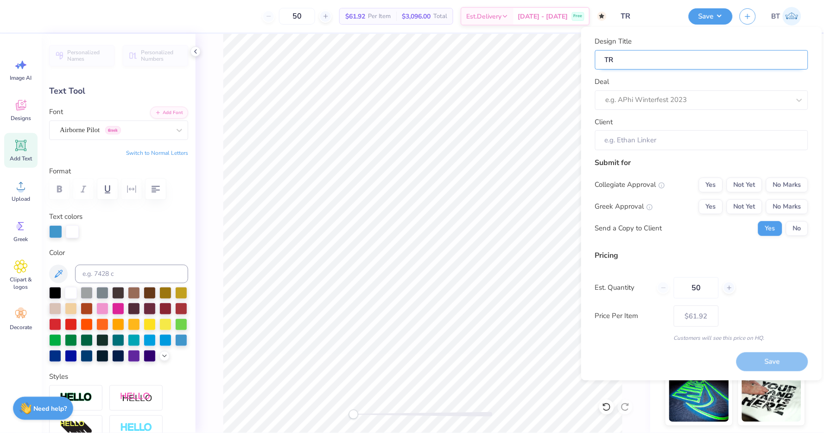
type input "TRi"
type input "TRi D"
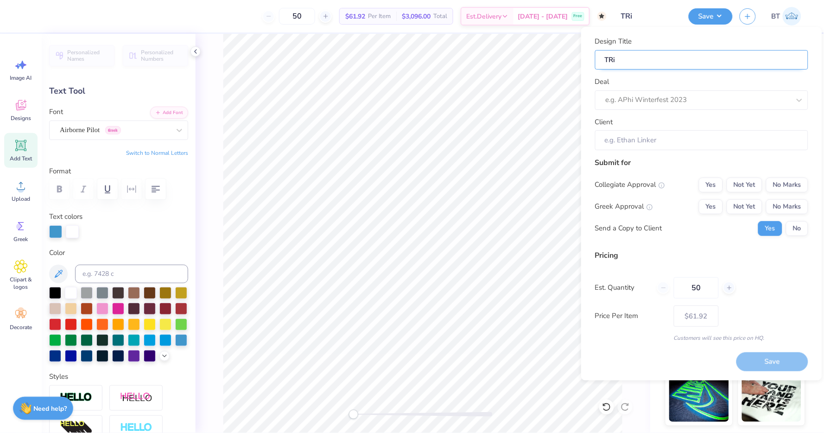
type input "TRi D"
type input "TRi"
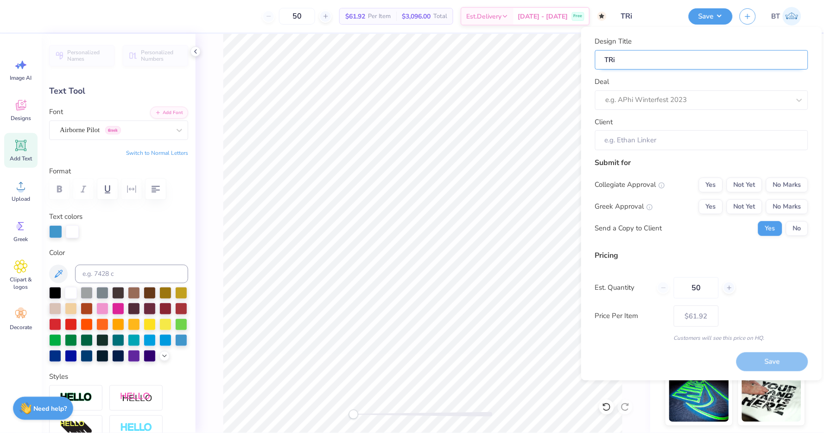
type input "TR"
type input "T"
type input "Tr"
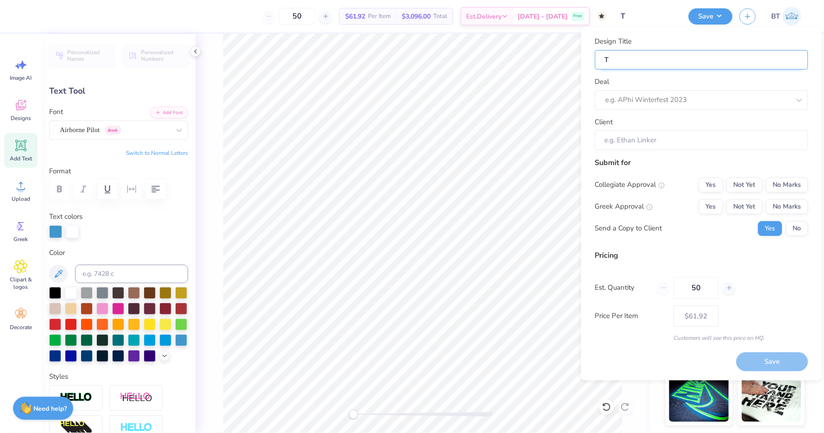
type input "Tr"
type input "Tri"
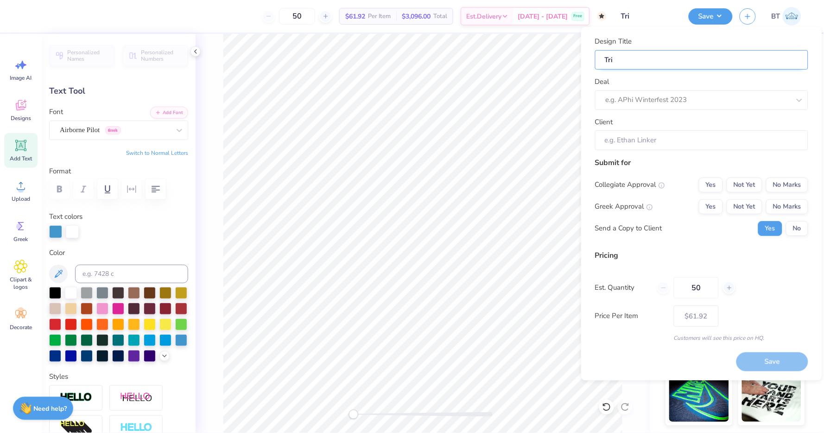
type input "Tri D"
type input "Tri De"
type input "Tri Del"
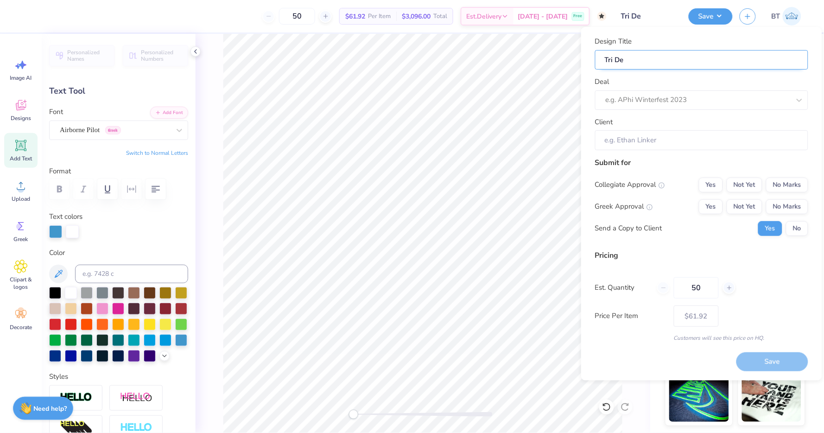
type input "Tri Del"
type input "Tri Delt"
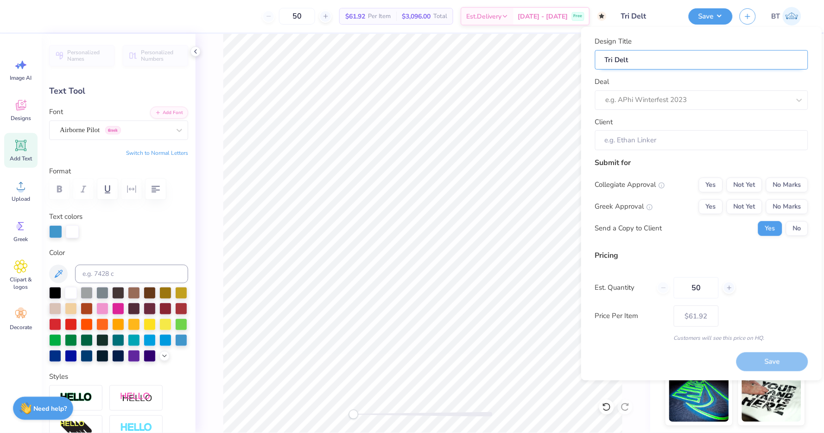
type input "Tri Delt M"
type input "Tri Delt Me"
type input "Tri Delt Mer"
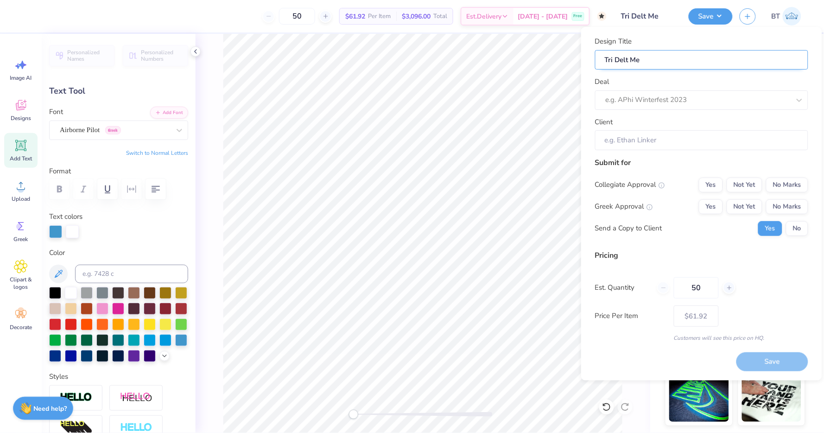
type input "Tri Delt Mer"
type input "Tri Delt Merc"
type input "Tri Delt Merch"
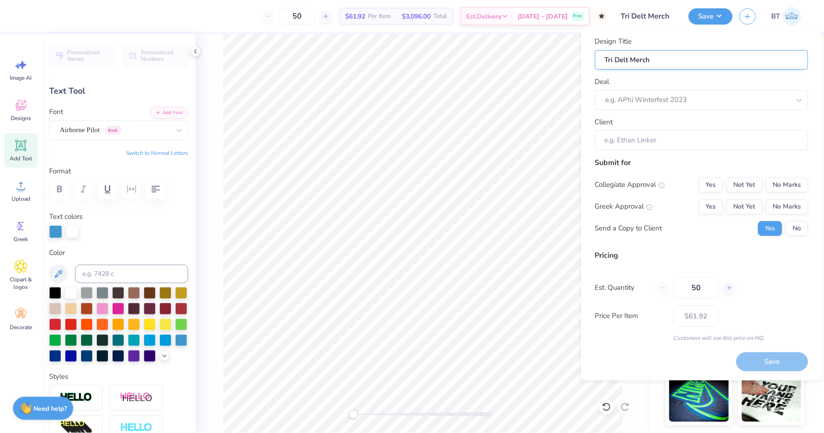
type input "Tri Delt Merch"
type input "Tri Delt Merch D"
type input "Tri Delt Merch Dr"
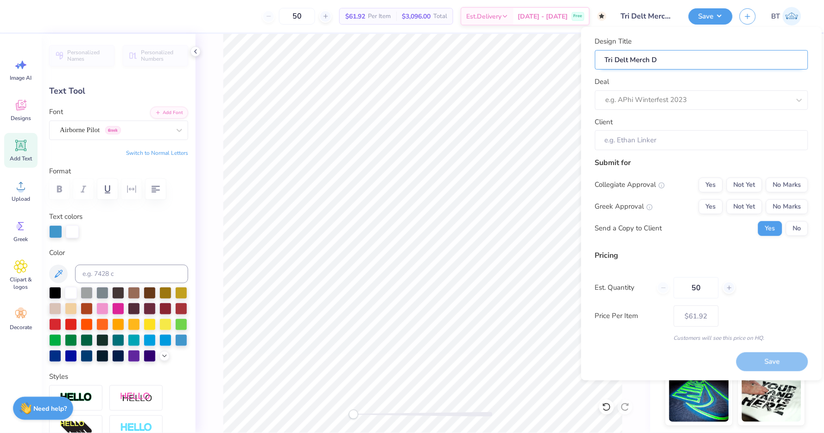
type input "Tri Delt Merch Dr"
type input "Tri Delt Merch Dro"
type input "Tri Delt Merch Drop"
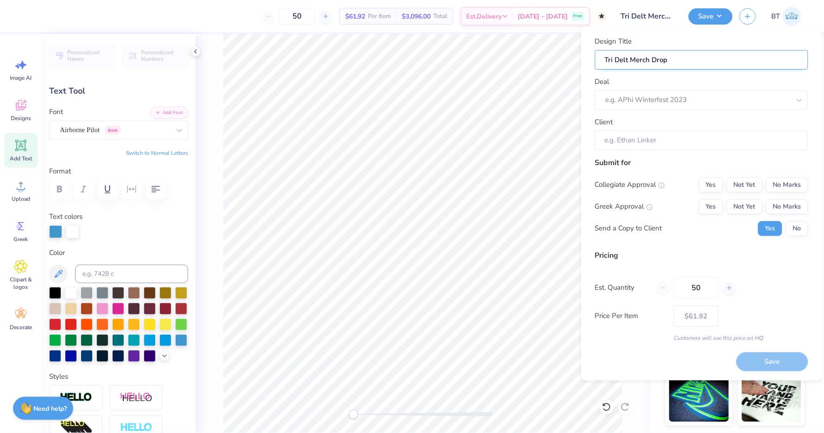
type input "Tri Delt Merch Drop"
type input "Tri Delt Merch Drop D"
type input "Tri Delt Merch Drop DT"
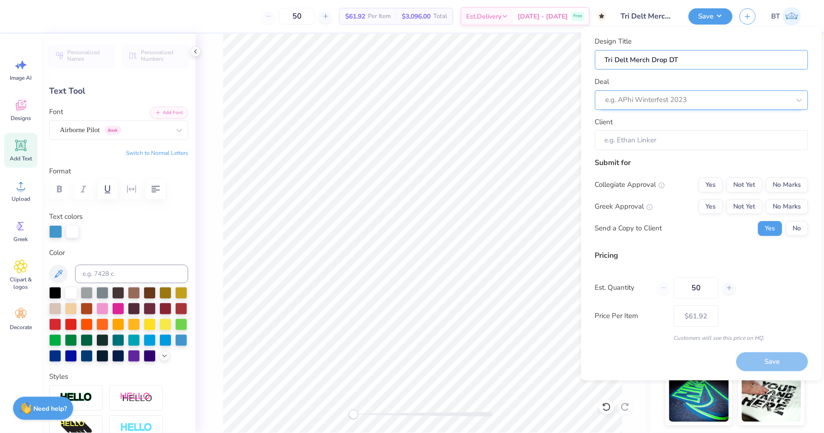
type input "Tri Delt Merch Drop DT"
click at [720, 95] on div at bounding box center [689, 100] width 166 height 13
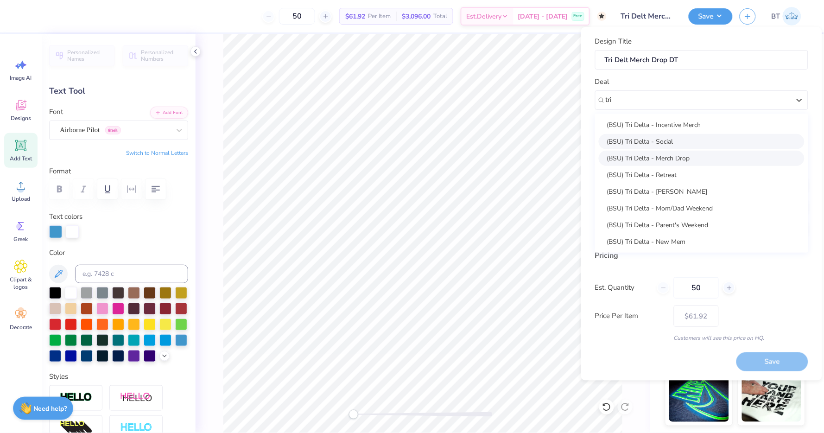
click at [668, 155] on div "(BSU) Tri Delta - Merch Drop" at bounding box center [702, 158] width 206 height 15
type input "tri"
type input "[PERSON_NAME]"
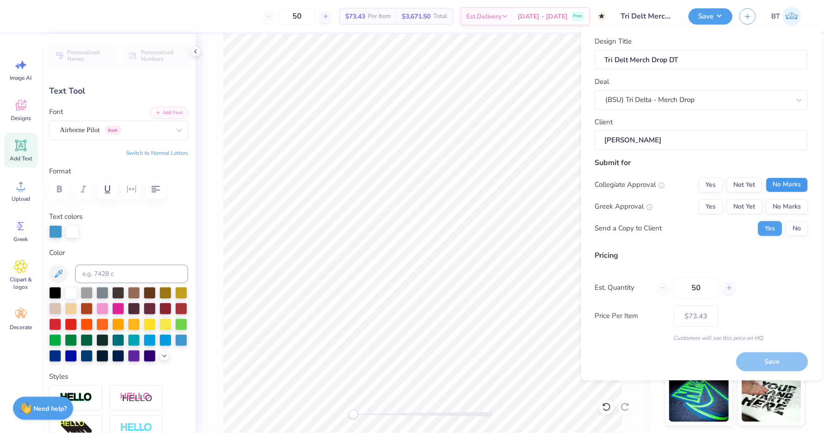
click at [790, 187] on button "No Marks" at bounding box center [787, 184] width 42 height 15
click at [696, 202] on div "Greek Approval Yes Not Yet No Marks" at bounding box center [701, 206] width 213 height 15
click at [707, 202] on button "Yes" at bounding box center [711, 206] width 24 height 15
click at [797, 229] on button "No" at bounding box center [797, 228] width 22 height 15
click at [773, 360] on button "Save" at bounding box center [772, 361] width 72 height 19
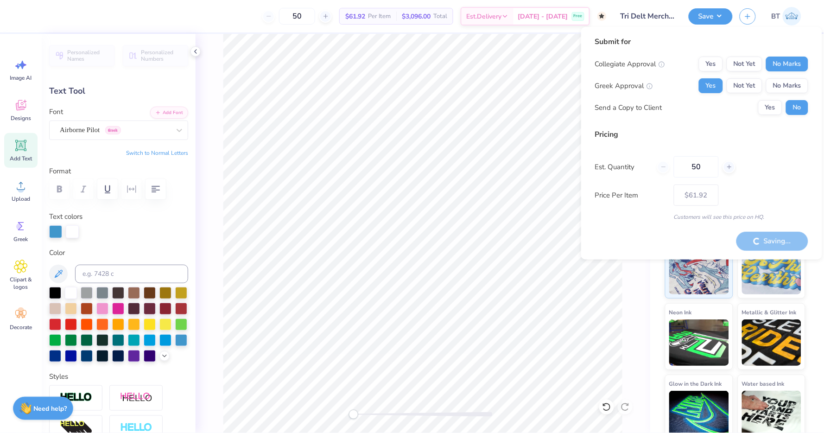
type input "– –"
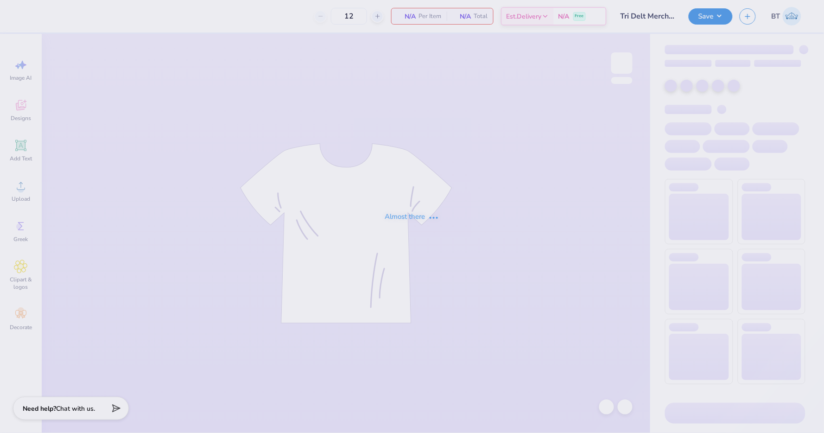
type input "Tri Delt Merch Drop DT"
type input "50"
click at [720, 16] on div "Almost there" at bounding box center [412, 216] width 824 height 433
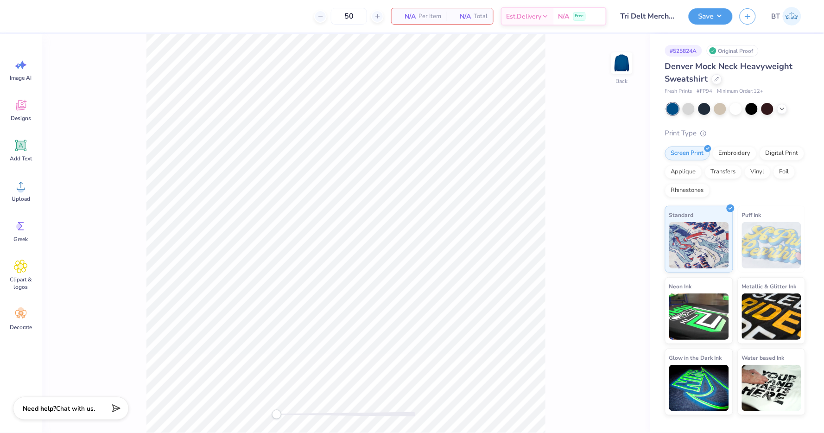
click at [720, 16] on button "Save" at bounding box center [710, 16] width 44 height 16
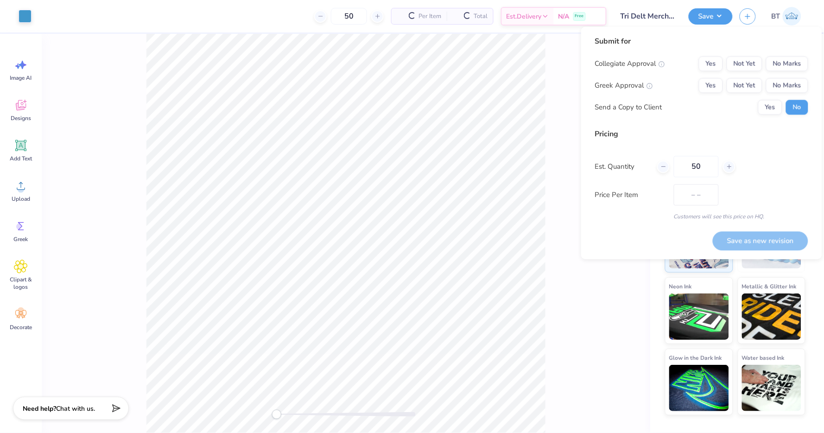
type input "$72.68"
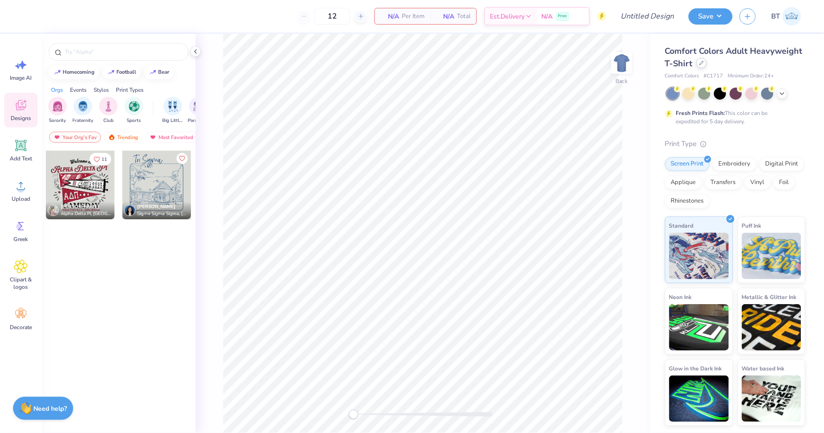
click at [705, 66] on div at bounding box center [701, 63] width 10 height 10
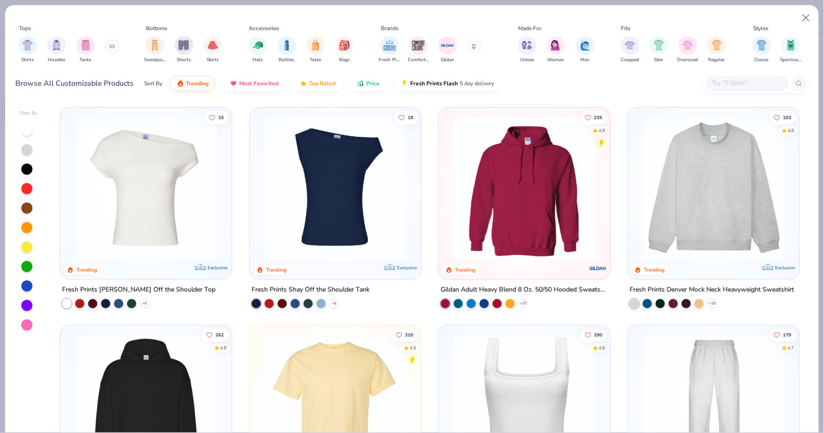
click at [751, 148] on img at bounding box center [713, 189] width 153 height 144
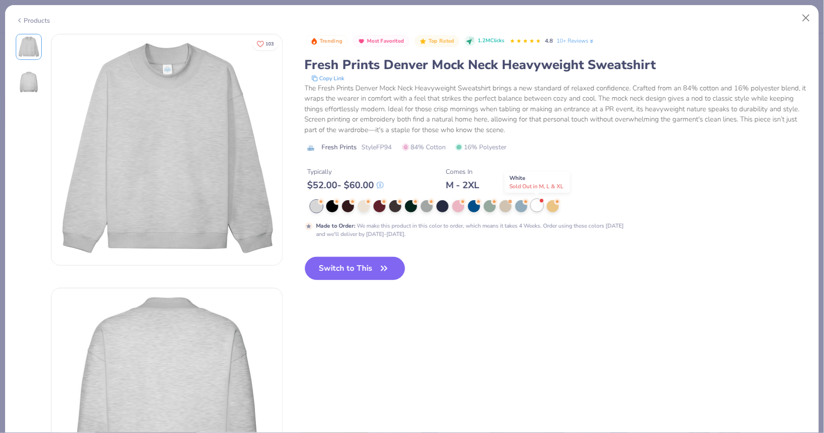
click at [539, 207] on div at bounding box center [537, 205] width 12 height 12
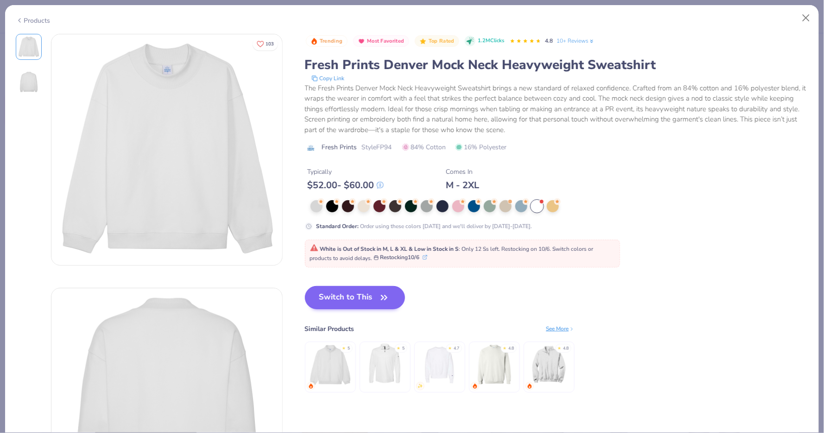
click at [349, 300] on button "Switch to This" at bounding box center [355, 297] width 101 height 23
type input "50"
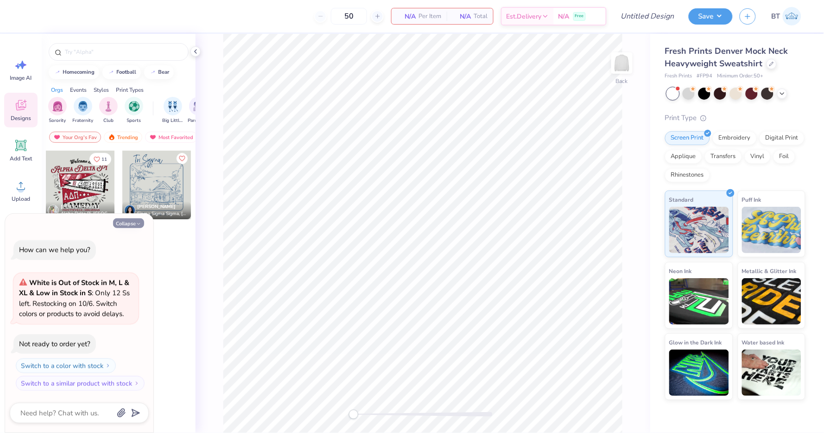
click at [128, 223] on button "Collapse" at bounding box center [128, 223] width 31 height 10
type textarea "x"
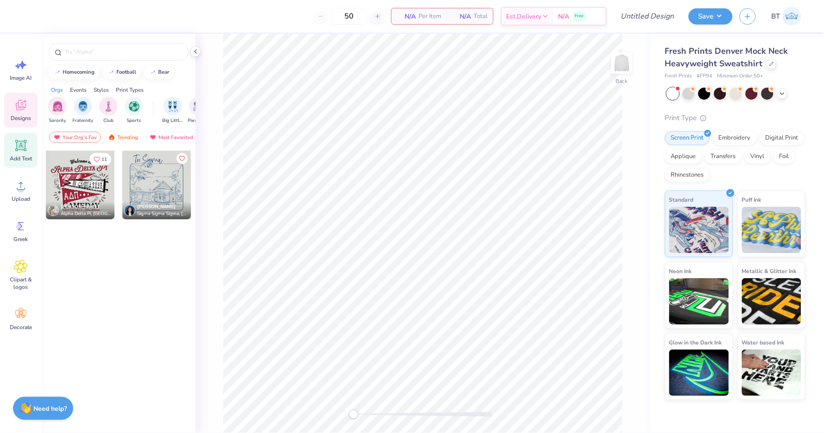
click at [23, 145] on icon at bounding box center [21, 145] width 9 height 9
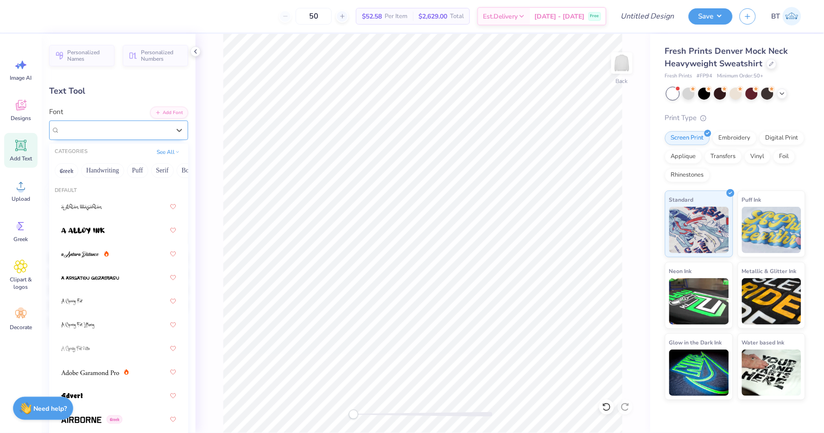
click at [135, 131] on div "Super Dream" at bounding box center [115, 130] width 112 height 14
click at [71, 170] on button "Greek" at bounding box center [67, 170] width 24 height 15
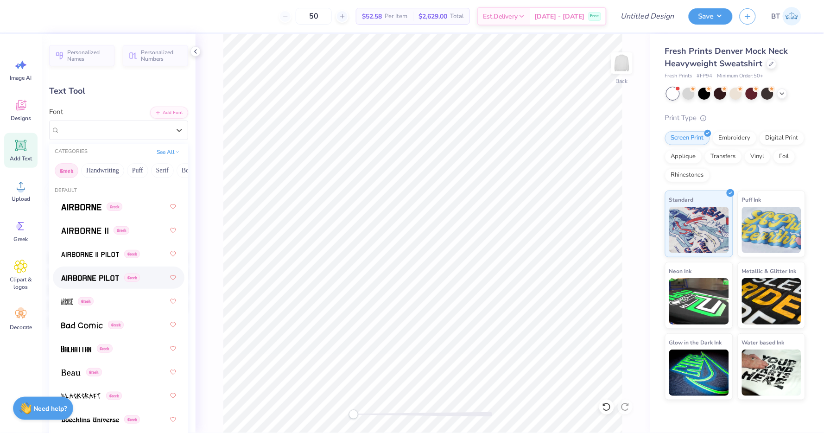
click at [93, 270] on div "Greek" at bounding box center [118, 277] width 115 height 17
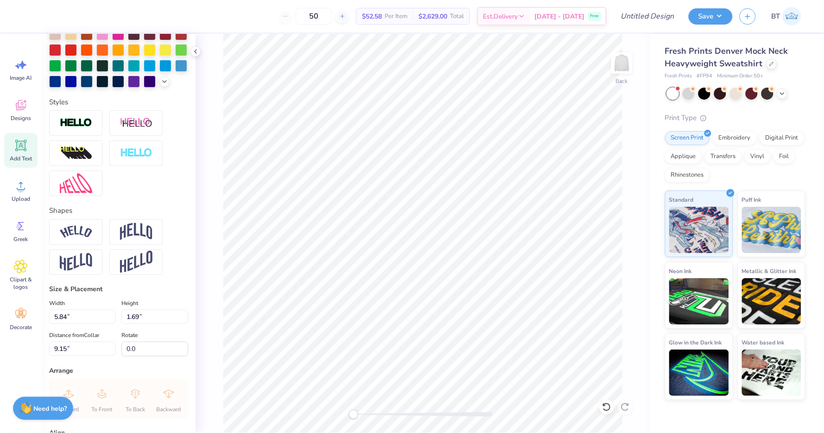
scroll to position [243, 0]
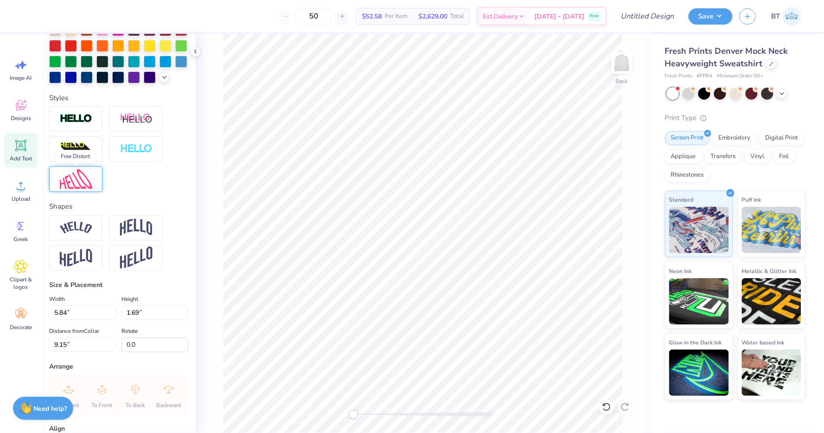
click at [82, 175] on img at bounding box center [76, 179] width 32 height 20
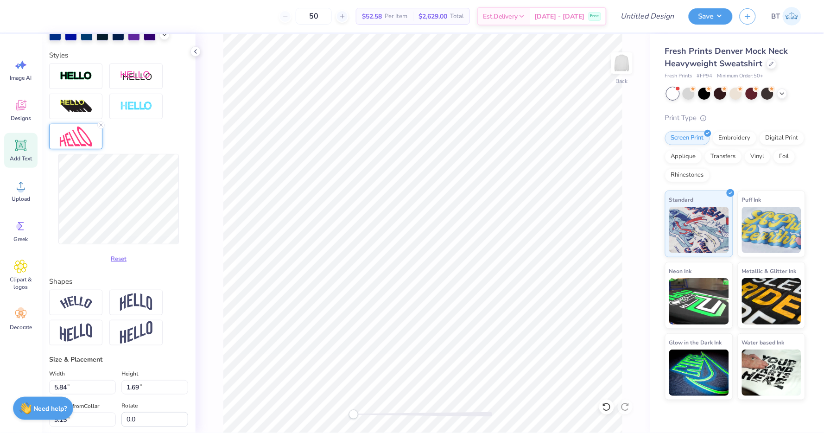
scroll to position [307, 0]
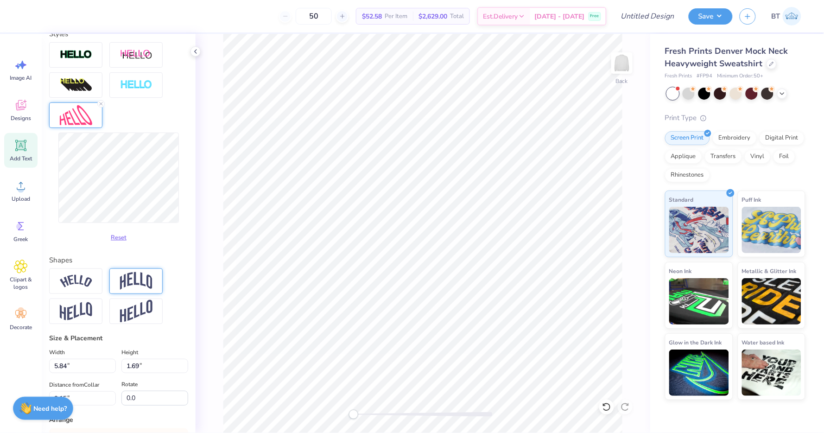
click at [146, 279] on img at bounding box center [136, 281] width 32 height 18
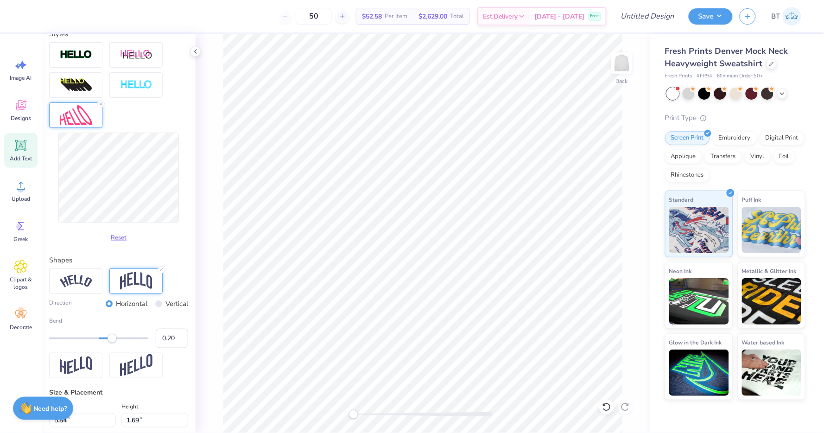
type input "0.17"
drag, startPoint x: 122, startPoint y: 340, endPoint x: 107, endPoint y: 340, distance: 15.3
click at [107, 340] on div "Accessibility label" at bounding box center [106, 337] width 9 height 9
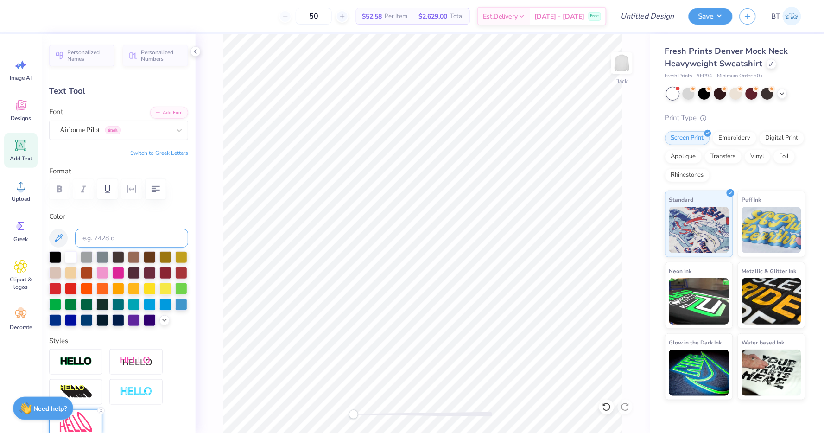
scroll to position [0, 0]
click at [164, 320] on polyline at bounding box center [165, 319] width 4 height 2
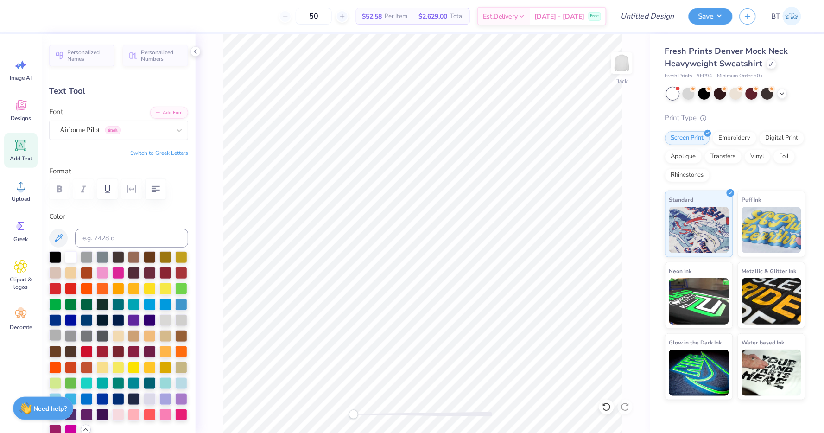
click at [57, 333] on div at bounding box center [55, 335] width 12 height 12
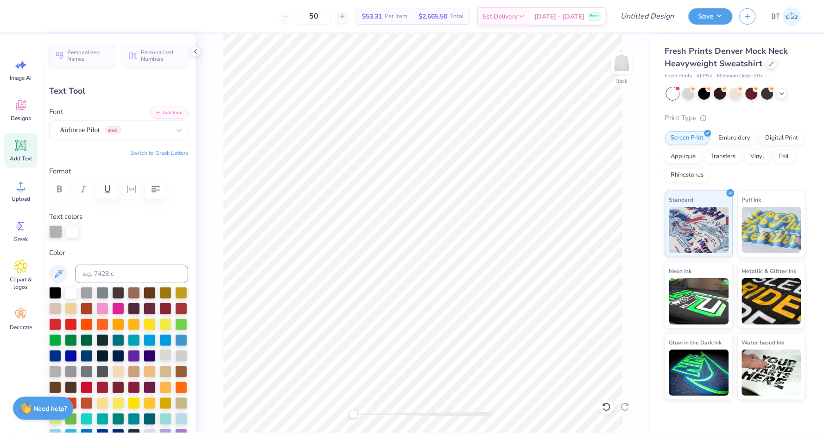
click at [166, 351] on div at bounding box center [165, 355] width 12 height 12
type textarea "ASA"
click at [157, 154] on button "Switch to Greek Letters" at bounding box center [159, 152] width 58 height 7
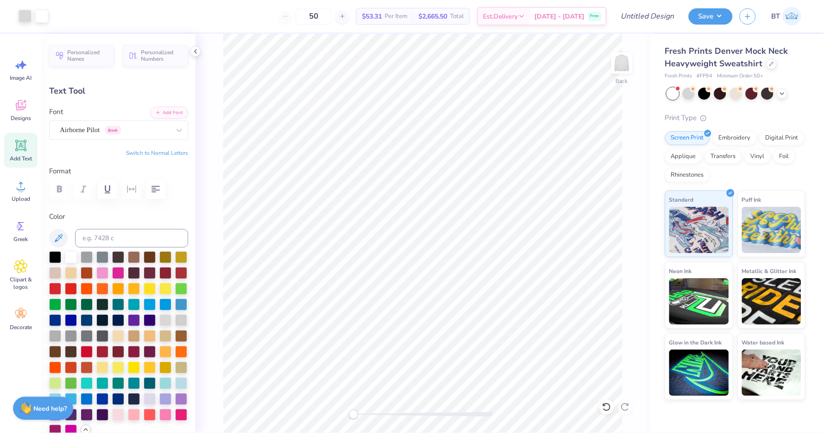
type input "5.59"
type input "4.31"
type input "7.84"
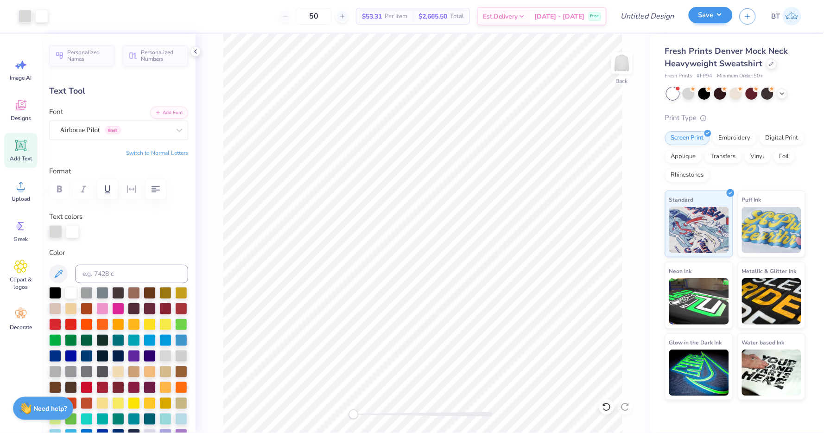
click at [725, 19] on button "Save" at bounding box center [710, 15] width 44 height 16
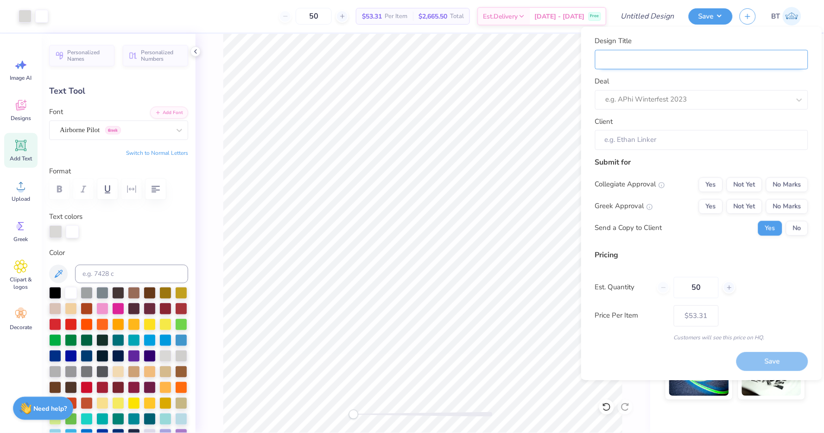
click at [711, 66] on input "Design Title" at bounding box center [701, 60] width 213 height 20
type input "A"
type input "AS"
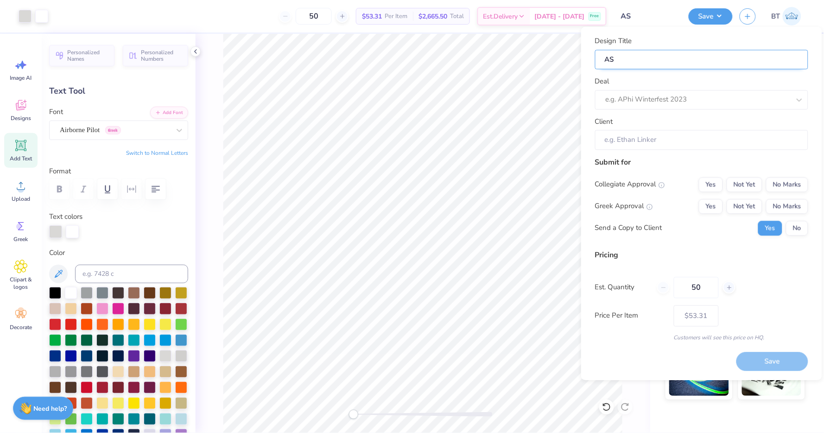
type input "ASA"
type input "ASA R"
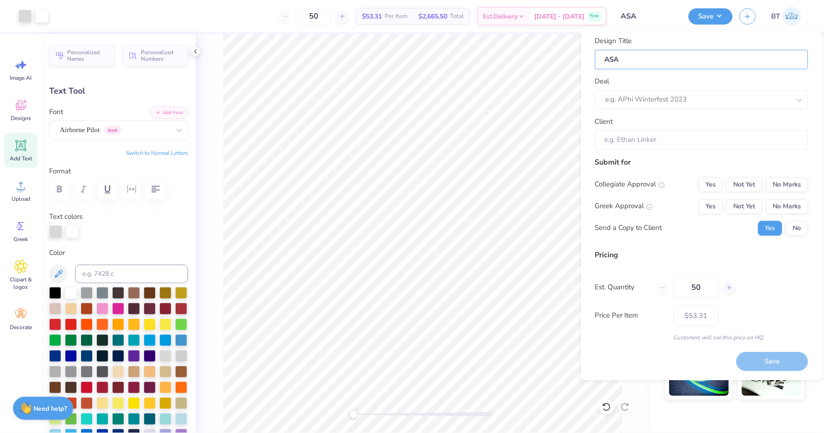
type input "ASA R"
type input "ASA Re"
type input "ASA Ret"
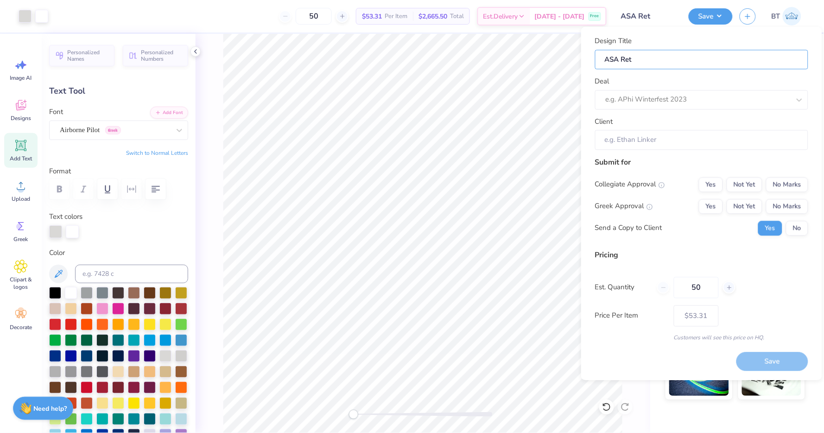
type input "ASA Retr"
type input "ASA Retre"
type input "ASA Retrea"
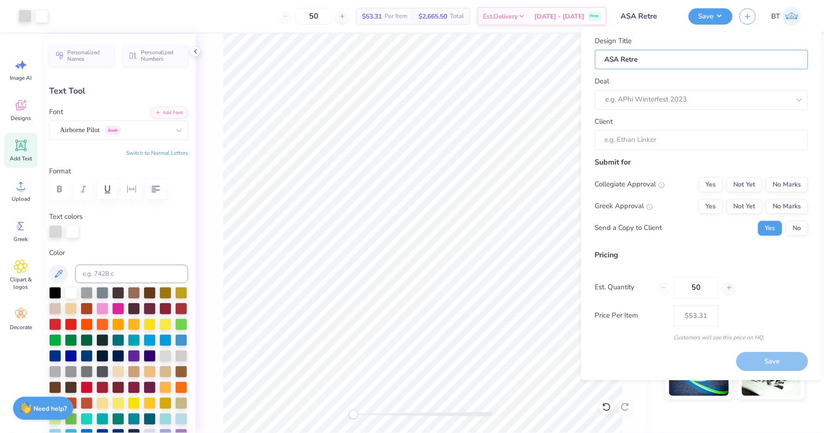
type input "ASA Retrea"
type input "ASA Retreat"
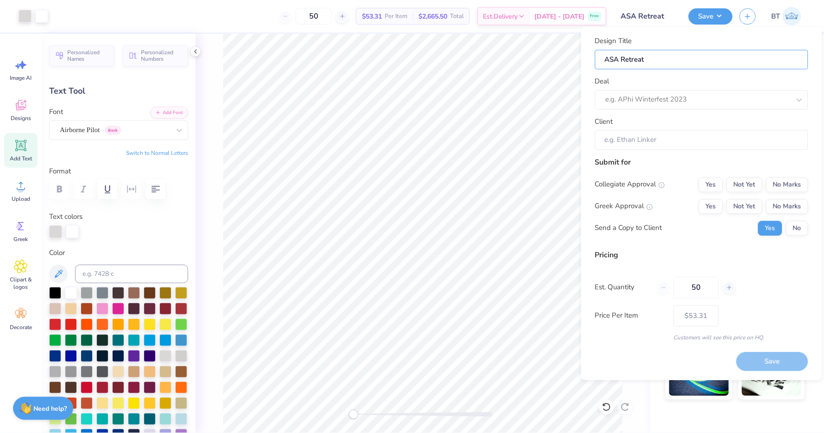
type input "ASA Retreat D"
type input "ASA Retreat DD"
type input "ASA Retreat D"
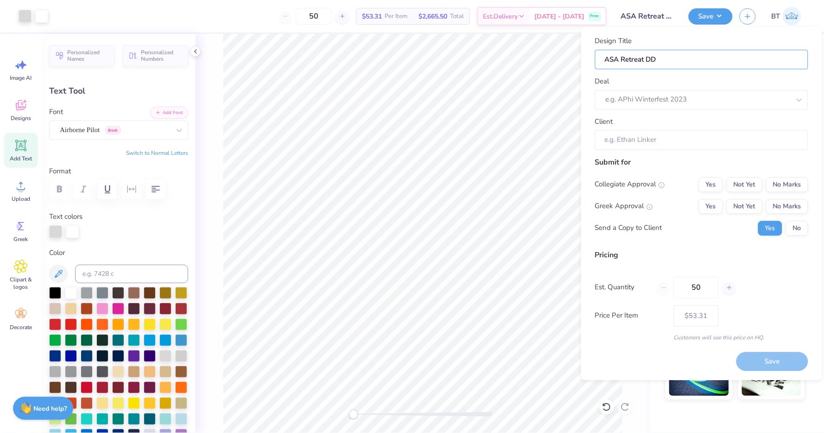
type input "ASA Retreat D"
type input "ASA Retreat DT"
click at [651, 97] on div "e.g. APhi Winterfest 2023" at bounding box center [698, 100] width 184 height 11
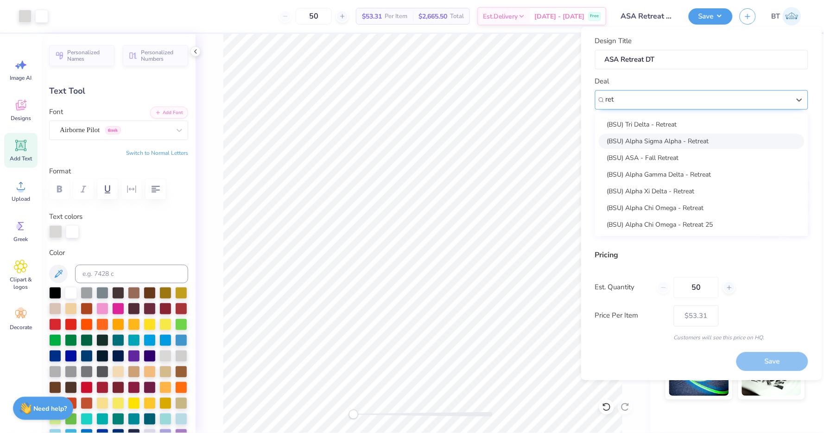
click at [656, 139] on div "(BSU) Alpha Sigma Alpha - Retreat" at bounding box center [702, 140] width 206 height 15
type input "ret"
type input "[PERSON_NAME]"
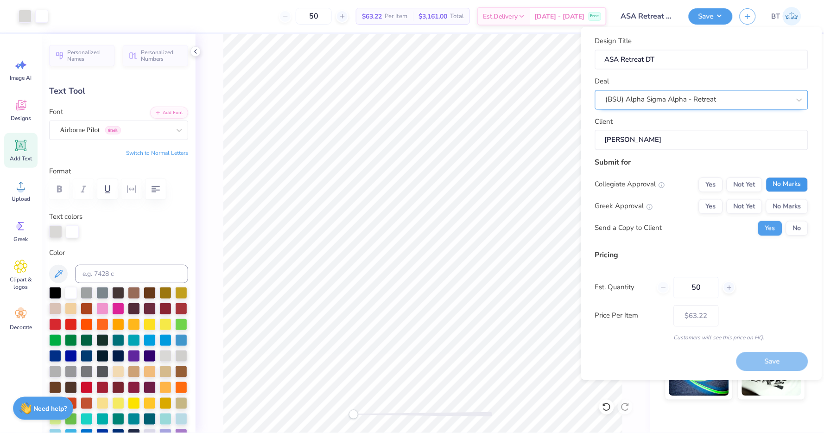
click at [793, 189] on button "No Marks" at bounding box center [787, 184] width 42 height 15
click at [716, 206] on button "Yes" at bounding box center [711, 206] width 24 height 15
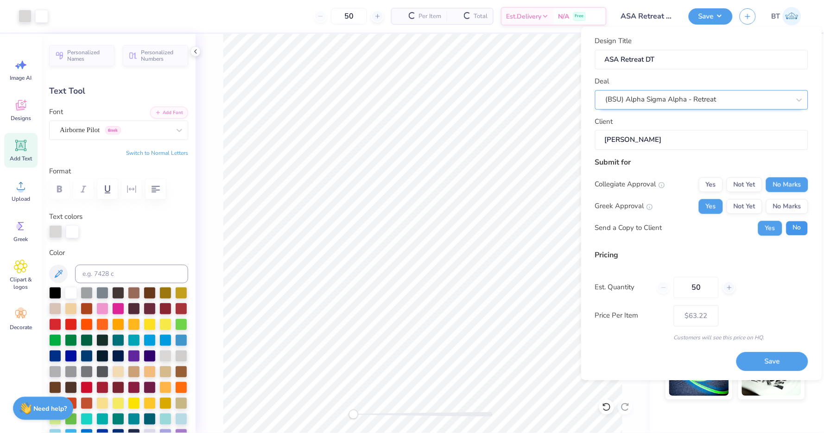
click at [804, 231] on button "No" at bounding box center [797, 228] width 22 height 15
click at [765, 354] on button "Save" at bounding box center [772, 361] width 72 height 19
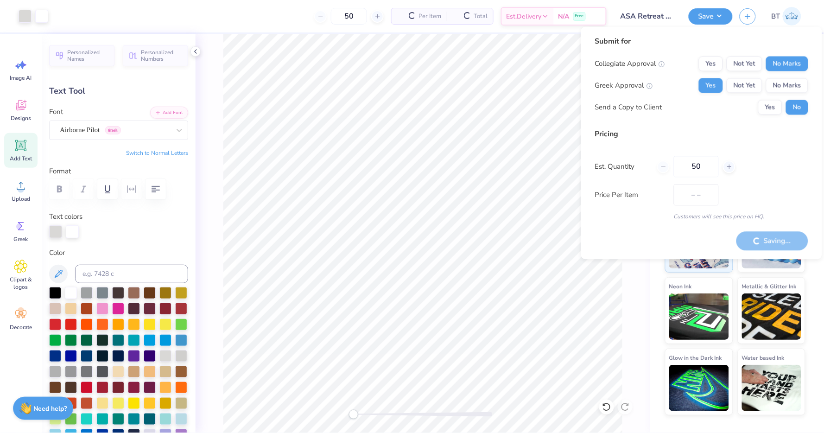
type input "$53.31"
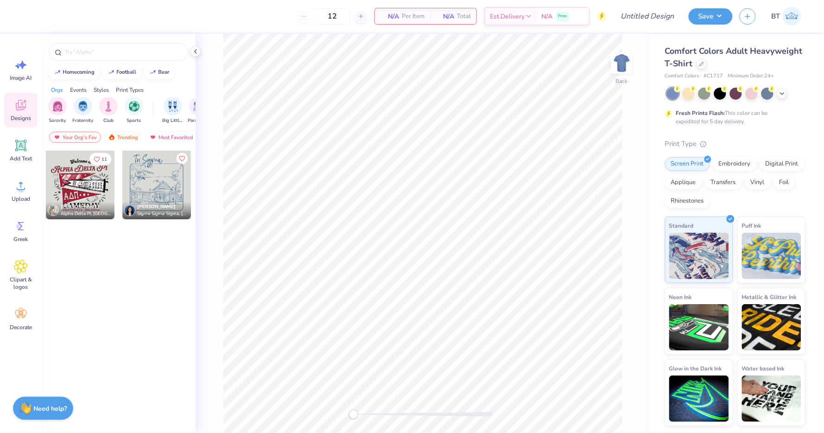
click at [696, 57] on div "Comfort Colors Adult Heavyweight T-Shirt" at bounding box center [735, 57] width 140 height 25
click at [699, 59] on div at bounding box center [701, 63] width 10 height 10
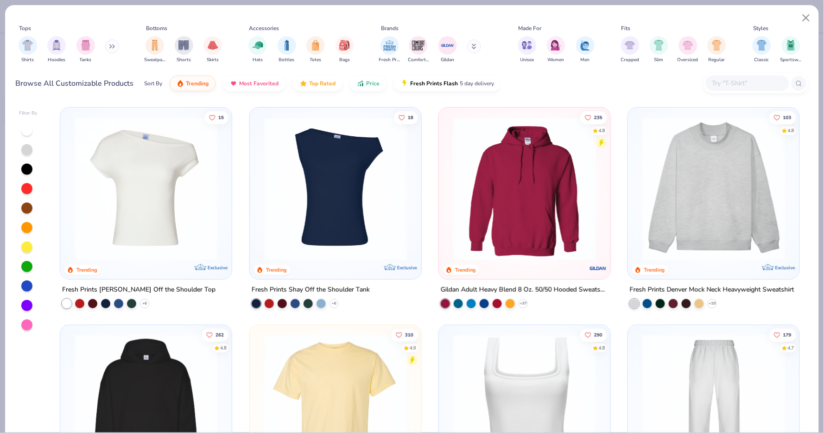
click at [756, 82] on input "text" at bounding box center [746, 83] width 71 height 11
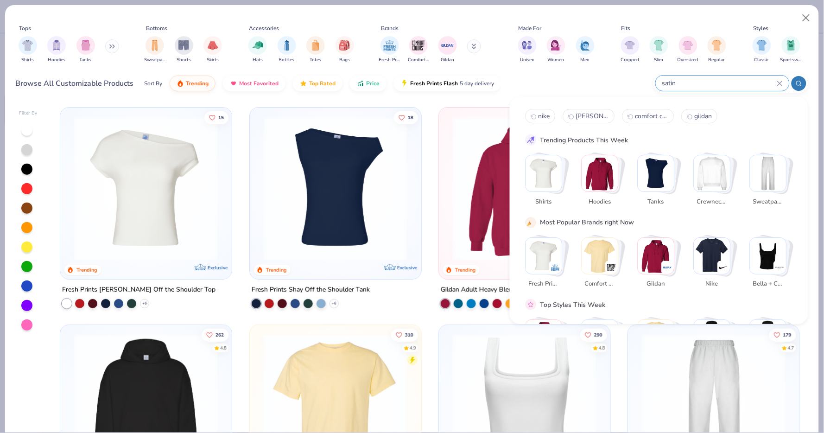
type input "satin"
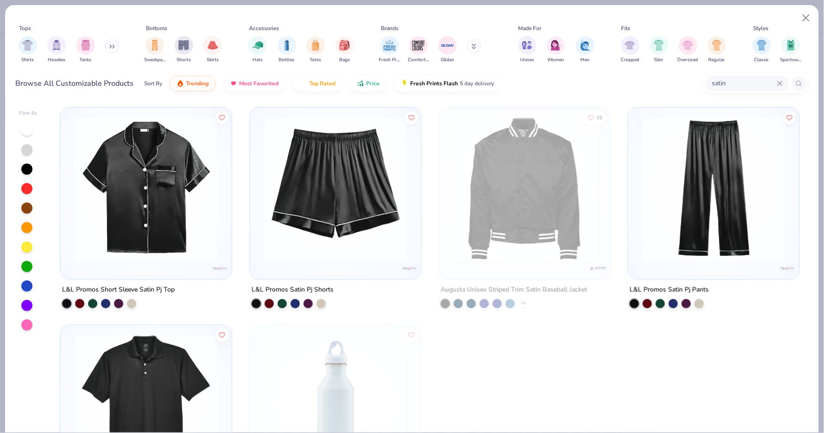
click at [191, 184] on img at bounding box center [145, 189] width 153 height 144
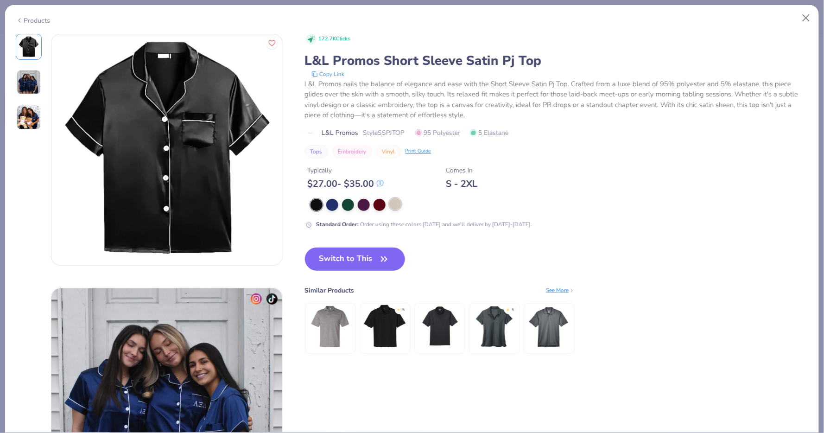
click at [399, 203] on div at bounding box center [395, 204] width 12 height 12
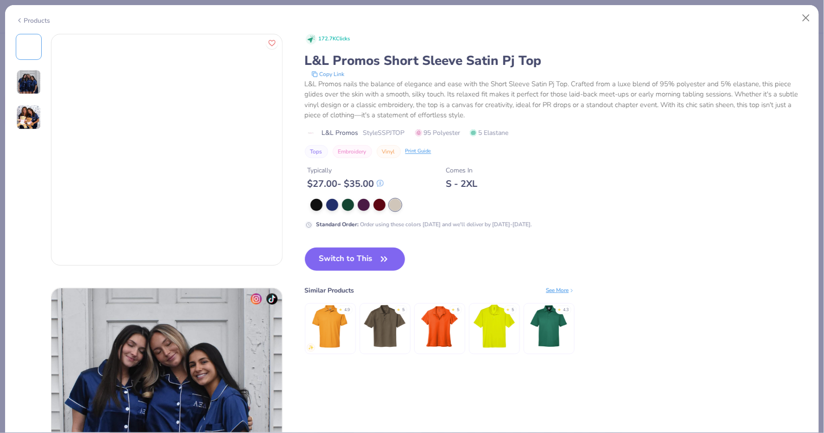
click at [373, 271] on div "Switch to This Similar Products See More ★ 4.9 ★ 5 ★ 5 ★ 5 ★ 4.3" at bounding box center [440, 309] width 270 height 125
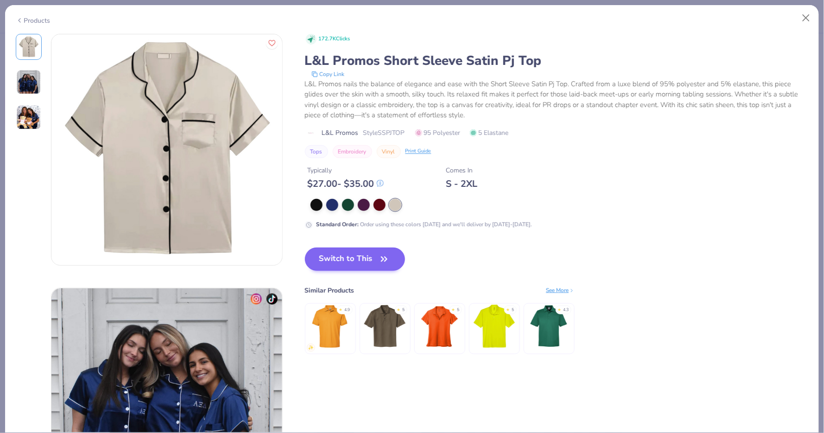
click at [361, 257] on button "Switch to This" at bounding box center [355, 258] width 101 height 23
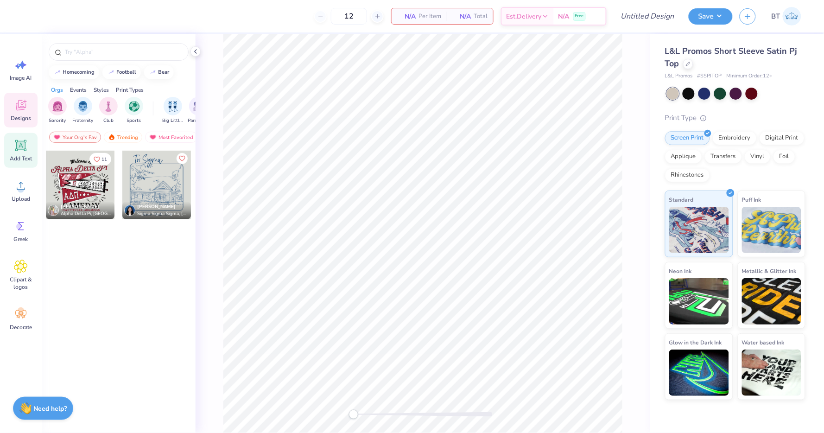
click at [21, 139] on icon at bounding box center [21, 146] width 14 height 14
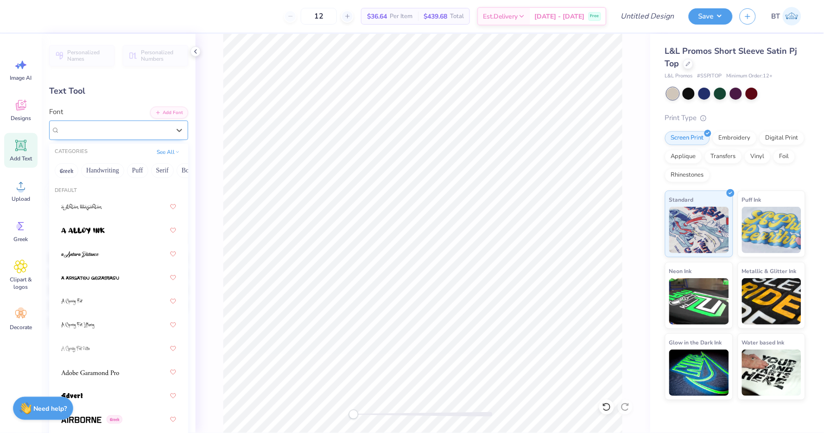
click at [105, 126] on div "Super Dream" at bounding box center [115, 130] width 112 height 14
click at [73, 167] on button "Greek" at bounding box center [67, 170] width 24 height 15
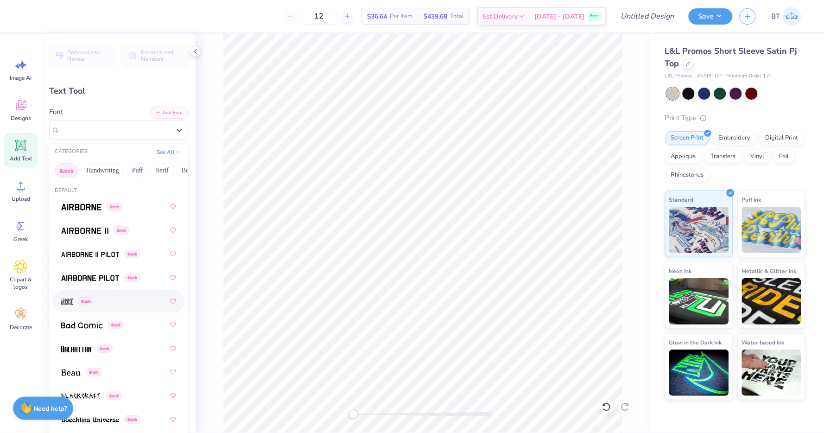
click at [75, 300] on div "Greek" at bounding box center [77, 301] width 32 height 10
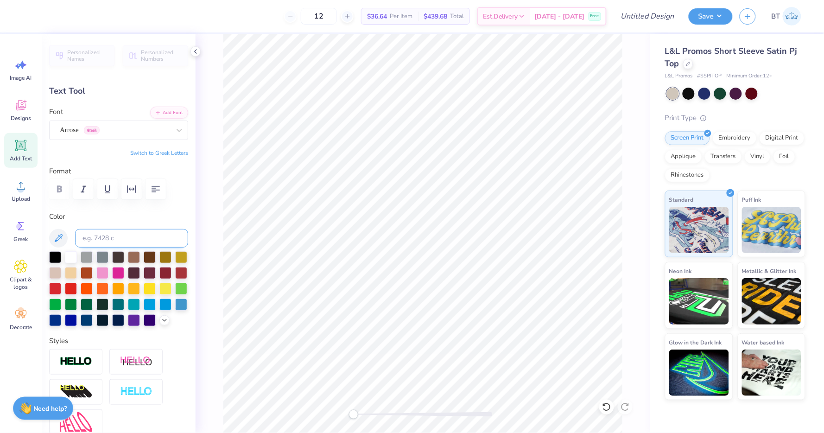
scroll to position [0, 0]
type textarea "DDD"
click at [180, 150] on button "Switch to Greek Letters" at bounding box center [159, 152] width 58 height 7
type input "1.13"
type input "1.33"
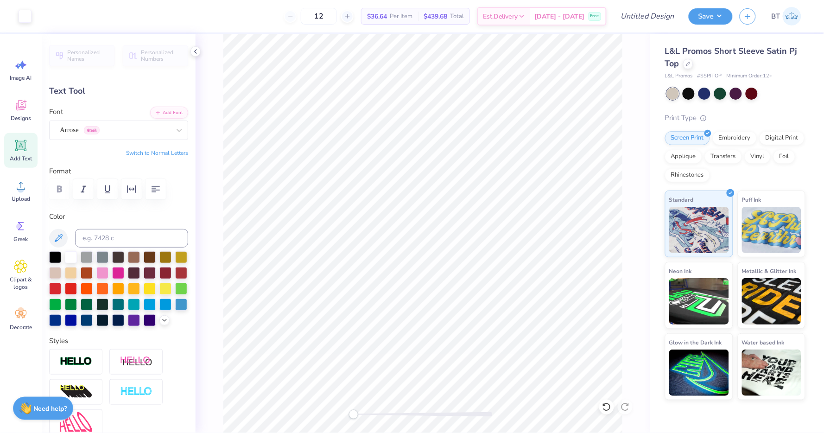
type input "1.08"
click at [53, 255] on div at bounding box center [55, 256] width 12 height 12
click at [702, 15] on button "Save" at bounding box center [710, 15] width 44 height 16
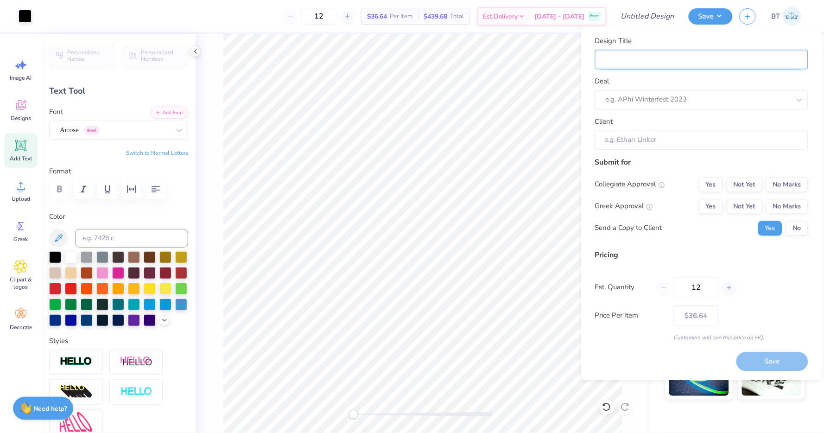
click at [721, 57] on input "Design Title" at bounding box center [701, 60] width 213 height 20
type input "T"
type input "Tr"
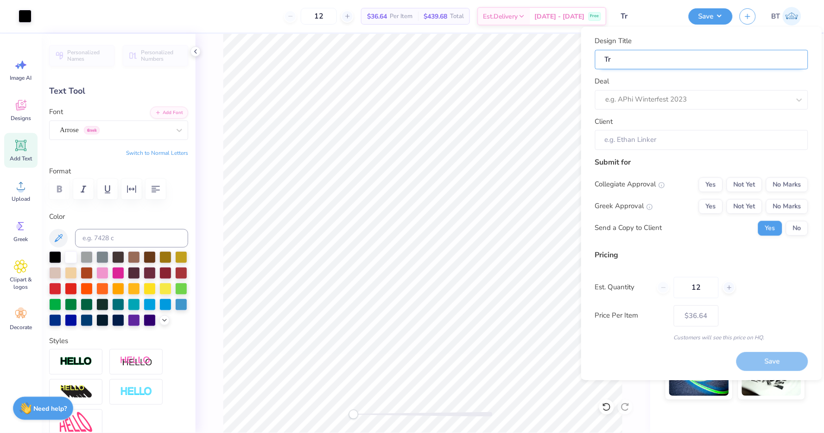
type input "Tri"
type input "Tri D"
type input "Tri De"
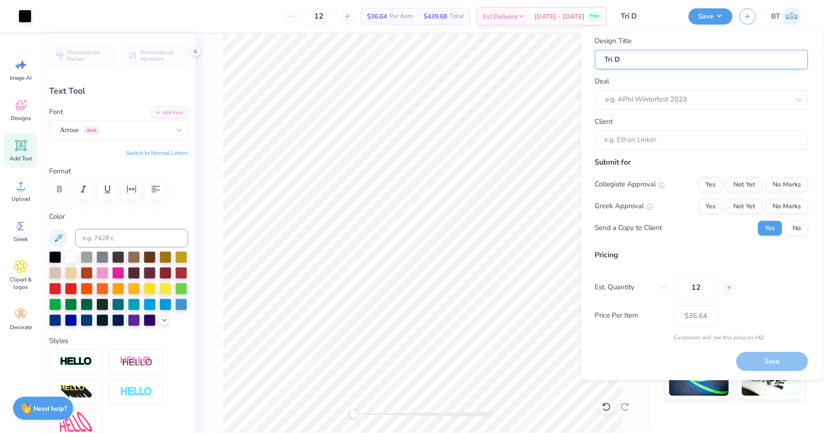
type input "Tri De"
type input "Tri Del"
type input "Tri Delt"
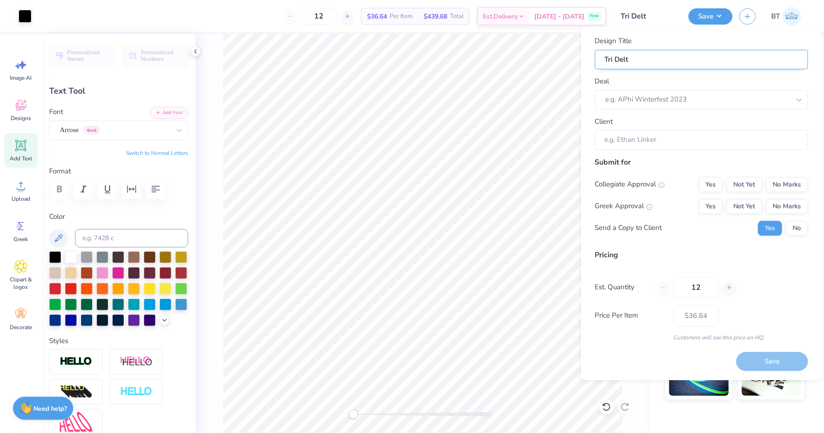
type input "Tri Delta"
type input "Tri Delta R"
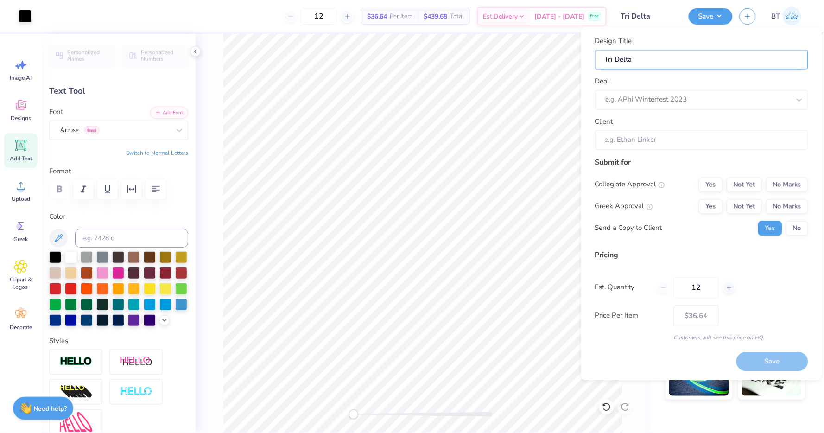
type input "Tri Delta R"
type input "Tri Delta Re"
type input "Tri Delta Ret"
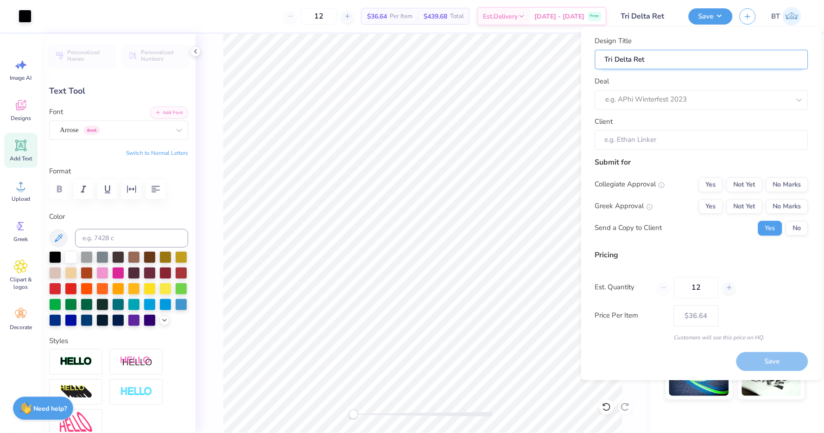
type input "Tri Delta Retr"
type input "Tri Delta Retre"
type input "Tri Delta Retrea"
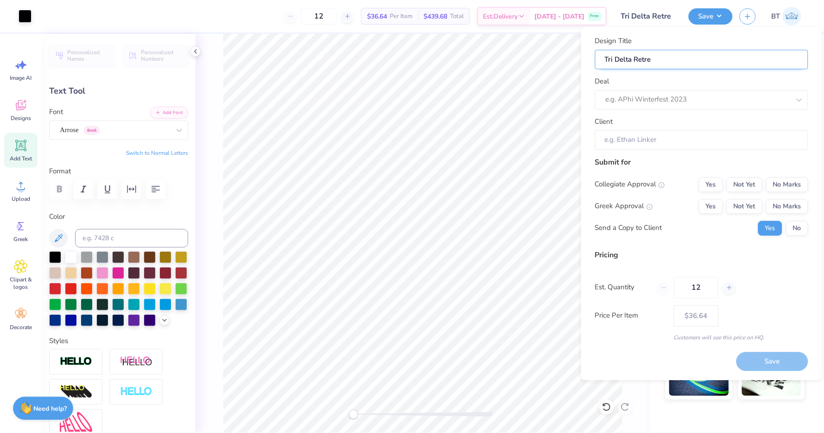
type input "Tri Delta Retrea"
type input "Tri Delta Retreat"
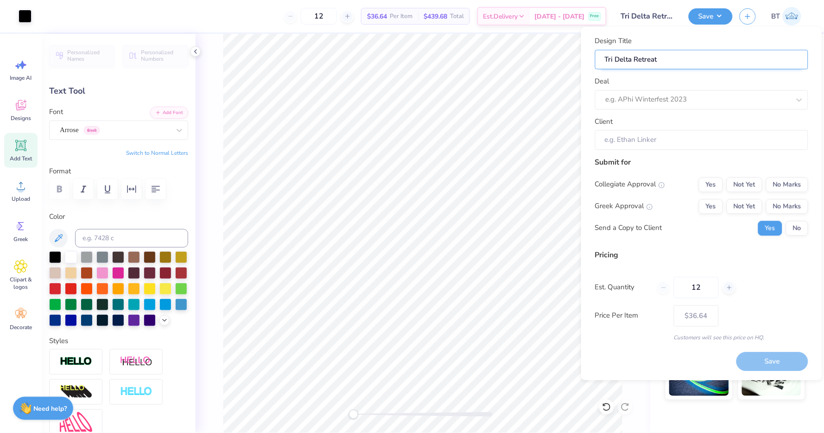
type input "Tri Delta Retreat D"
type input "Tri Delta Retreat DT"
click at [674, 107] on div "e.g. APhi Winterfest 2023" at bounding box center [701, 99] width 213 height 19
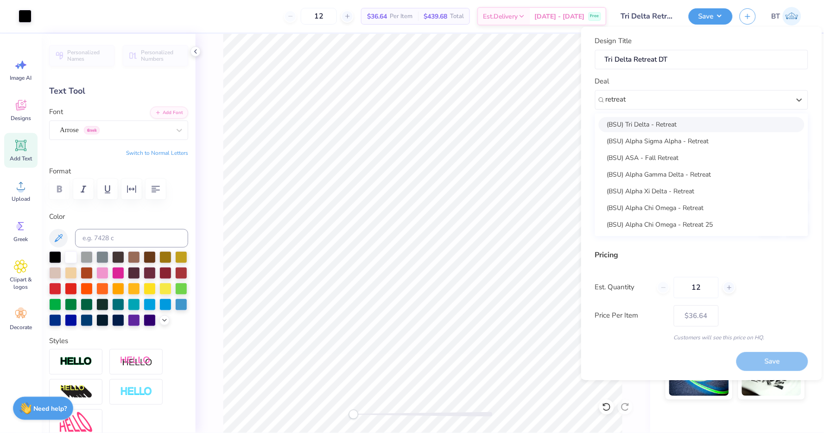
click at [668, 122] on div "(BSU) Tri Delta - Retreat" at bounding box center [702, 124] width 206 height 15
type input "retreat"
type input "[PERSON_NAME]"
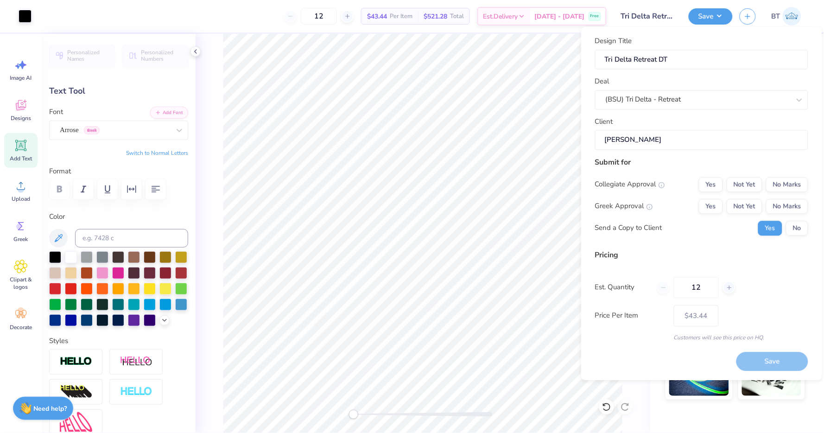
click at [677, 133] on input "[PERSON_NAME]" at bounding box center [701, 140] width 213 height 20
click at [784, 186] on button "No Marks" at bounding box center [787, 184] width 42 height 15
click at [711, 210] on button "Yes" at bounding box center [711, 206] width 24 height 15
click at [791, 230] on button "No" at bounding box center [797, 228] width 22 height 15
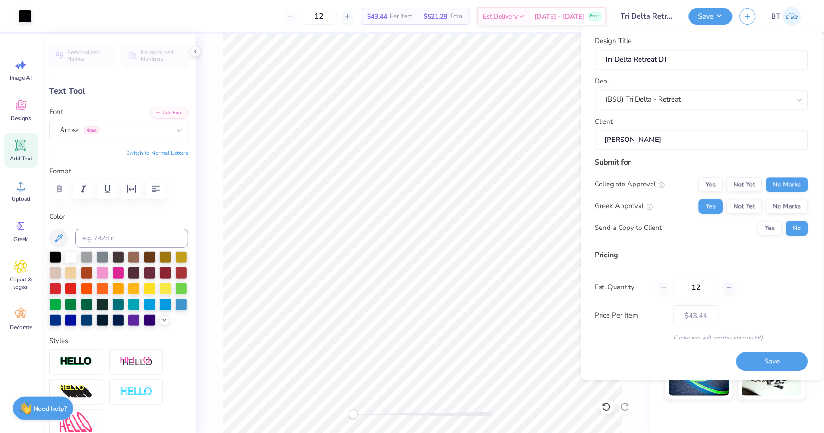
click at [768, 350] on div "Save" at bounding box center [772, 355] width 72 height 29
click at [770, 362] on button "Save" at bounding box center [772, 361] width 72 height 19
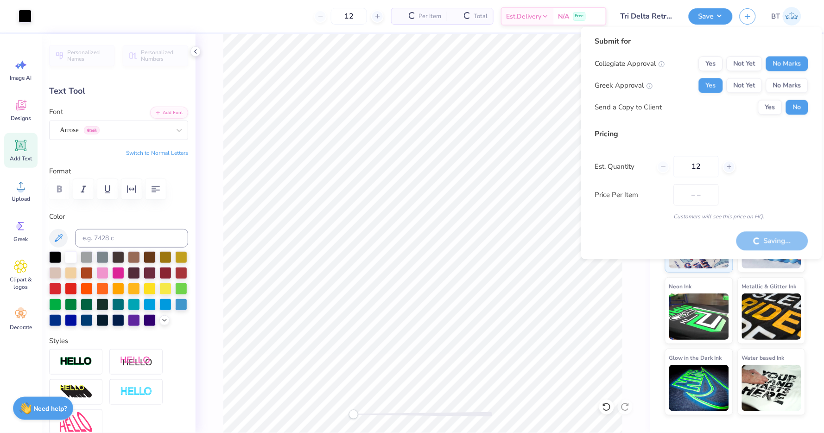
type input "$36.64"
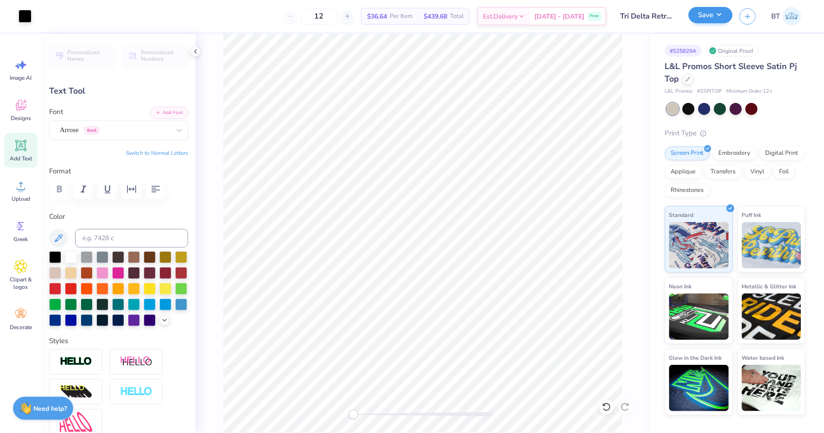
click at [694, 20] on button "Save" at bounding box center [710, 15] width 44 height 16
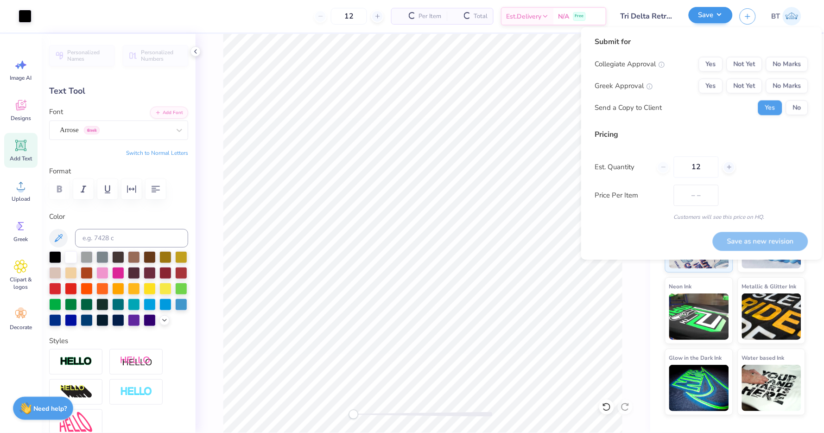
type input "$43.44"
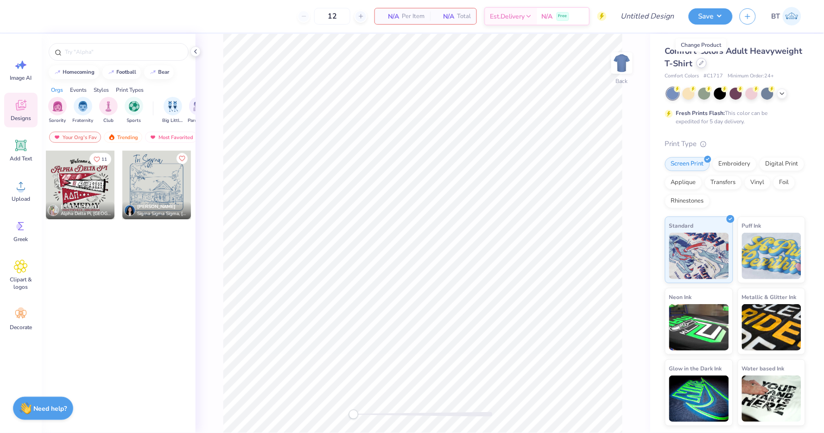
click at [705, 64] on div at bounding box center [701, 63] width 10 height 10
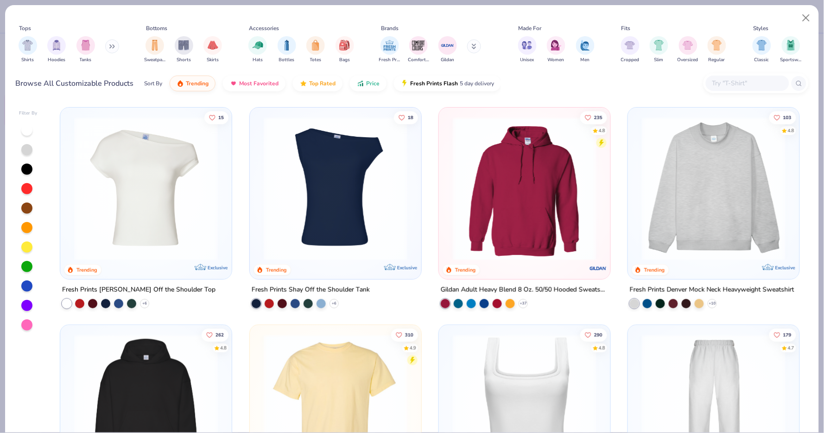
click at [357, 213] on img at bounding box center [335, 189] width 153 height 144
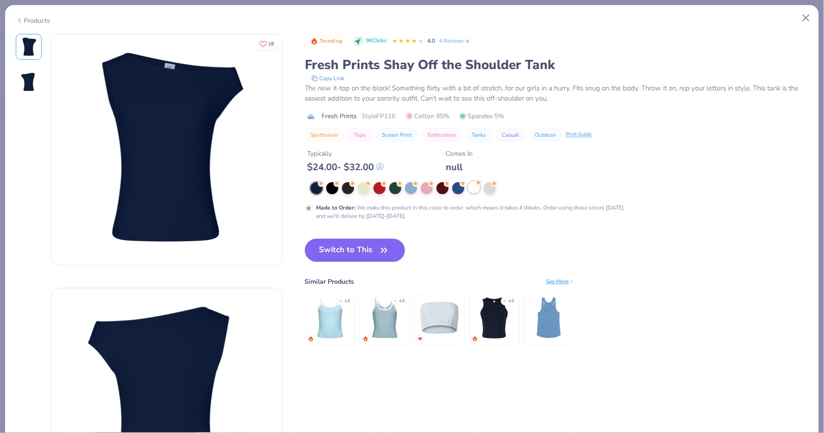
click at [474, 187] on div at bounding box center [474, 187] width 12 height 12
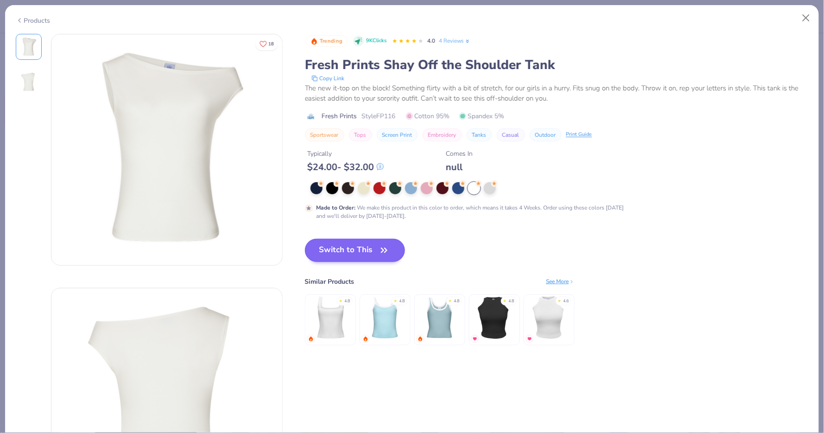
click at [366, 244] on button "Switch to This" at bounding box center [355, 250] width 101 height 23
type input "50"
type textarea "x"
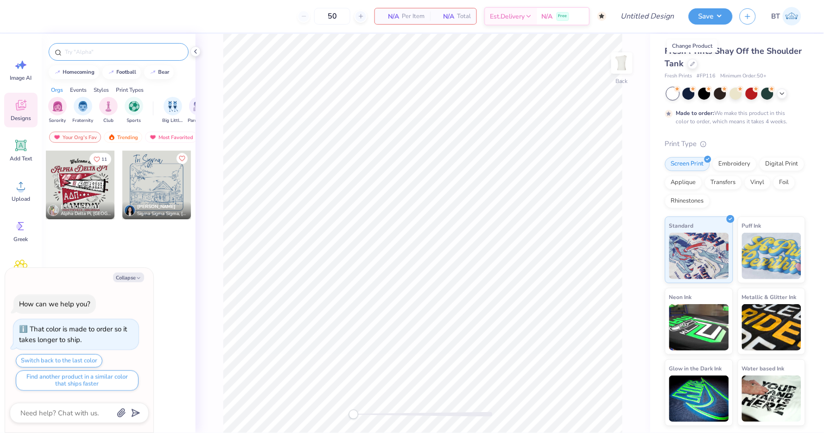
click at [107, 51] on input "text" at bounding box center [123, 51] width 119 height 9
type input "tri delta"
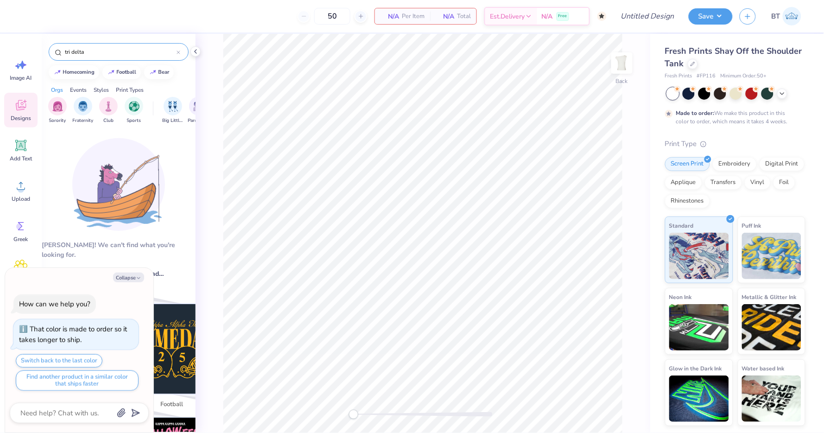
click at [177, 52] on icon at bounding box center [179, 52] width 4 height 4
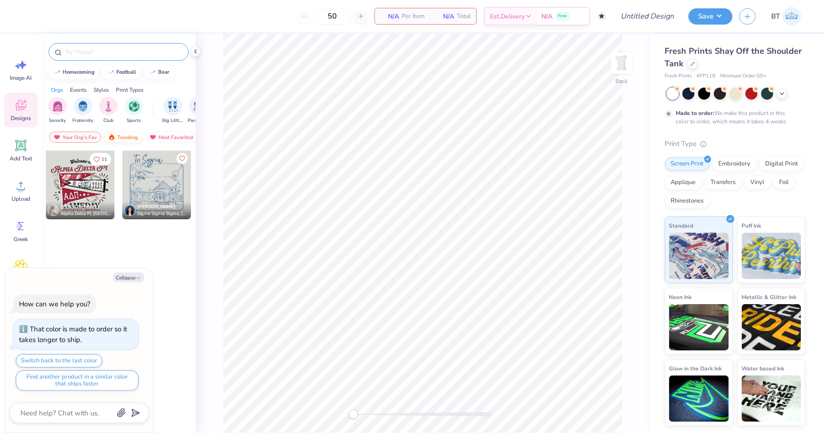
click at [124, 135] on div "Trending" at bounding box center [123, 137] width 38 height 11
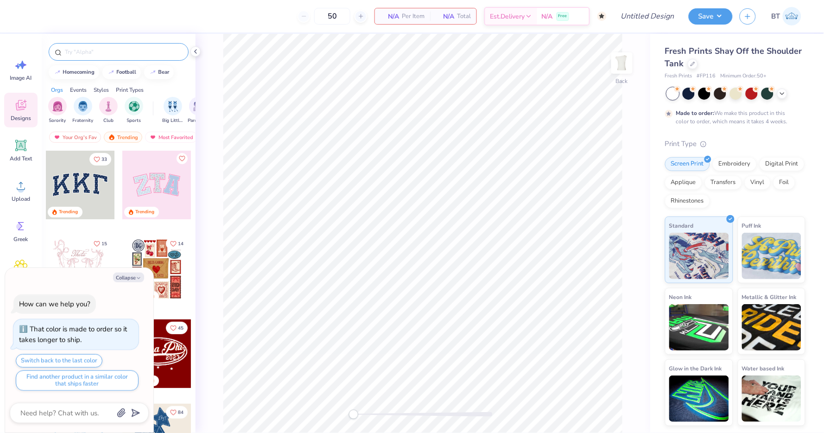
click at [117, 54] on input "text" at bounding box center [123, 51] width 119 height 9
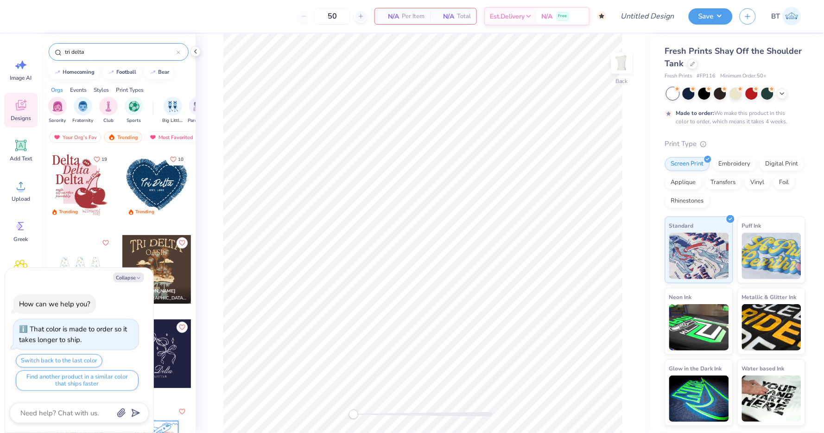
scroll to position [19, 0]
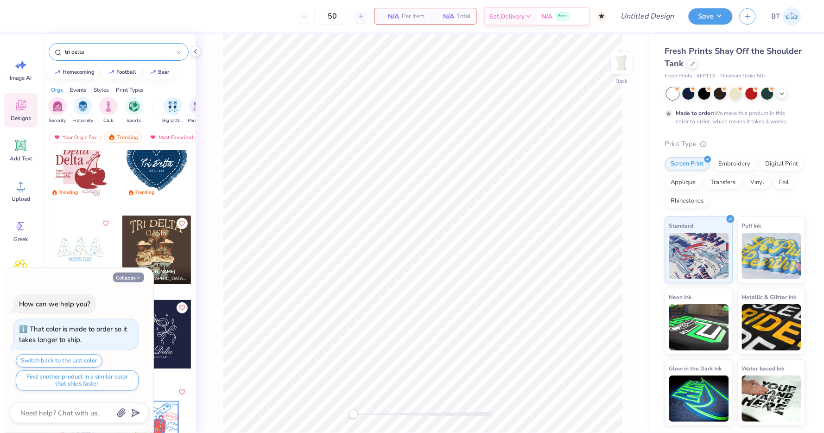
type input "tri delta"
click at [126, 278] on button "Collapse" at bounding box center [128, 277] width 31 height 10
type textarea "x"
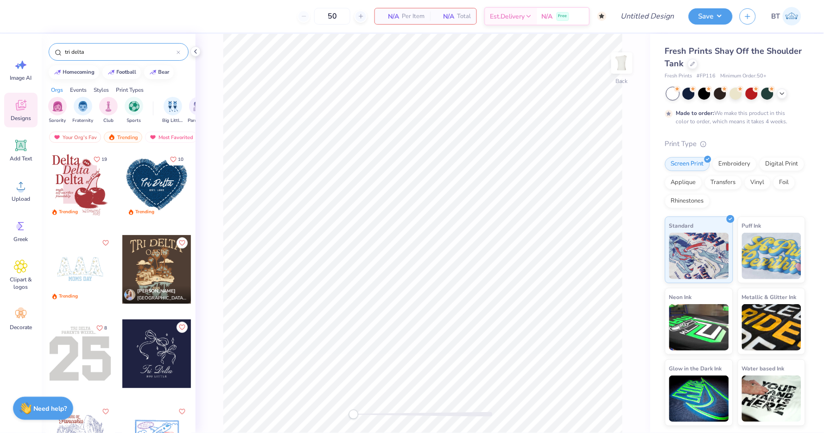
scroll to position [0, 0]
click at [96, 270] on div at bounding box center [80, 269] width 69 height 69
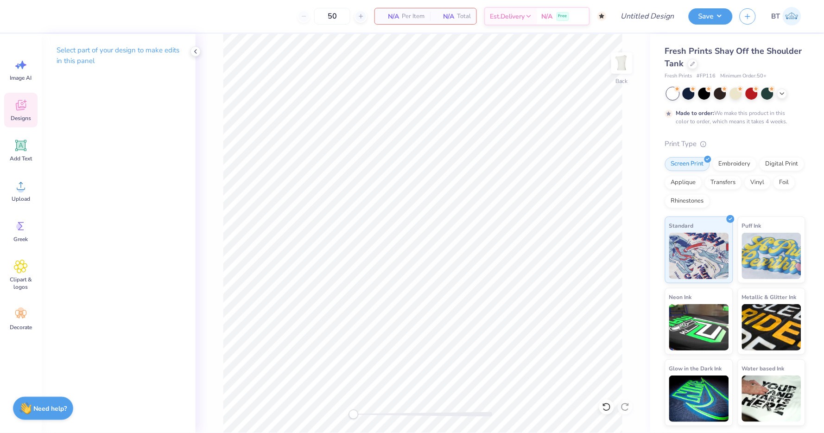
click at [22, 110] on icon at bounding box center [21, 105] width 14 height 14
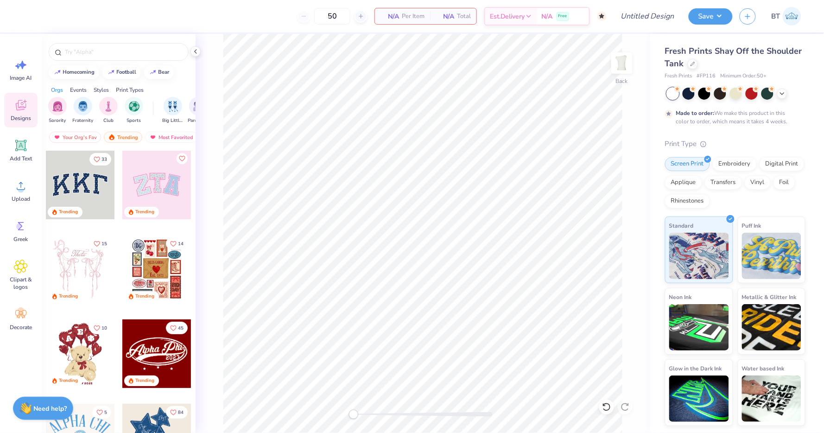
click at [80, 202] on div at bounding box center [80, 185] width 69 height 69
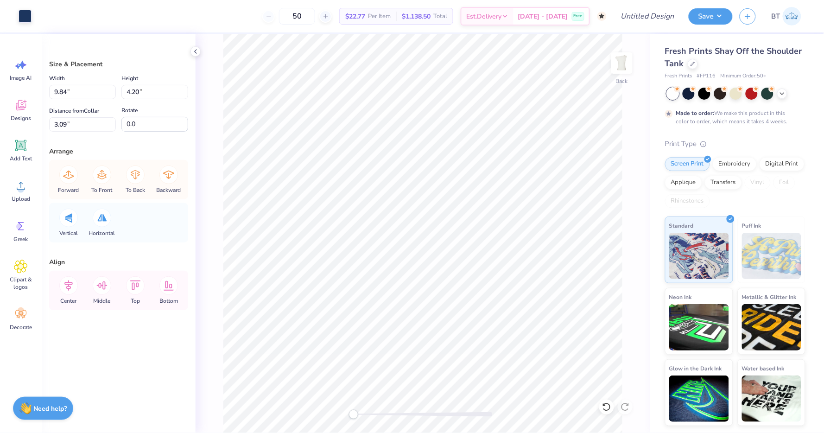
click at [166, 112] on div "Rotate 0.0" at bounding box center [154, 118] width 67 height 27
click at [14, 71] on icon at bounding box center [21, 65] width 14 height 14
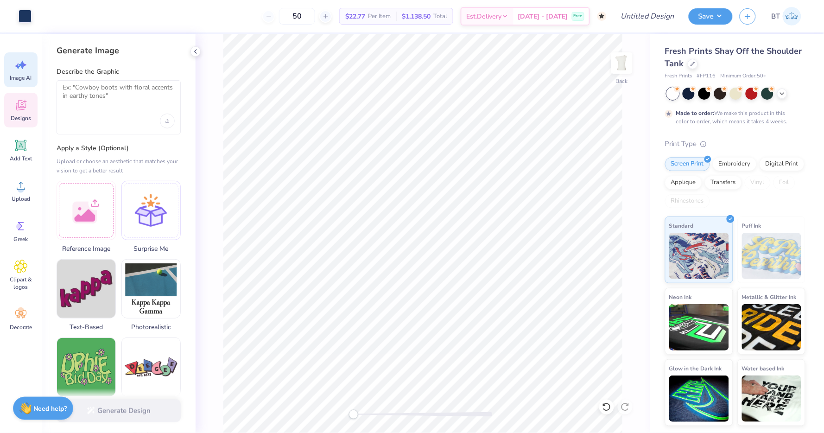
click at [19, 104] on icon at bounding box center [21, 105] width 14 height 14
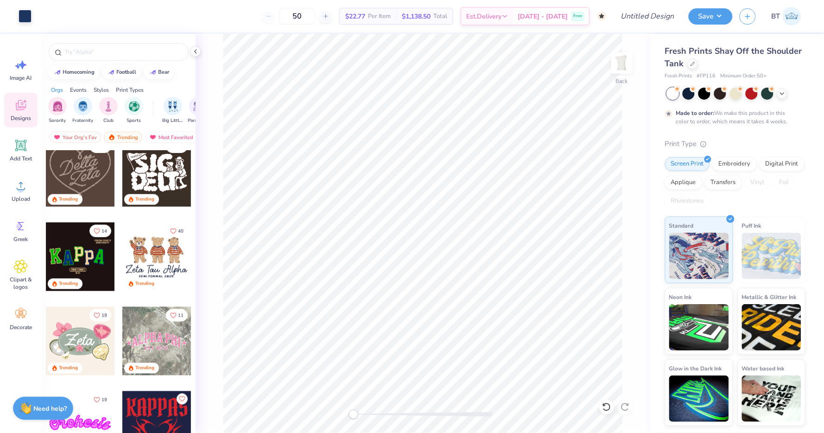
scroll to position [354, 0]
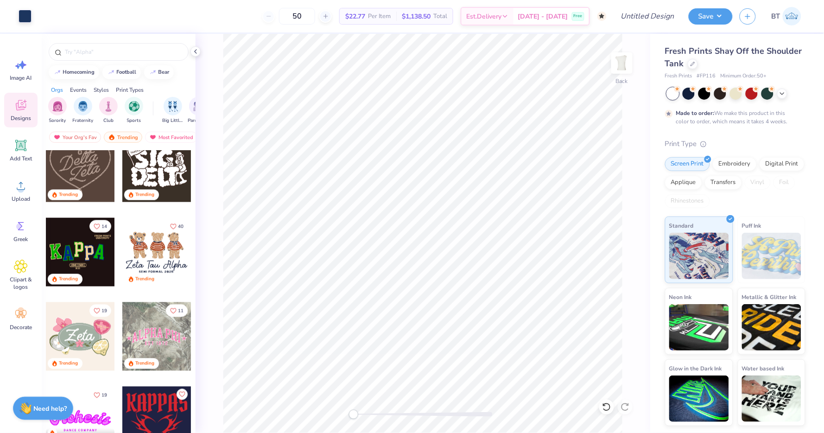
click at [87, 252] on div at bounding box center [80, 252] width 69 height 69
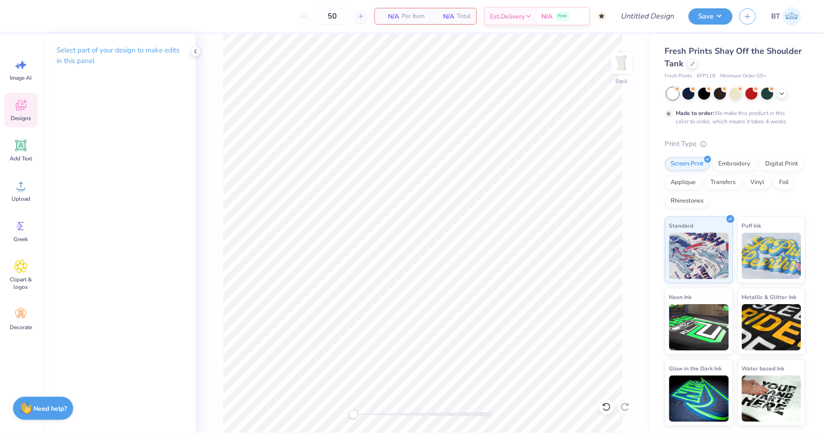
click at [18, 114] on span "Designs" at bounding box center [21, 117] width 20 height 7
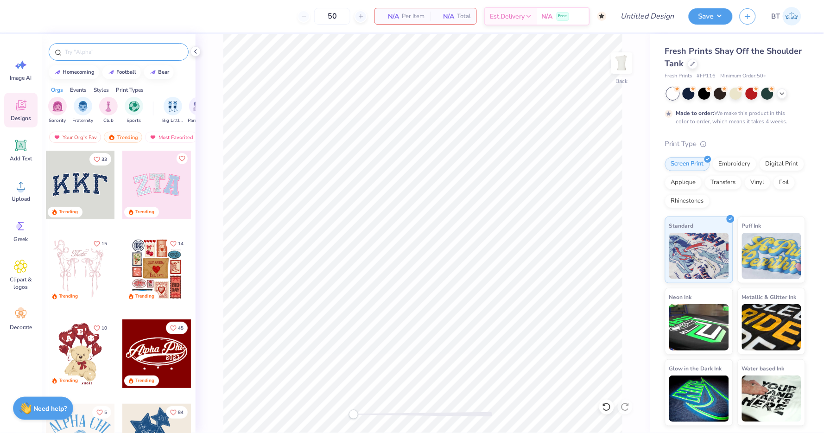
click at [125, 48] on input "text" at bounding box center [123, 51] width 119 height 9
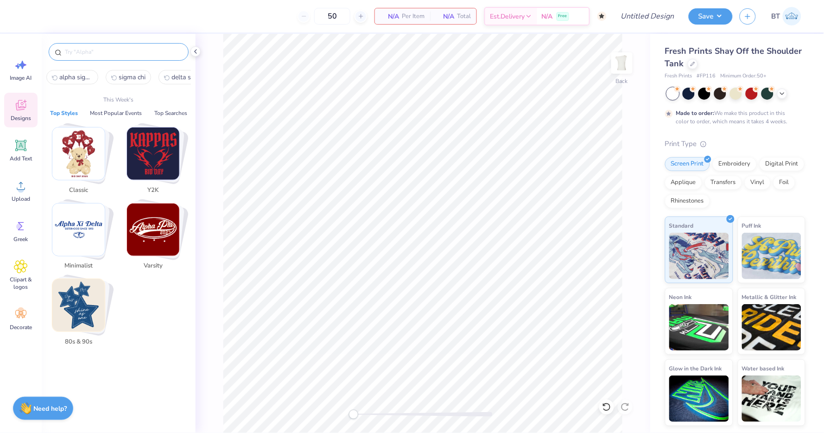
type input "p"
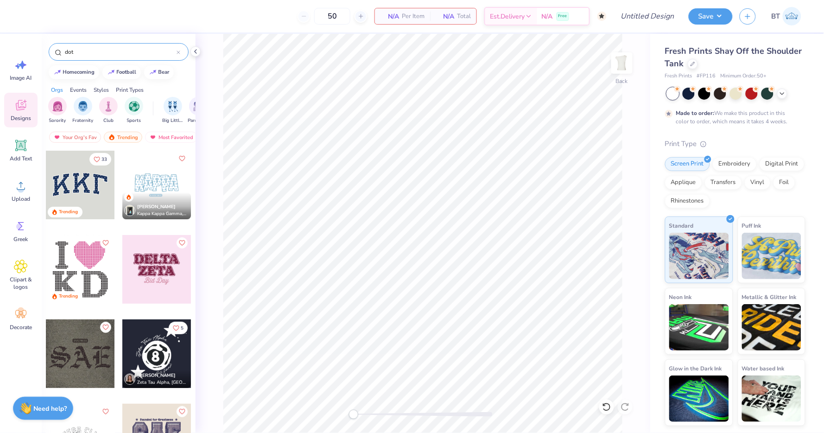
type input "dot"
click at [156, 194] on div "Chloe Craven Kappa Kappa Gamma, Bucknell University" at bounding box center [156, 205] width 69 height 27
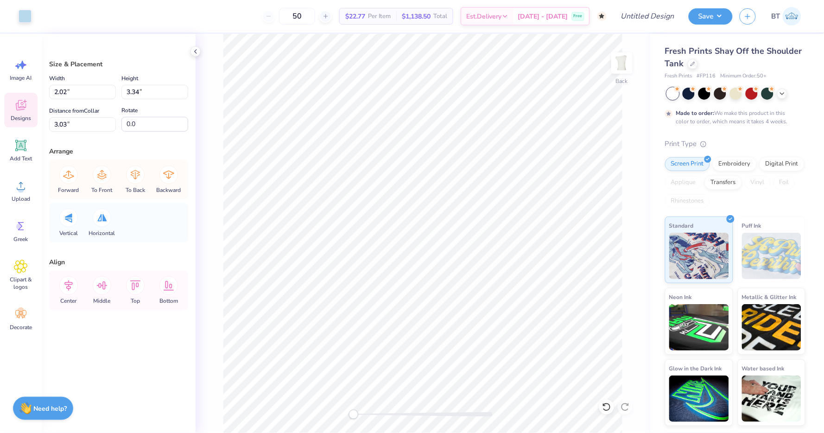
click at [23, 106] on icon at bounding box center [21, 105] width 14 height 14
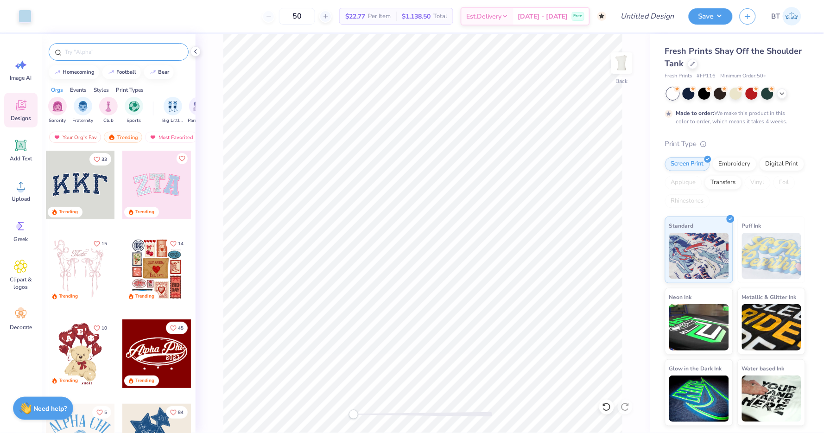
click at [120, 45] on div at bounding box center [119, 52] width 140 height 18
click at [118, 51] on input "text" at bounding box center [123, 51] width 119 height 9
type input "f"
type input "dot"
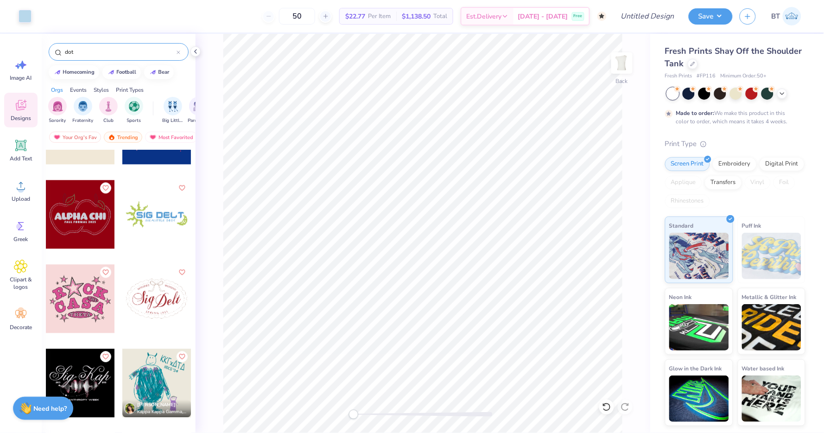
scroll to position [573, 0]
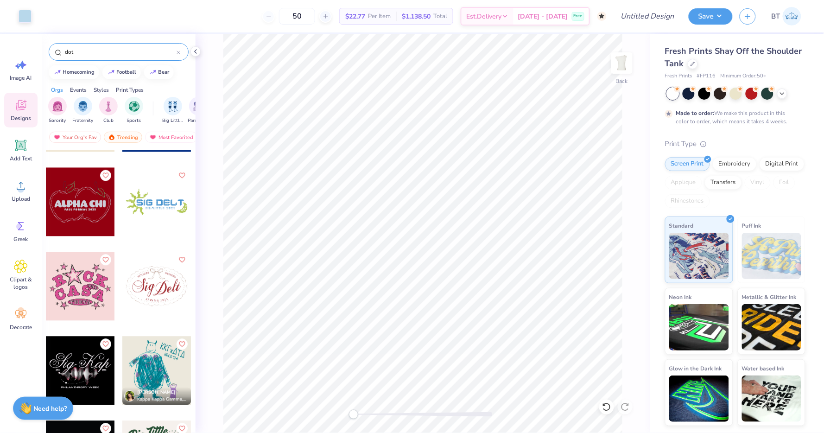
click at [178, 51] on icon at bounding box center [179, 52] width 4 height 4
type input "e"
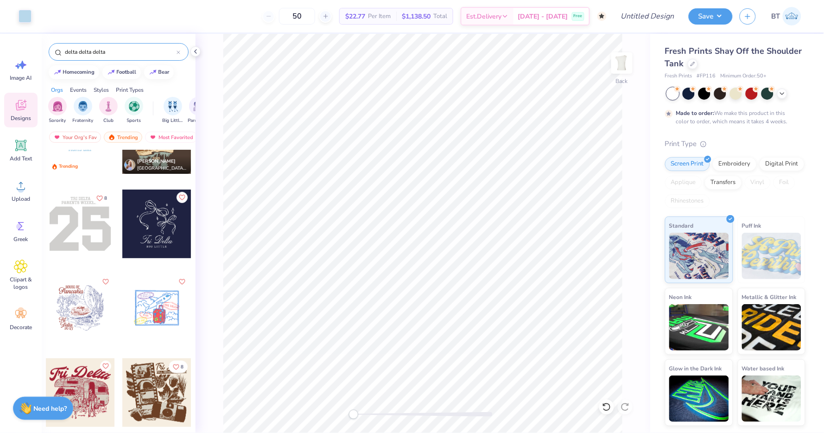
scroll to position [130, 0]
type input "delta delta delta"
click at [90, 230] on div at bounding box center [80, 223] width 69 height 69
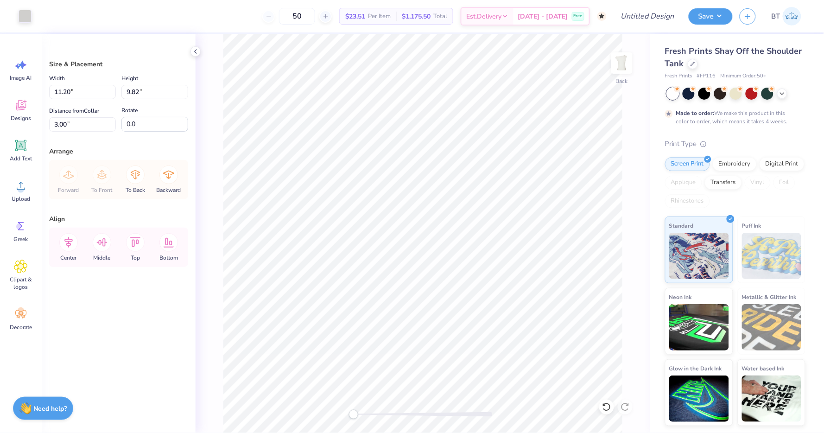
type input "1.93"
type input "3.20"
type input "3.37"
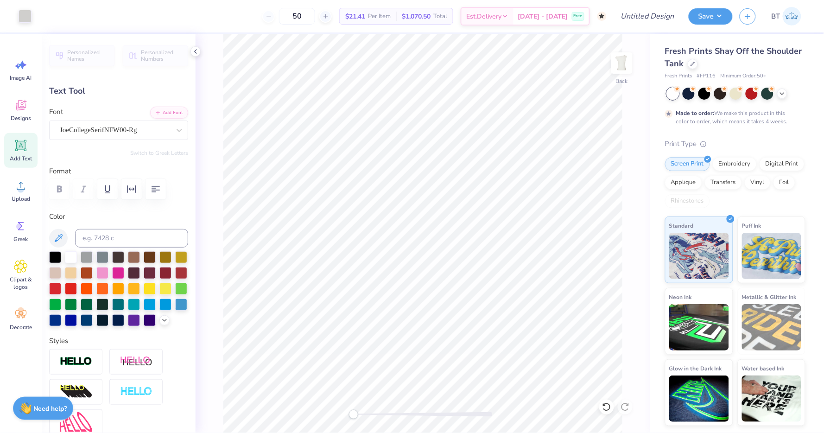
type input "3.63"
type input "9.26"
click at [440, 218] on div "Hold “Option ⌥” to see the space between elements." at bounding box center [397, 213] width 93 height 21
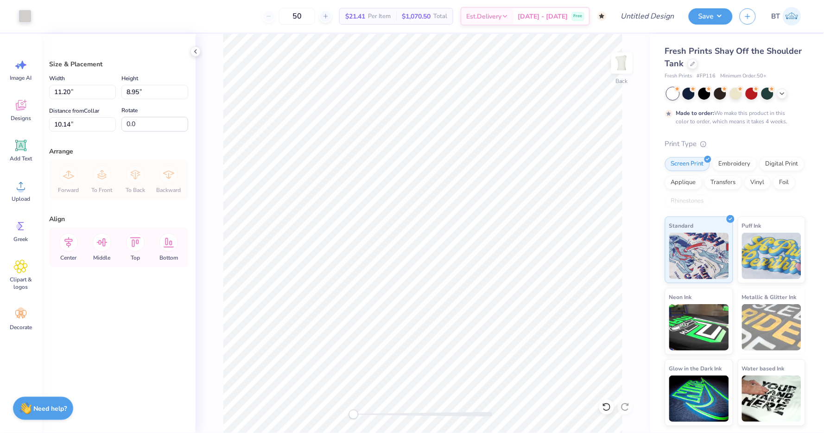
type input "6.24"
type input "4.98"
type input "3.23"
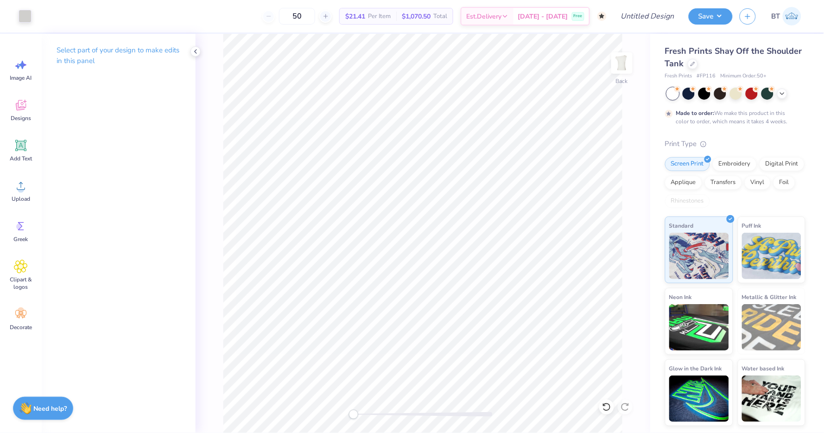
click at [636, 262] on div "Back" at bounding box center [423, 233] width 454 height 399
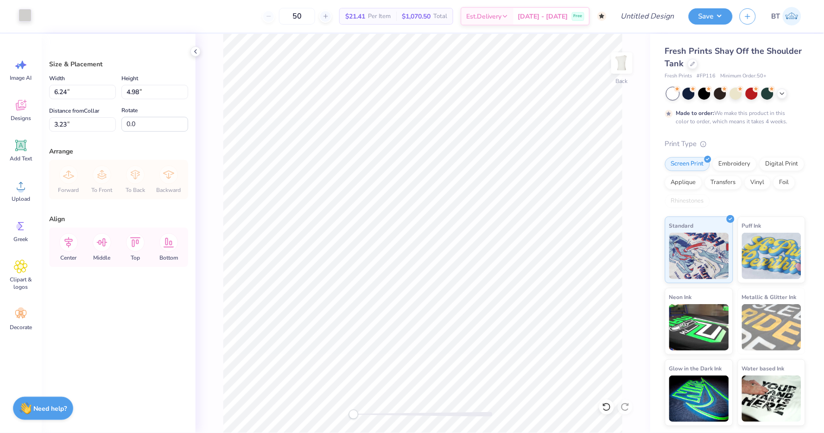
click at [32, 13] on div at bounding box center [25, 15] width 13 height 13
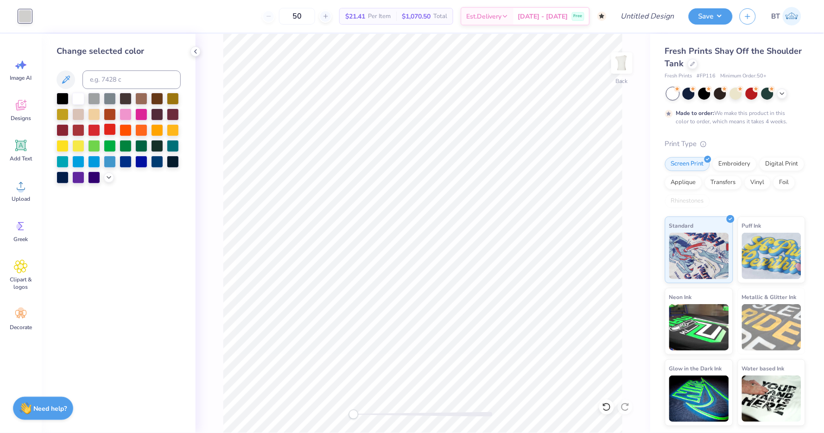
click at [111, 129] on div at bounding box center [110, 129] width 12 height 12
click at [90, 133] on div at bounding box center [94, 129] width 12 height 12
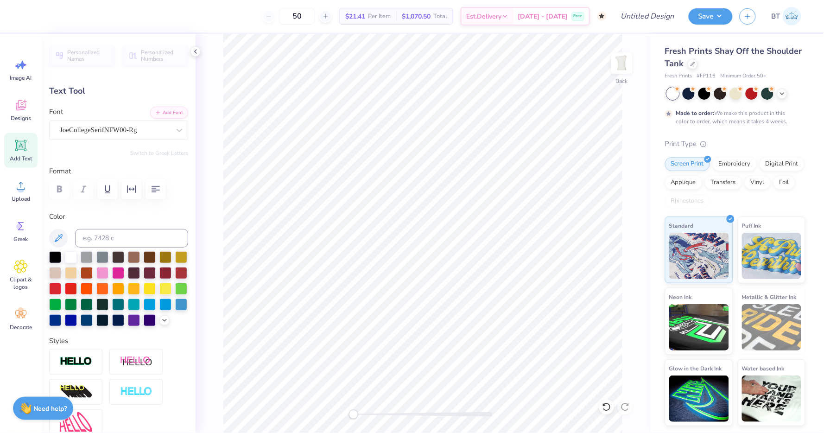
type input "3.90"
type input "0.66"
type input "3.00"
click at [721, 13] on button "Save" at bounding box center [710, 15] width 44 height 16
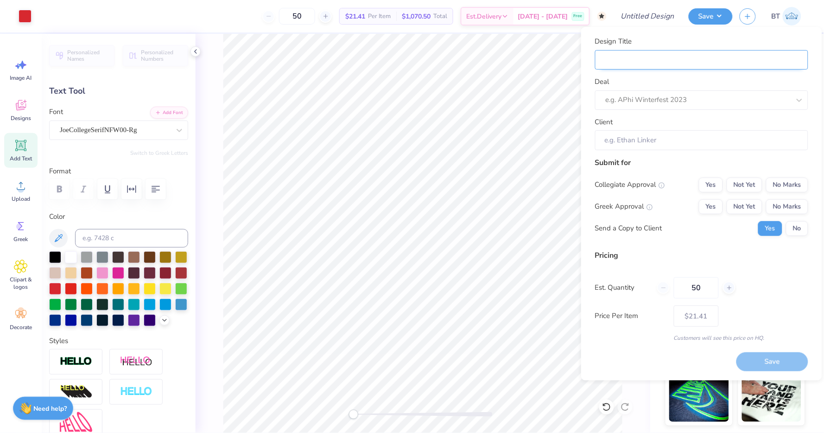
click at [743, 53] on input "Design Title" at bounding box center [701, 60] width 213 height 20
type input "T"
type input "Tr"
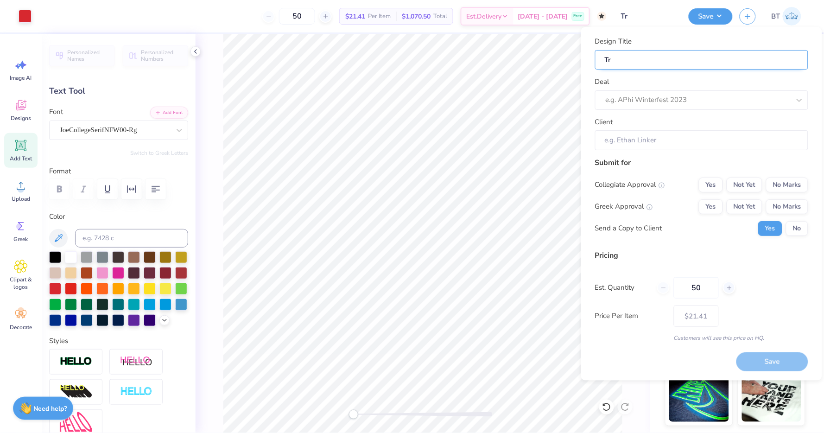
type input "Tri"
type input "Tri M"
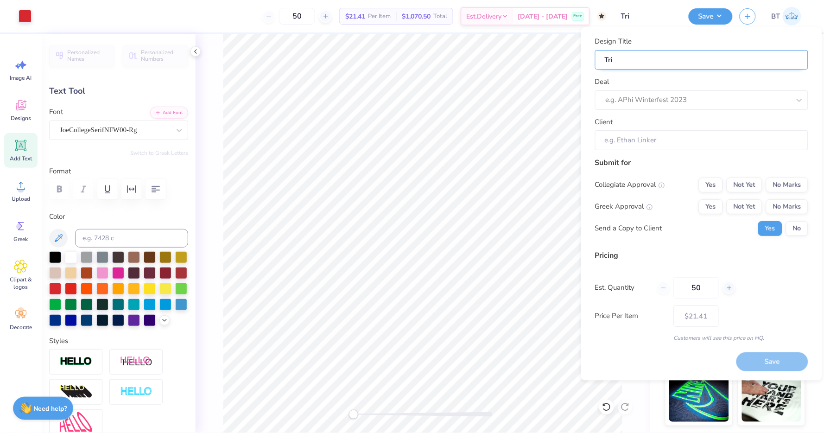
type input "Tri M"
type input "Tri"
type input "Tri D"
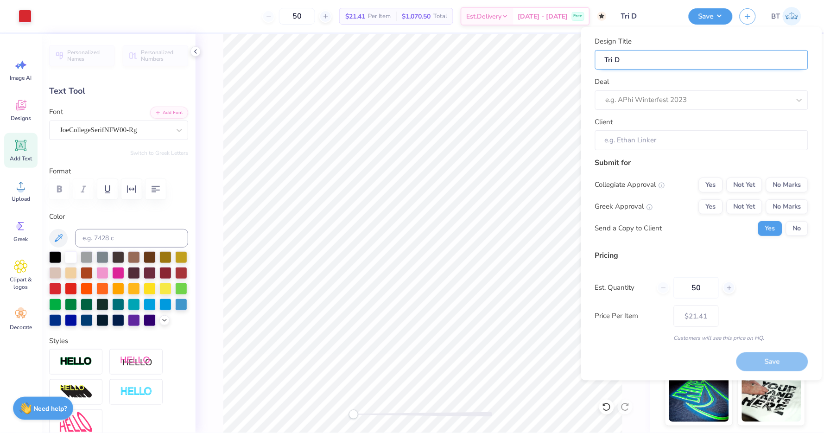
type input "Tri De"
type input "Tri Del"
type input "Tri Delt"
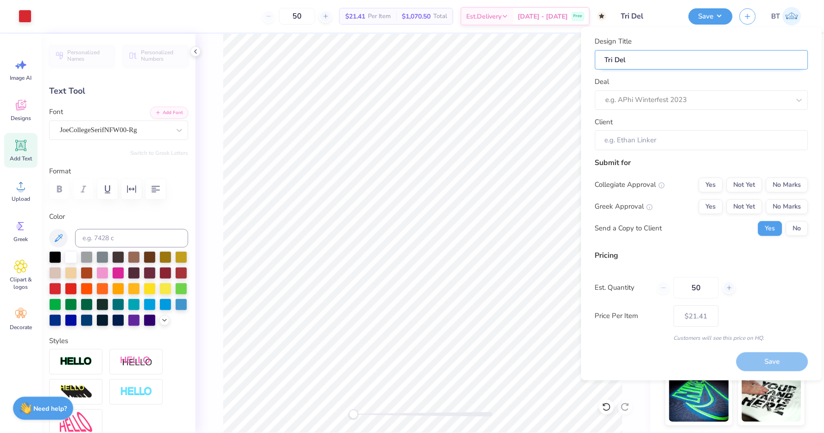
type input "Tri Delt"
type input "Tri Delta"
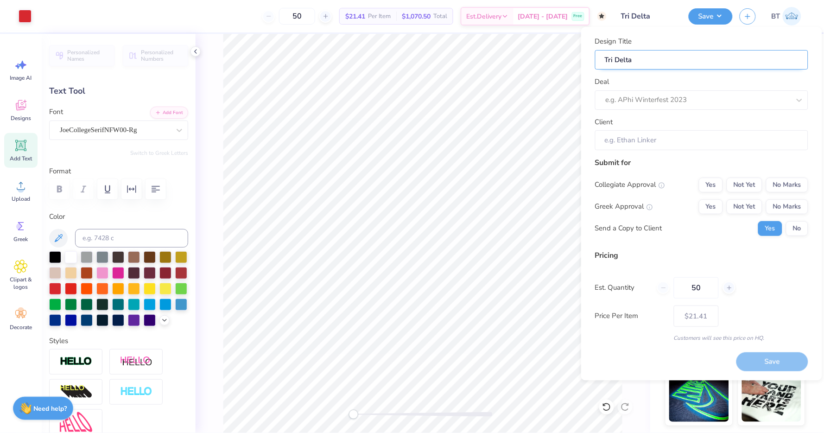
type input "Tri Delta N"
type input "Tri Delta Ne"
type input "Tri Delta New"
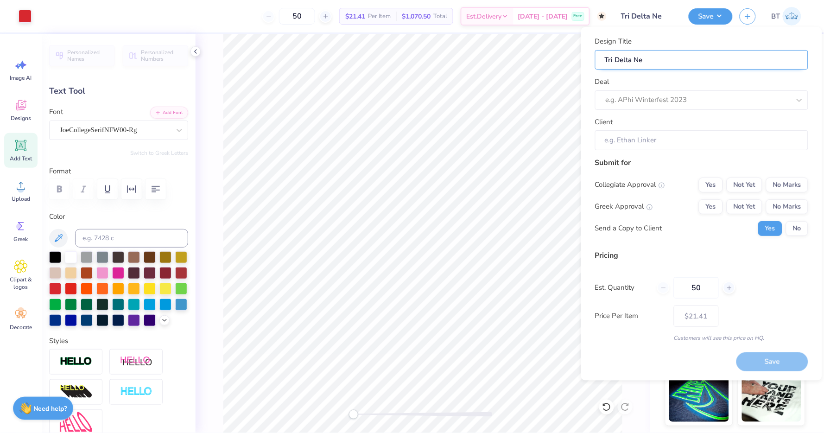
type input "Tri Delta New"
type input "Tri Delta New M"
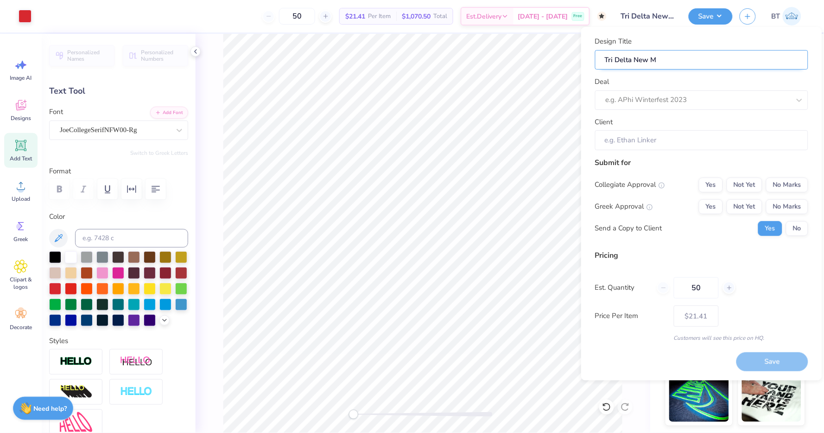
type input "Tri Delta New Me"
type input "Tri Delta New Mem"
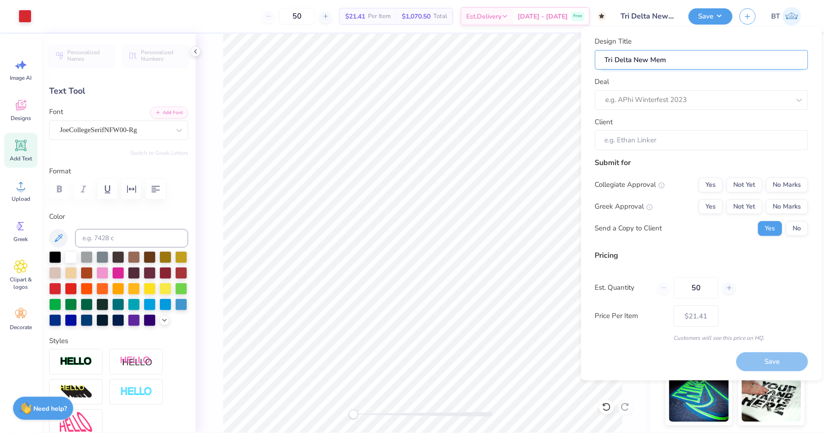
type input "Tri Delta New Mem"
type input "Tri Delta New Mem D"
type input "Tri Delta New Mem DT"
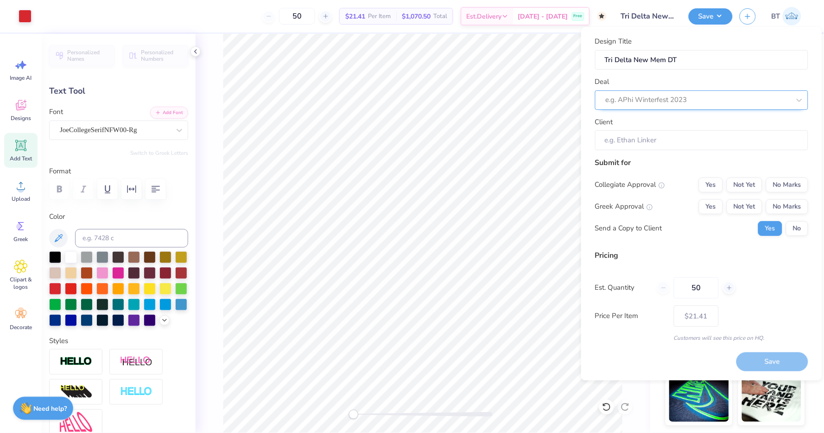
click at [660, 105] on div at bounding box center [698, 100] width 184 height 13
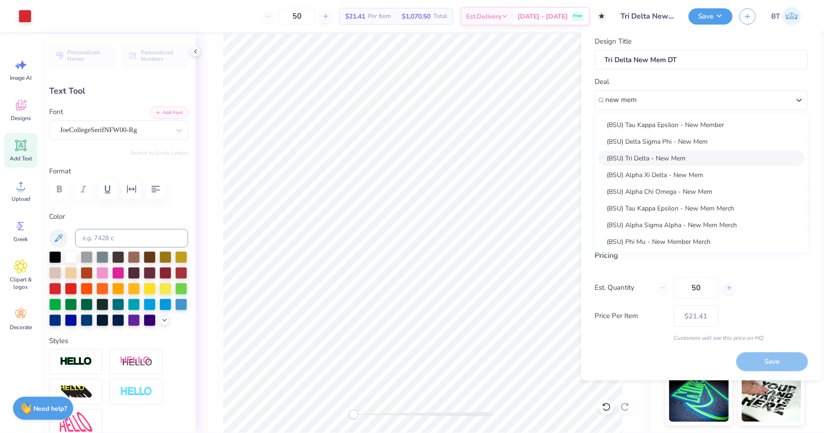
click at [669, 159] on div "(BSU) Tri Delta - New Mem" at bounding box center [702, 158] width 206 height 15
type input "new mem"
type input "Emma Saulnier"
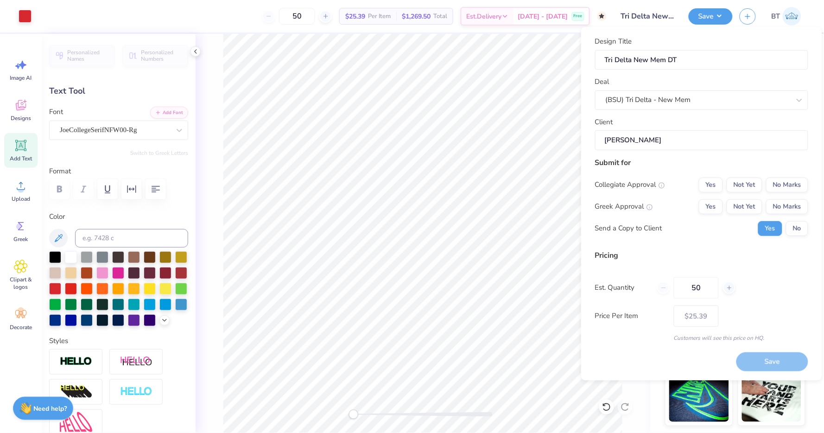
click at [708, 140] on input "Emma Saulnier" at bounding box center [701, 140] width 213 height 20
click at [784, 189] on button "No Marks" at bounding box center [787, 184] width 42 height 15
click at [712, 206] on button "Yes" at bounding box center [711, 206] width 24 height 15
click at [798, 227] on button "No" at bounding box center [797, 228] width 22 height 15
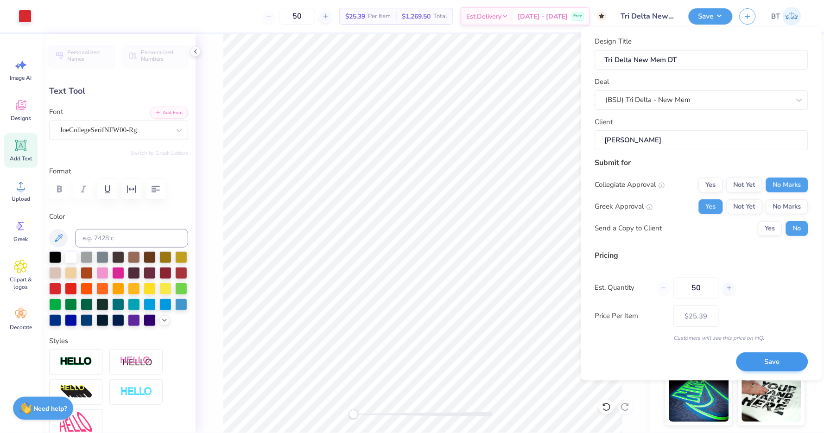
click at [768, 364] on button "Save" at bounding box center [772, 361] width 72 height 19
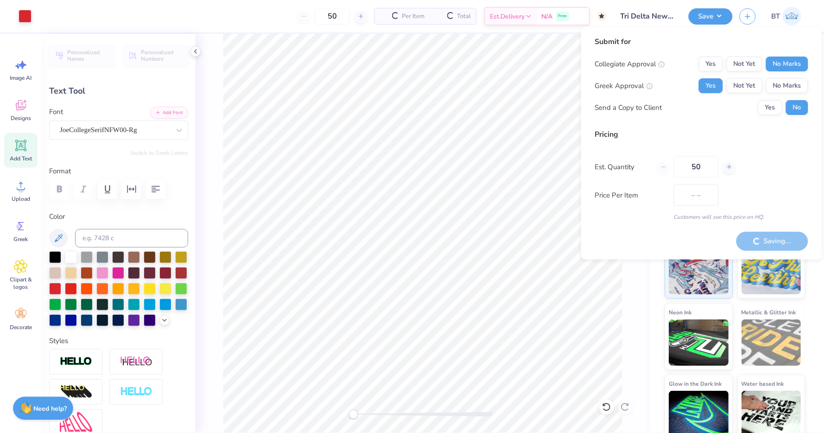
type input "$21.41"
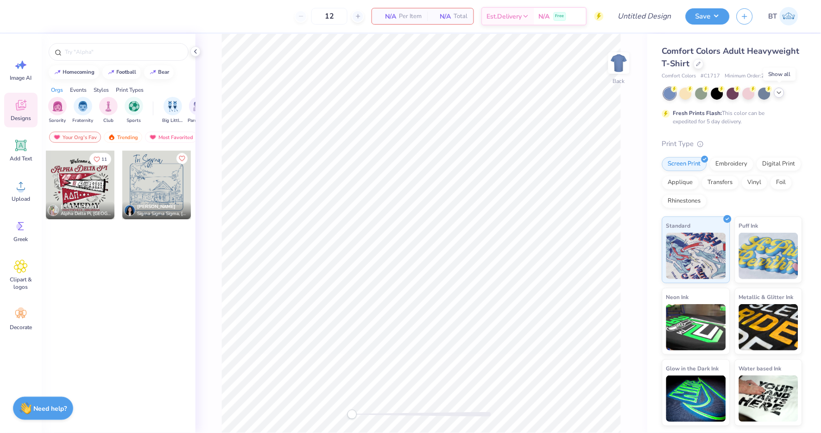
click at [779, 95] on icon at bounding box center [779, 92] width 7 height 7
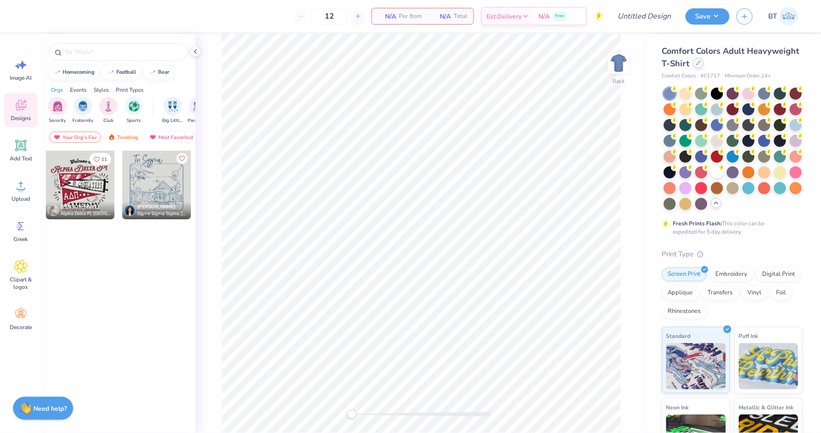
click at [700, 64] on icon at bounding box center [698, 63] width 5 height 5
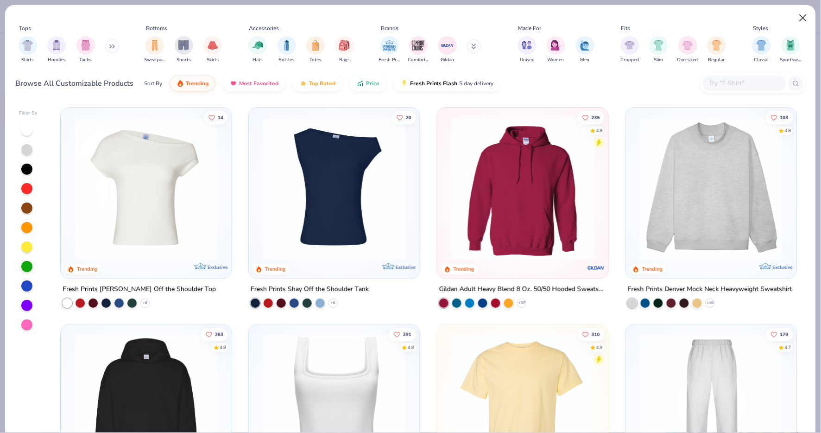
click at [802, 15] on button "Close" at bounding box center [804, 18] width 18 height 18
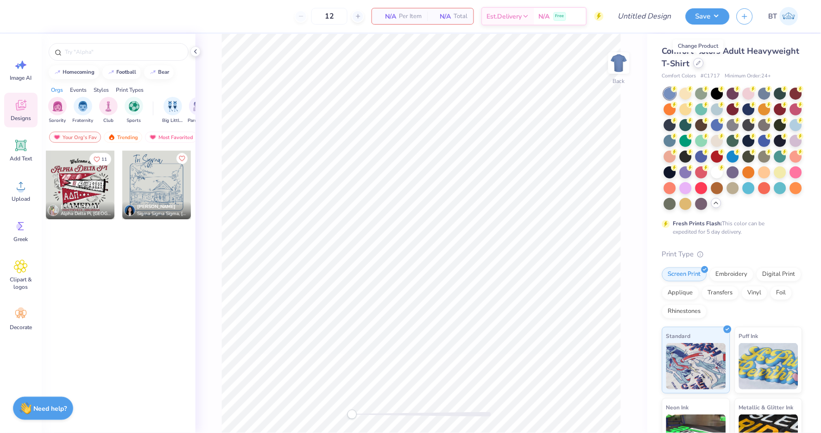
click at [697, 61] on icon at bounding box center [698, 63] width 5 height 5
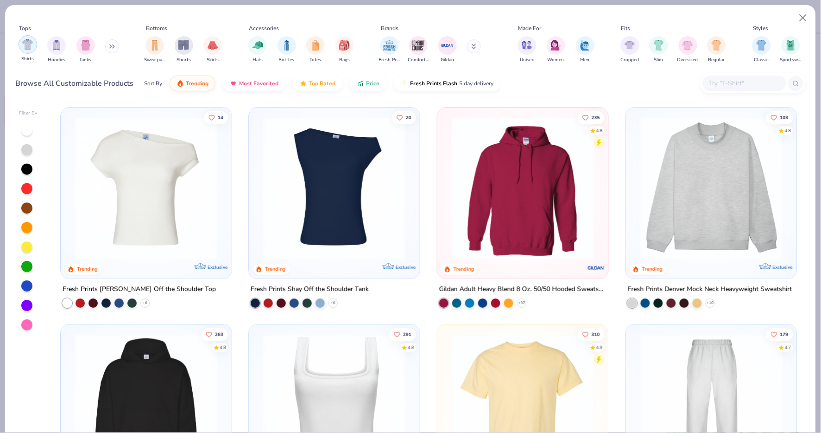
click at [26, 48] on img "filter for Shirts" at bounding box center [27, 44] width 11 height 11
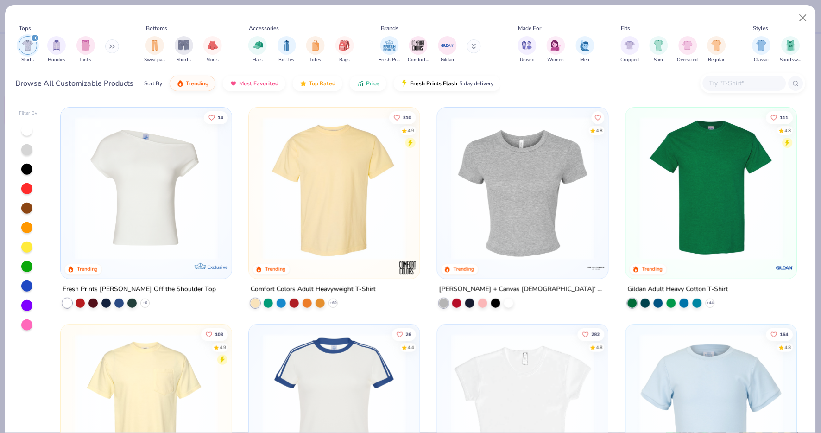
click at [749, 91] on div at bounding box center [752, 83] width 105 height 20
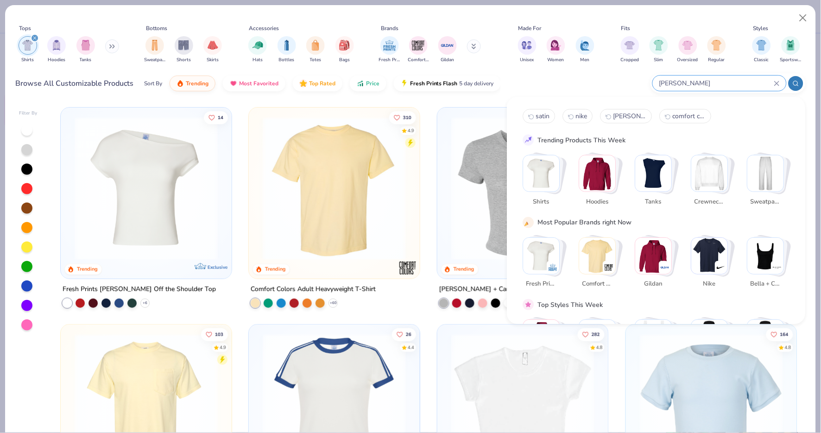
type input "hanes"
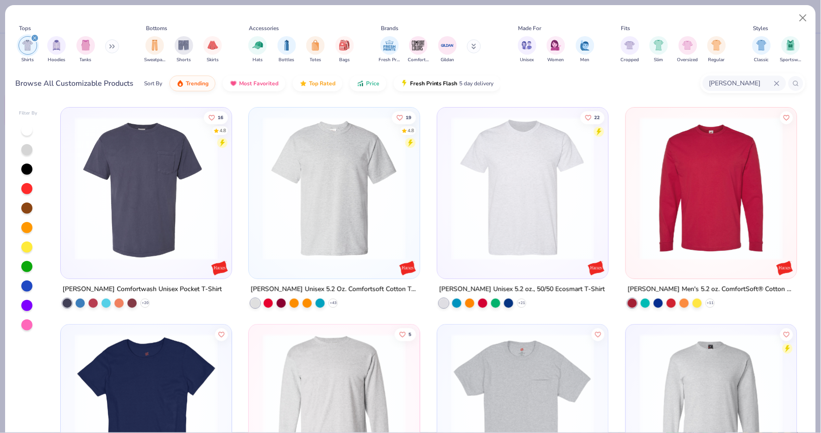
click at [107, 215] on img at bounding box center [146, 188] width 152 height 143
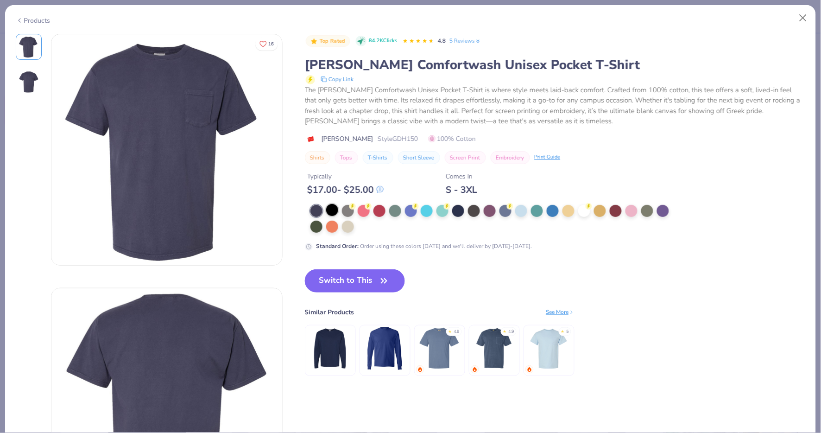
click at [333, 208] on div at bounding box center [332, 210] width 12 height 12
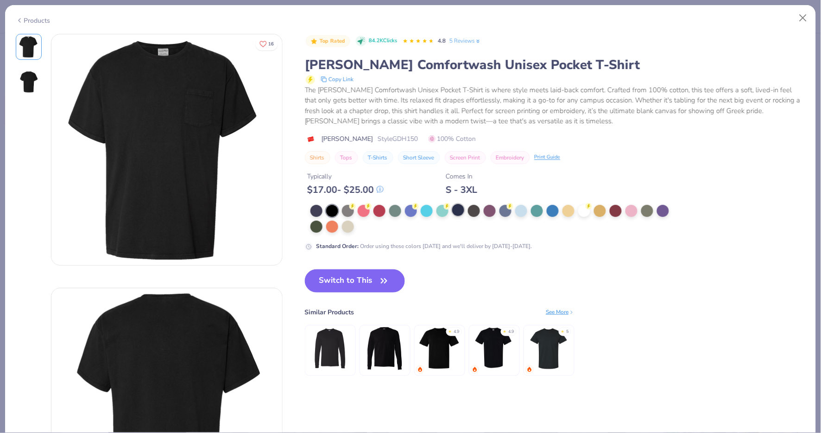
click at [460, 209] on div at bounding box center [458, 210] width 12 height 12
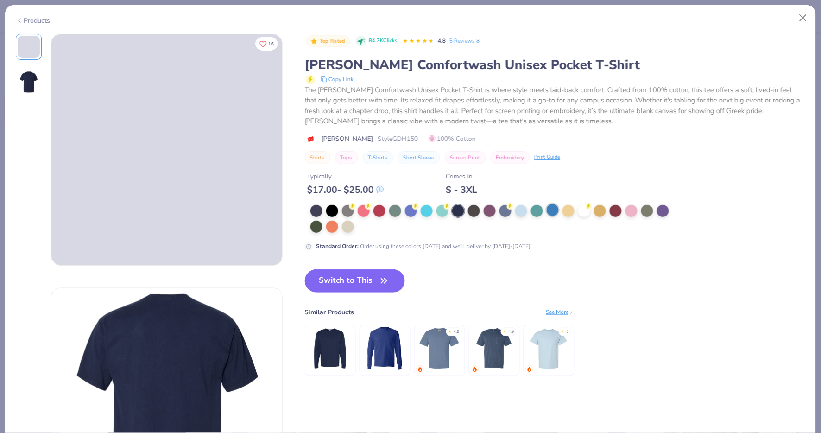
click at [550, 208] on div at bounding box center [553, 210] width 12 height 12
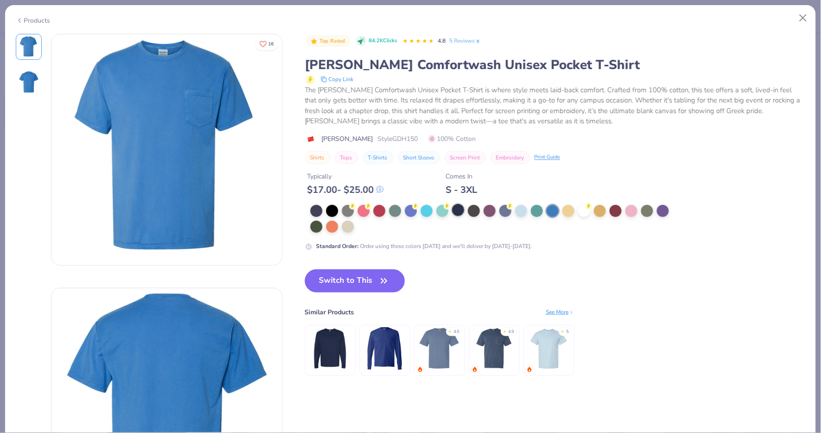
click at [456, 208] on div at bounding box center [458, 210] width 12 height 12
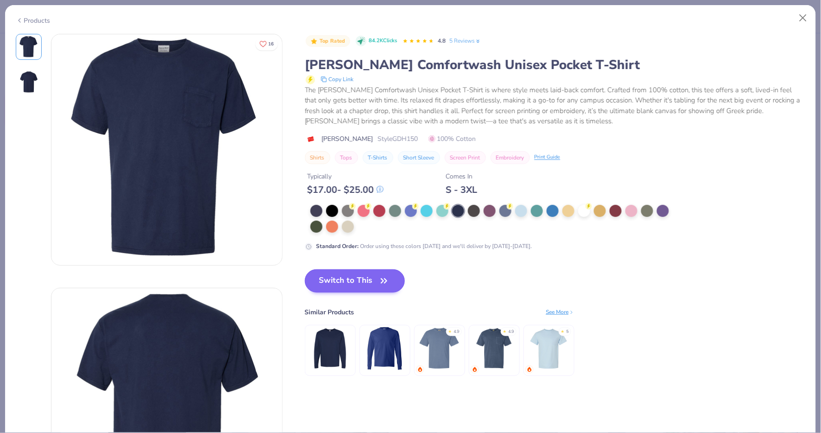
click at [374, 272] on button "Switch to This" at bounding box center [355, 280] width 101 height 23
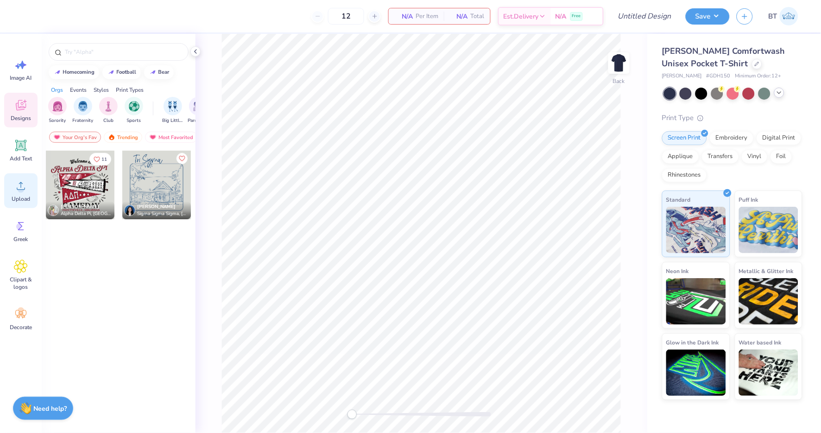
click at [17, 192] on div "Upload" at bounding box center [20, 190] width 33 height 35
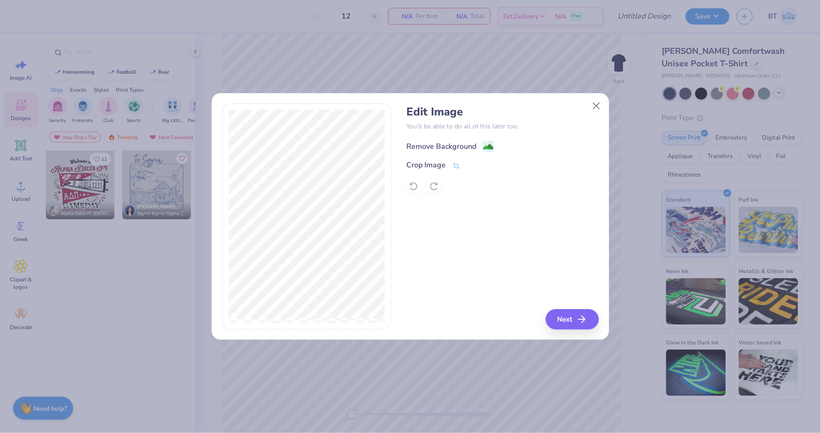
click at [487, 142] on image at bounding box center [488, 147] width 10 height 10
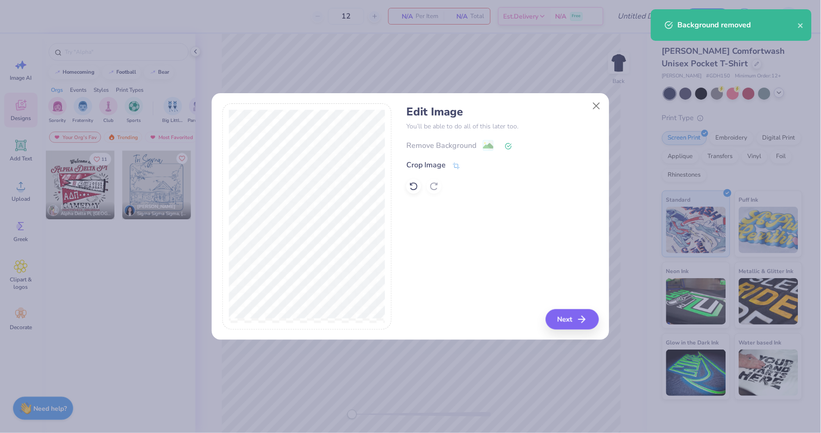
click at [566, 318] on button "Next" at bounding box center [572, 319] width 53 height 20
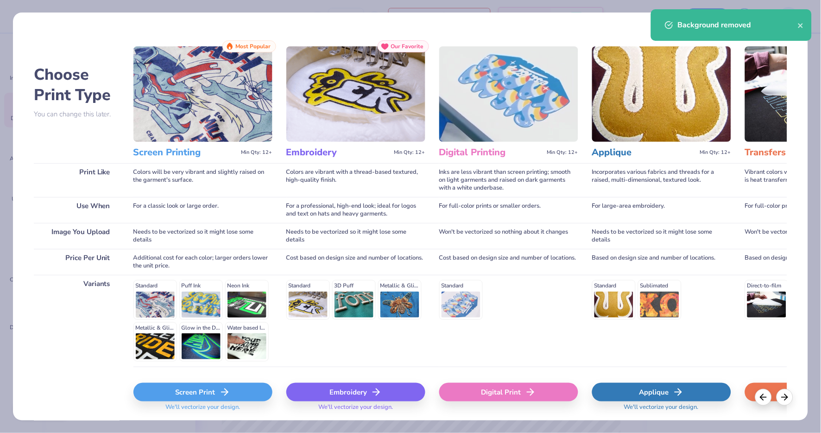
click at [189, 384] on div "Screen Print" at bounding box center [202, 392] width 139 height 19
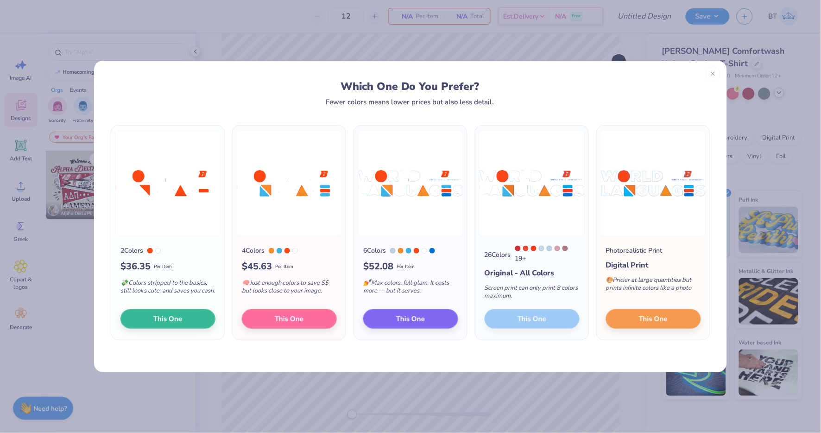
click at [514, 323] on div "26 Colors 19 + Original - All Colors Screen print can only print 8 colors maxim…" at bounding box center [531, 287] width 113 height 103
click at [386, 317] on button "This One" at bounding box center [410, 317] width 95 height 19
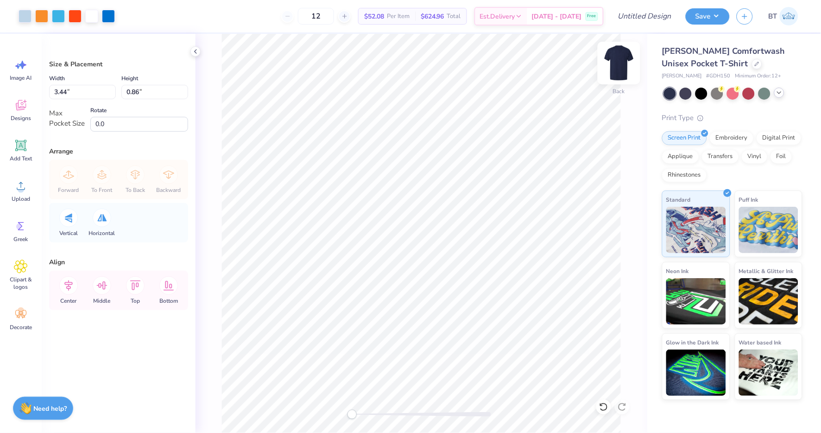
click at [629, 63] on img at bounding box center [618, 62] width 37 height 37
type input "11.11"
type input "2.77"
type input "6.31"
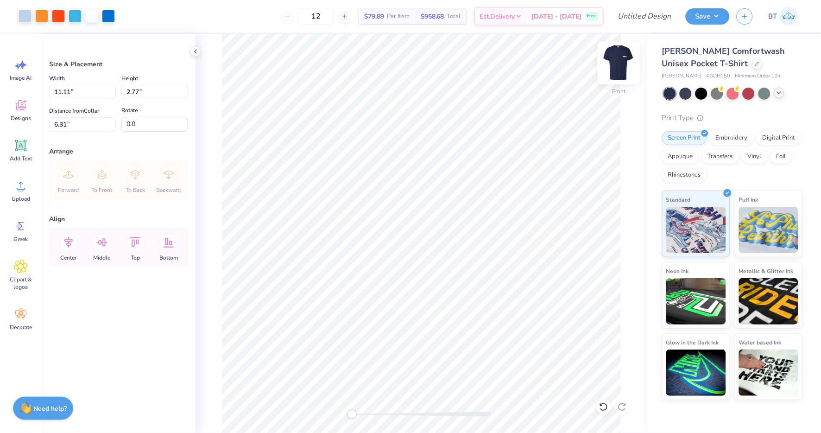
click at [624, 63] on img at bounding box center [618, 62] width 37 height 37
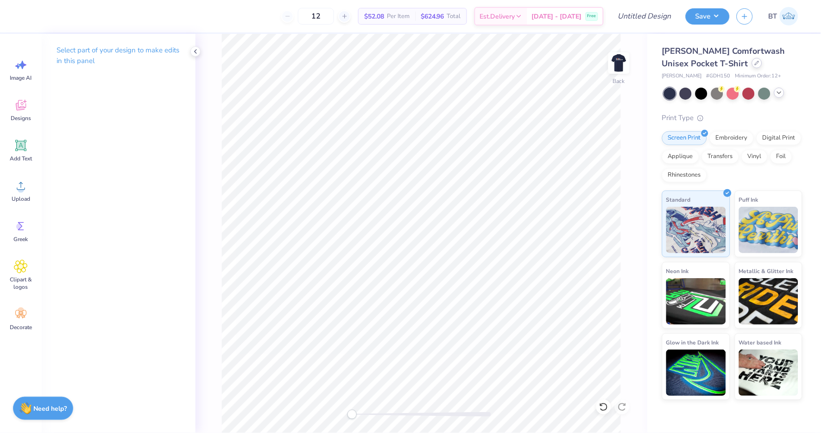
click at [755, 64] on icon at bounding box center [757, 63] width 5 height 5
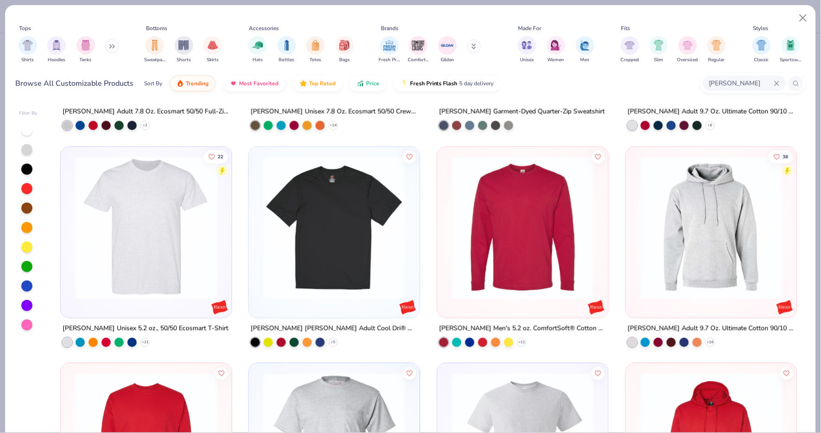
scroll to position [408, 0]
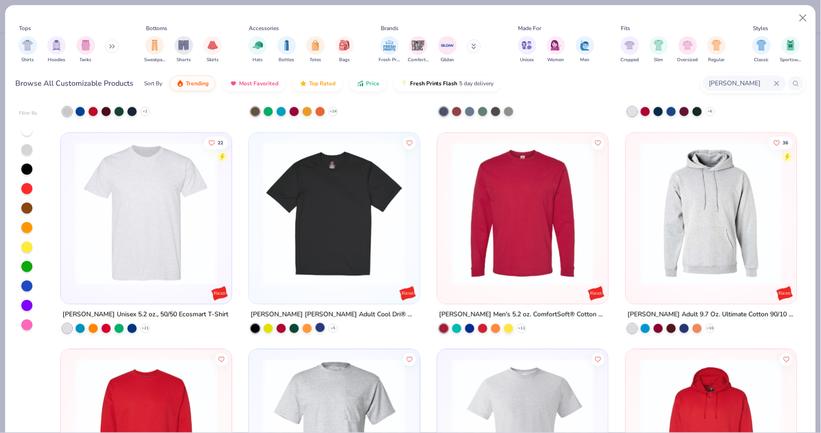
click at [321, 322] on div at bounding box center [319, 326] width 9 height 9
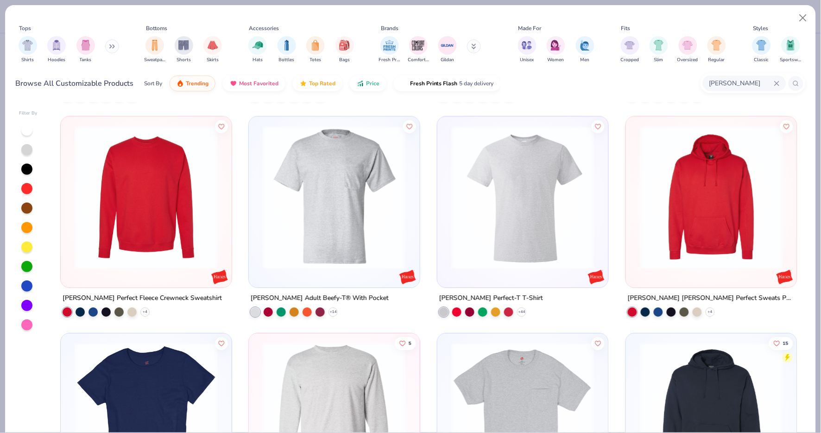
scroll to position [641, 0]
click at [330, 309] on icon at bounding box center [332, 312] width 7 height 7
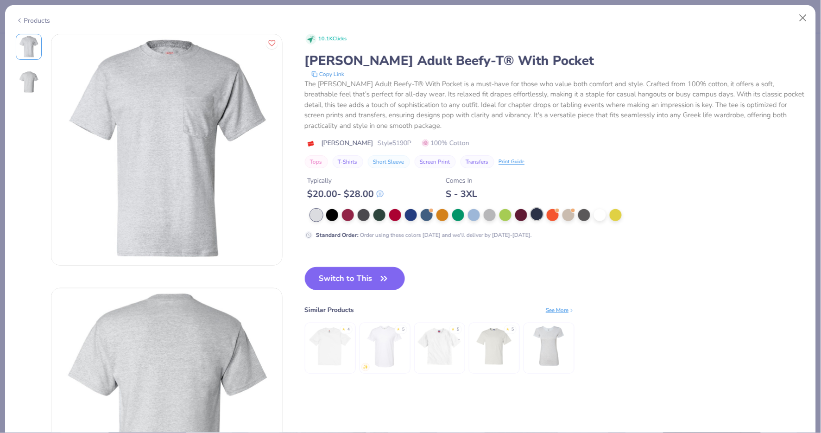
click at [536, 217] on div at bounding box center [537, 214] width 12 height 12
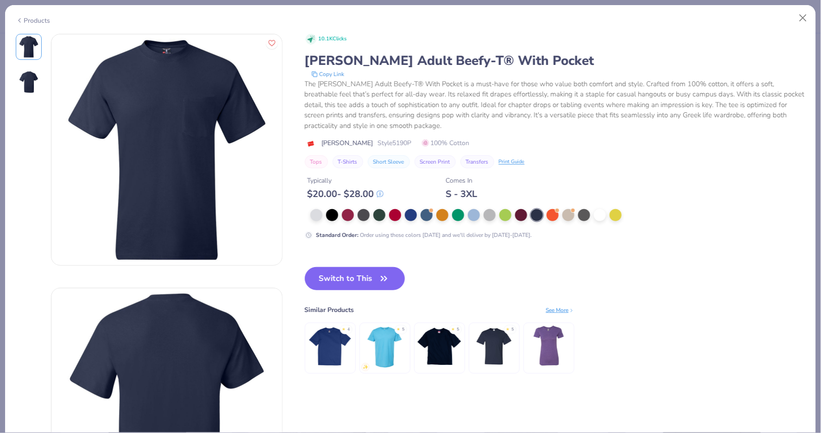
click at [41, 19] on div "Products" at bounding box center [33, 21] width 35 height 10
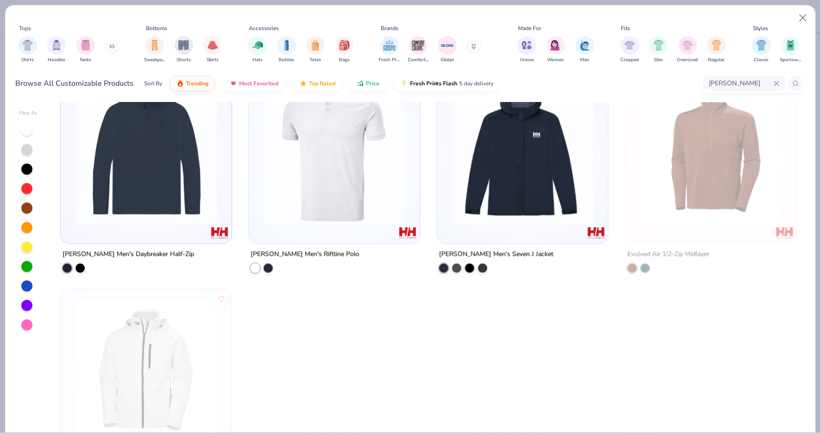
scroll to position [1337, 0]
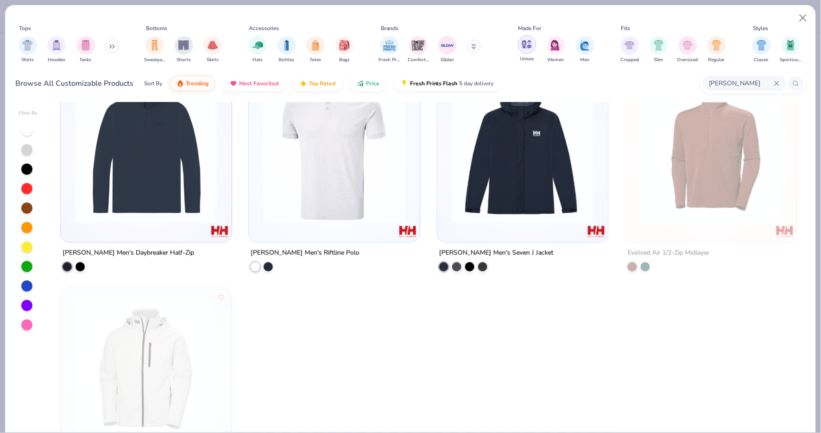
click at [527, 44] on img "filter for Unisex" at bounding box center [527, 44] width 11 height 11
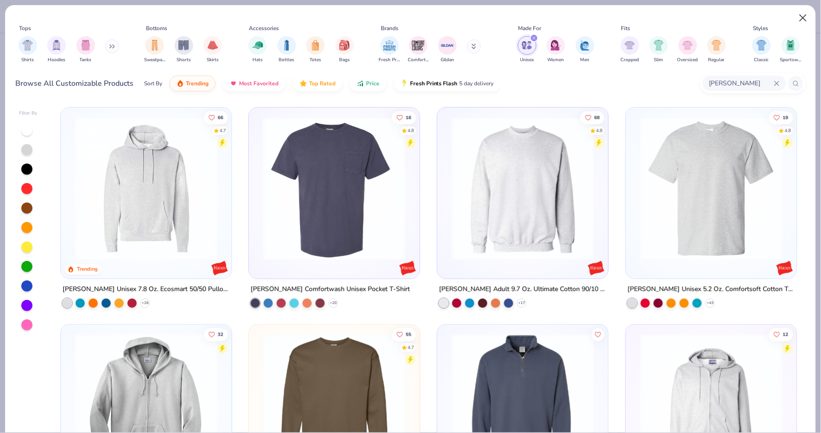
click at [809, 19] on button "Close" at bounding box center [804, 18] width 18 height 18
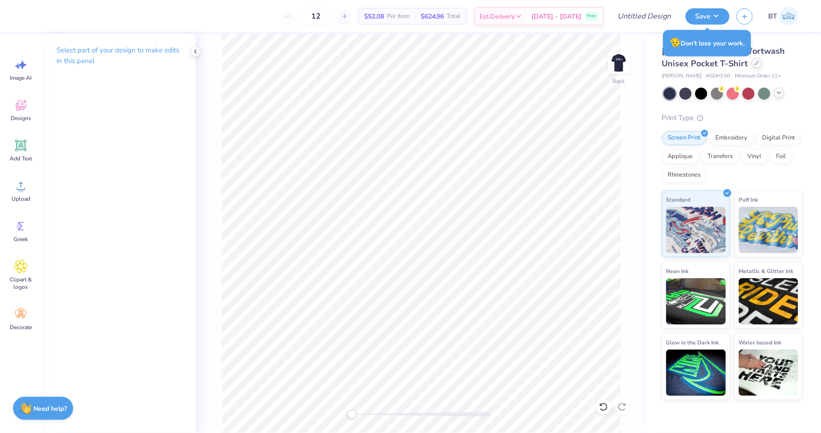
click at [752, 66] on div at bounding box center [757, 63] width 10 height 10
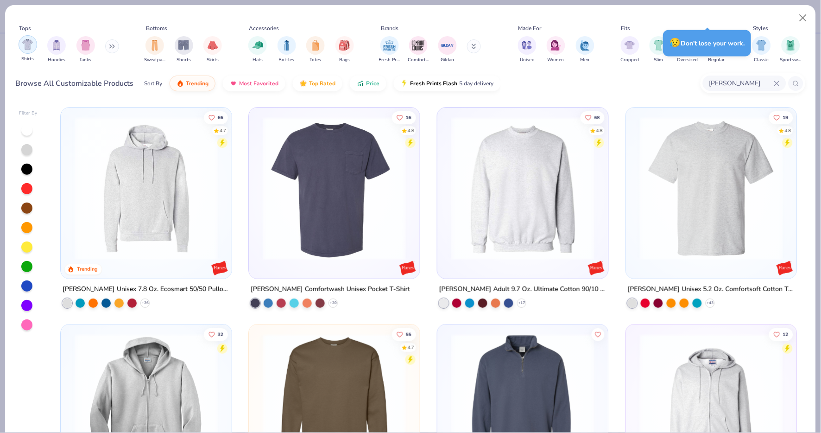
click at [28, 47] on img "filter for Shirts" at bounding box center [27, 44] width 11 height 11
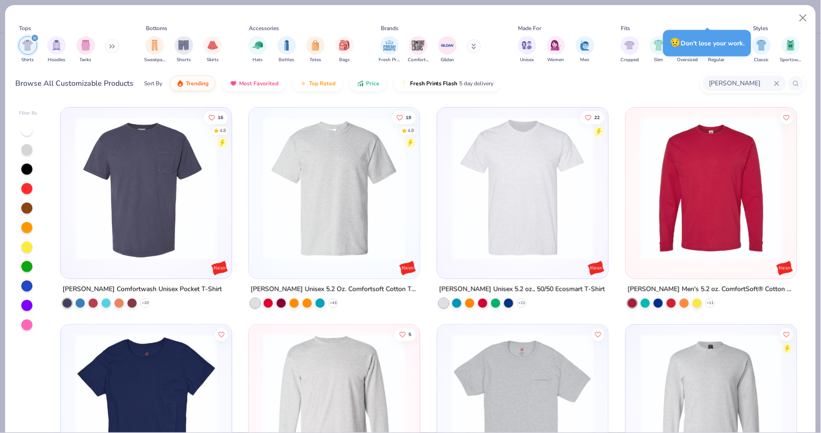
click at [293, 166] on img at bounding box center [334, 188] width 152 height 143
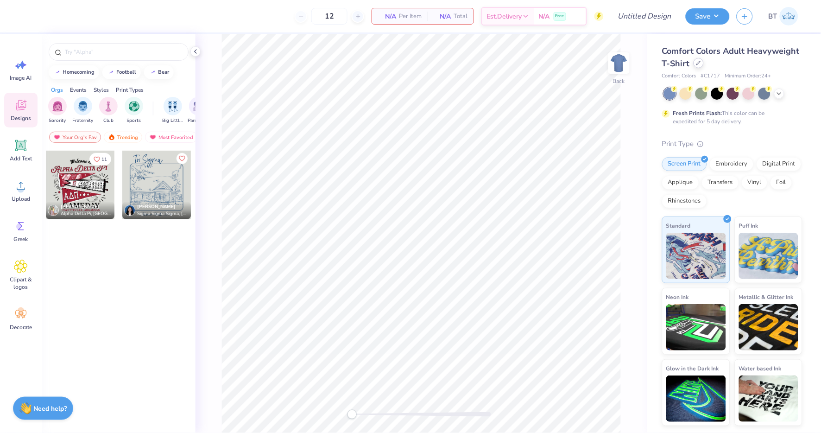
click at [696, 66] on div at bounding box center [699, 63] width 10 height 10
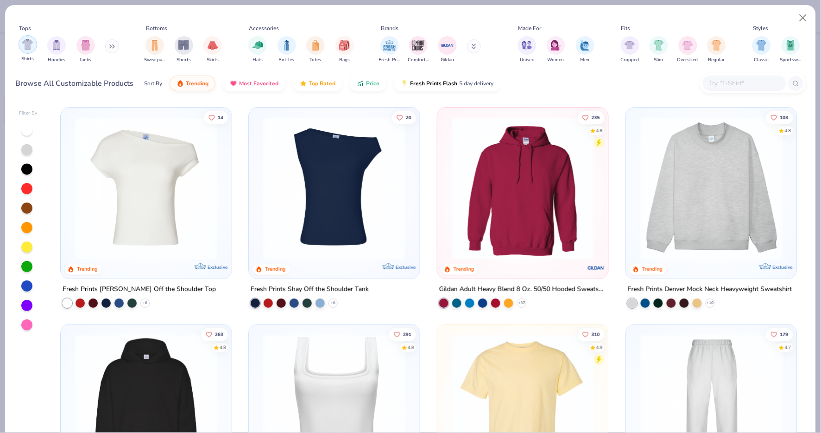
click at [34, 49] on div "filter for Shirts" at bounding box center [28, 44] width 19 height 19
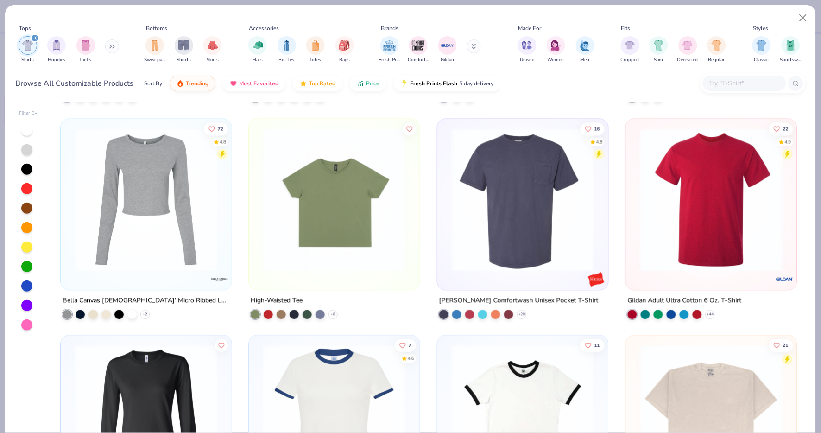
scroll to position [1285, 0]
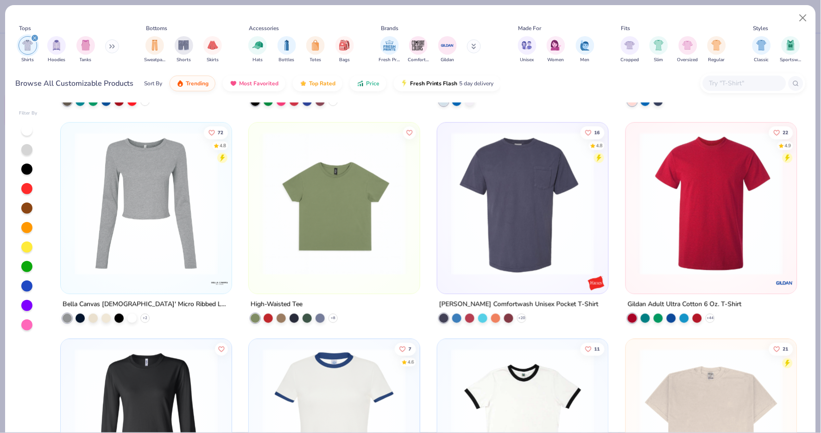
click at [525, 208] on img at bounding box center [523, 203] width 152 height 143
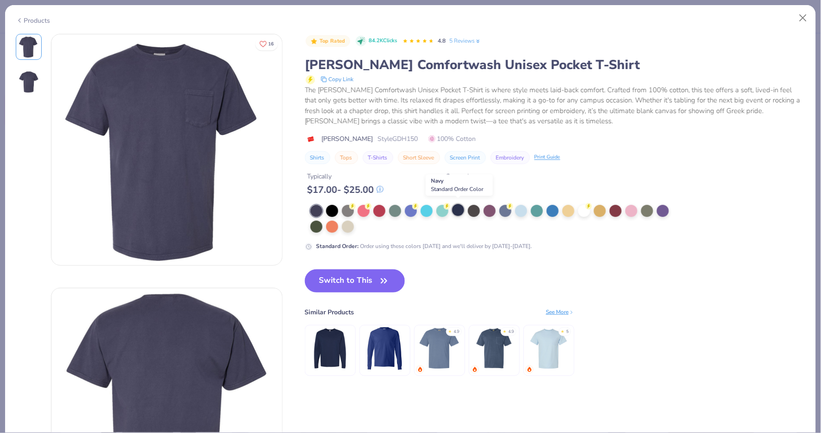
click at [458, 204] on div at bounding box center [458, 210] width 12 height 12
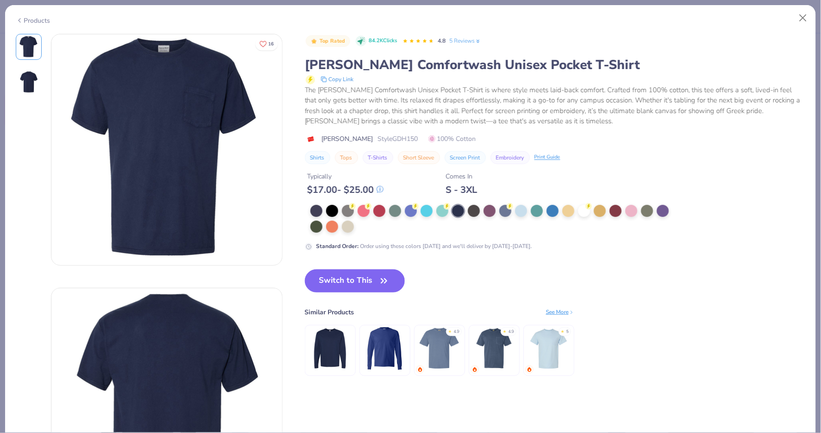
click at [30, 18] on div "Products" at bounding box center [33, 21] width 35 height 10
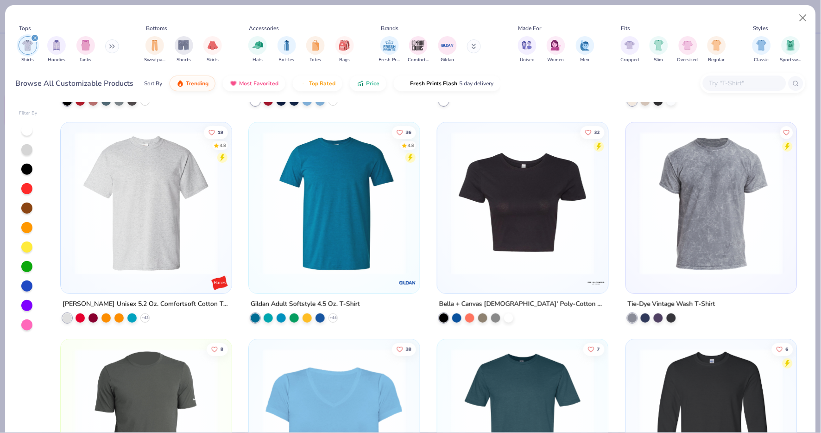
scroll to position [1719, 0]
click at [165, 206] on img at bounding box center [146, 202] width 152 height 143
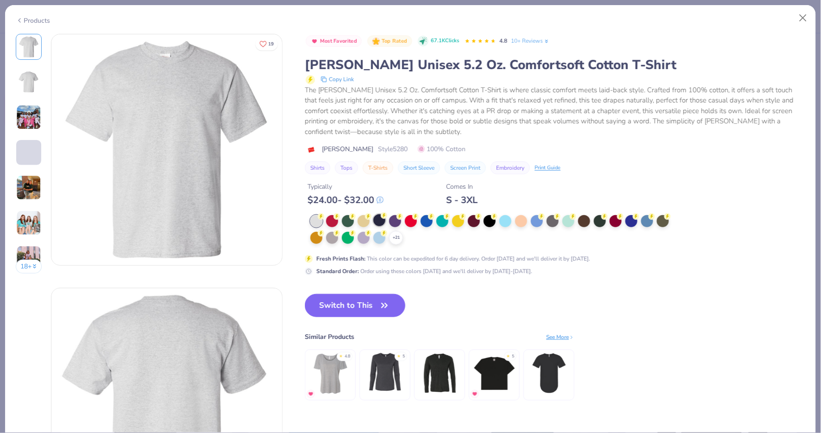
click at [379, 217] on div at bounding box center [379, 220] width 12 height 12
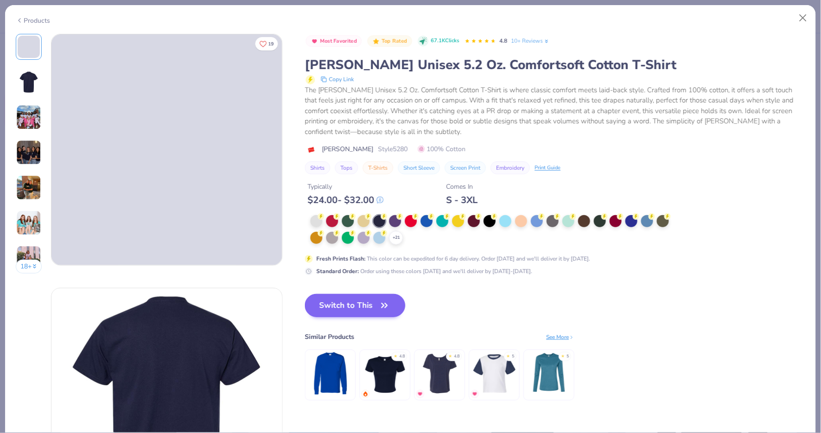
click at [357, 304] on button "Switch to This" at bounding box center [355, 305] width 101 height 23
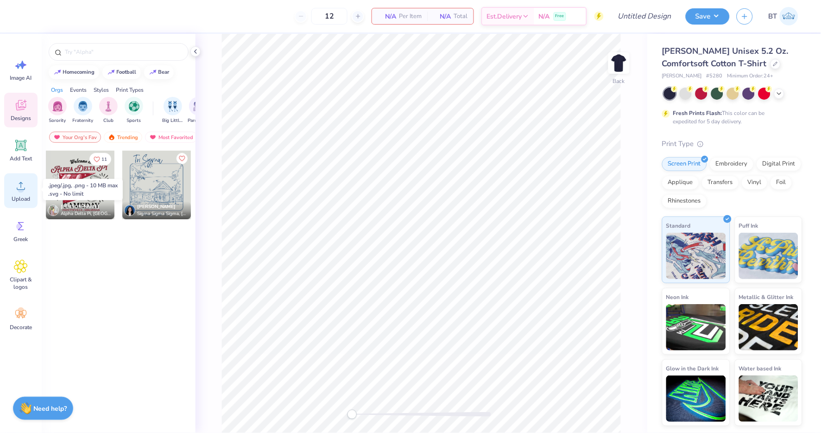
click at [22, 195] on span "Upload" at bounding box center [21, 198] width 19 height 7
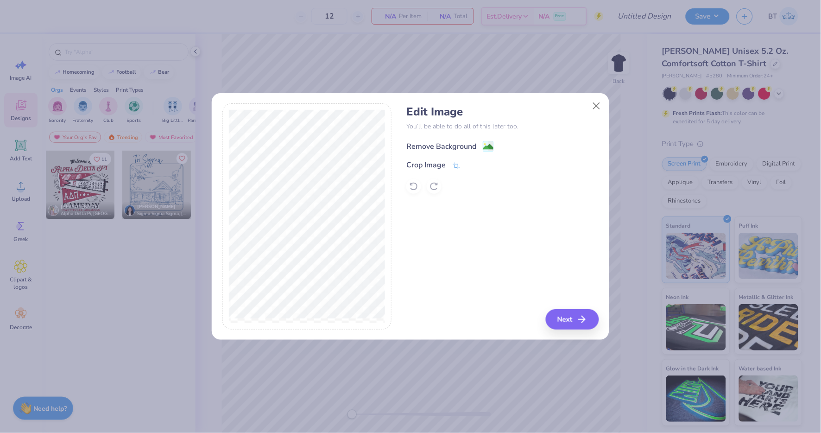
click at [488, 142] on image at bounding box center [488, 147] width 10 height 10
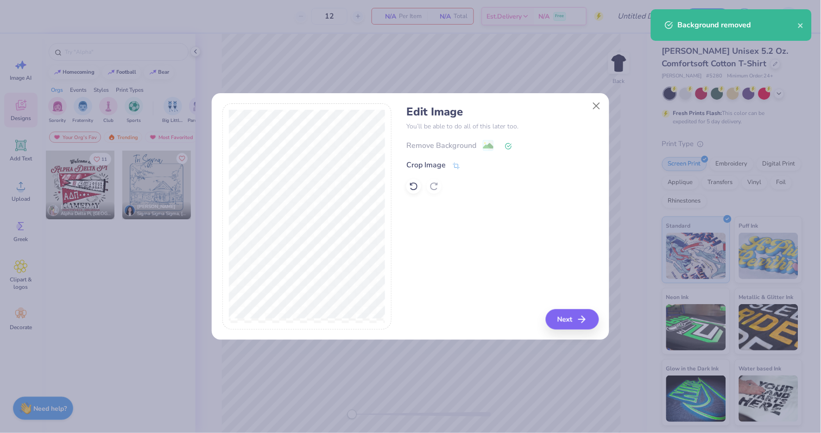
click at [569, 321] on button "Next" at bounding box center [572, 319] width 53 height 20
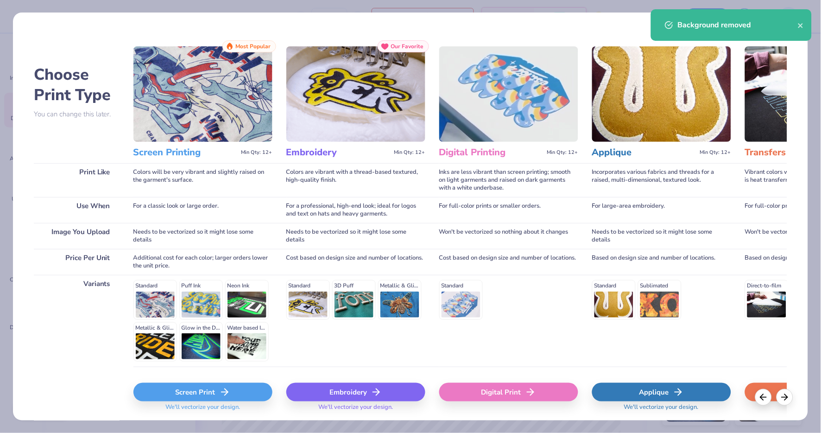
click at [237, 387] on div "Screen Print" at bounding box center [202, 392] width 139 height 19
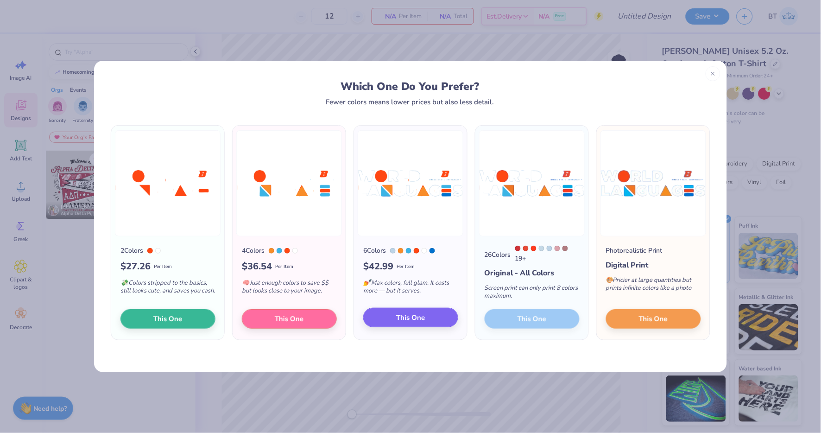
click at [395, 316] on button "This One" at bounding box center [410, 317] width 95 height 19
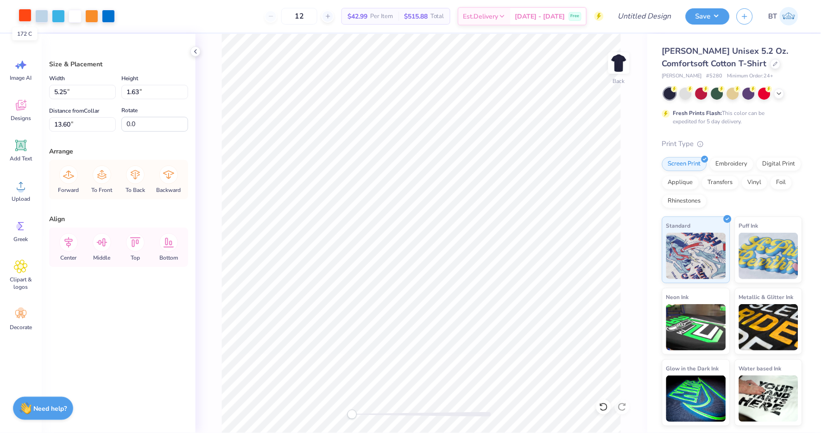
click at [25, 17] on div at bounding box center [25, 15] width 13 height 13
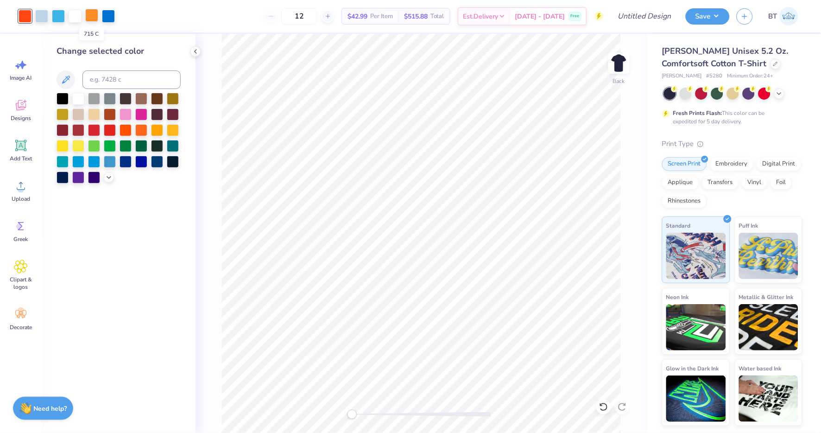
click at [89, 17] on div at bounding box center [91, 15] width 13 height 13
click at [29, 18] on div at bounding box center [25, 15] width 13 height 13
click at [122, 79] on input at bounding box center [131, 79] width 98 height 19
type input "715"
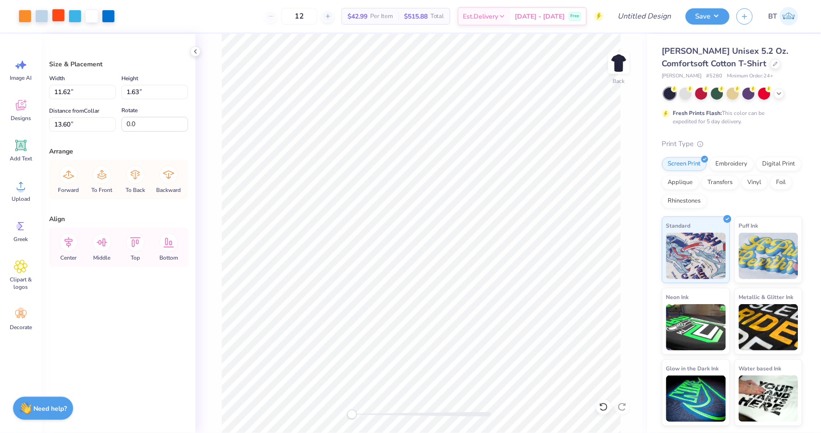
click at [60, 14] on div at bounding box center [58, 15] width 13 height 13
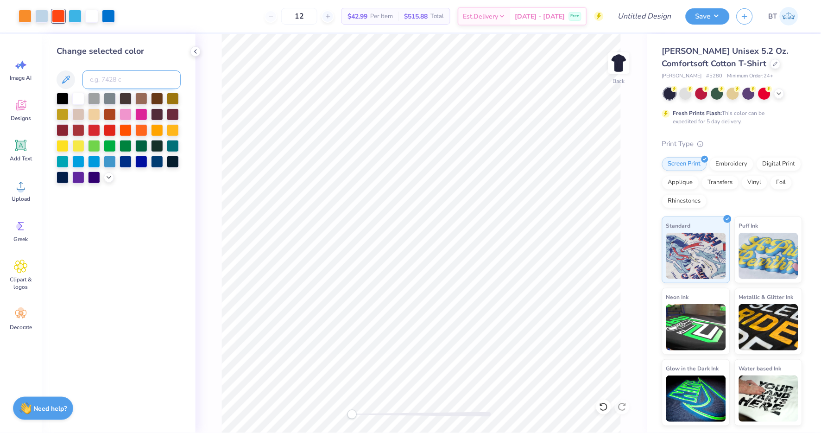
click at [133, 83] on input at bounding box center [131, 79] width 98 height 19
type input "715"
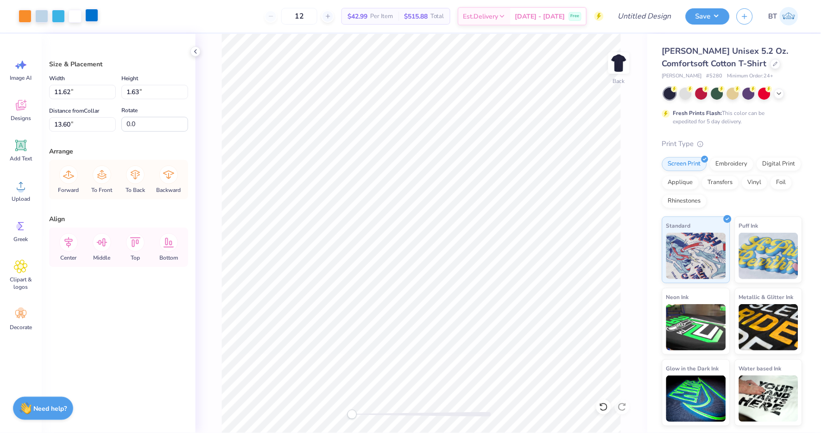
click at [94, 19] on div at bounding box center [91, 15] width 13 height 13
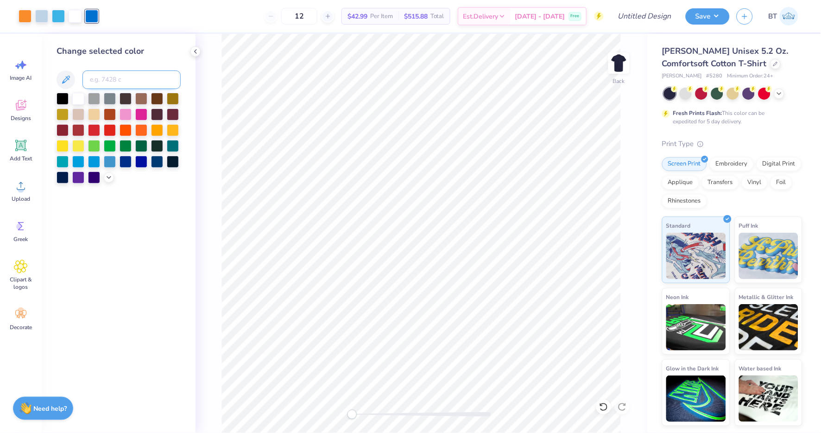
click at [119, 82] on input at bounding box center [131, 79] width 98 height 19
type input "298"
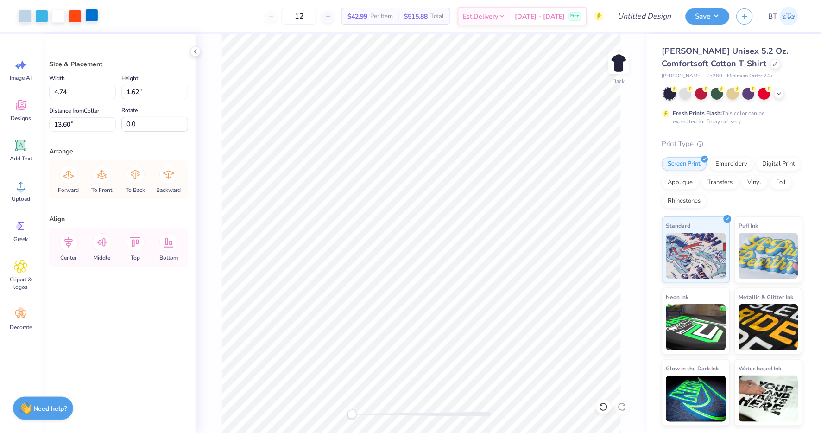
click at [92, 18] on div at bounding box center [91, 15] width 13 height 13
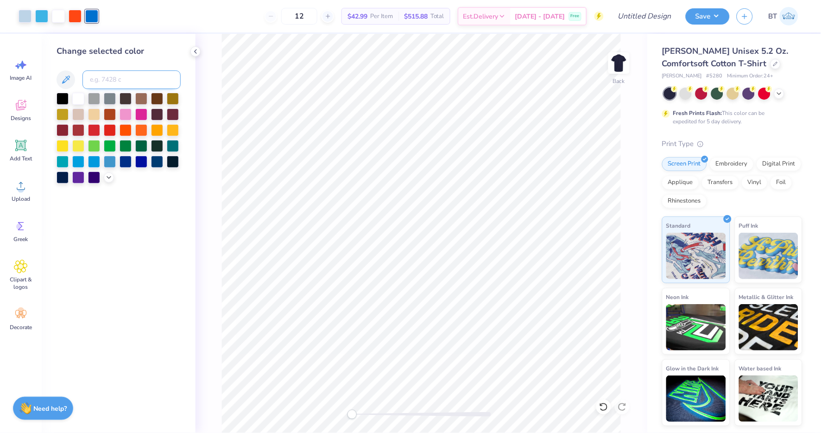
click at [121, 78] on input at bounding box center [131, 79] width 98 height 19
type input "298"
click at [606, 407] on icon at bounding box center [603, 406] width 9 height 9
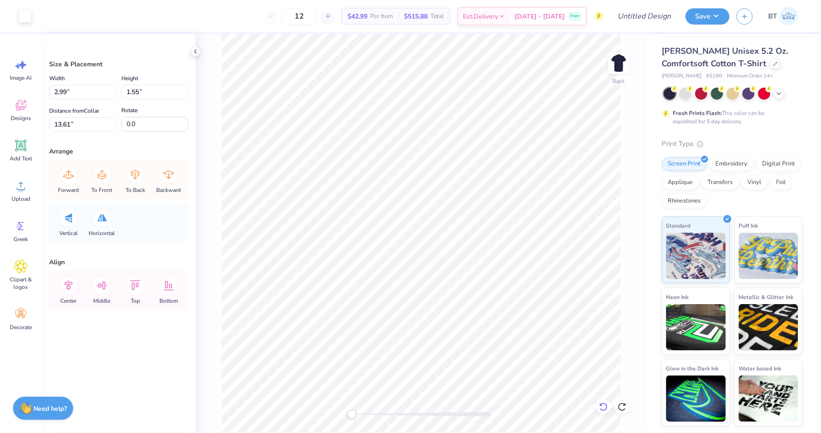
type input "1.42"
type input "1.48"
type input "11.61"
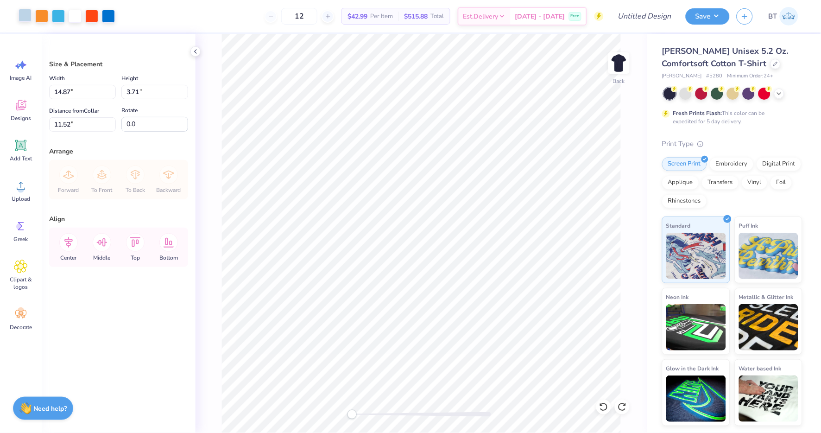
click at [30, 18] on div at bounding box center [25, 15] width 13 height 13
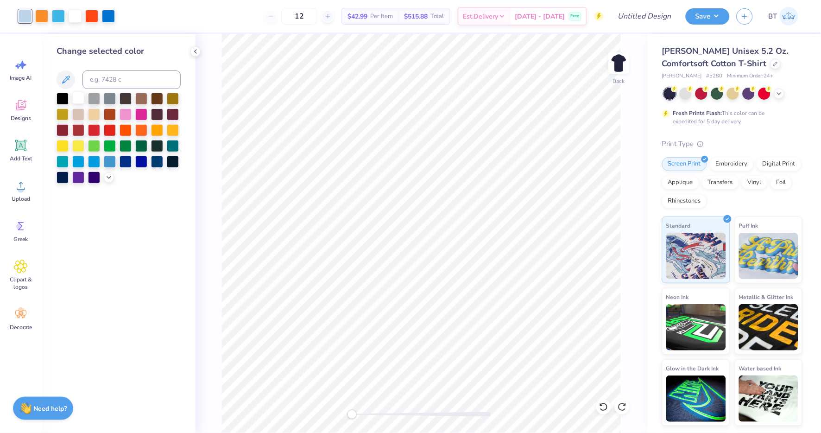
click at [79, 97] on div at bounding box center [78, 98] width 12 height 12
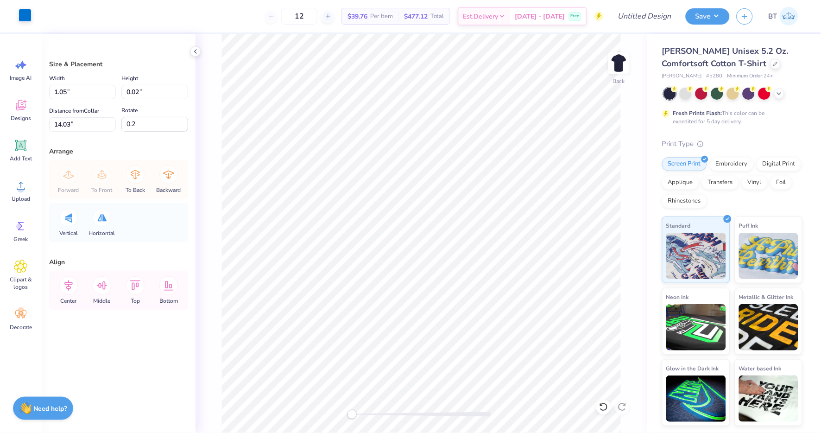
click at [30, 17] on div at bounding box center [25, 15] width 13 height 13
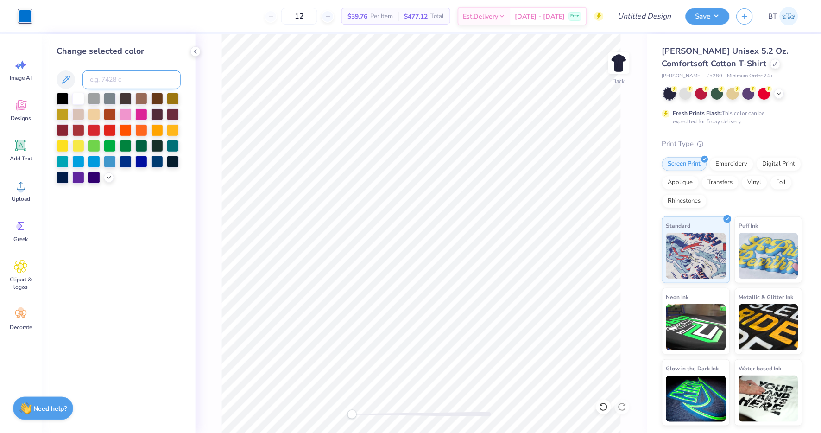
click at [120, 80] on input at bounding box center [131, 79] width 98 height 19
type input "298"
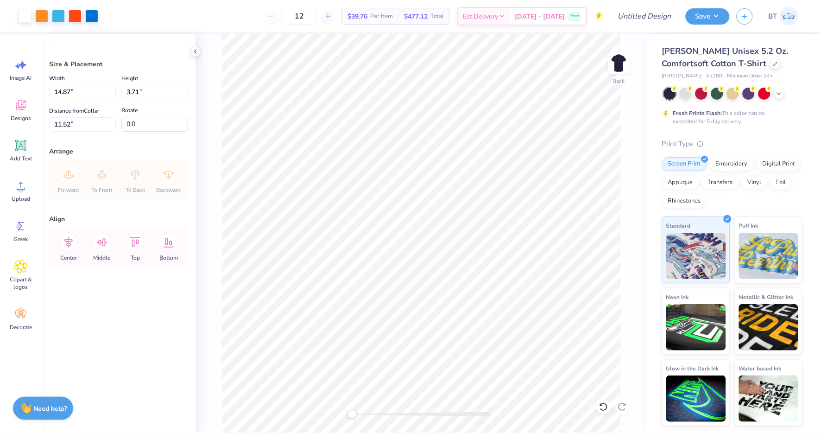
type input "5.71"
type input "1.42"
type input "3.87"
type input "0.96"
type input "3.00"
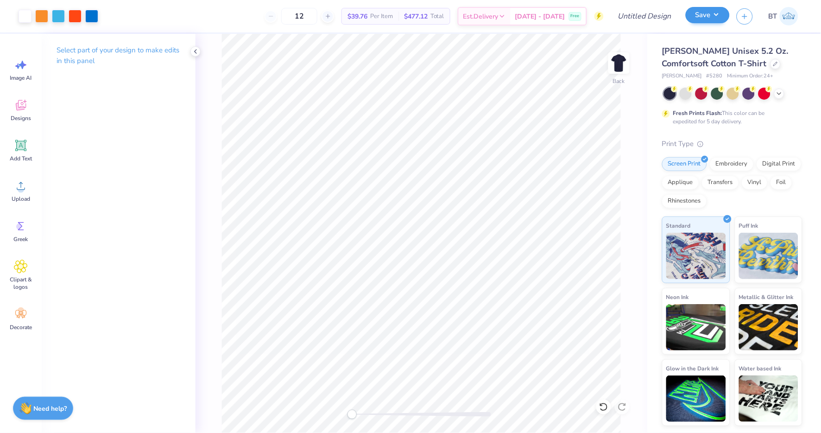
click at [723, 17] on button "Save" at bounding box center [708, 15] width 44 height 16
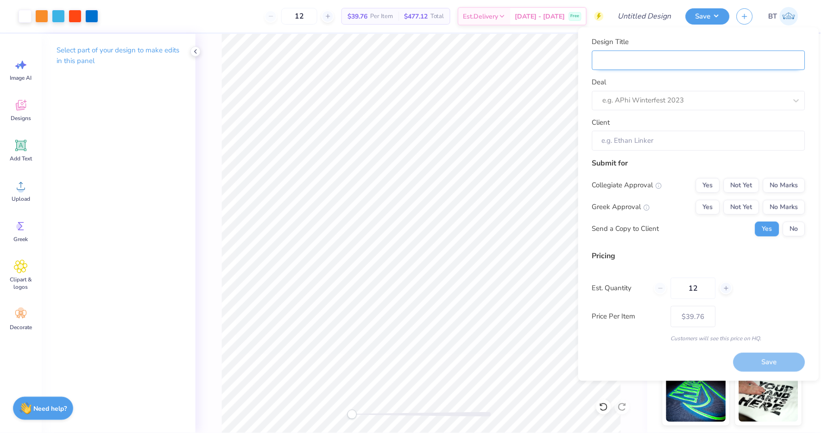
click at [709, 68] on input "Design Title" at bounding box center [698, 60] width 213 height 20
type input "W"
type input "Wo"
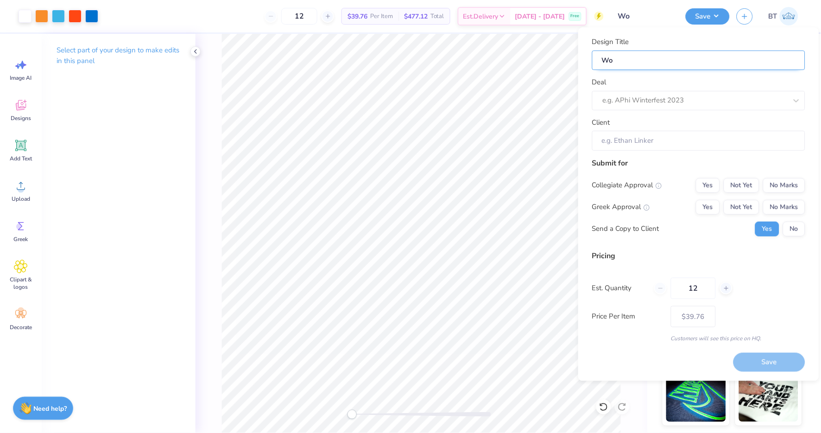
type input "Wol"
type input "Wo"
type input "Wor"
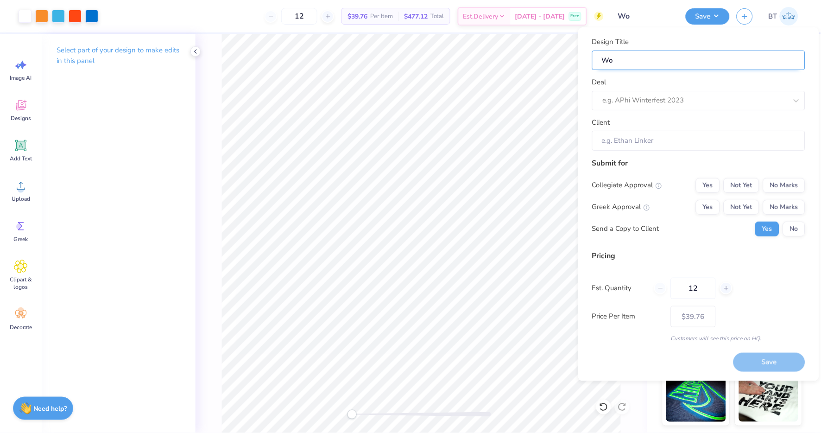
type input "Wor"
type input "Worl"
type input "World"
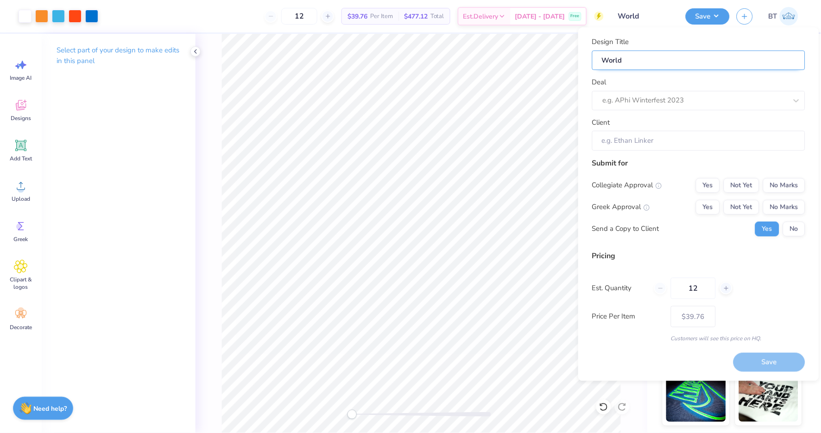
type input "World"
type input "World L"
type input "World La"
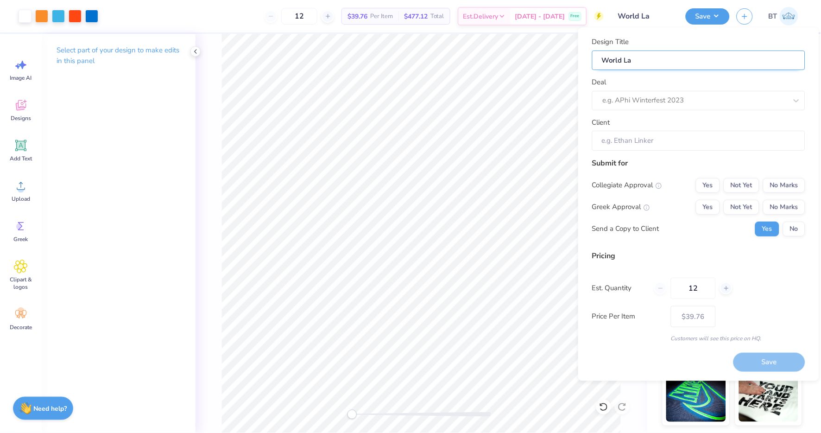
type input "World Lan"
type input "World Lang"
type input "World Langu"
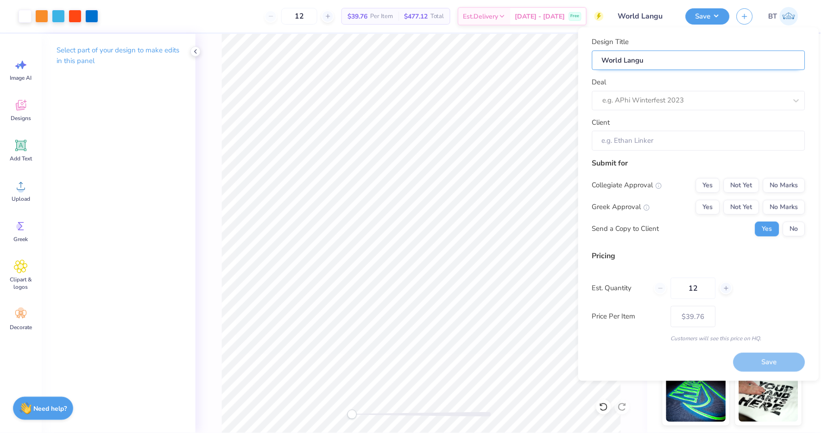
type input "World Langua"
type input "World Languag"
type input "World Language"
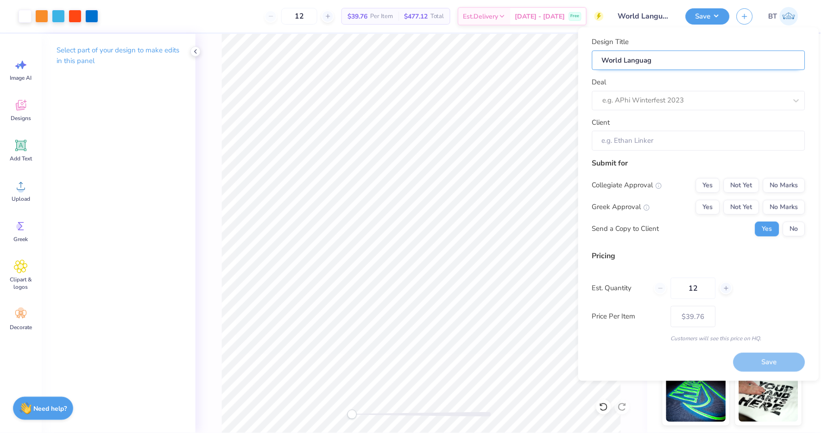
type input "World Language"
type input "World Languages"
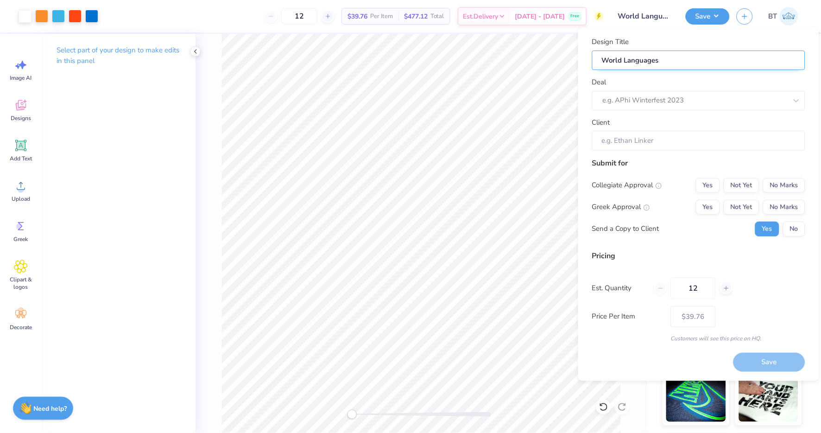
type input "World Languages D"
type input "World Languages DT"
click at [711, 108] on div "e.g. APhi Winterfest 2023" at bounding box center [698, 100] width 213 height 19
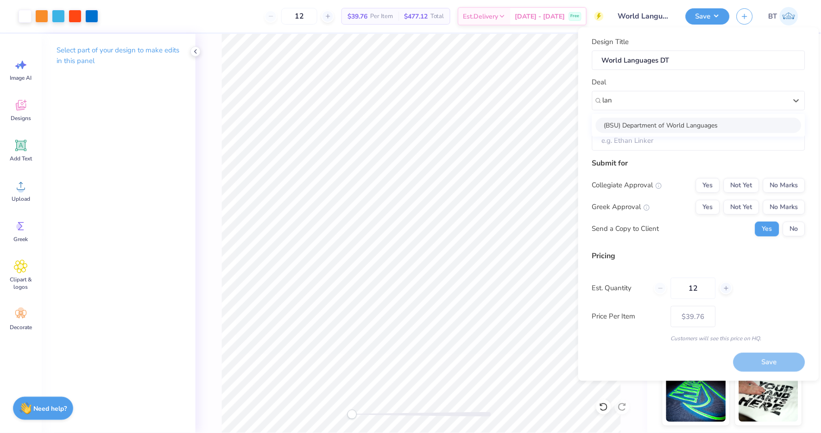
click at [671, 125] on div "(BSU) Department of World Languages" at bounding box center [699, 125] width 206 height 15
type input "lan"
type input "[PERSON_NAME]"
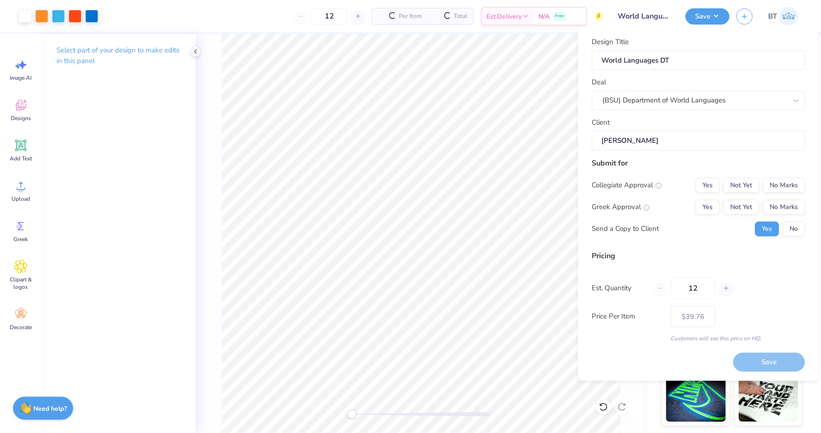
click at [670, 145] on input "[PERSON_NAME]" at bounding box center [698, 141] width 213 height 20
click at [795, 186] on button "No Marks" at bounding box center [784, 185] width 42 height 15
click at [702, 208] on button "Yes" at bounding box center [708, 207] width 24 height 15
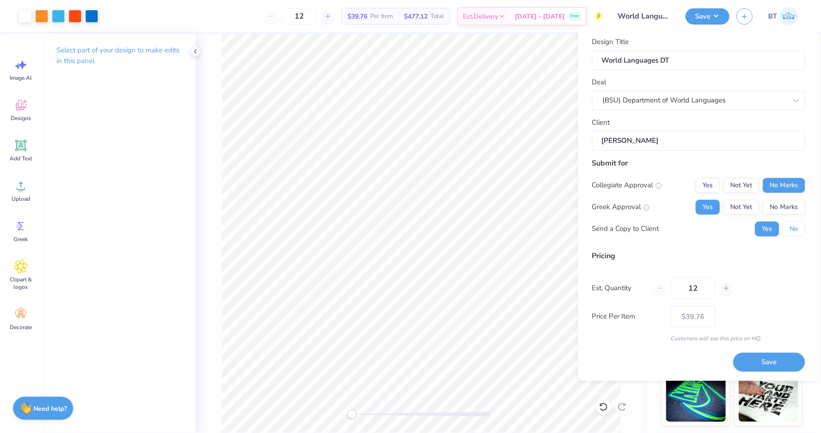
click at [796, 225] on button "No" at bounding box center [794, 228] width 22 height 15
click at [765, 360] on button "Save" at bounding box center [769, 362] width 72 height 19
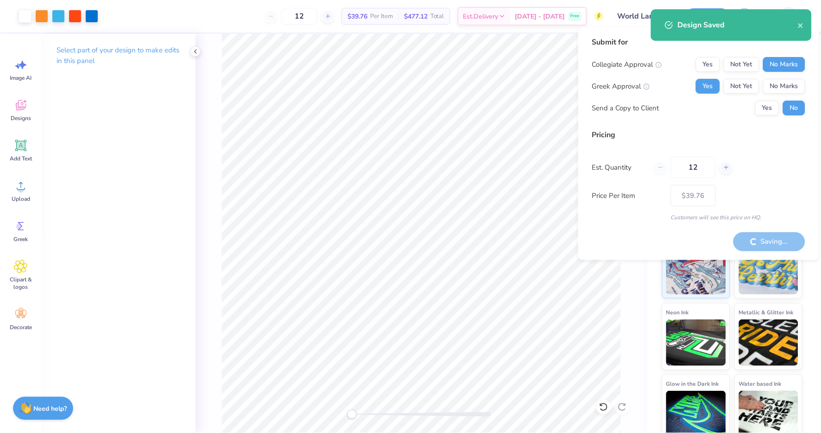
type input "– –"
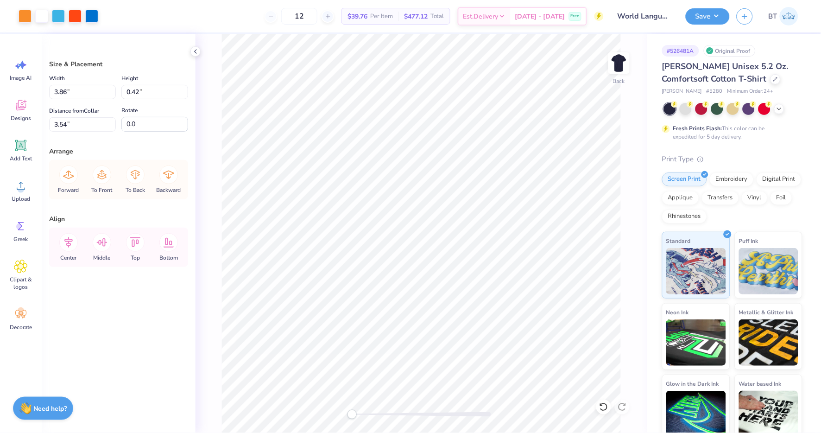
type input "3.41"
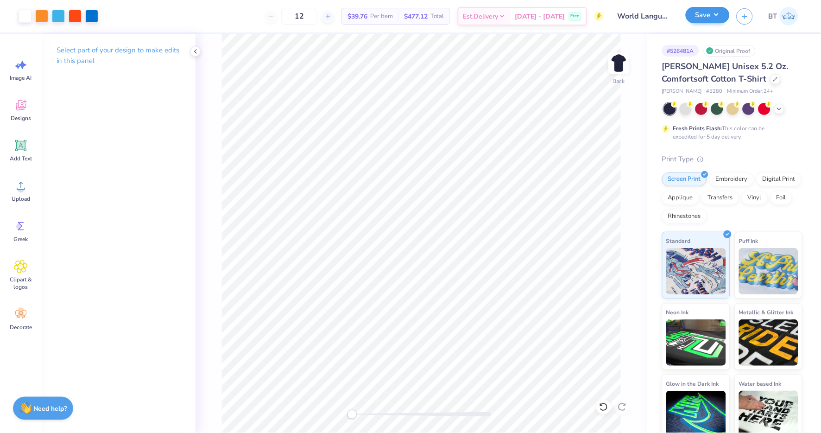
click at [715, 17] on button "Save" at bounding box center [708, 15] width 44 height 16
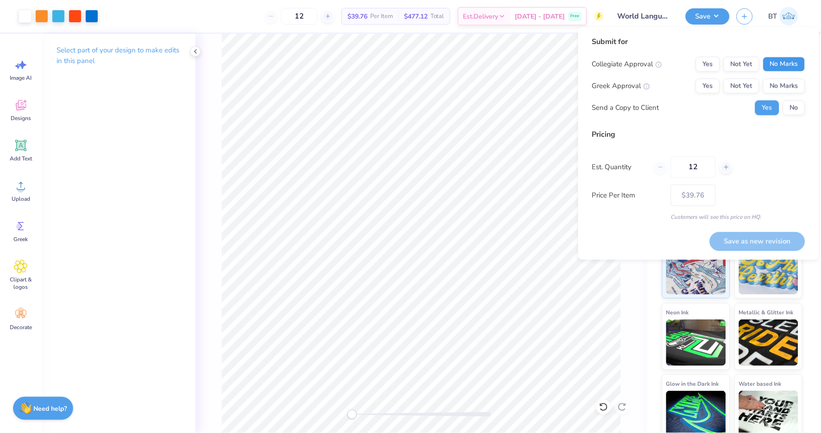
click at [795, 57] on button "No Marks" at bounding box center [784, 64] width 42 height 15
click at [705, 84] on button "Yes" at bounding box center [708, 86] width 24 height 15
click at [795, 106] on button "No" at bounding box center [794, 108] width 22 height 15
click at [771, 240] on button "Save as new revision" at bounding box center [757, 241] width 95 height 19
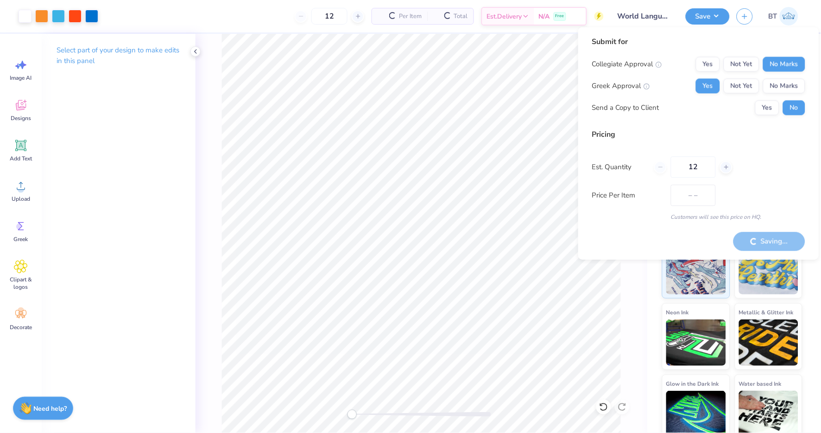
type input "$39.76"
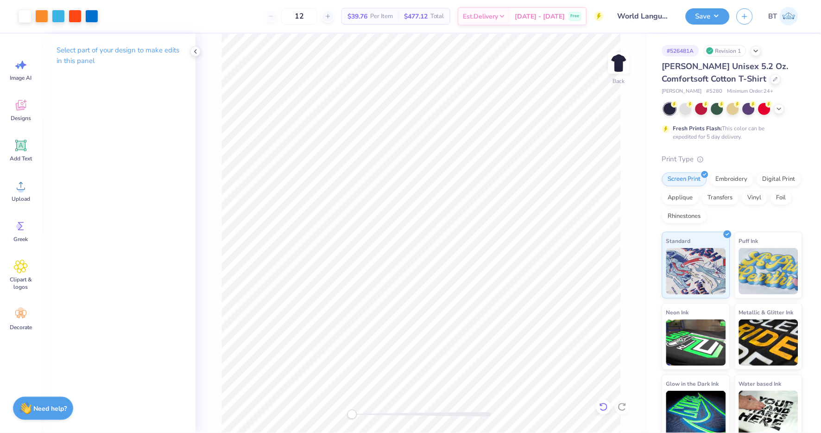
click at [604, 404] on icon at bounding box center [603, 406] width 9 height 9
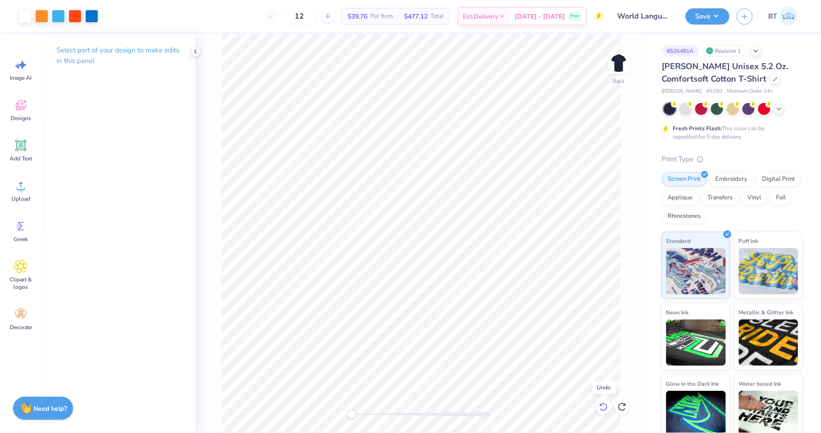
click at [604, 404] on icon at bounding box center [603, 406] width 9 height 9
click at [626, 406] on icon at bounding box center [622, 406] width 9 height 9
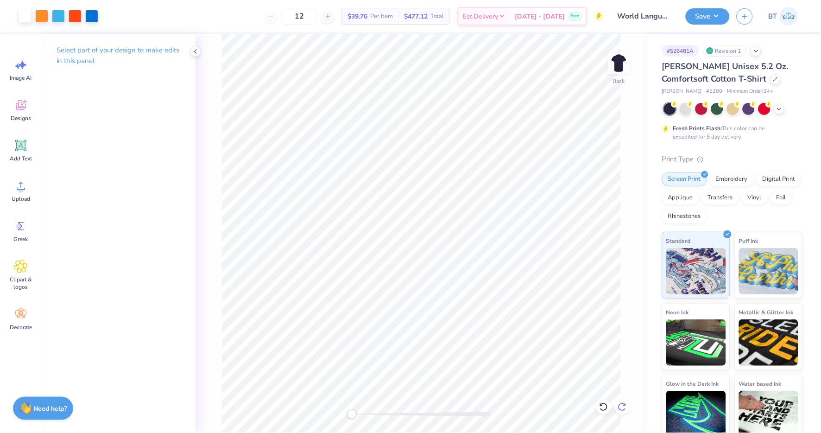
click at [626, 406] on icon at bounding box center [622, 406] width 9 height 9
click at [25, 191] on div "Upload" at bounding box center [20, 190] width 33 height 35
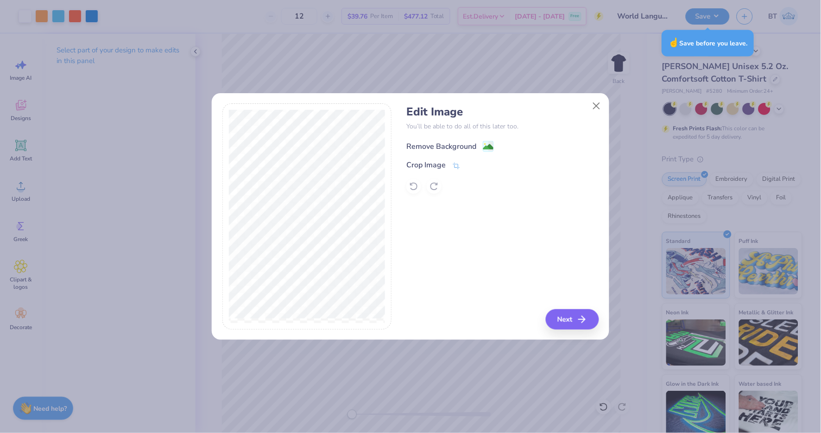
click at [487, 147] on image at bounding box center [488, 147] width 10 height 10
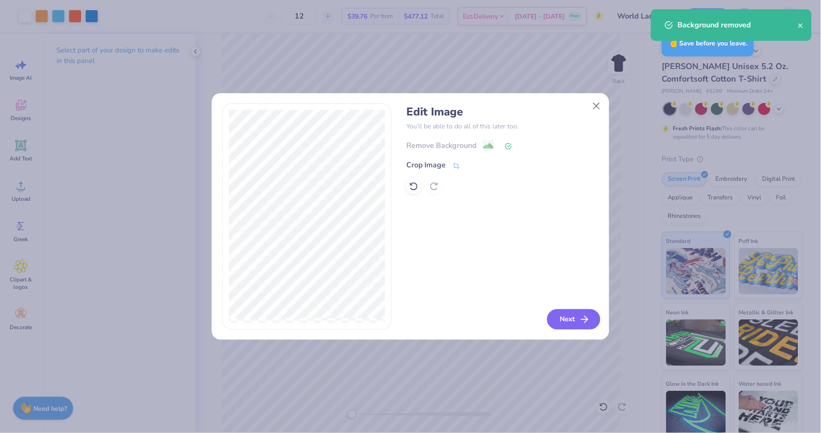
click at [576, 323] on button "Next" at bounding box center [573, 319] width 53 height 20
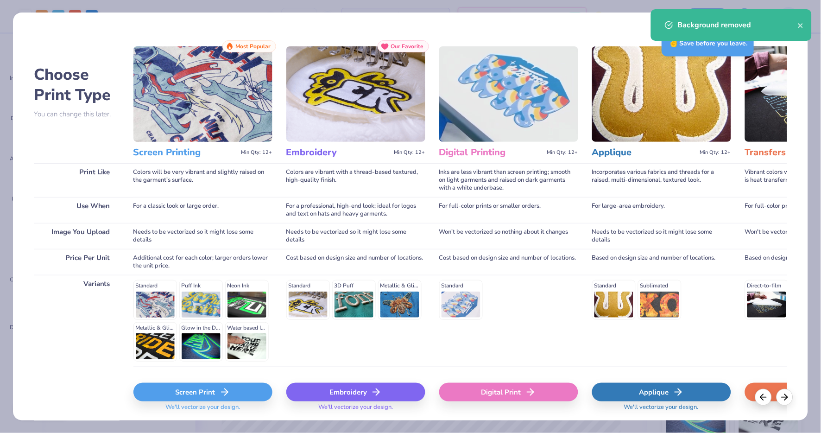
click at [250, 384] on div "Screen Print" at bounding box center [202, 392] width 139 height 19
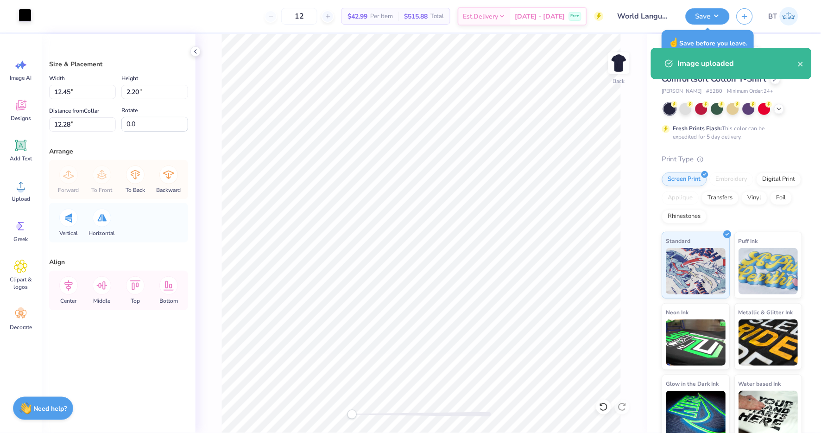
click at [26, 17] on div at bounding box center [25, 15] width 13 height 13
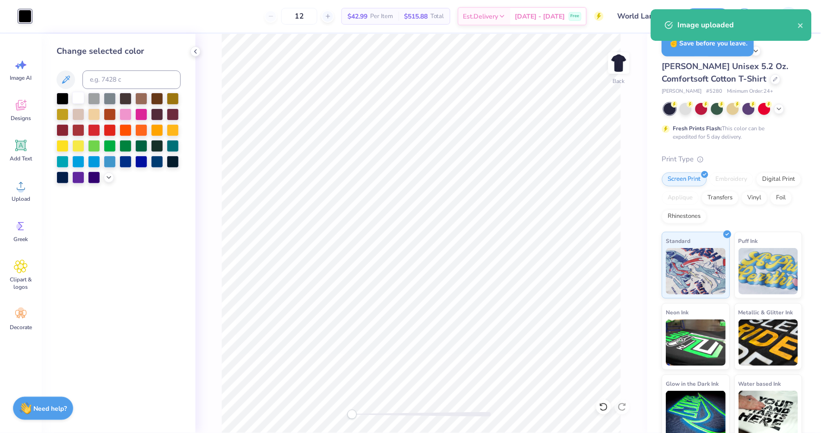
click at [79, 96] on div at bounding box center [78, 98] width 12 height 12
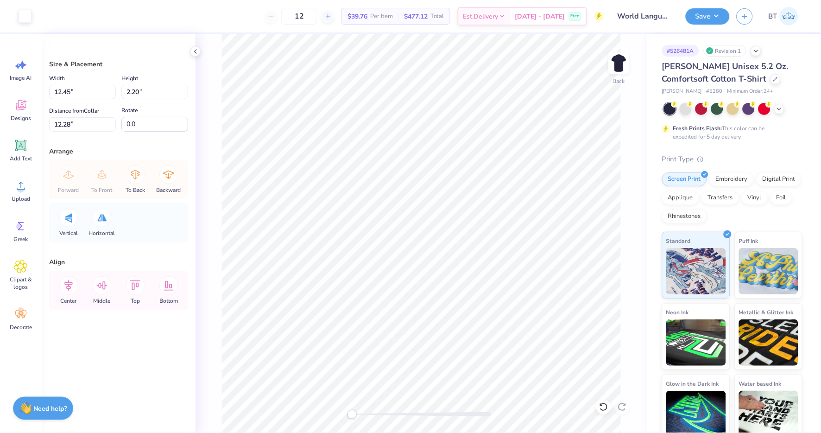
type input "4.05"
type input "0.71"
type input "1.30"
type input "0.23"
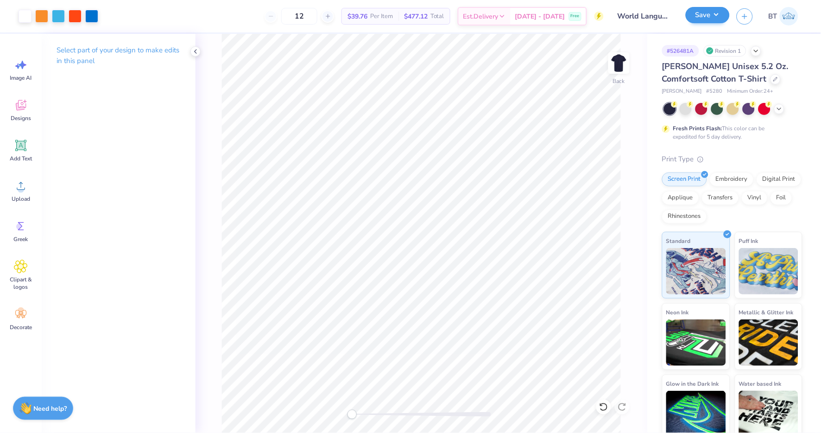
click at [712, 13] on button "Save" at bounding box center [708, 15] width 44 height 16
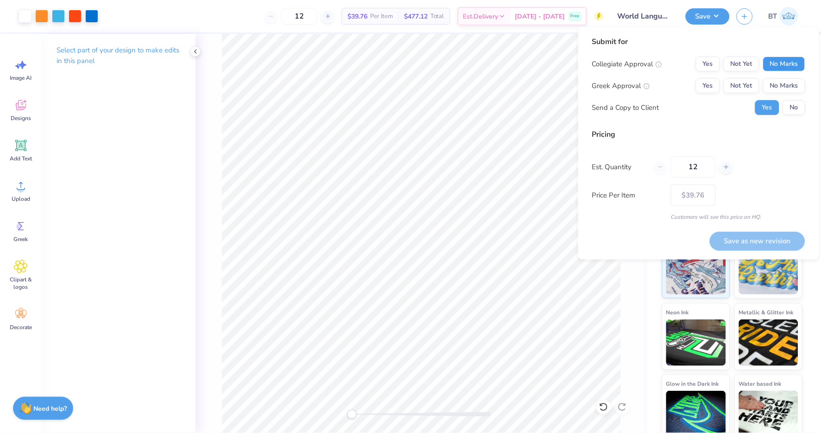
click at [793, 60] on button "No Marks" at bounding box center [784, 64] width 42 height 15
click at [697, 85] on button "Yes" at bounding box center [708, 85] width 24 height 15
click at [796, 107] on button "No" at bounding box center [794, 107] width 22 height 15
click at [766, 237] on button "Save as new revision" at bounding box center [757, 241] width 95 height 19
type input "$39.76"
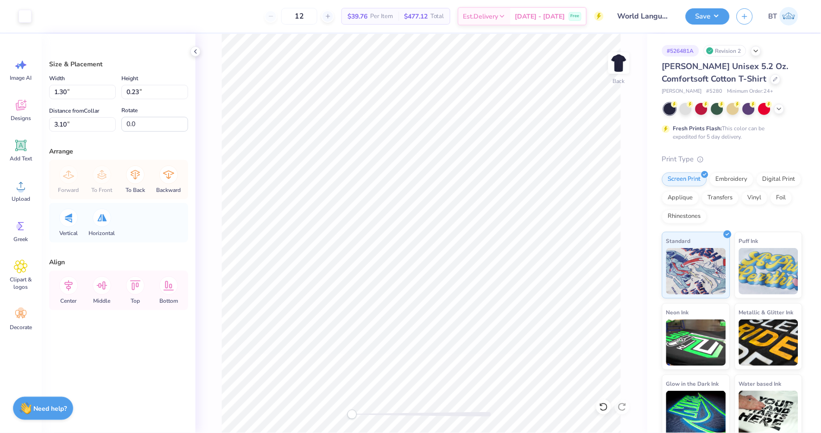
type input "0.71"
type input "0.13"
type input "3.20"
